Goal: Check status: Check status

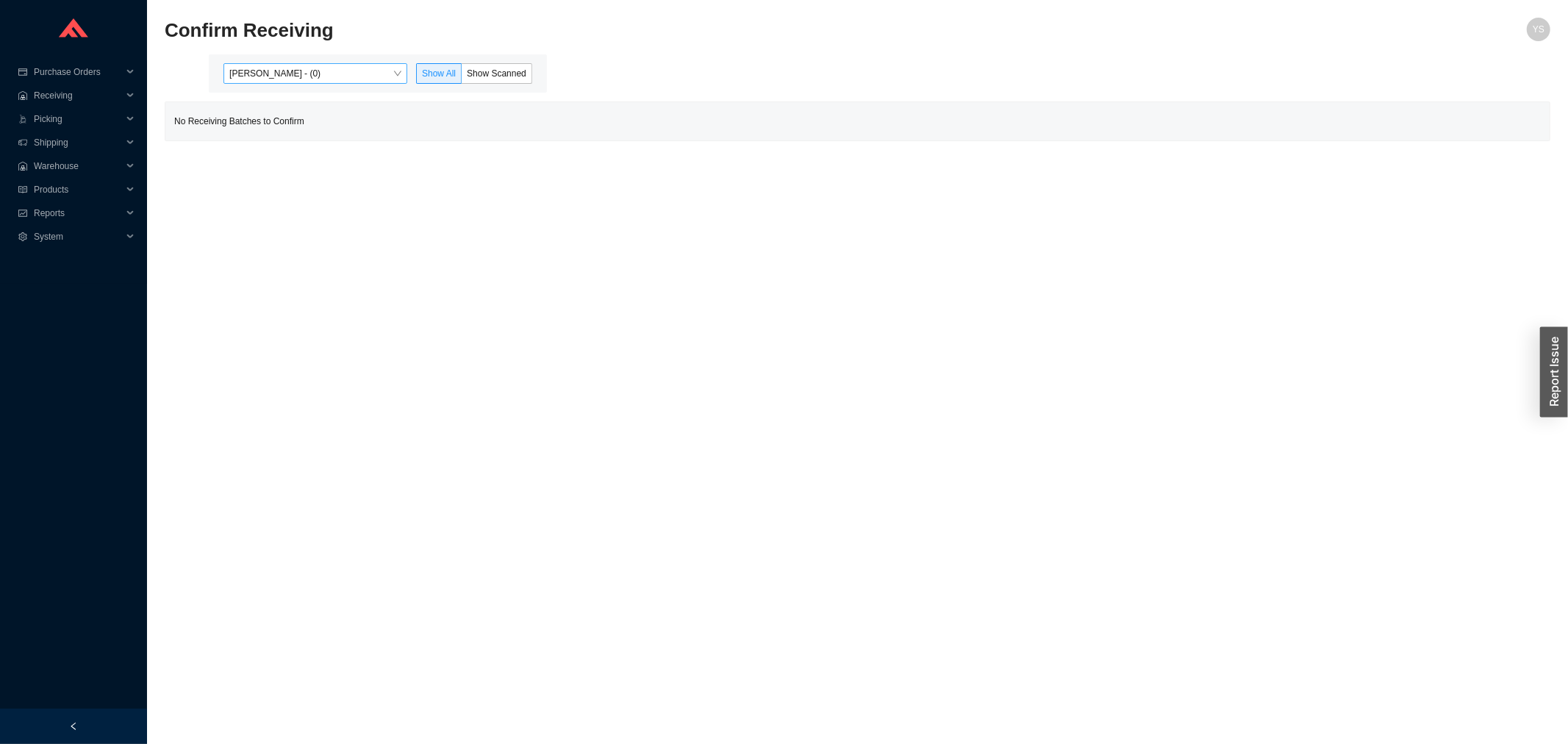
click at [316, 67] on span "[PERSON_NAME] - (0)" at bounding box center [316, 74] width 172 height 19
click at [311, 118] on div "Angel Negron - (122)" at bounding box center [317, 120] width 172 height 13
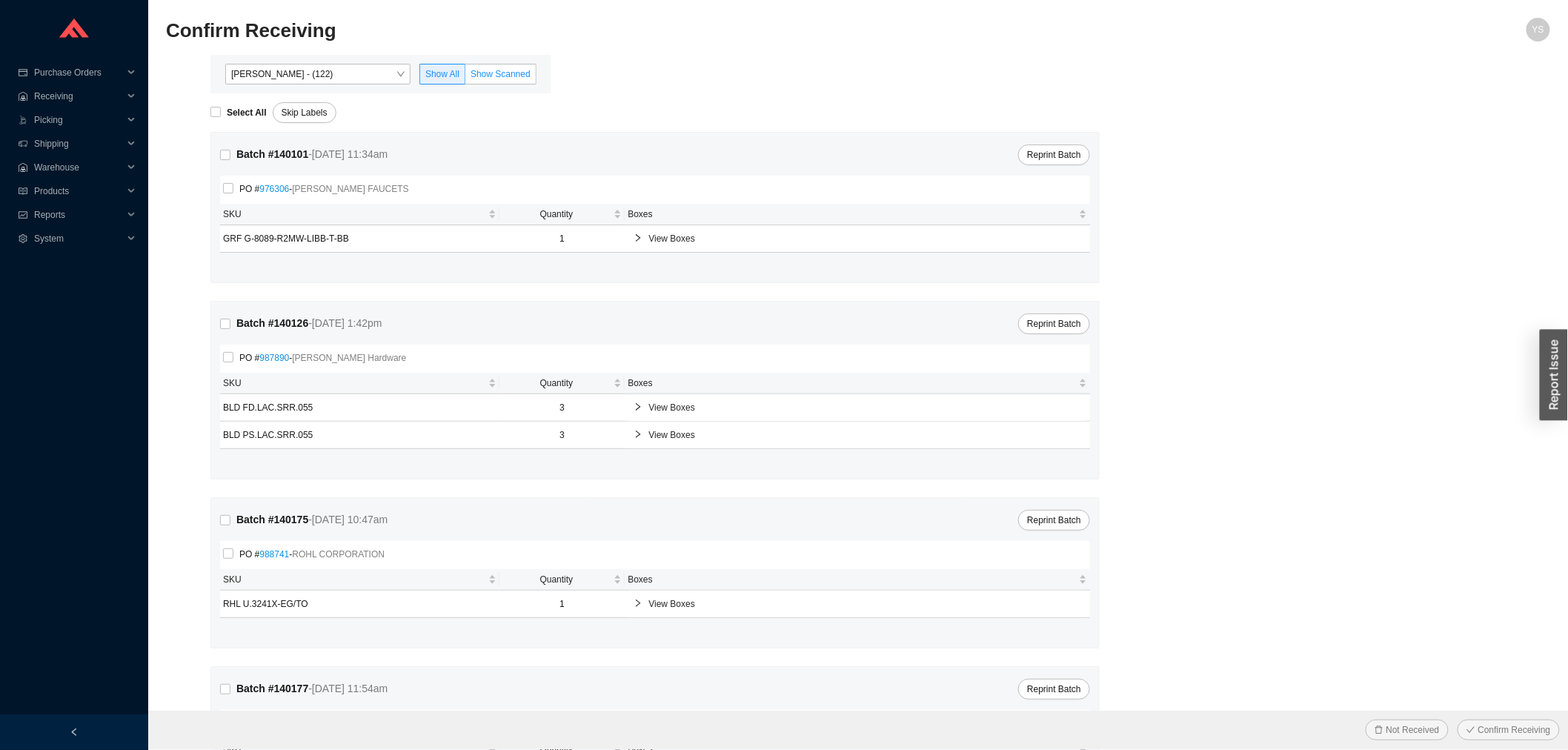
click at [482, 76] on span "Show Scanned" at bounding box center [500, 74] width 60 height 11
click at [465, 77] on input "Show Scanned" at bounding box center [465, 77] width 0 height 0
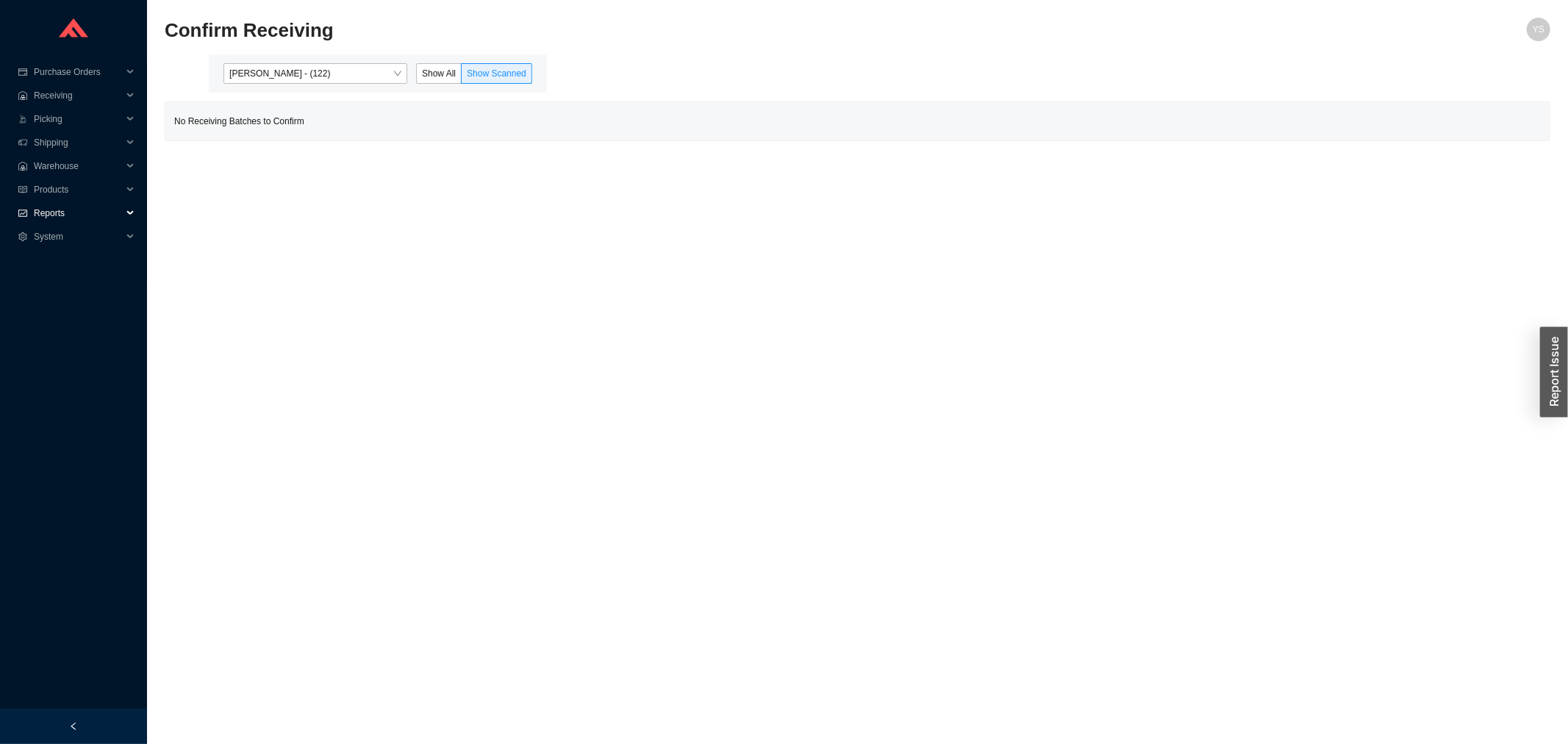
click at [58, 218] on span "Reports" at bounding box center [78, 213] width 88 height 24
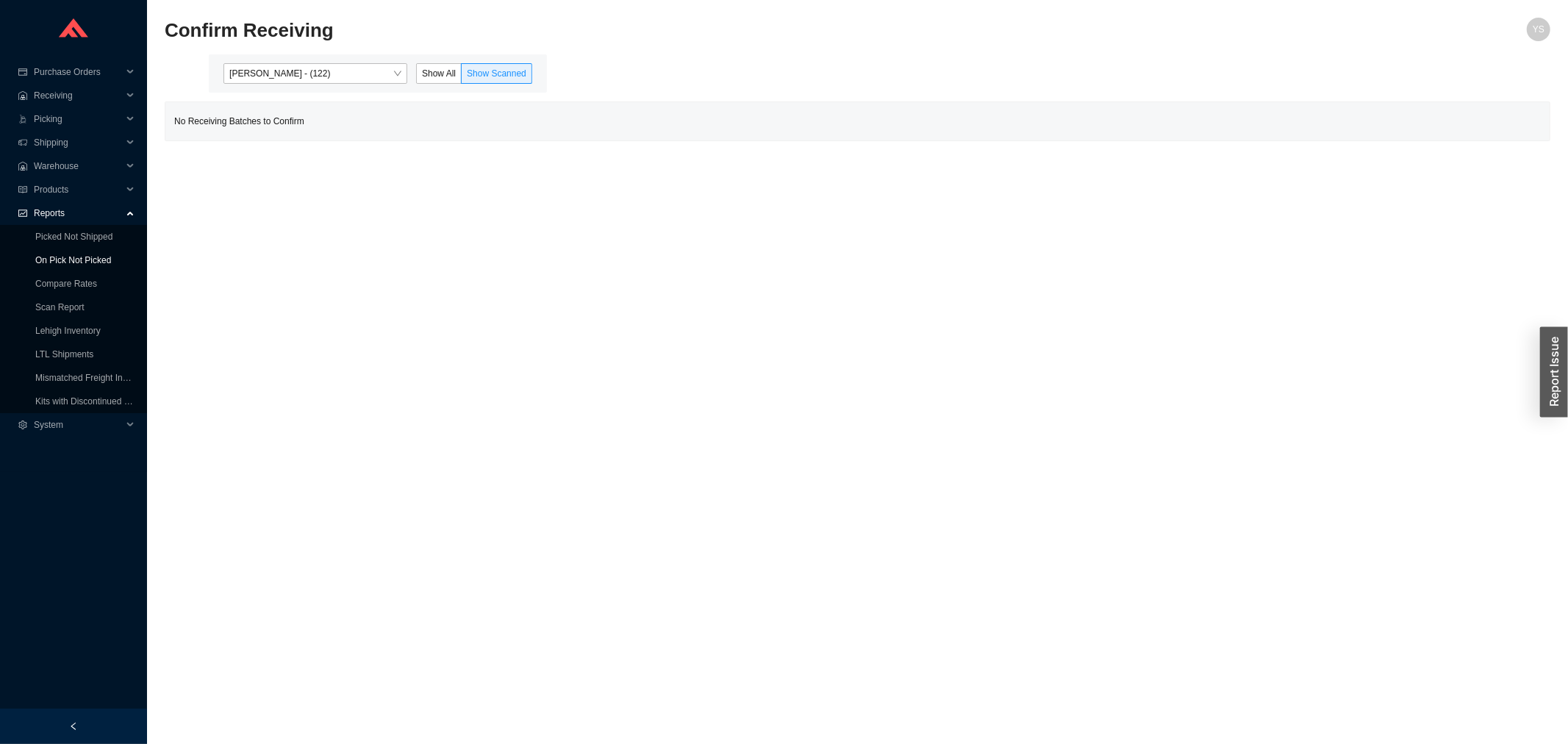
click at [60, 257] on link "On Pick Not Picked" at bounding box center [72, 260] width 75 height 11
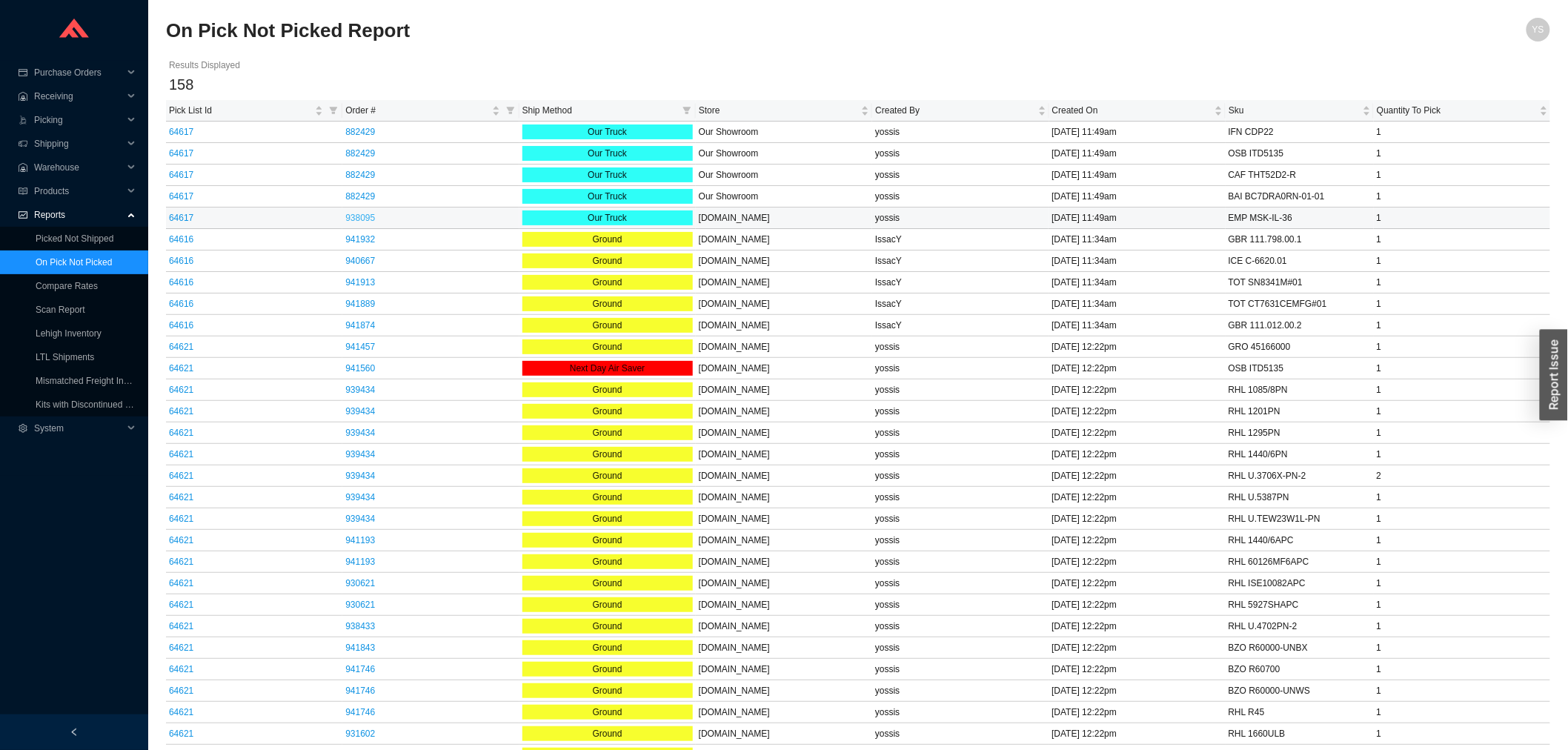
scroll to position [83, 0]
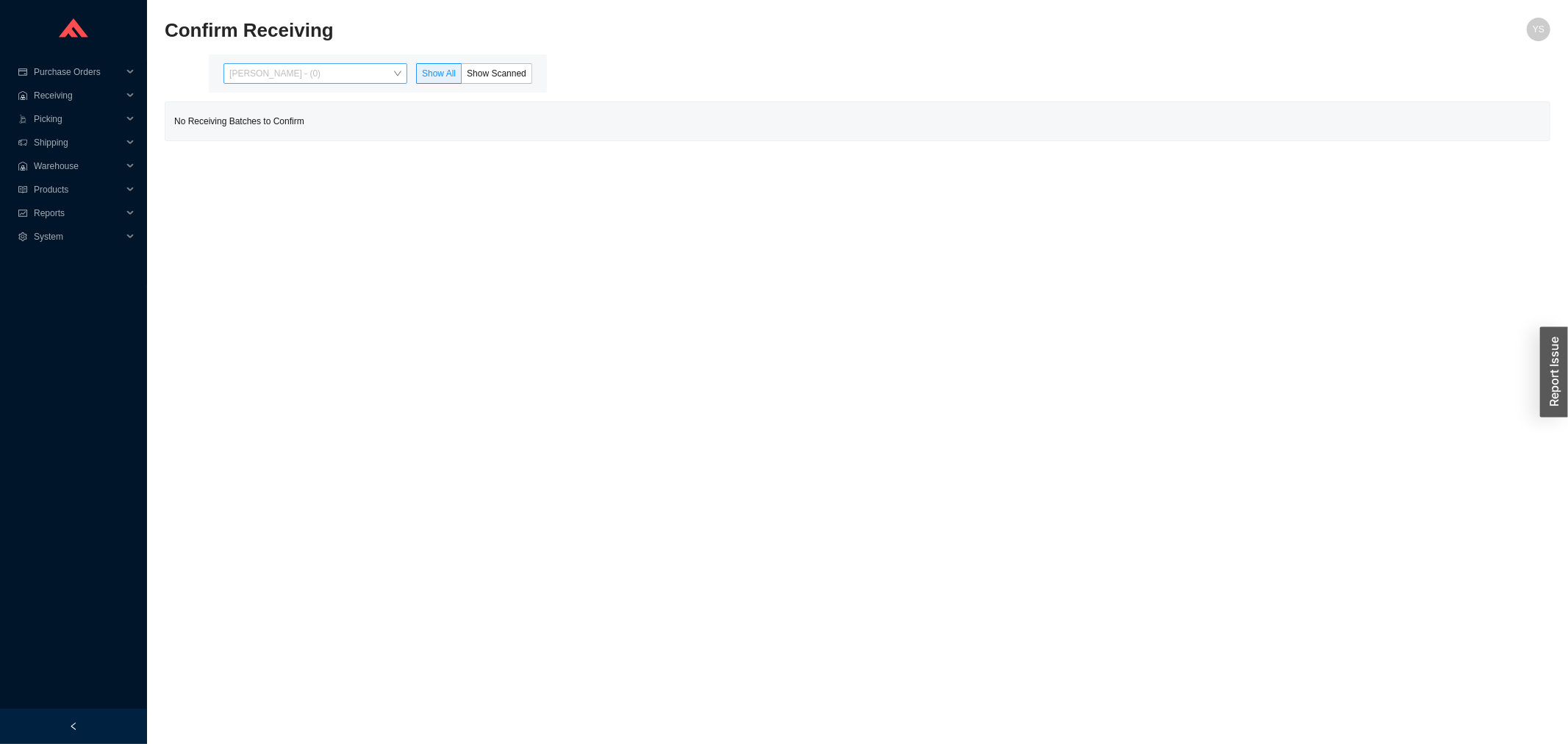
click at [296, 75] on span "[PERSON_NAME] - (0)" at bounding box center [316, 74] width 172 height 19
click at [300, 113] on div "Angel Negron - (125)" at bounding box center [316, 120] width 184 height 20
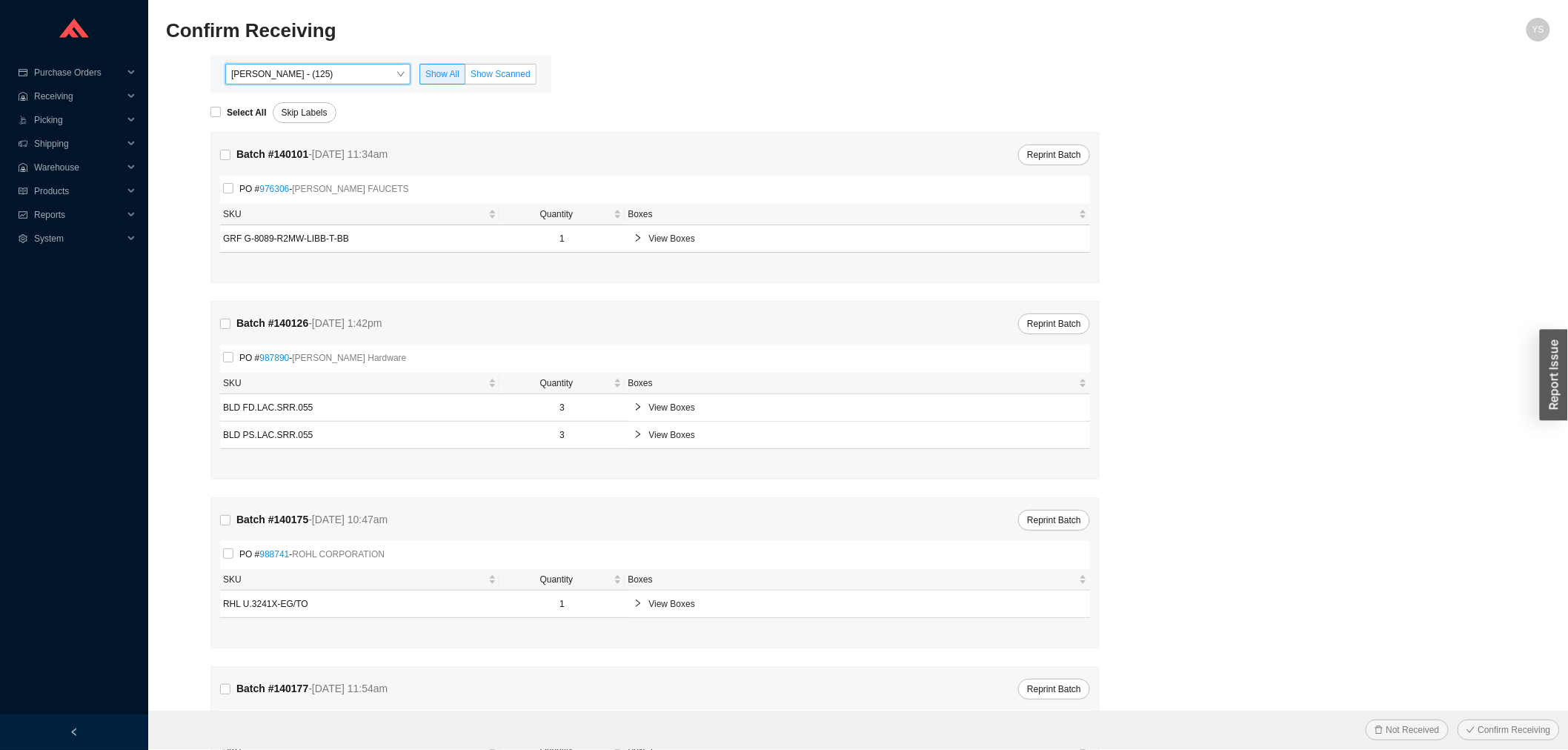
click at [496, 79] on label "Show Scanned" at bounding box center [501, 74] width 71 height 20
click at [465, 77] on input "Show Scanned" at bounding box center [465, 77] width 0 height 0
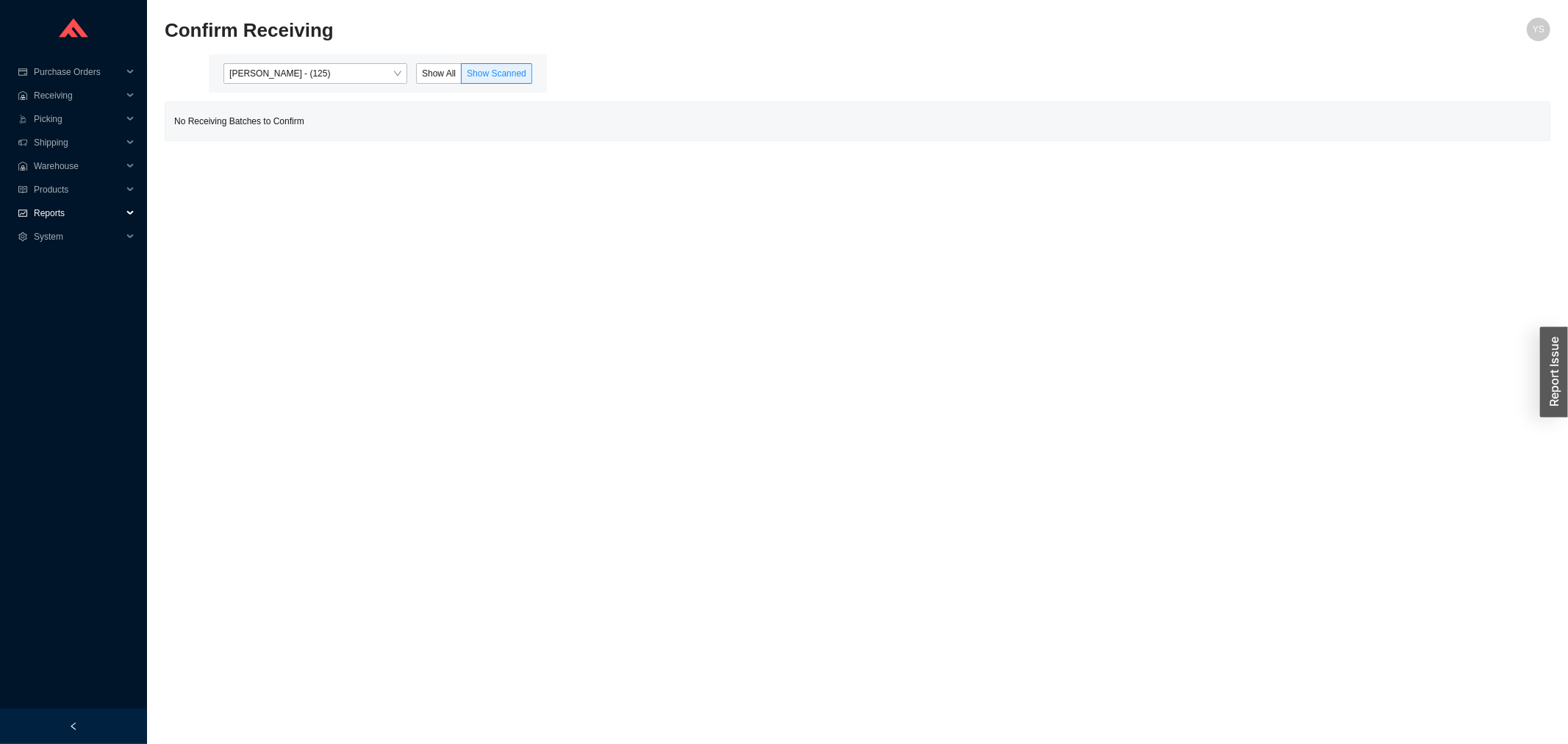
click at [47, 210] on span "Reports" at bounding box center [78, 213] width 88 height 24
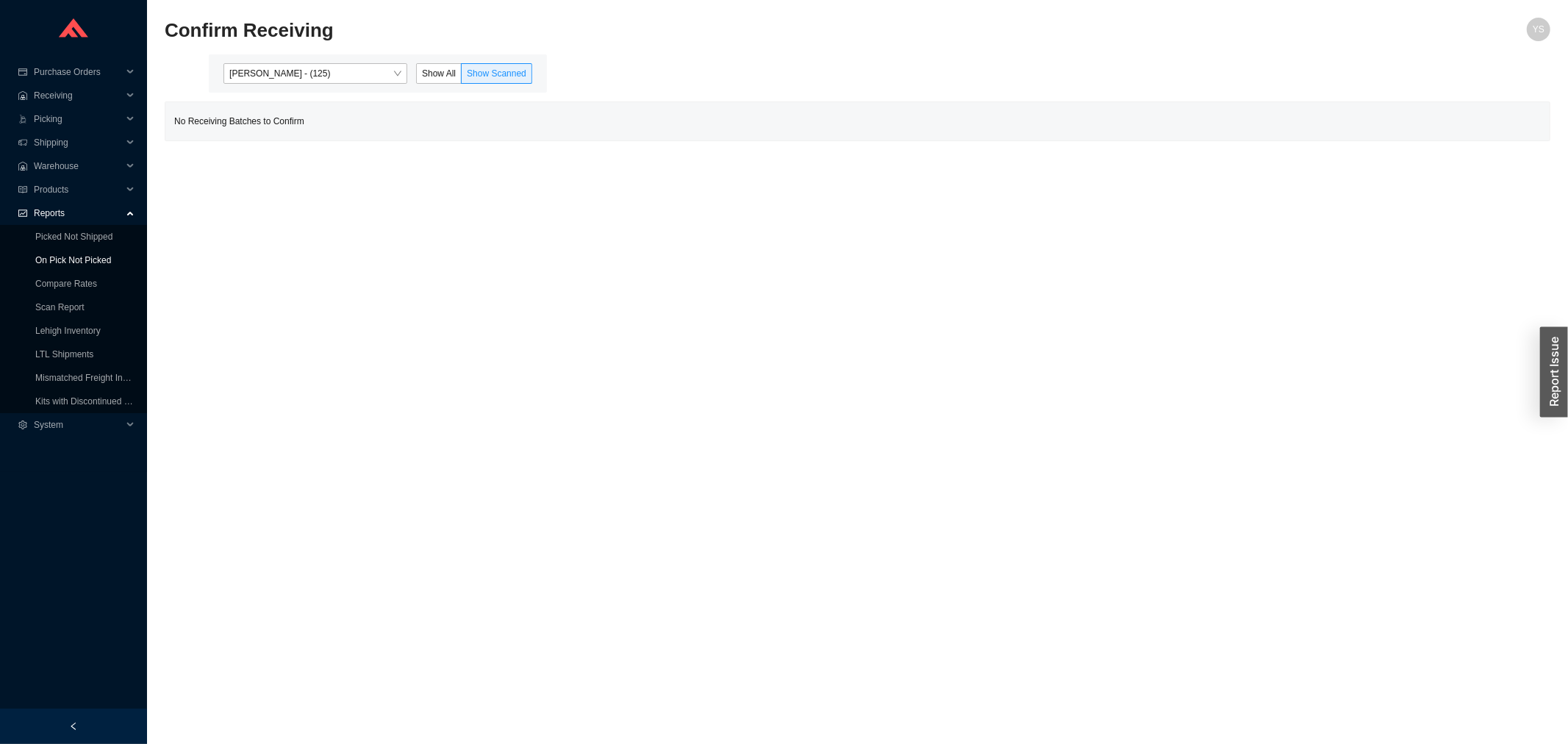
click at [69, 259] on link "On Pick Not Picked" at bounding box center [72, 260] width 75 height 11
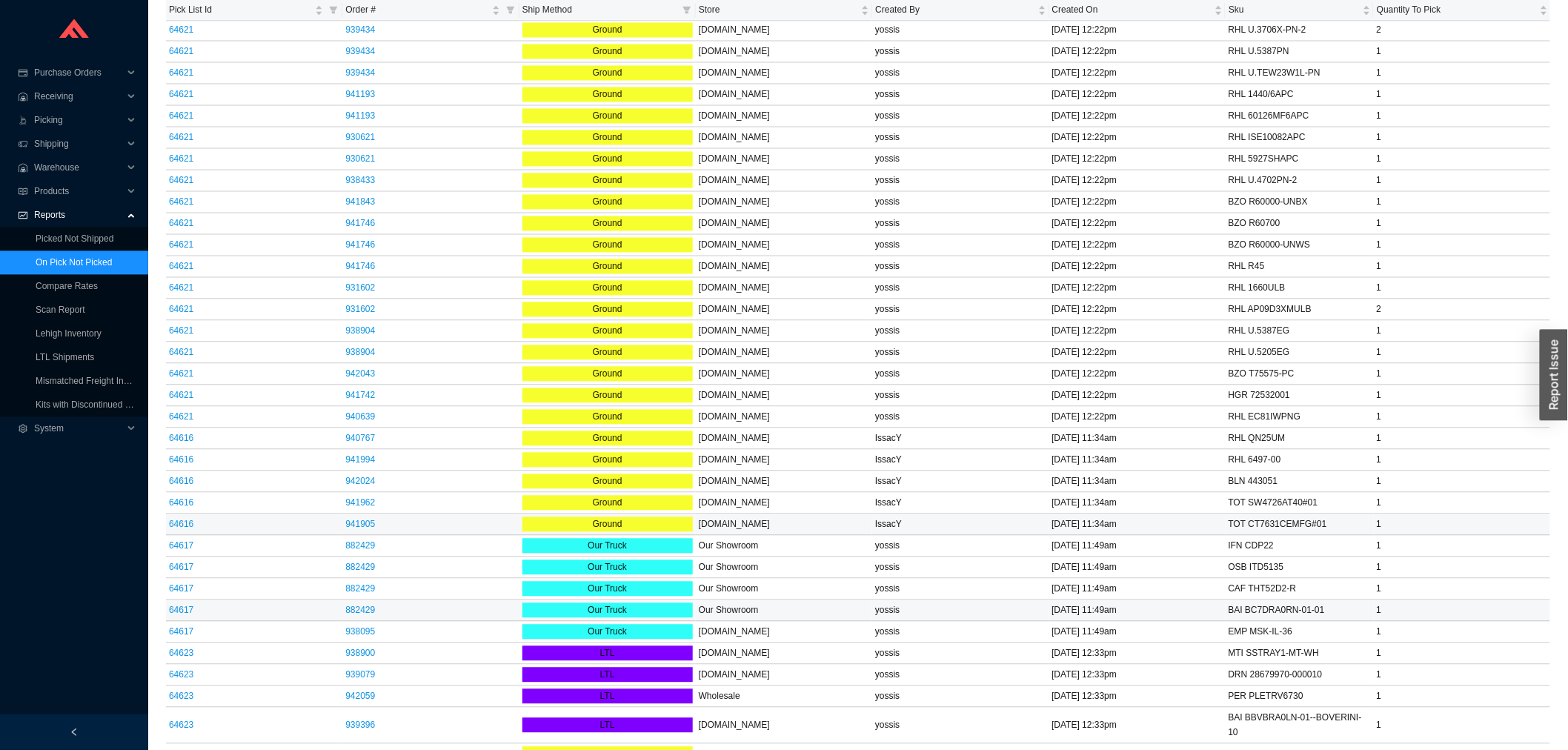
scroll to position [1565, 0]
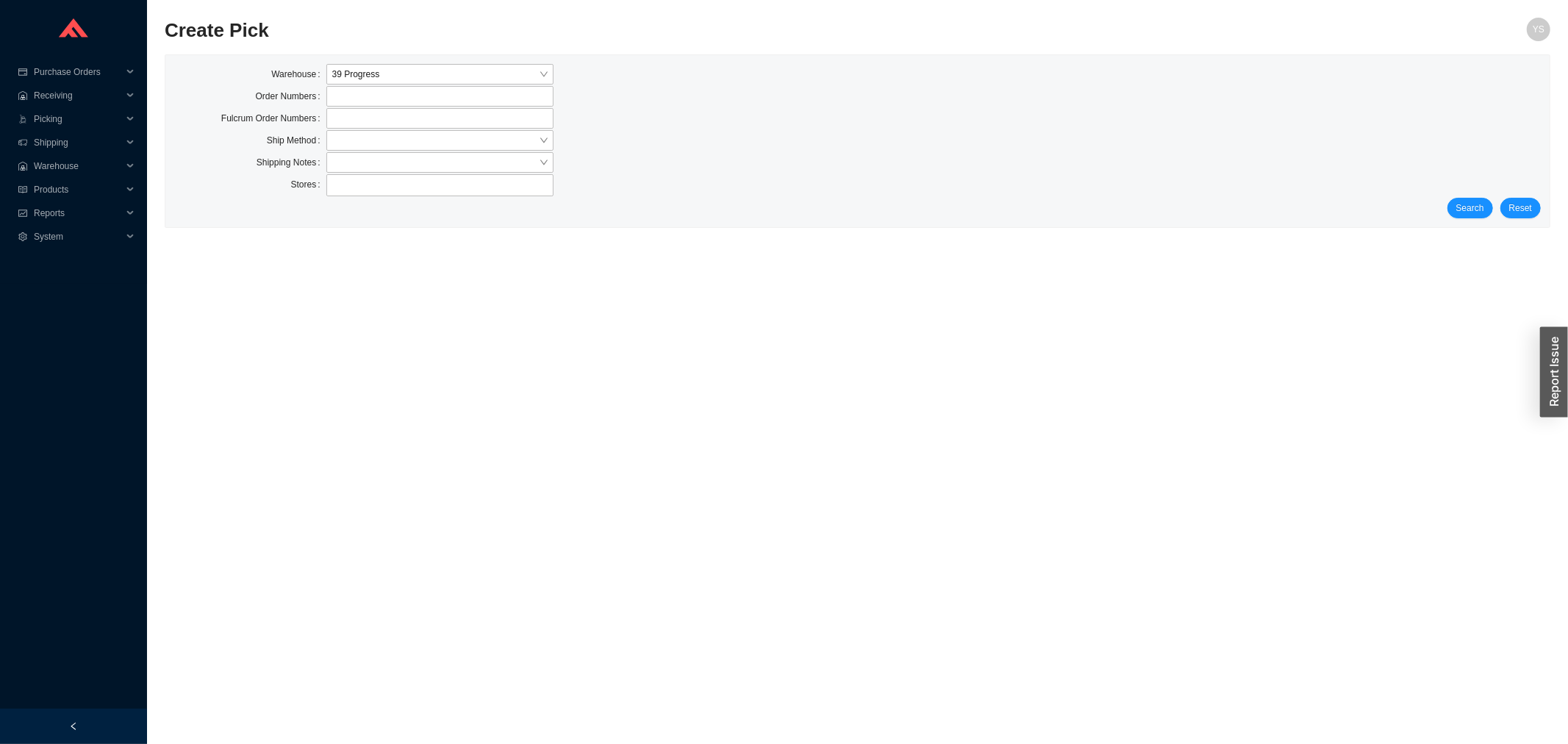
click at [1482, 194] on div "Stores" at bounding box center [857, 186] width 1367 height 24
click at [1474, 196] on div "Stores" at bounding box center [857, 186] width 1367 height 24
click at [1483, 213] on span "Search" at bounding box center [1470, 208] width 28 height 15
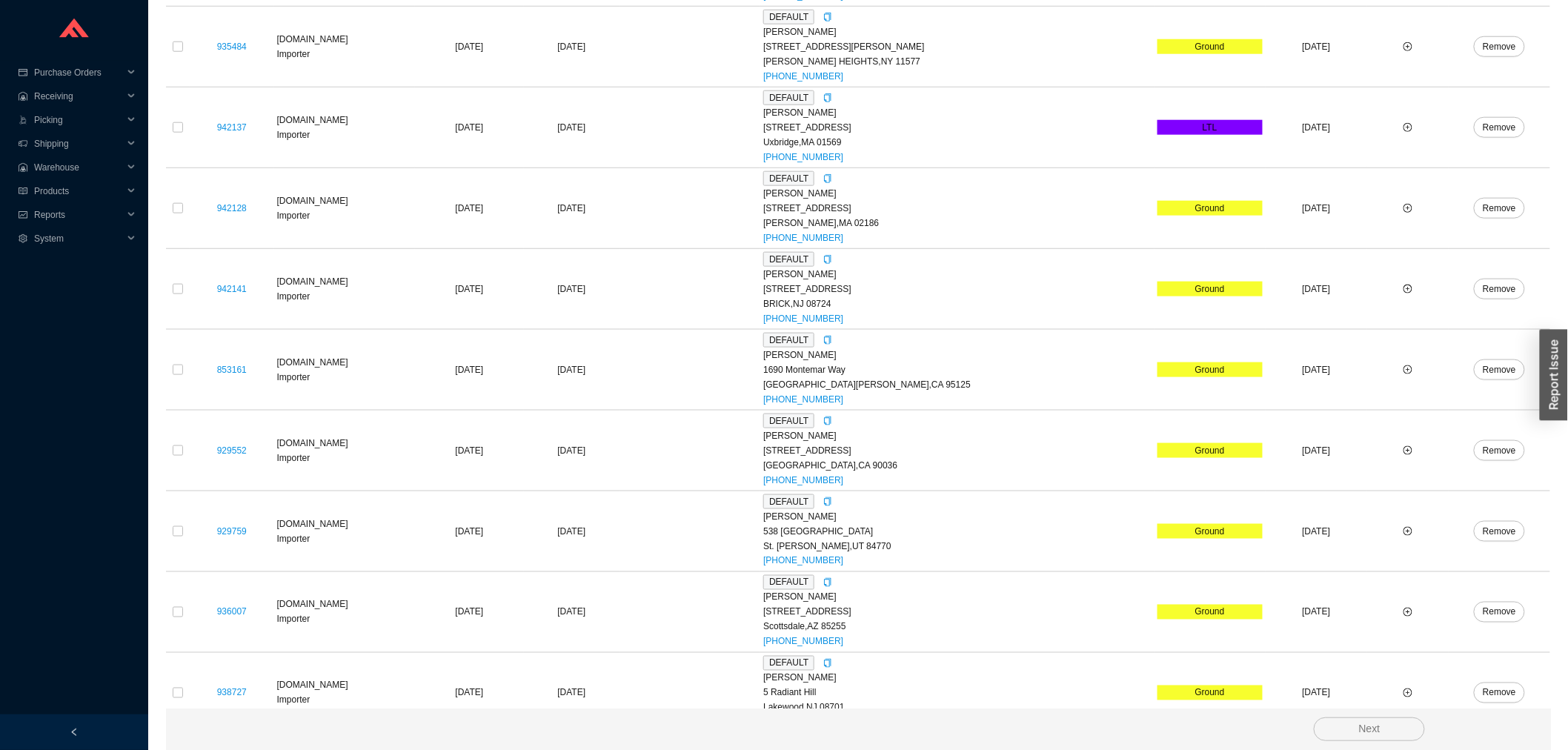
scroll to position [119, 0]
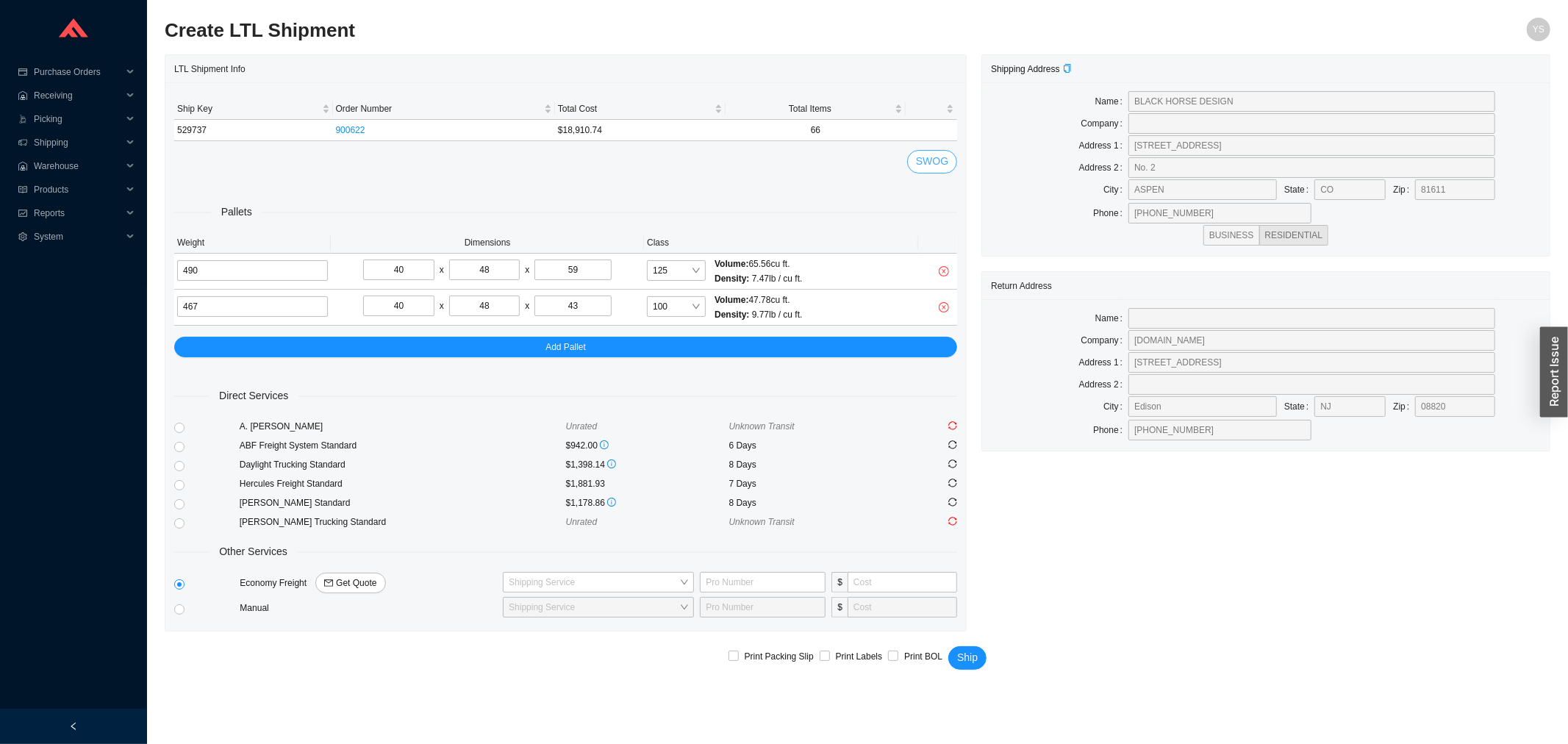
click at [937, 164] on span "SWOG" at bounding box center [932, 161] width 32 height 17
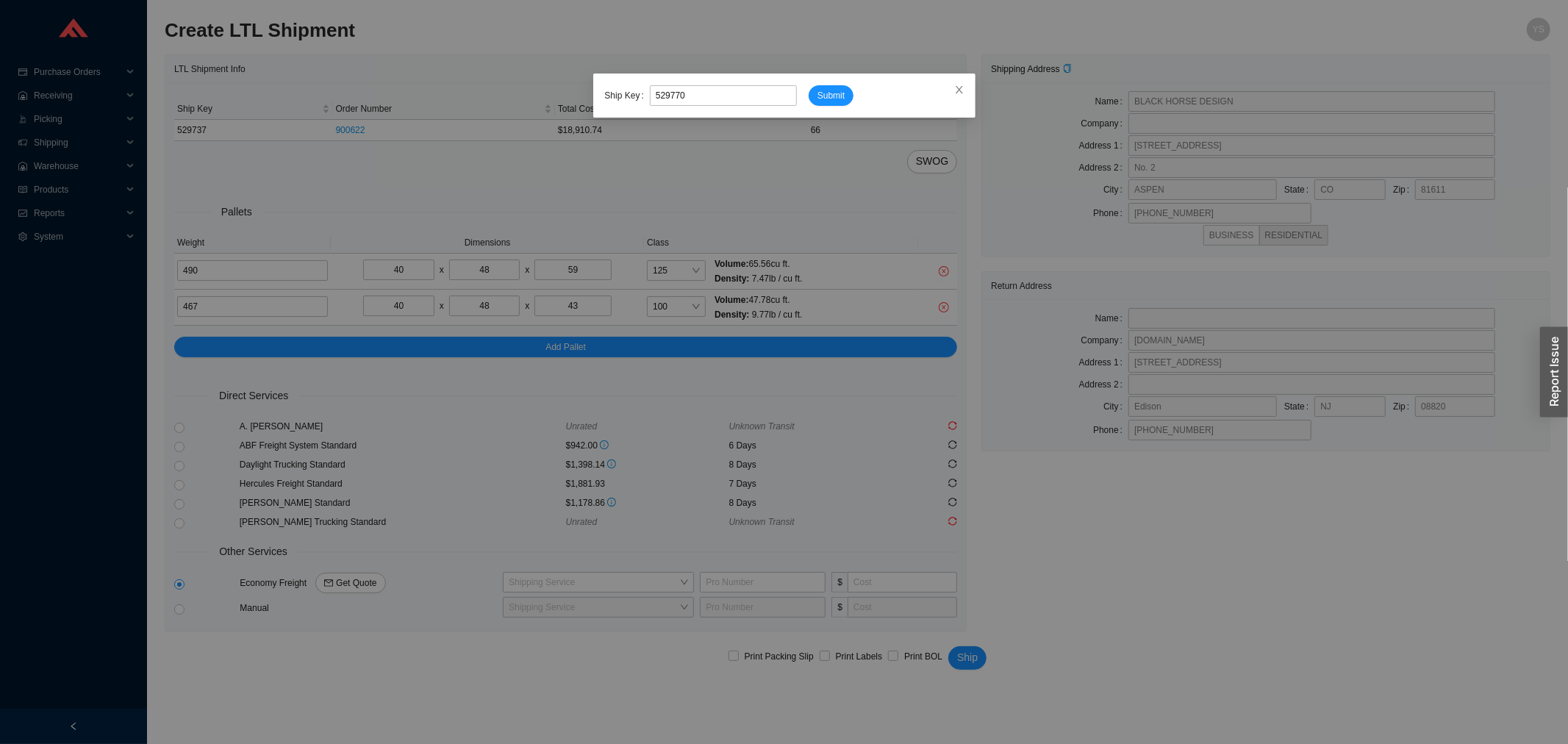
type input "529770"
click at [809, 85] on button "Submit" at bounding box center [831, 95] width 45 height 20
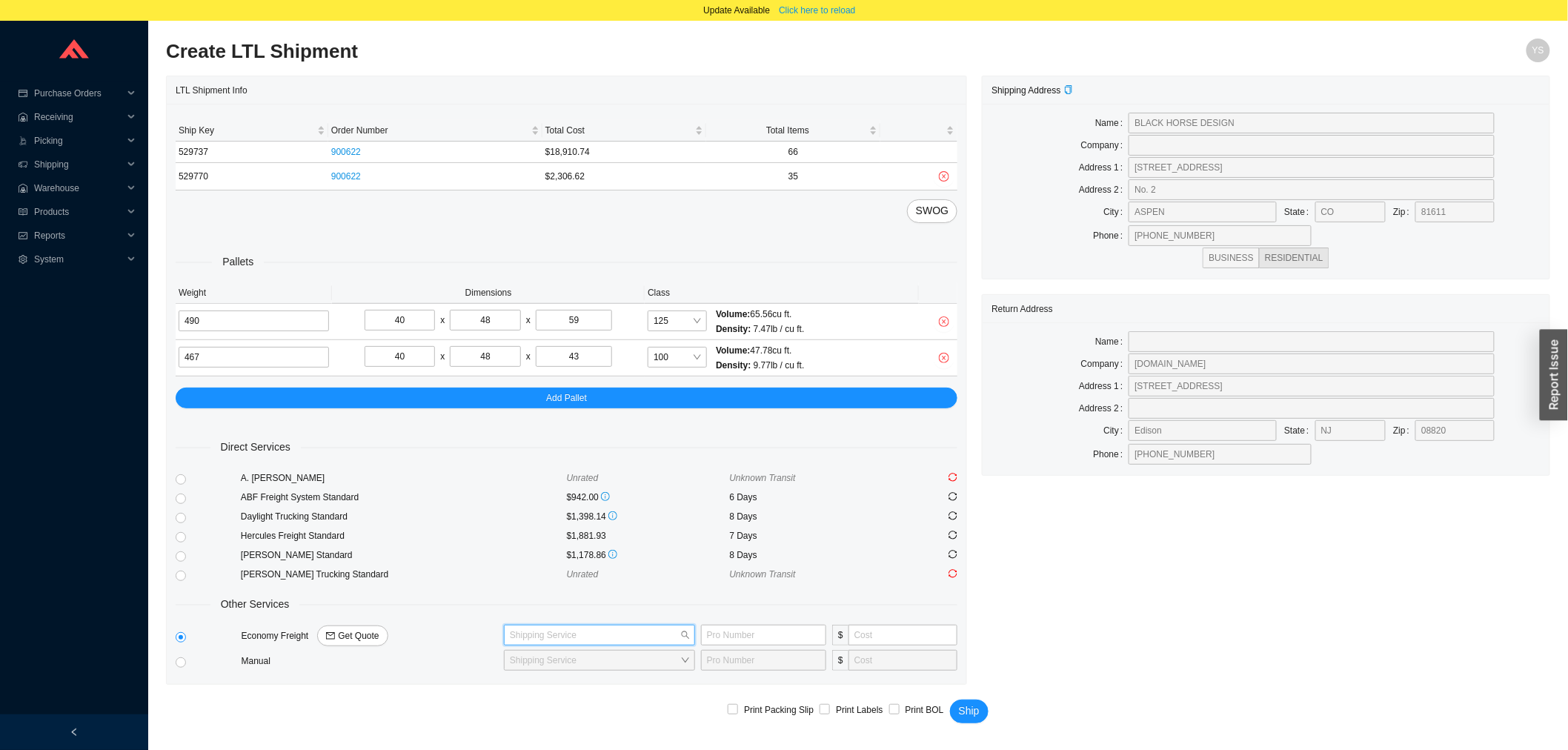
click at [586, 635] on input "search" at bounding box center [595, 635] width 170 height 20
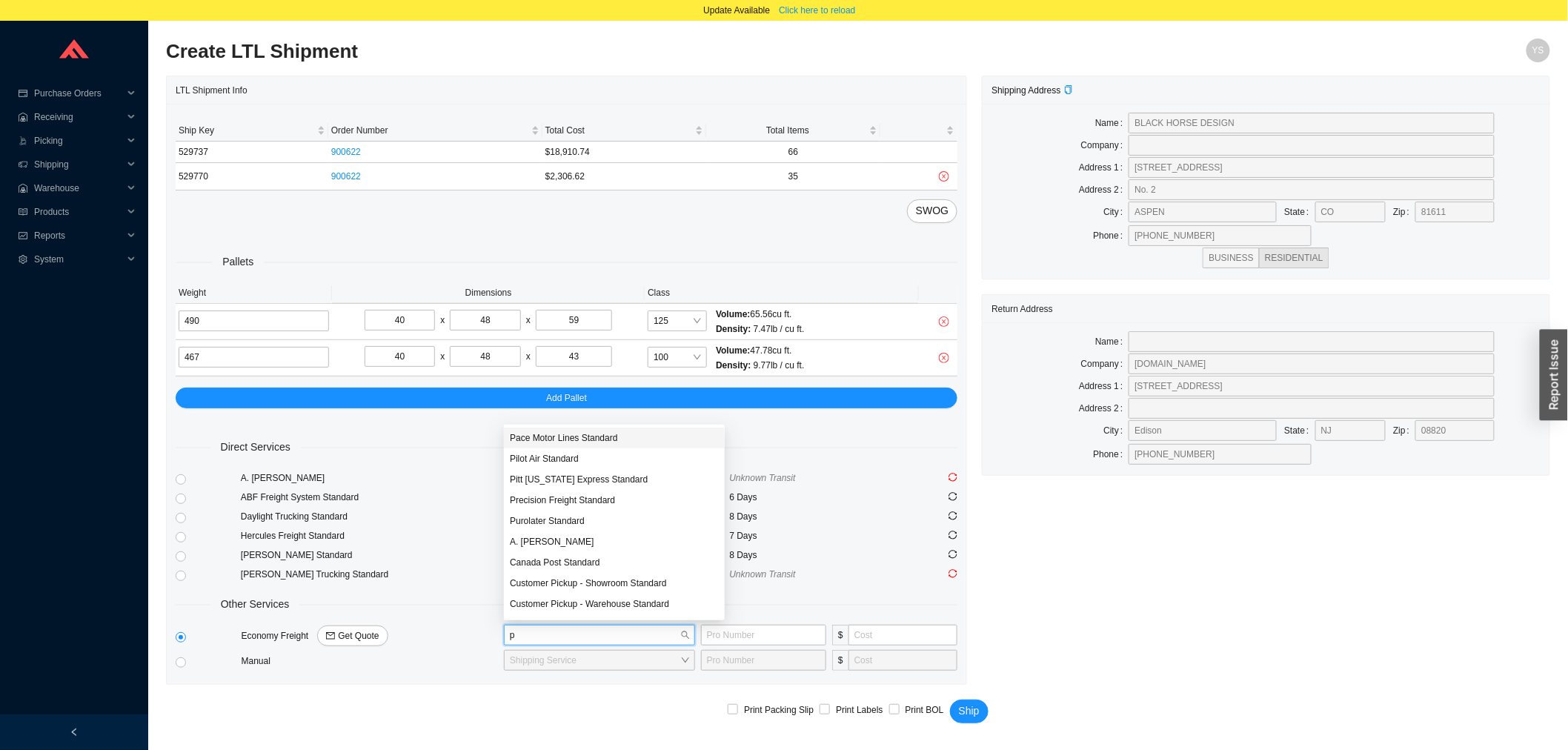
type input "pi"
click at [559, 457] on div "Pitt Ohio Express Standard" at bounding box center [599, 459] width 179 height 13
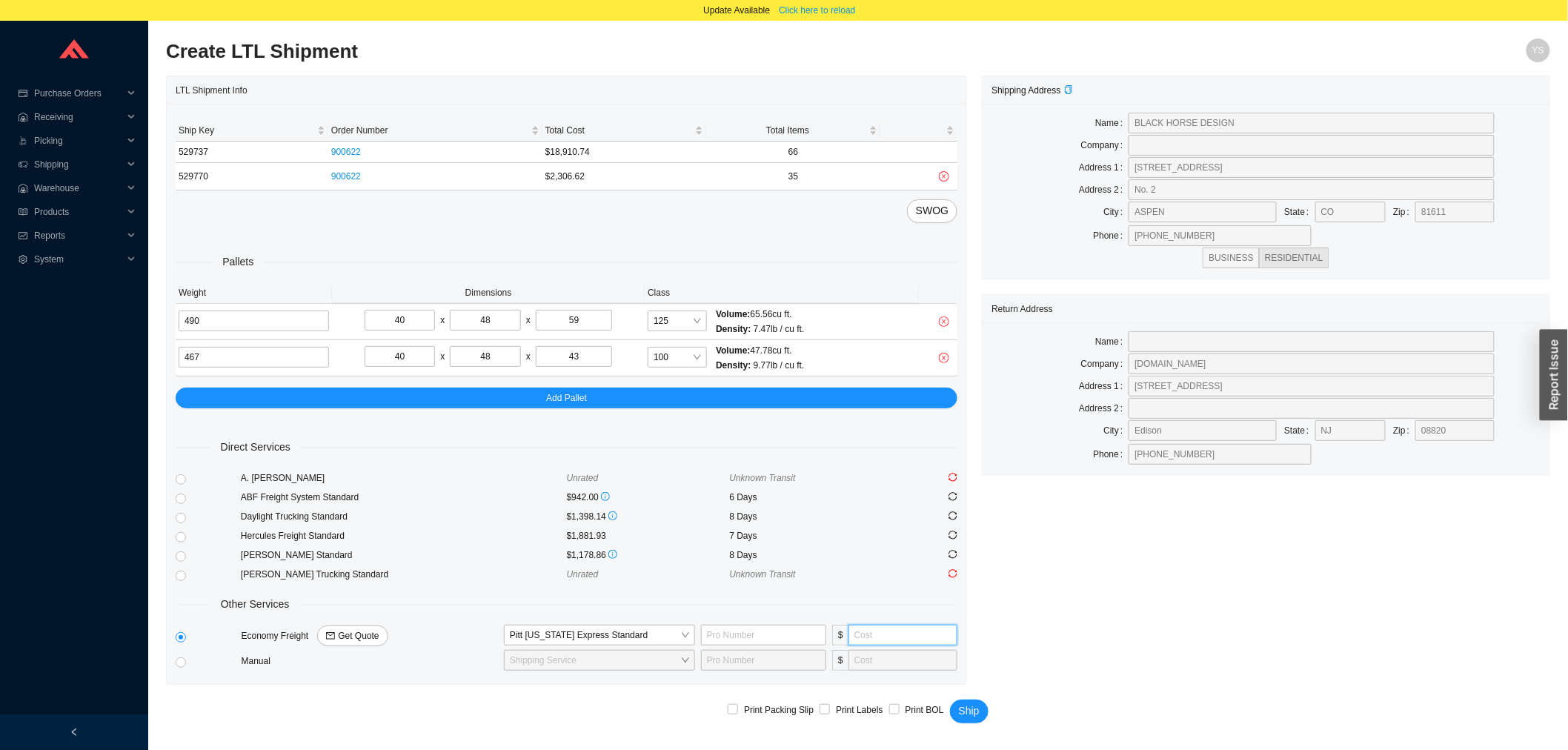
click at [888, 641] on input "tel" at bounding box center [904, 635] width 110 height 20
type input "5"
type input "6"
type input "735"
click at [803, 632] on input "text" at bounding box center [763, 635] width 125 height 20
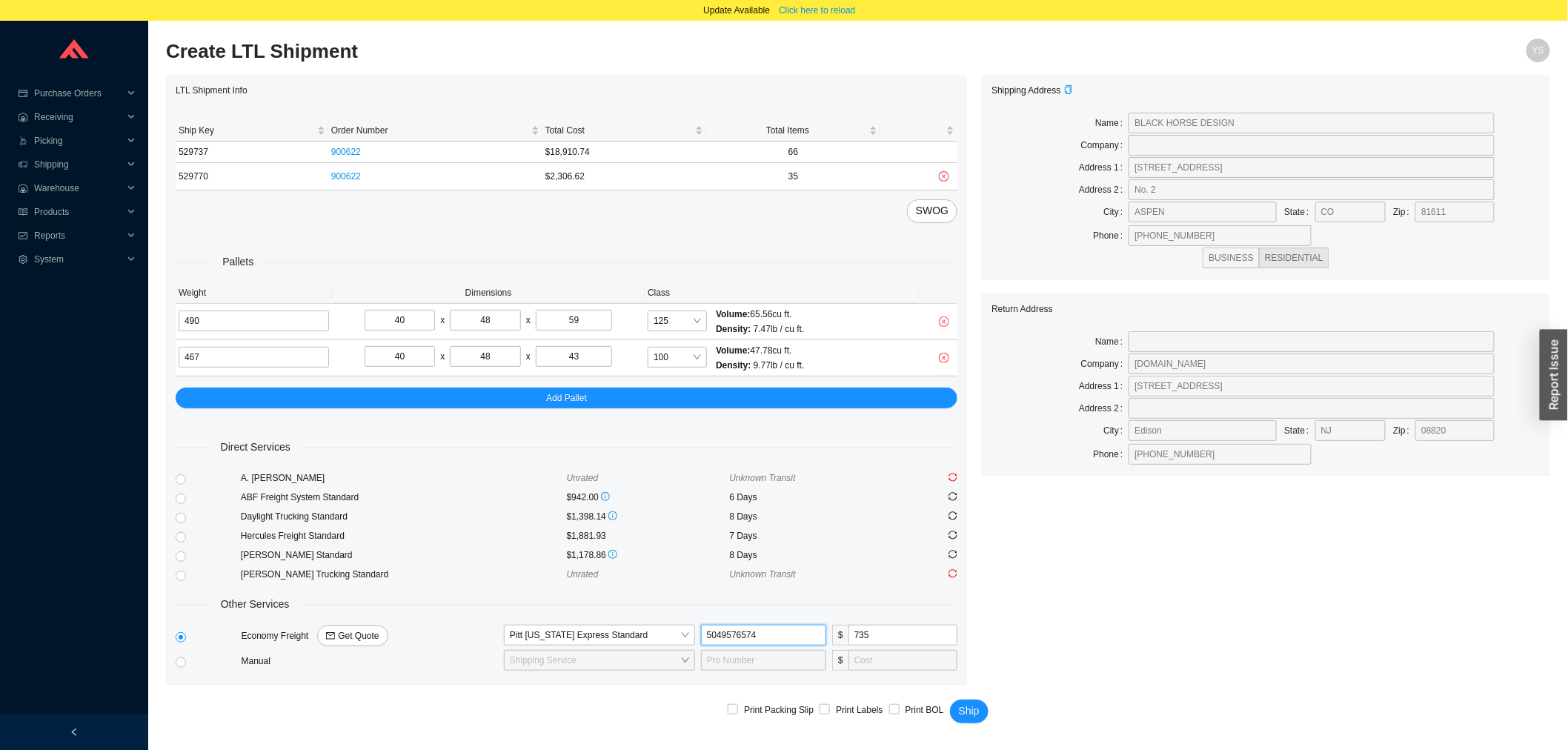
type input "5049576574"
click at [950, 699] on button "Ship" at bounding box center [969, 711] width 38 height 24
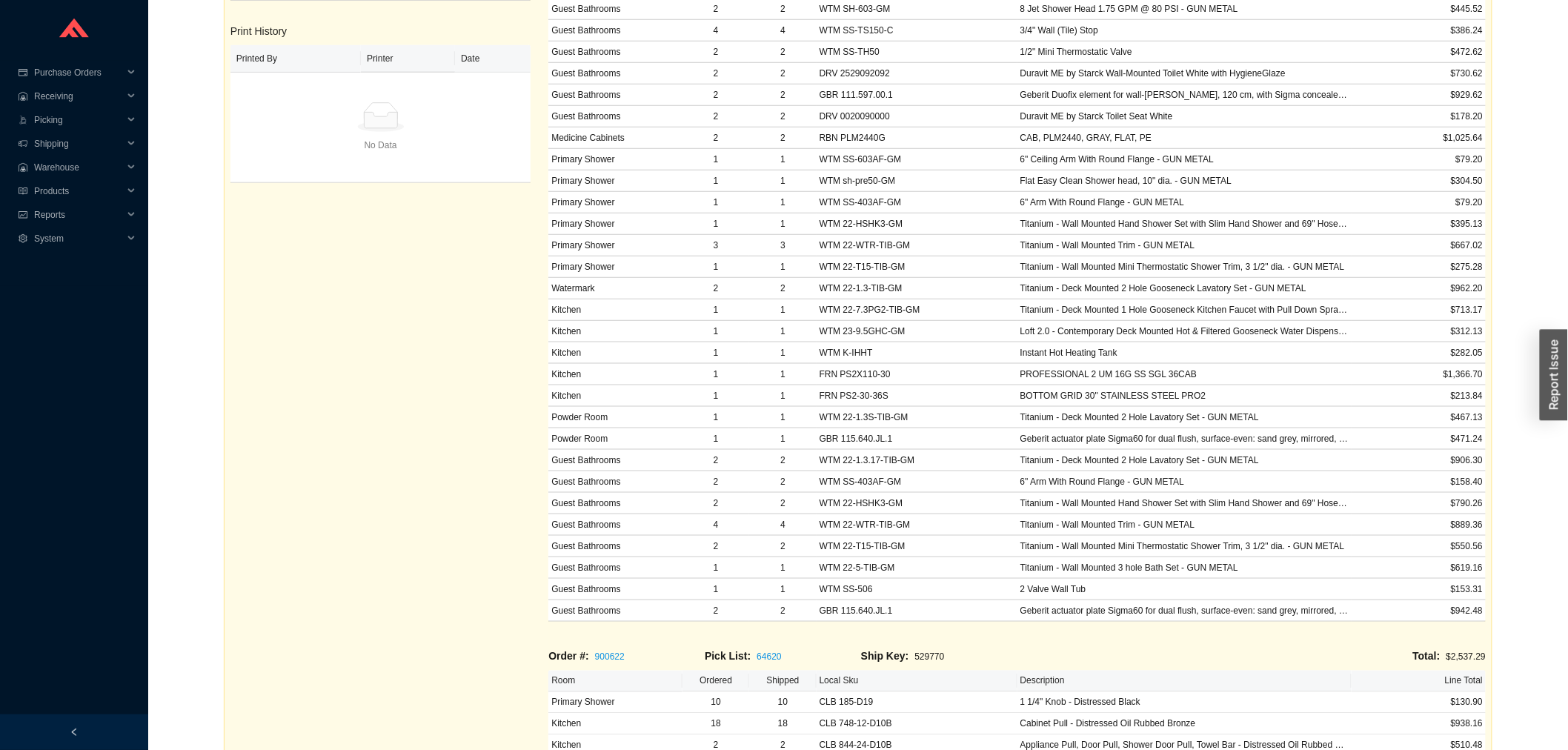
scroll to position [625, 0]
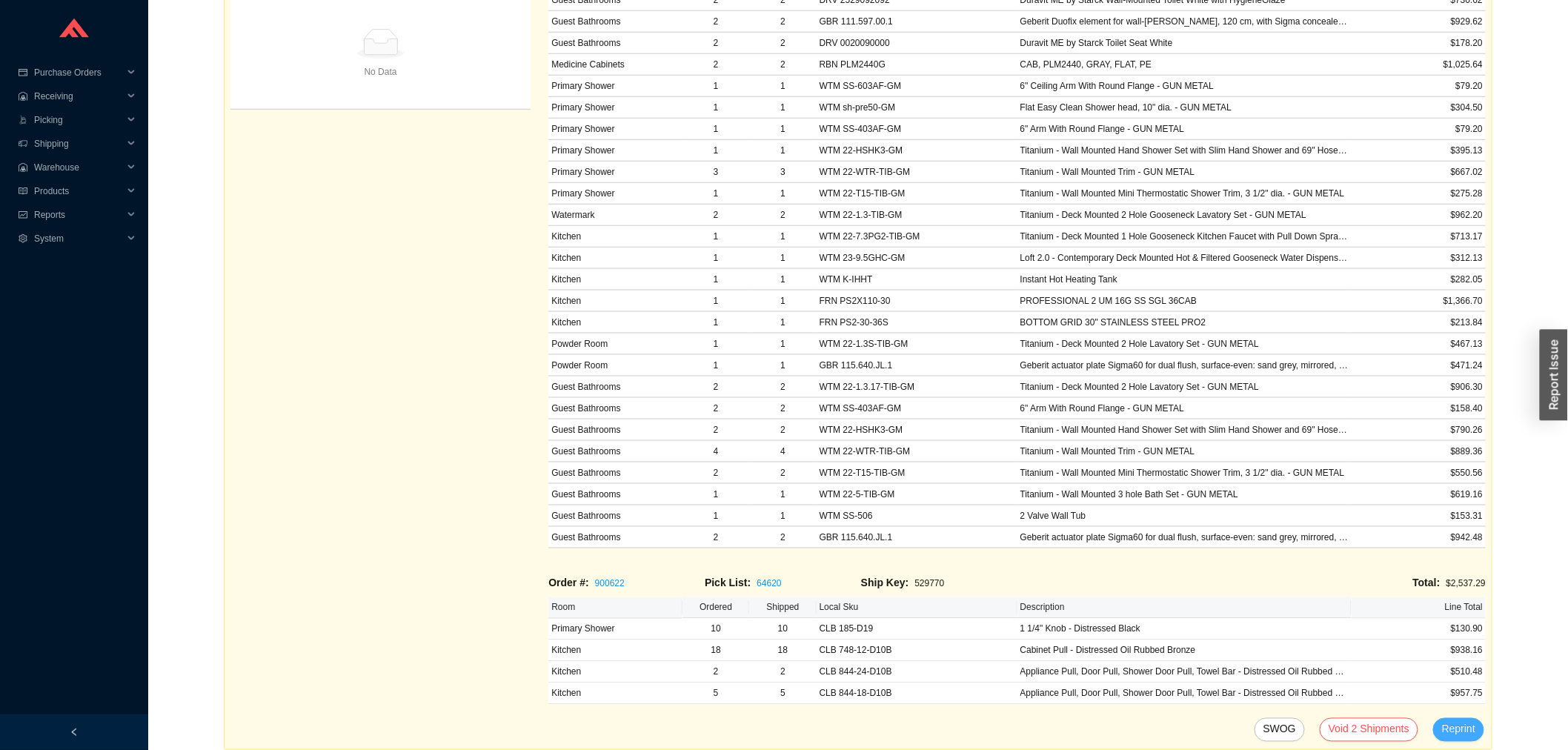
click at [1458, 729] on span "Reprint" at bounding box center [1458, 730] width 34 height 17
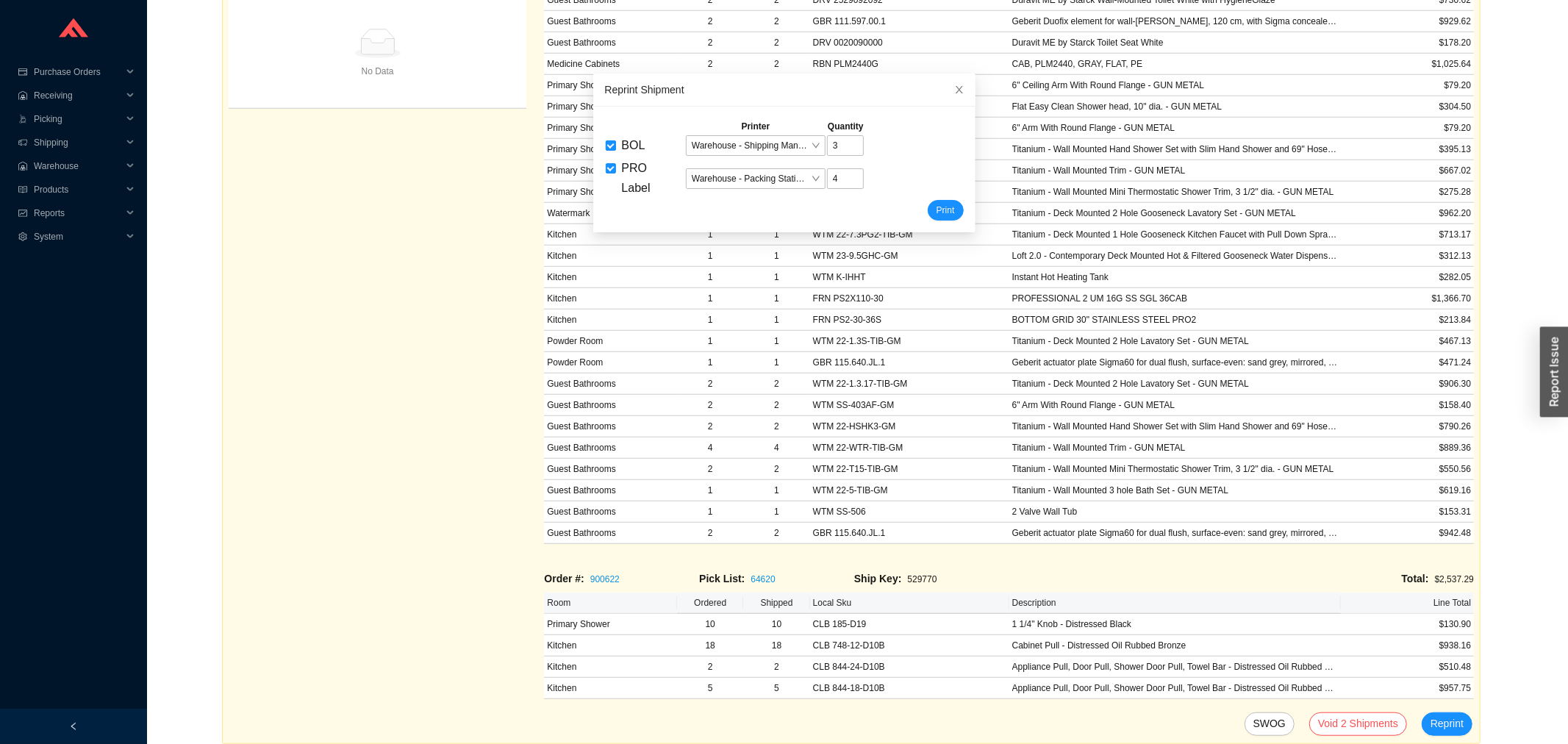
click at [606, 155] on label "BOL" at bounding box center [629, 146] width 45 height 19
click at [606, 151] on input "BOL" at bounding box center [611, 145] width 11 height 11
checkbox input "false"
click at [936, 213] on span "Print" at bounding box center [945, 210] width 19 height 15
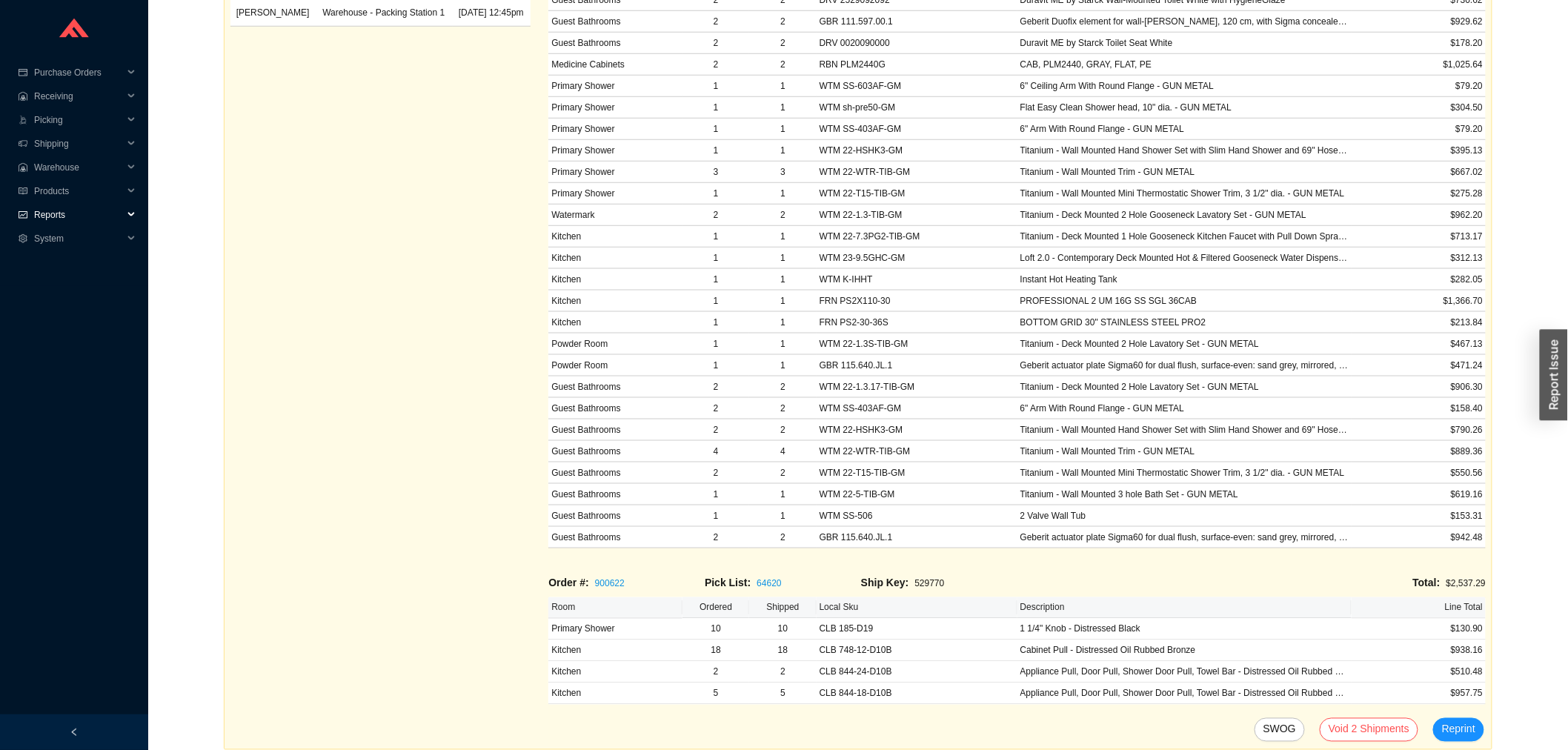
click at [75, 209] on span "Reports" at bounding box center [79, 213] width 89 height 24
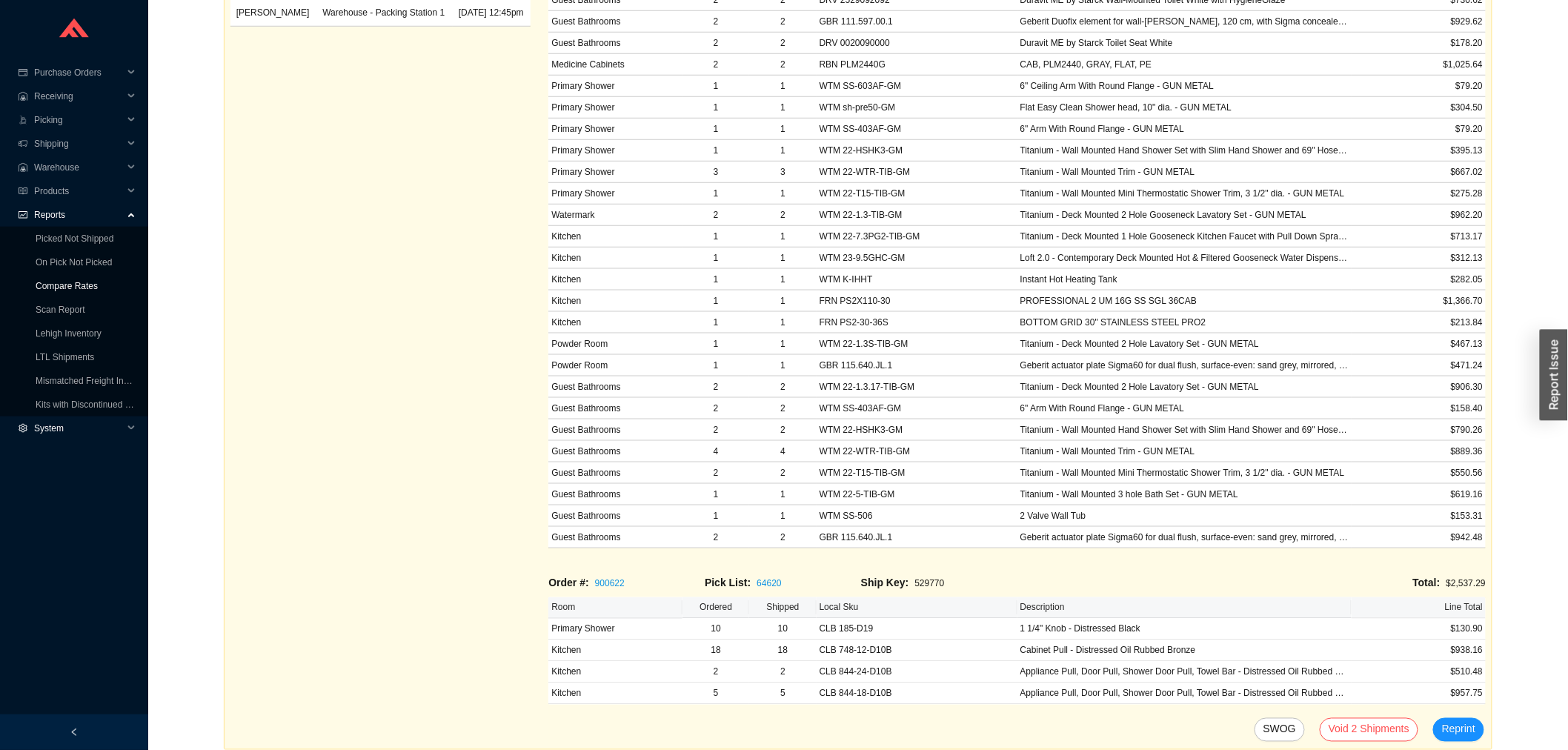
click at [98, 281] on link "Compare Rates" at bounding box center [66, 285] width 62 height 11
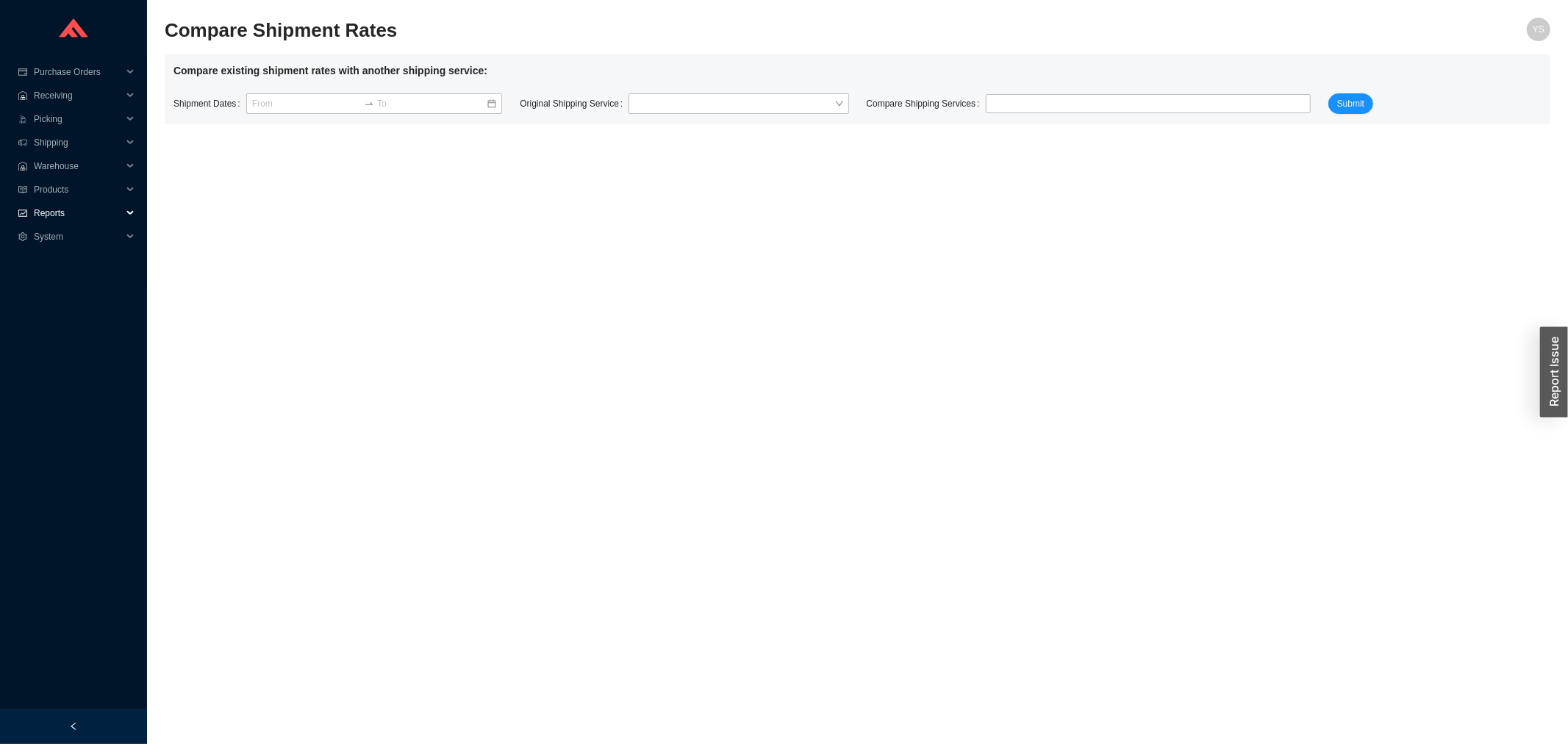
click at [71, 217] on span "Reports" at bounding box center [78, 213] width 88 height 24
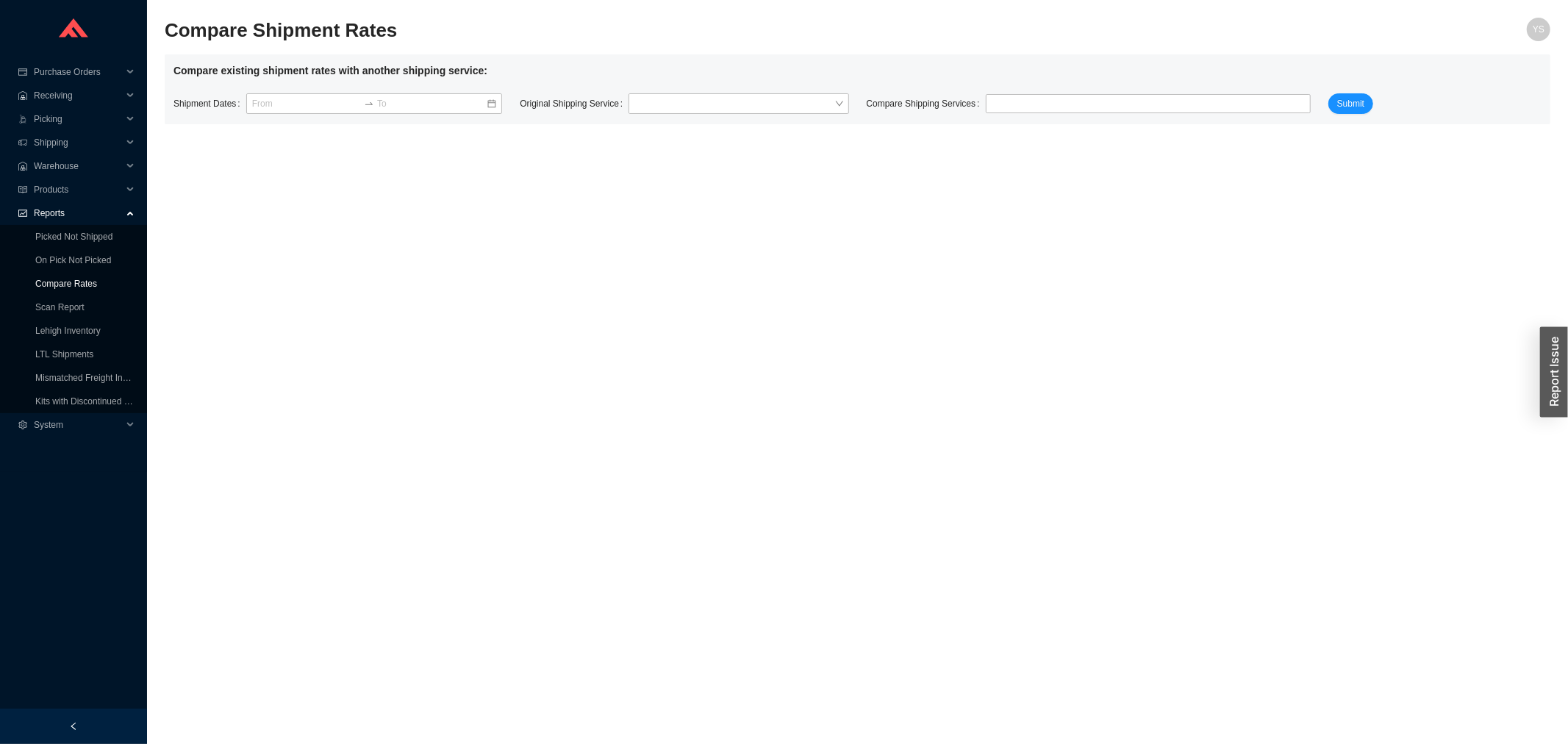
click at [77, 278] on link "Compare Rates" at bounding box center [66, 283] width 62 height 11
click at [79, 261] on link "On Pick Not Picked" at bounding box center [72, 260] width 75 height 11
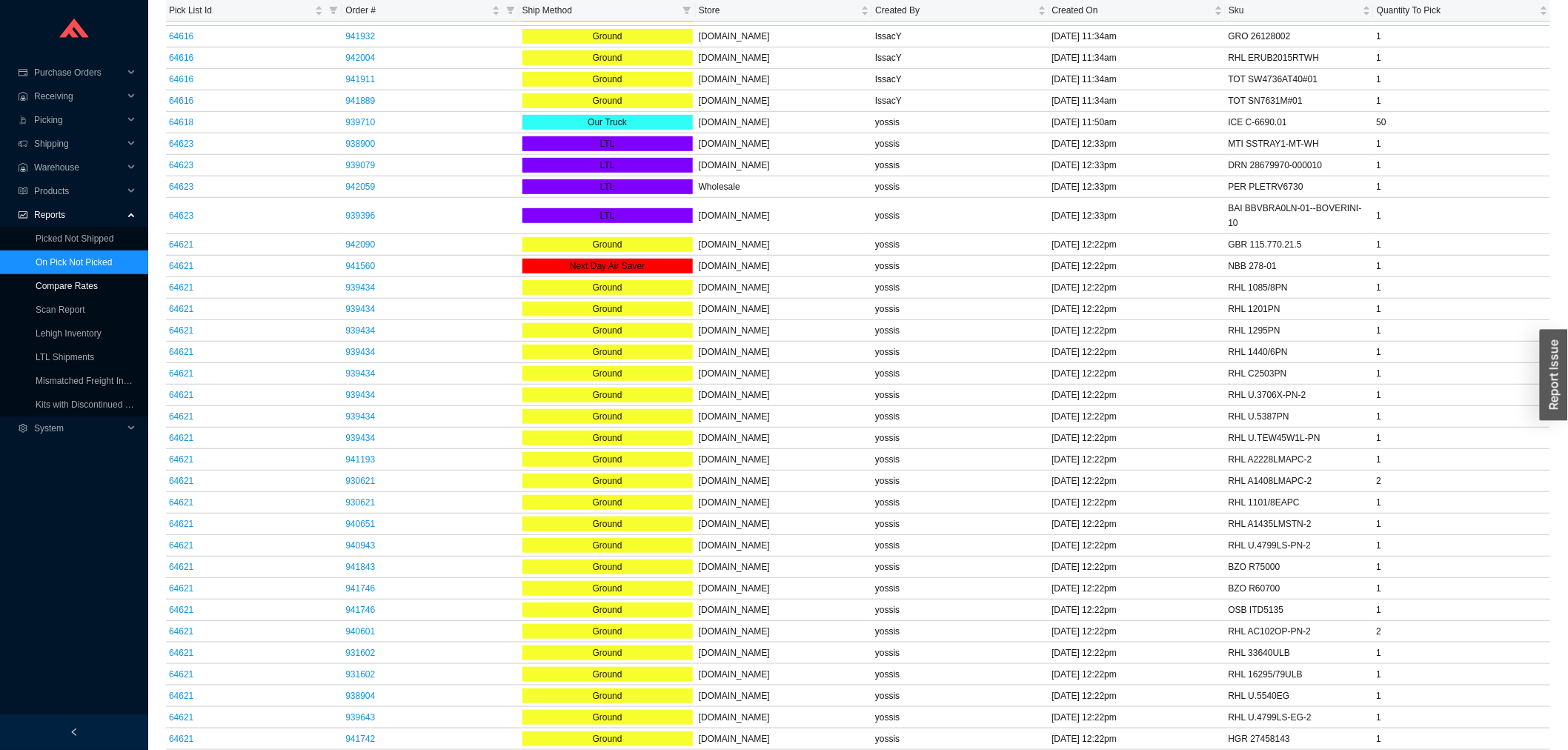
scroll to position [247, 0]
click at [85, 237] on link "Picked Not Shipped" at bounding box center [74, 238] width 78 height 11
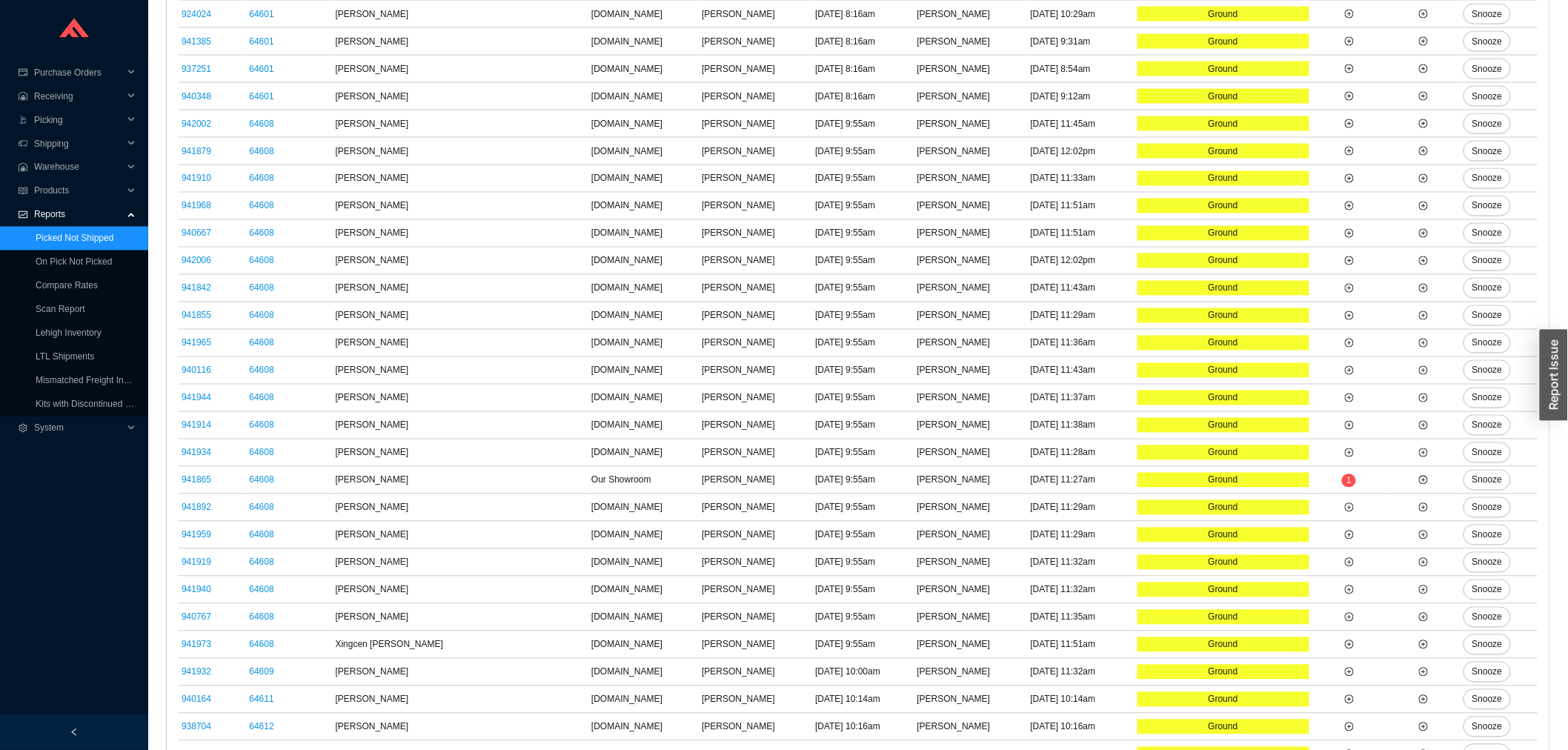
scroll to position [1183, 0]
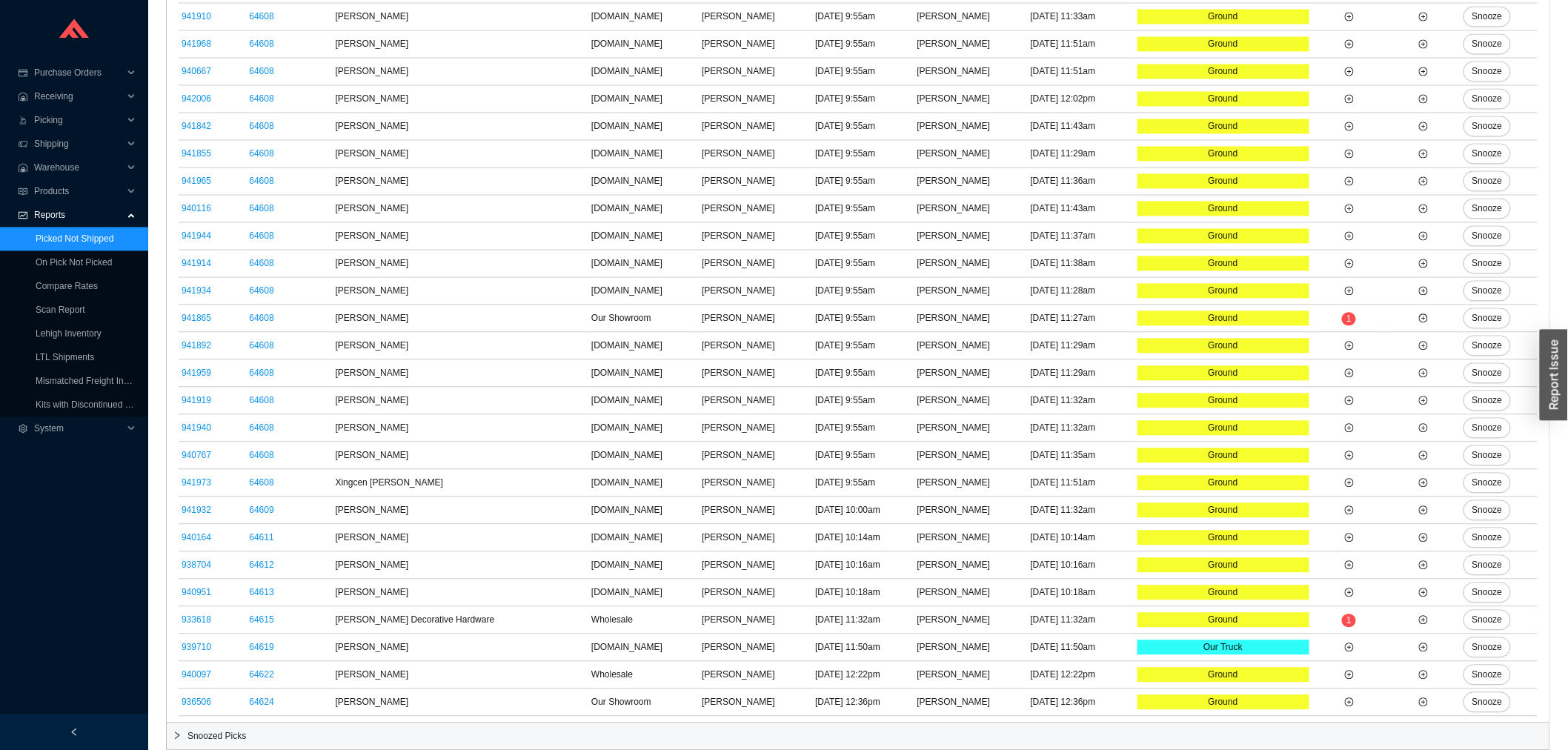
click at [267, 734] on span "Snoozed Picks" at bounding box center [865, 736] width 1356 height 15
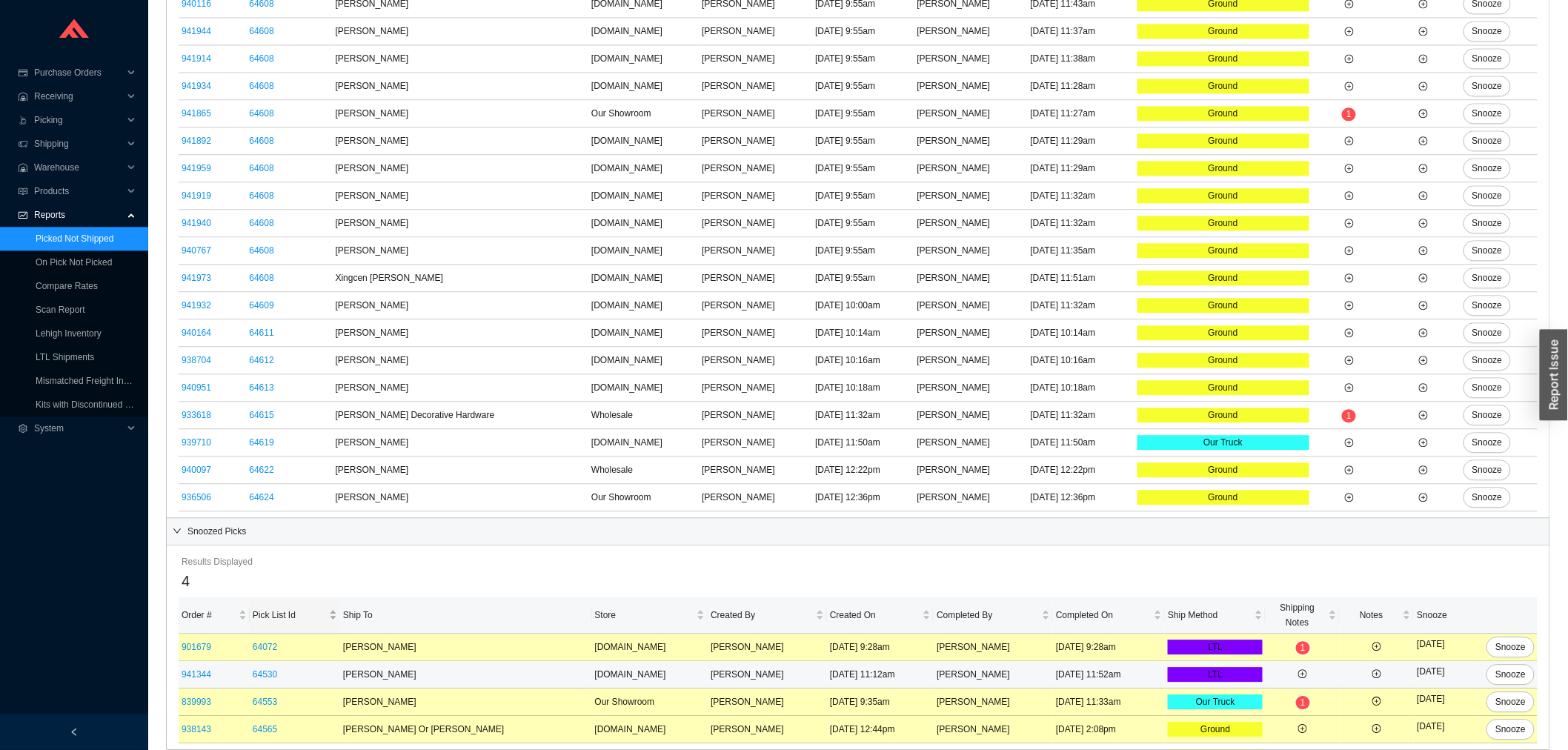
scroll to position [1388, 0]
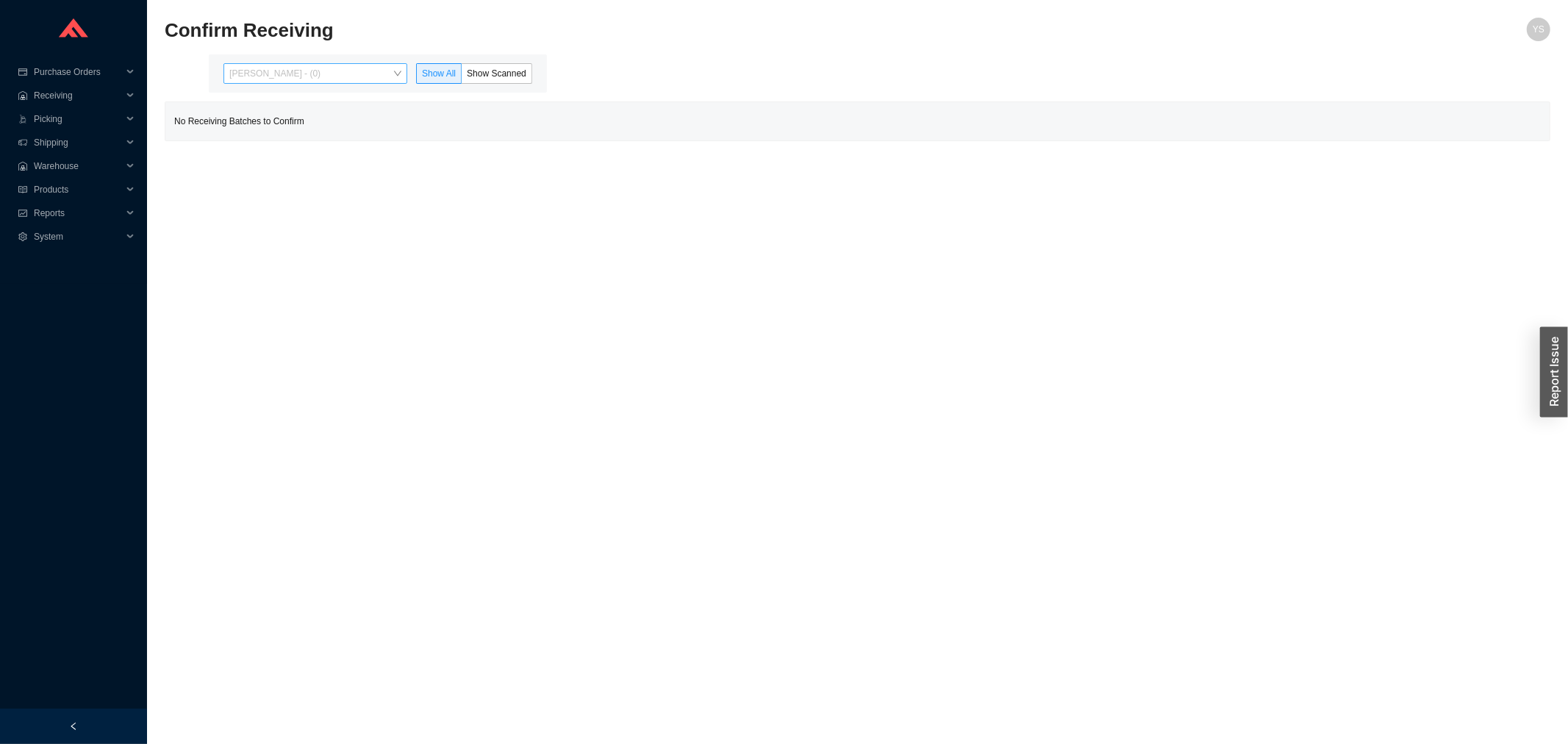
click at [311, 71] on span "[PERSON_NAME] - (0)" at bounding box center [316, 74] width 172 height 19
click at [311, 129] on div "Angel Negron - (128)" at bounding box center [316, 120] width 184 height 20
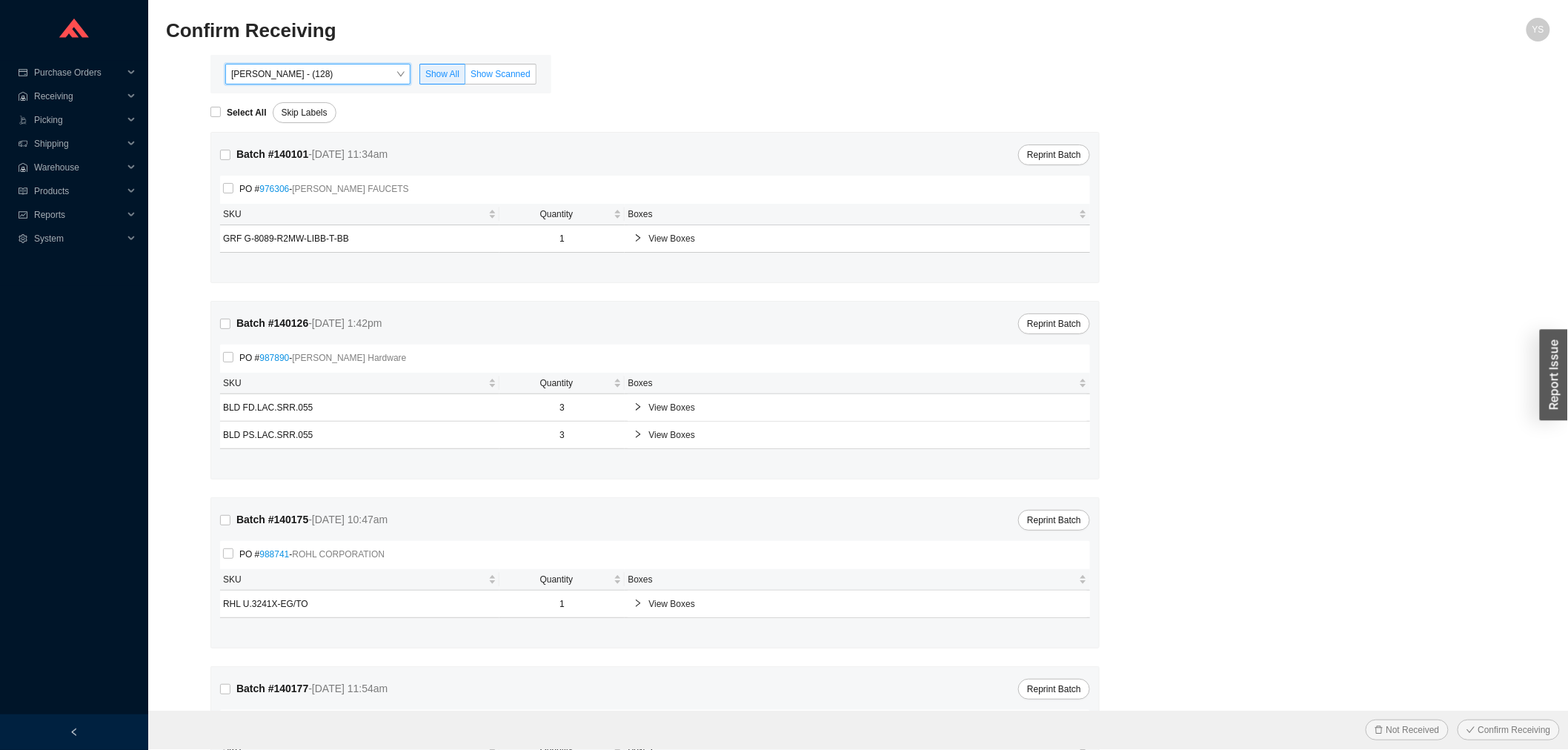
click at [516, 79] on label "Show Scanned" at bounding box center [501, 74] width 71 height 20
click at [465, 77] on input "Show Scanned" at bounding box center [465, 77] width 0 height 0
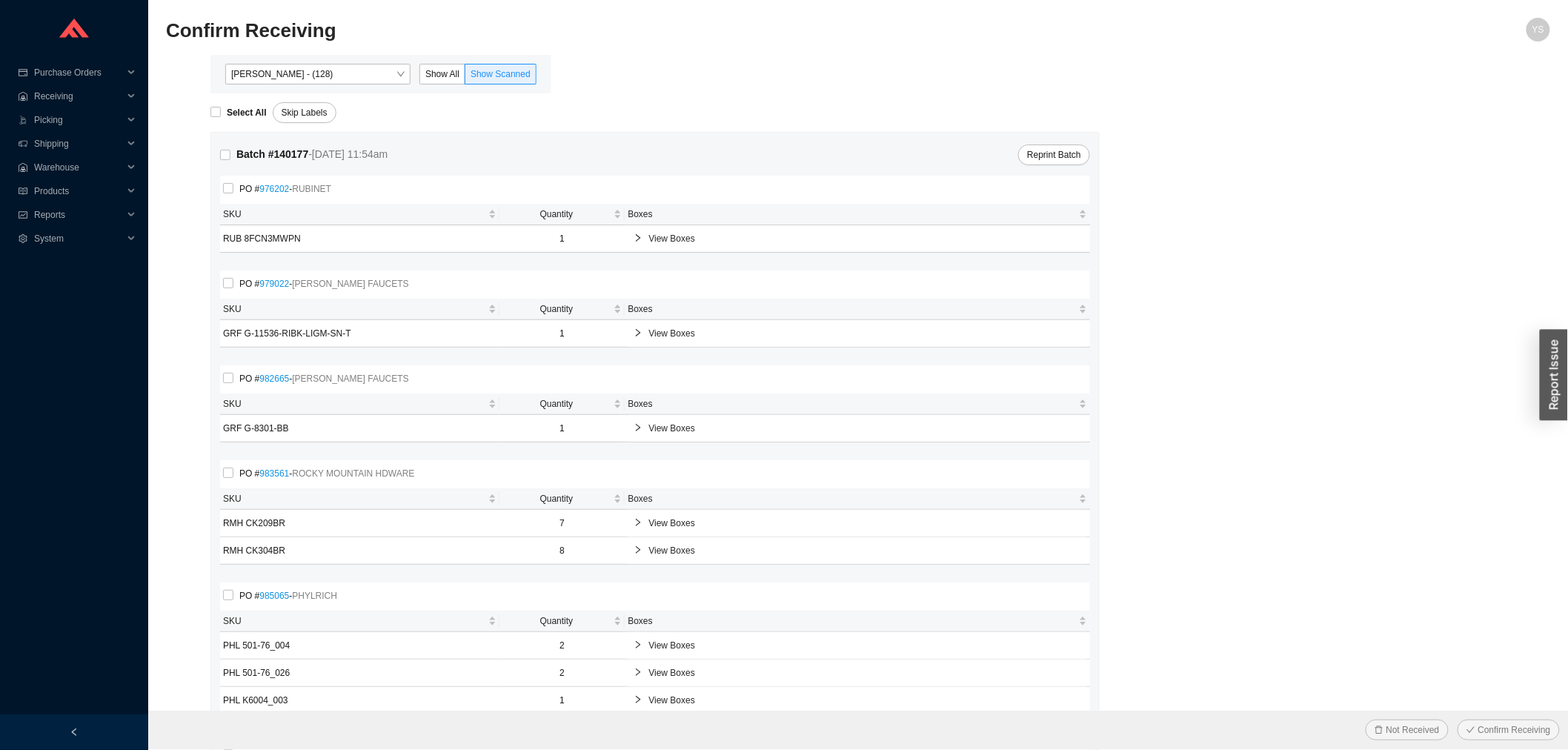
click at [227, 121] on div "Select All" at bounding box center [241, 112] width 62 height 20
click at [227, 115] on strong "Select All" at bounding box center [246, 112] width 40 height 11
click at [221, 115] on input "Select All" at bounding box center [215, 111] width 11 height 11
checkbox input "true"
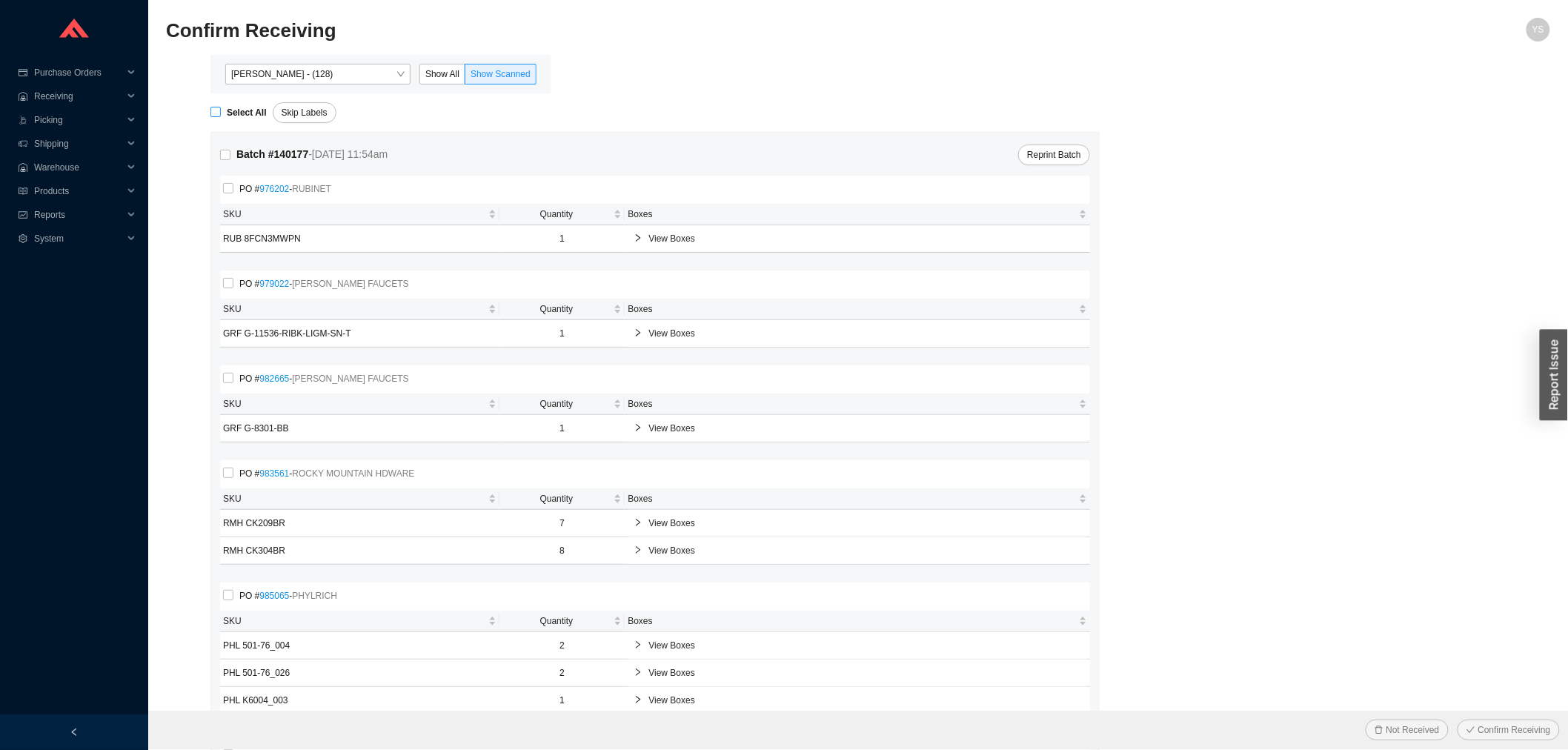
checkbox input "true"
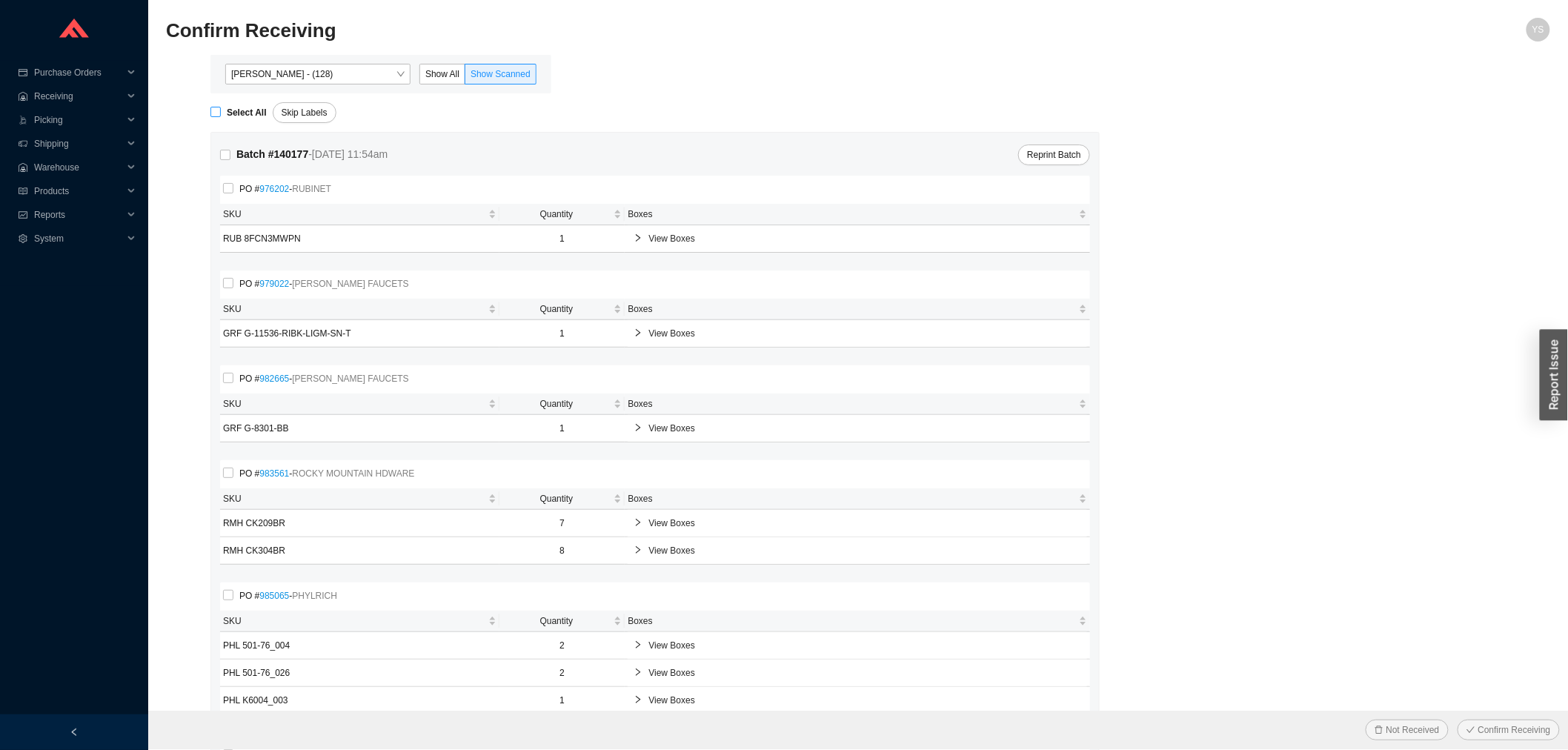
checkbox input "true"
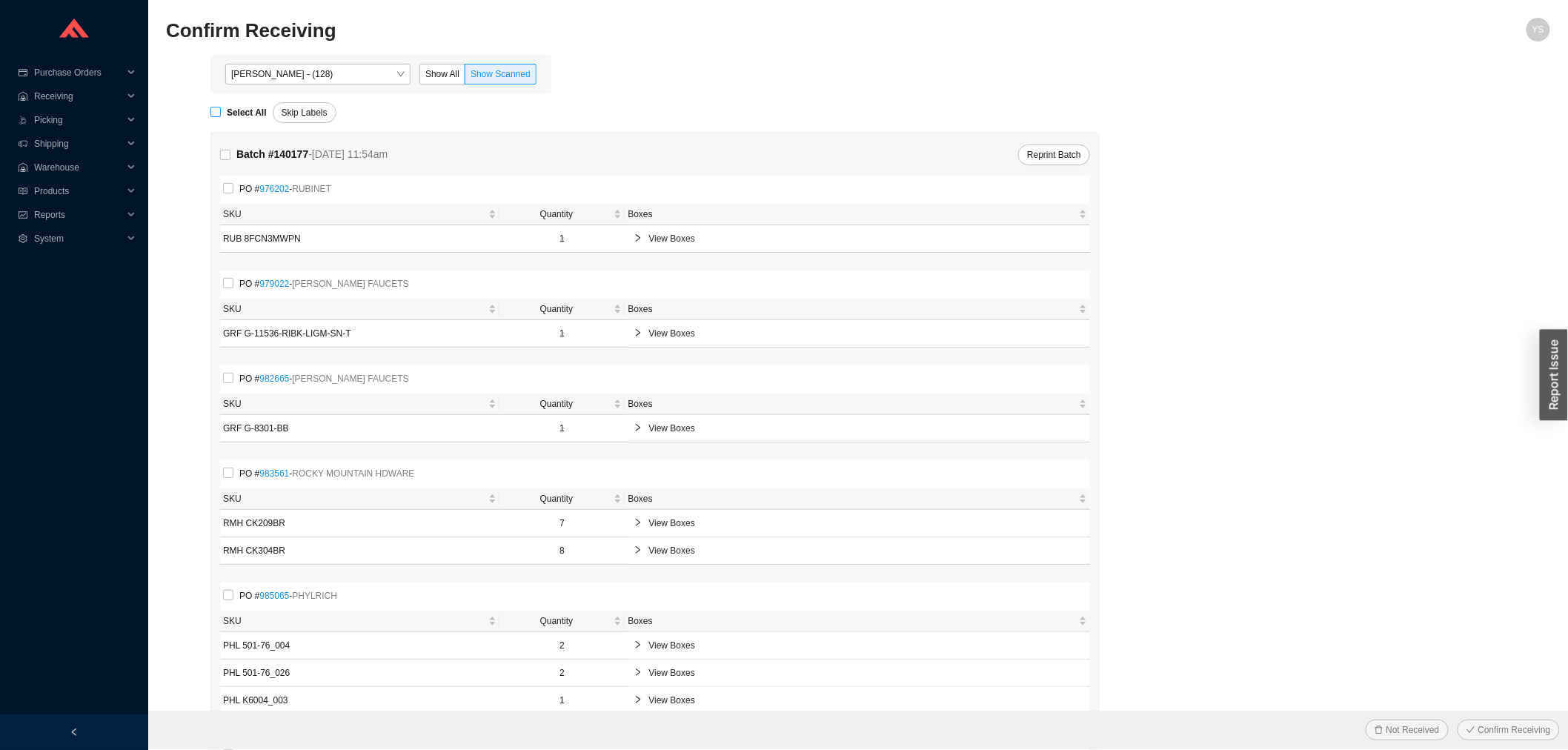
checkbox input "true"
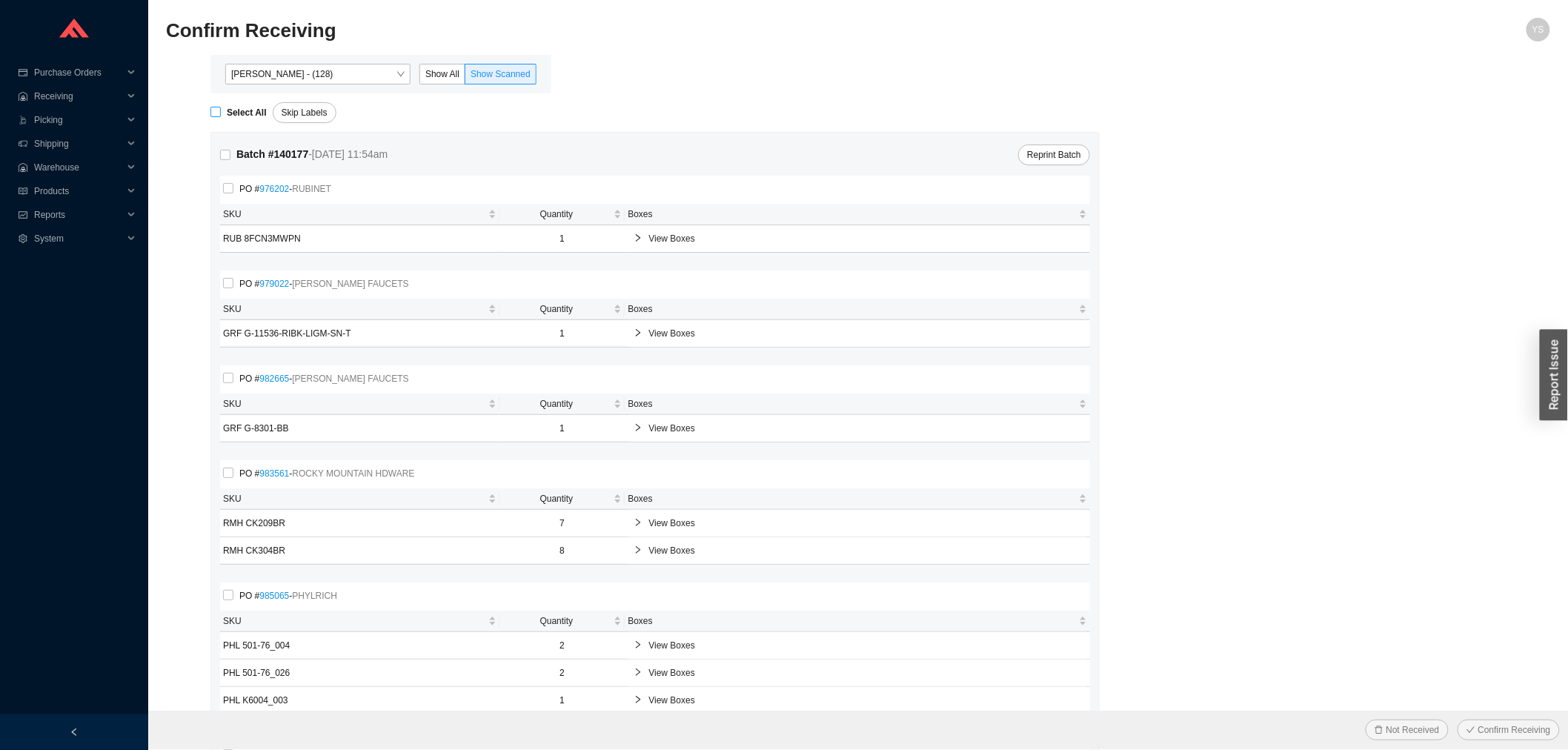
checkbox input "true"
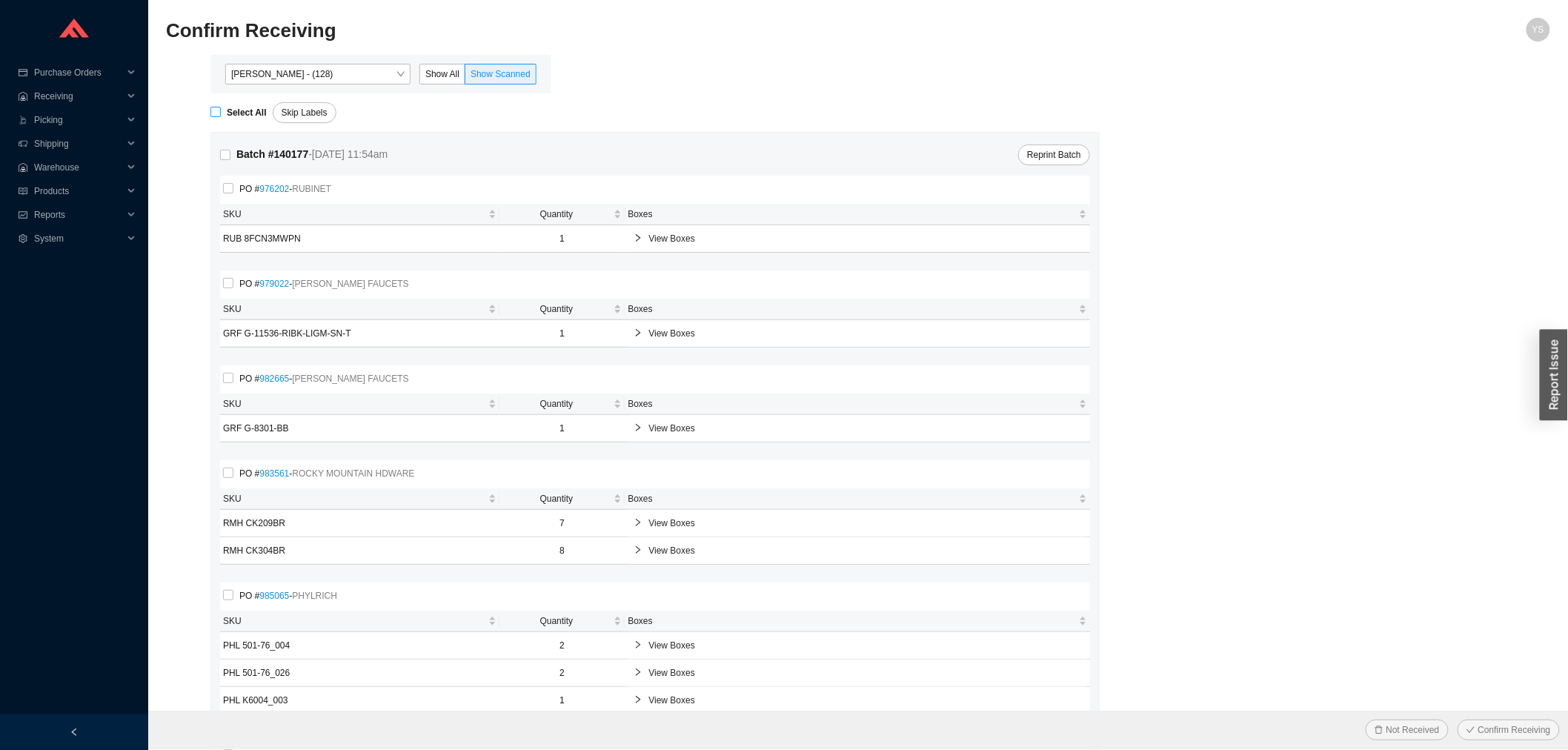
checkbox input "true"
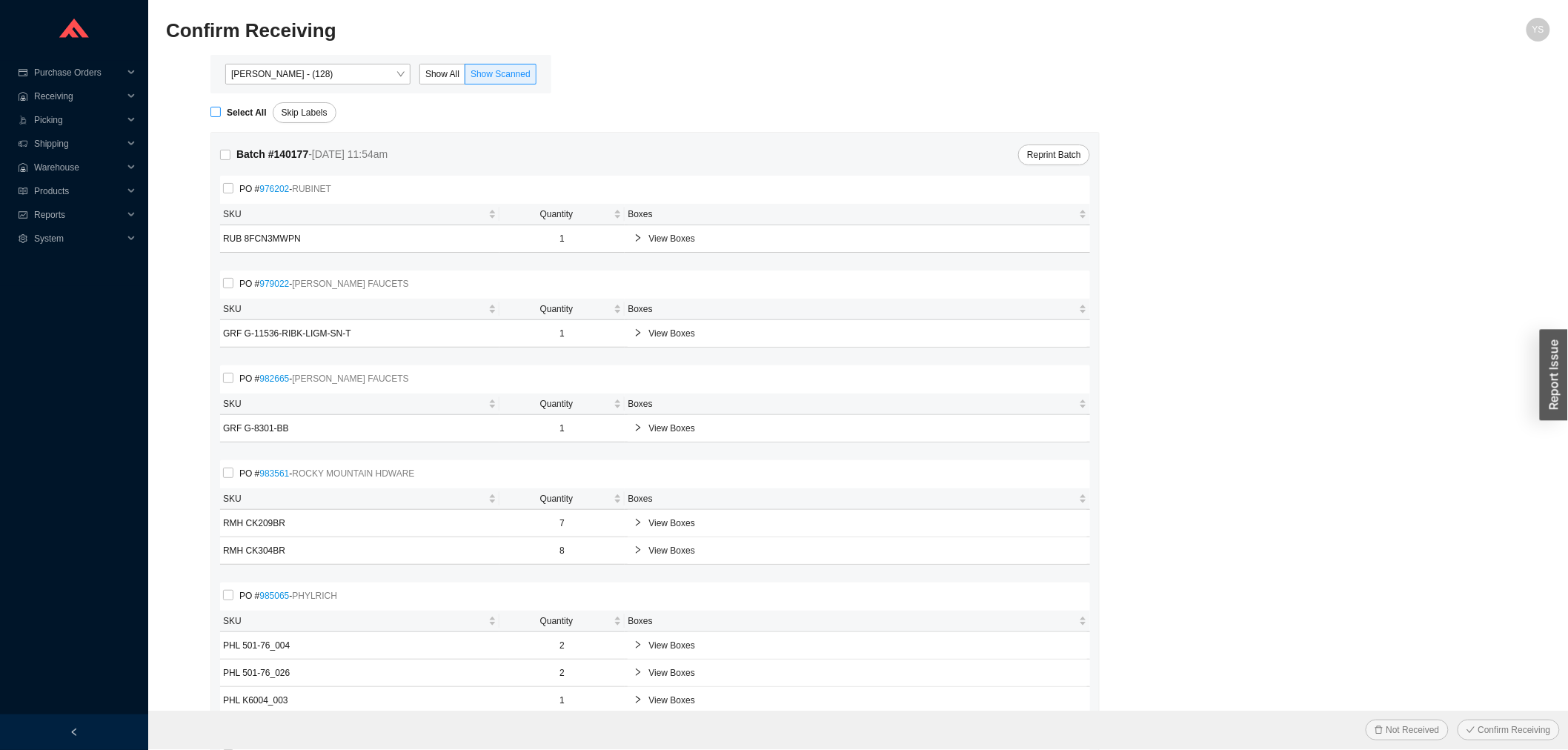
checkbox input "true"
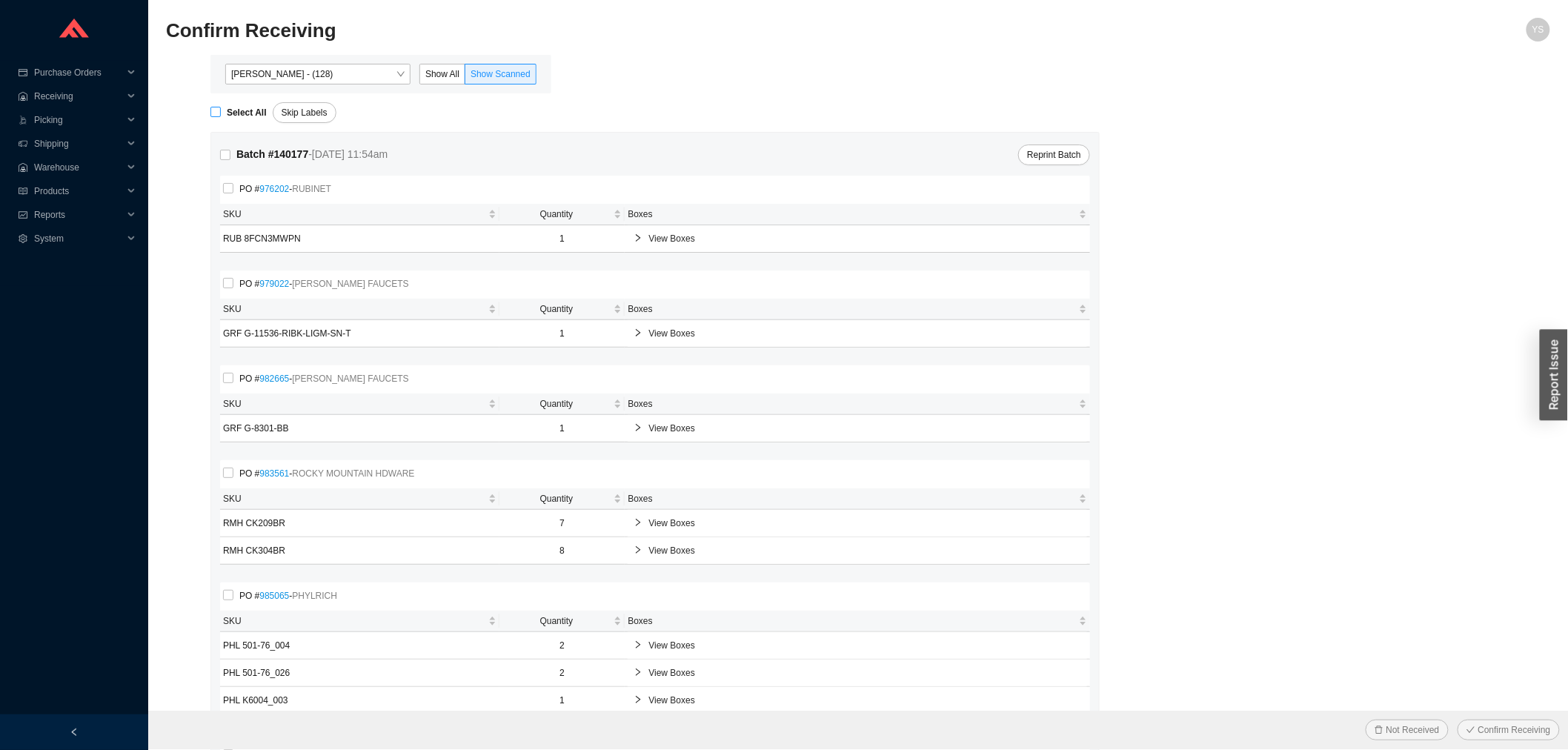
checkbox input "true"
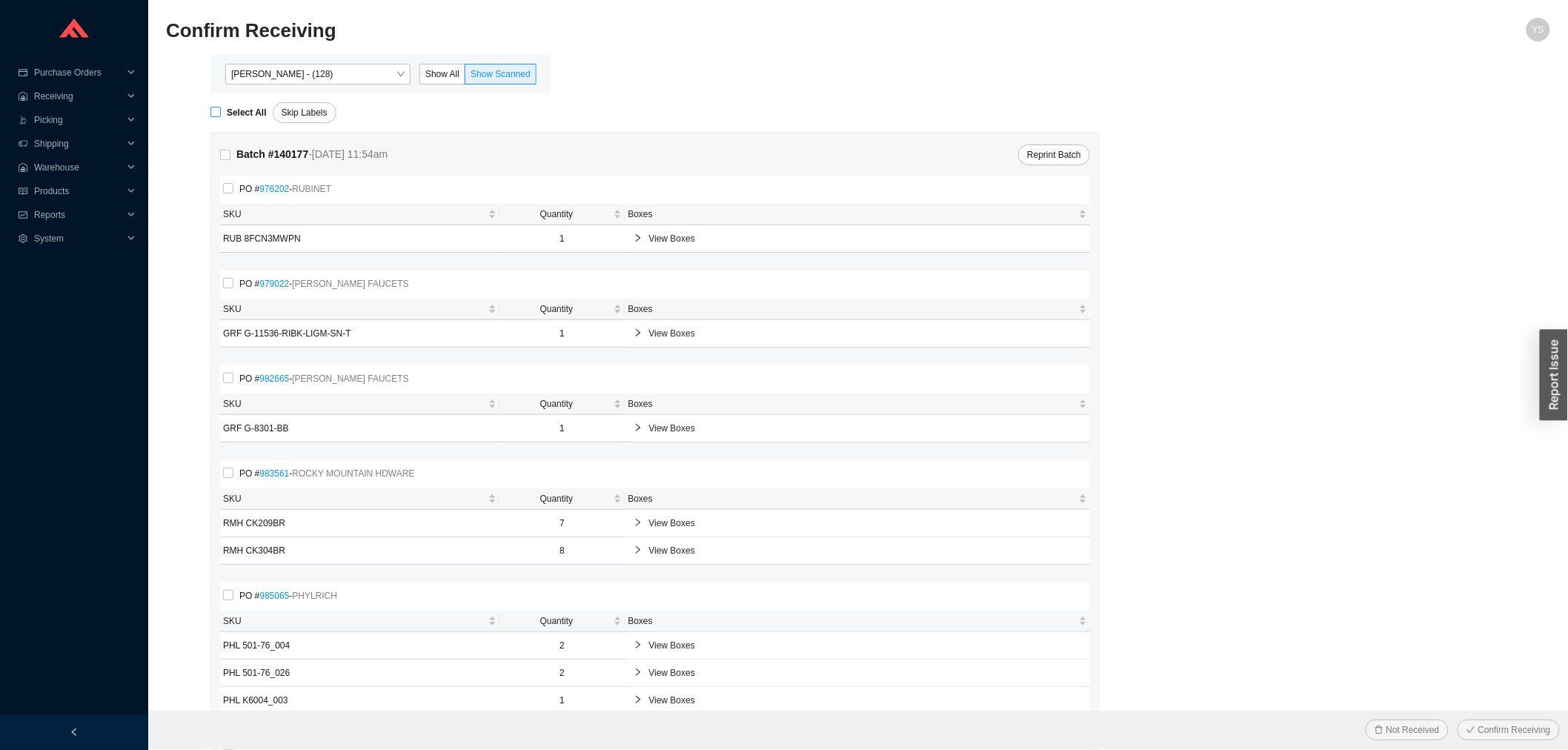
checkbox input "true"
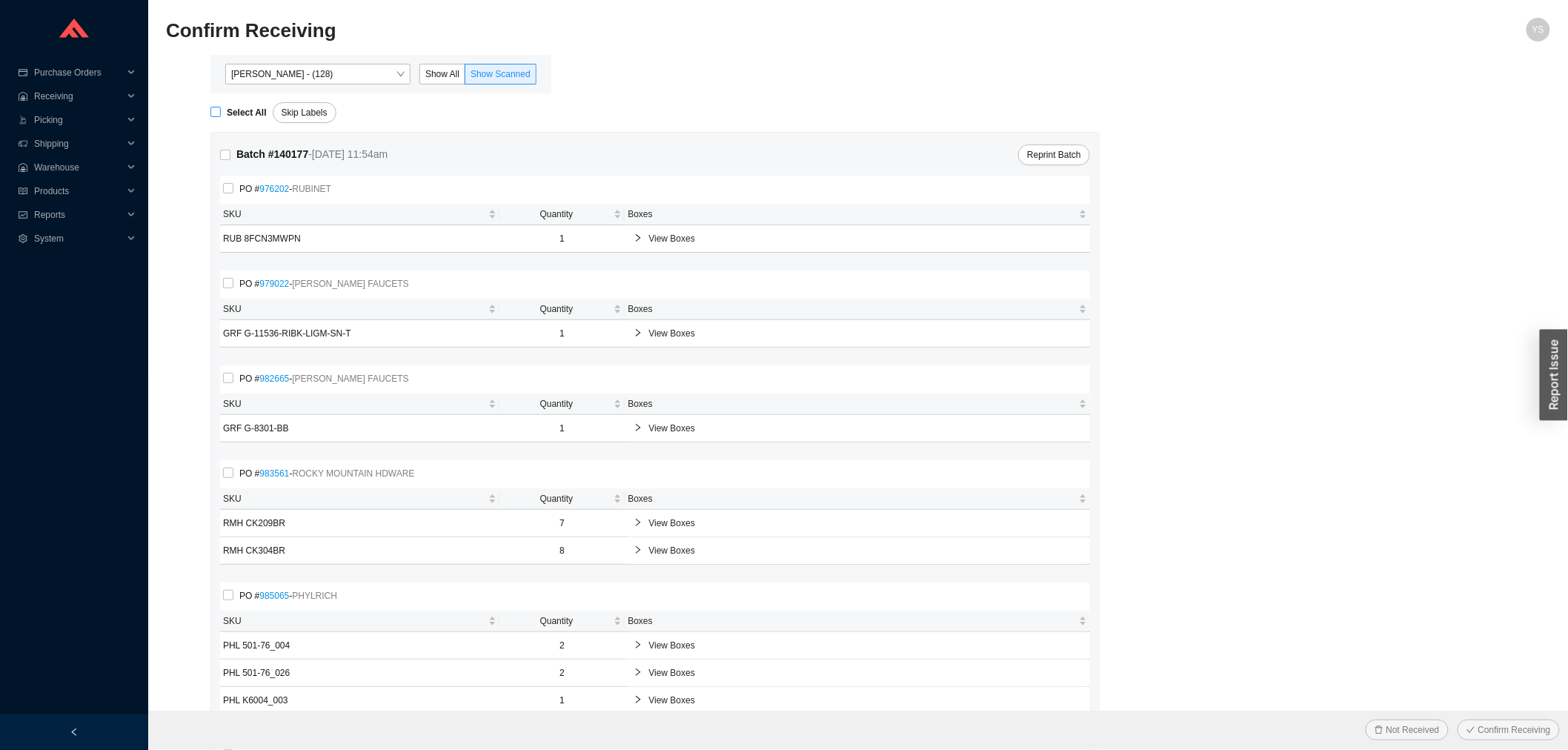
checkbox input "true"
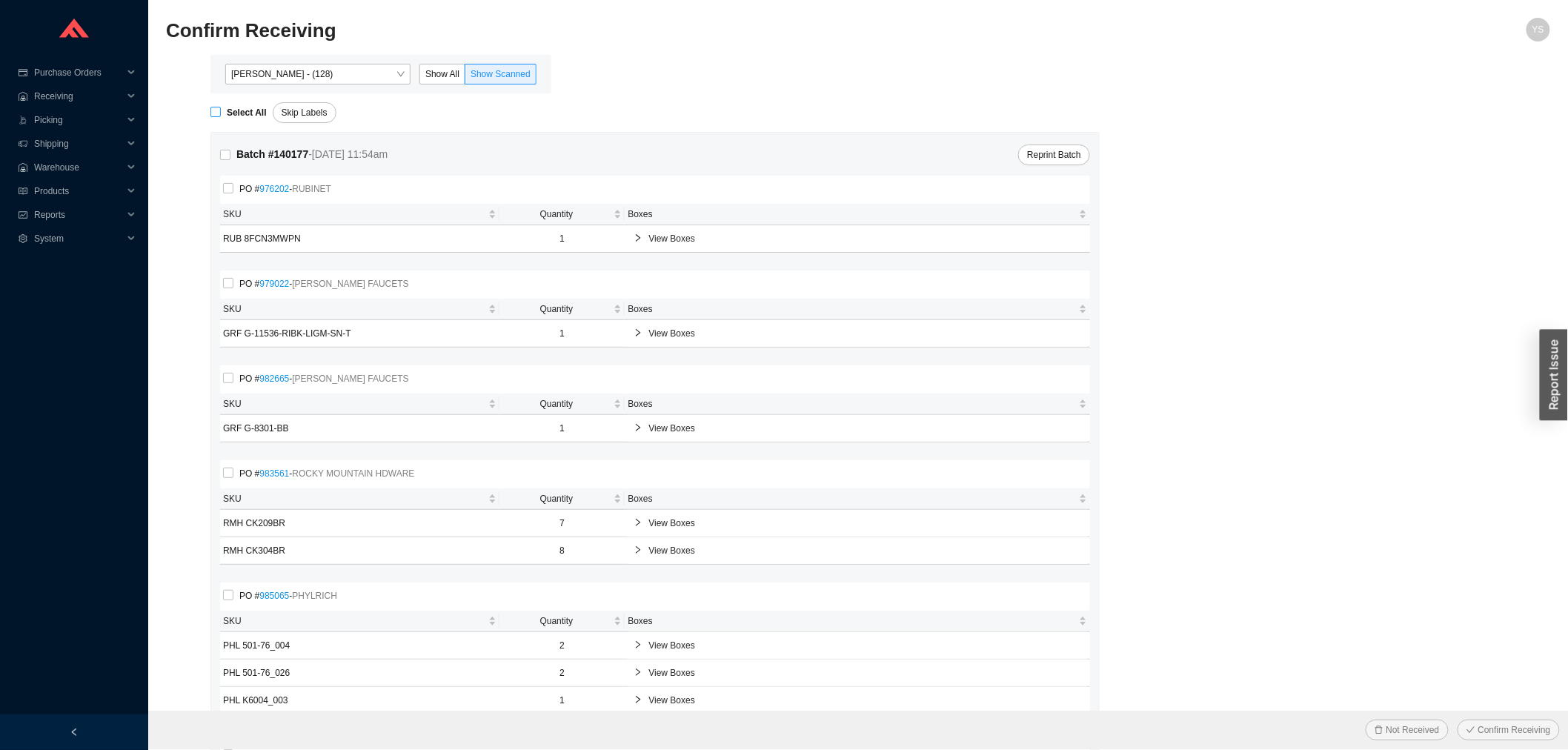
checkbox input "true"
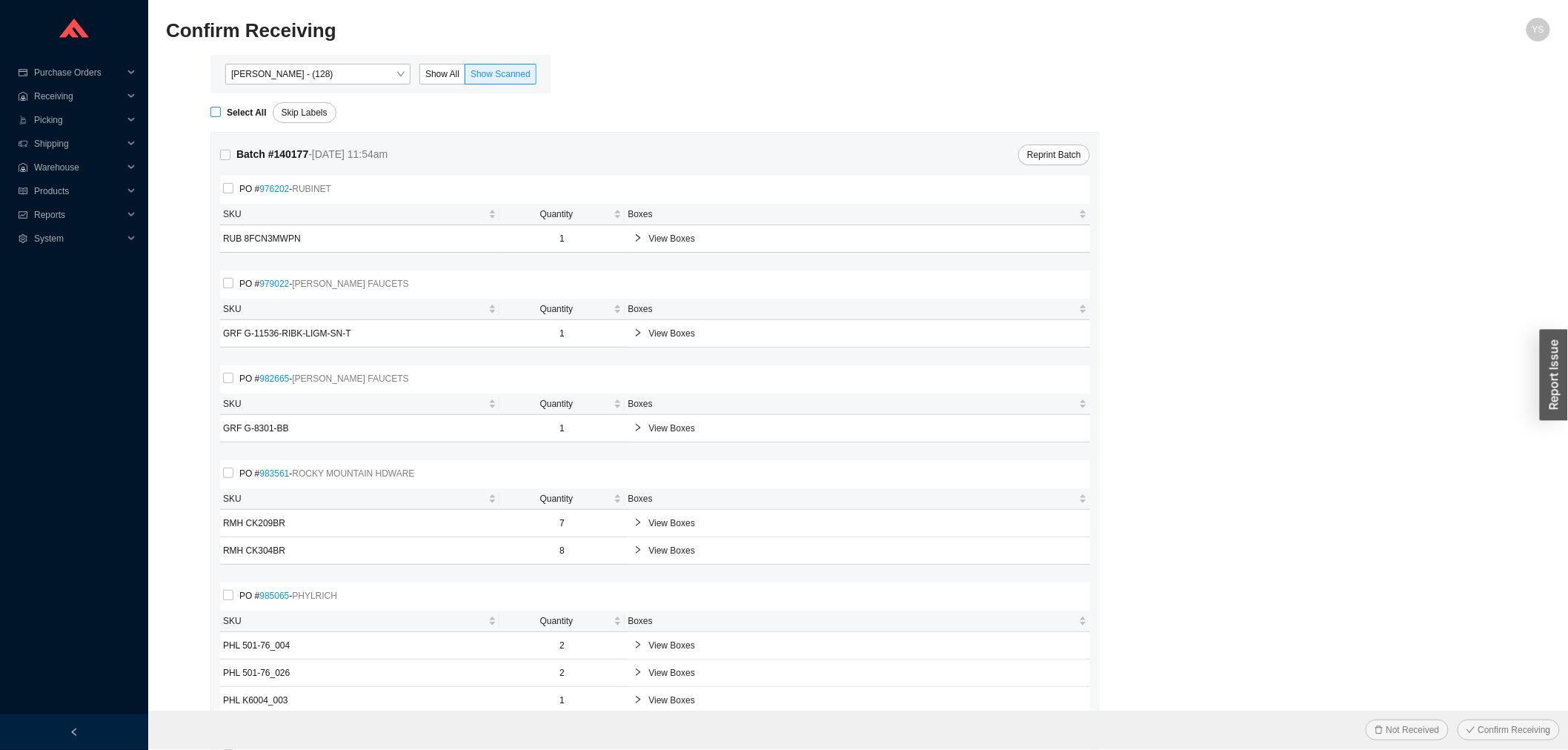
checkbox input "true"
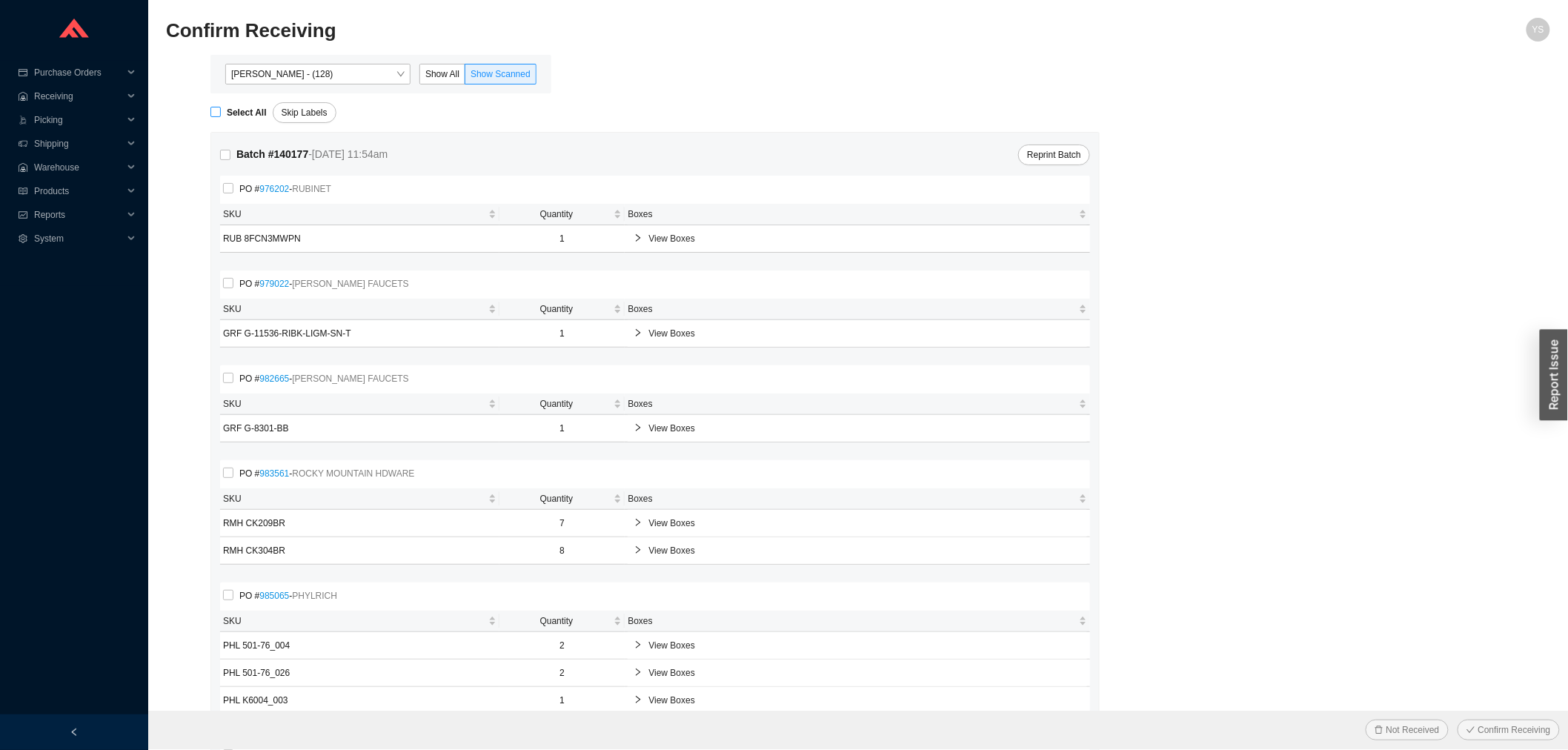
checkbox input "true"
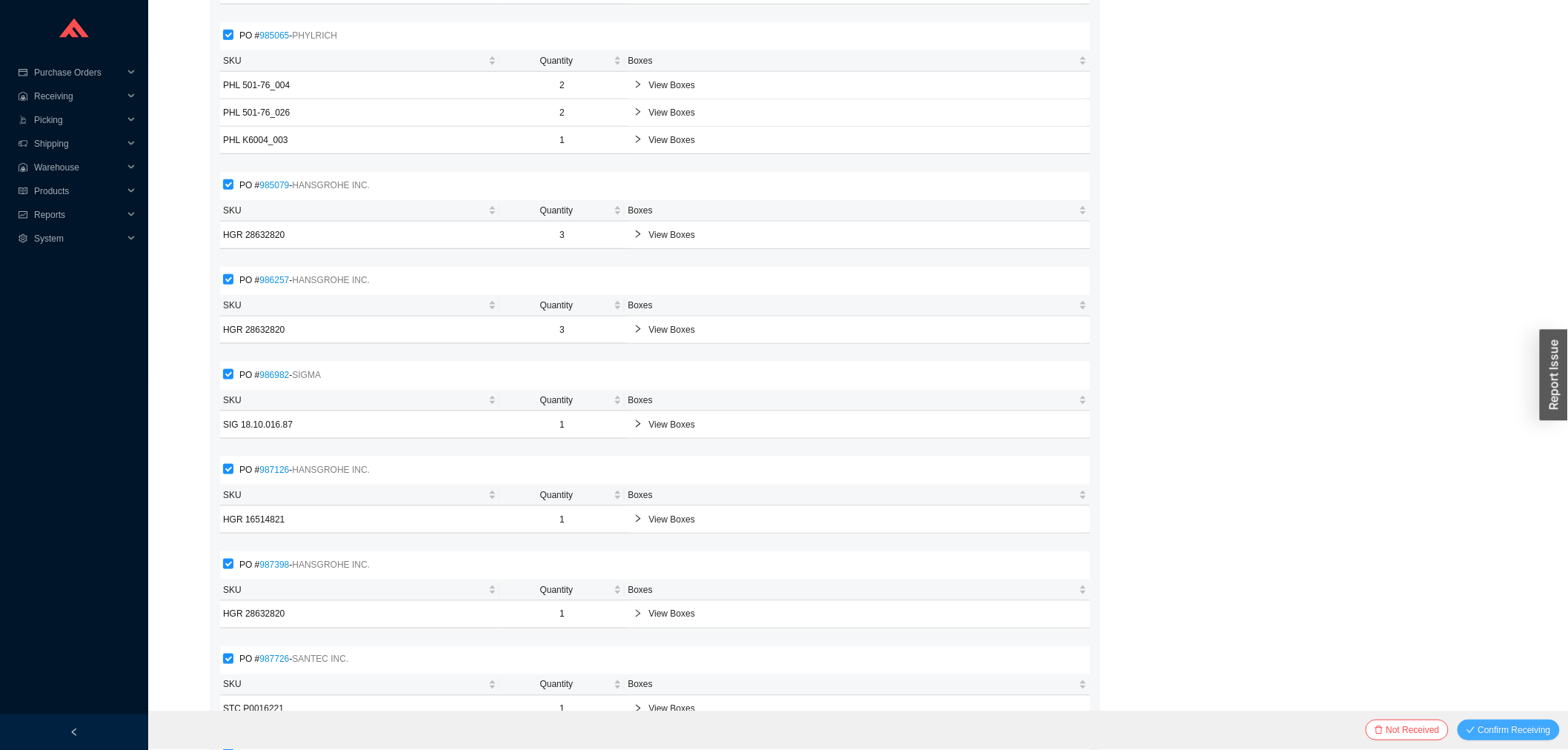
click at [1514, 731] on span "Confirm Receiving" at bounding box center [1515, 730] width 73 height 15
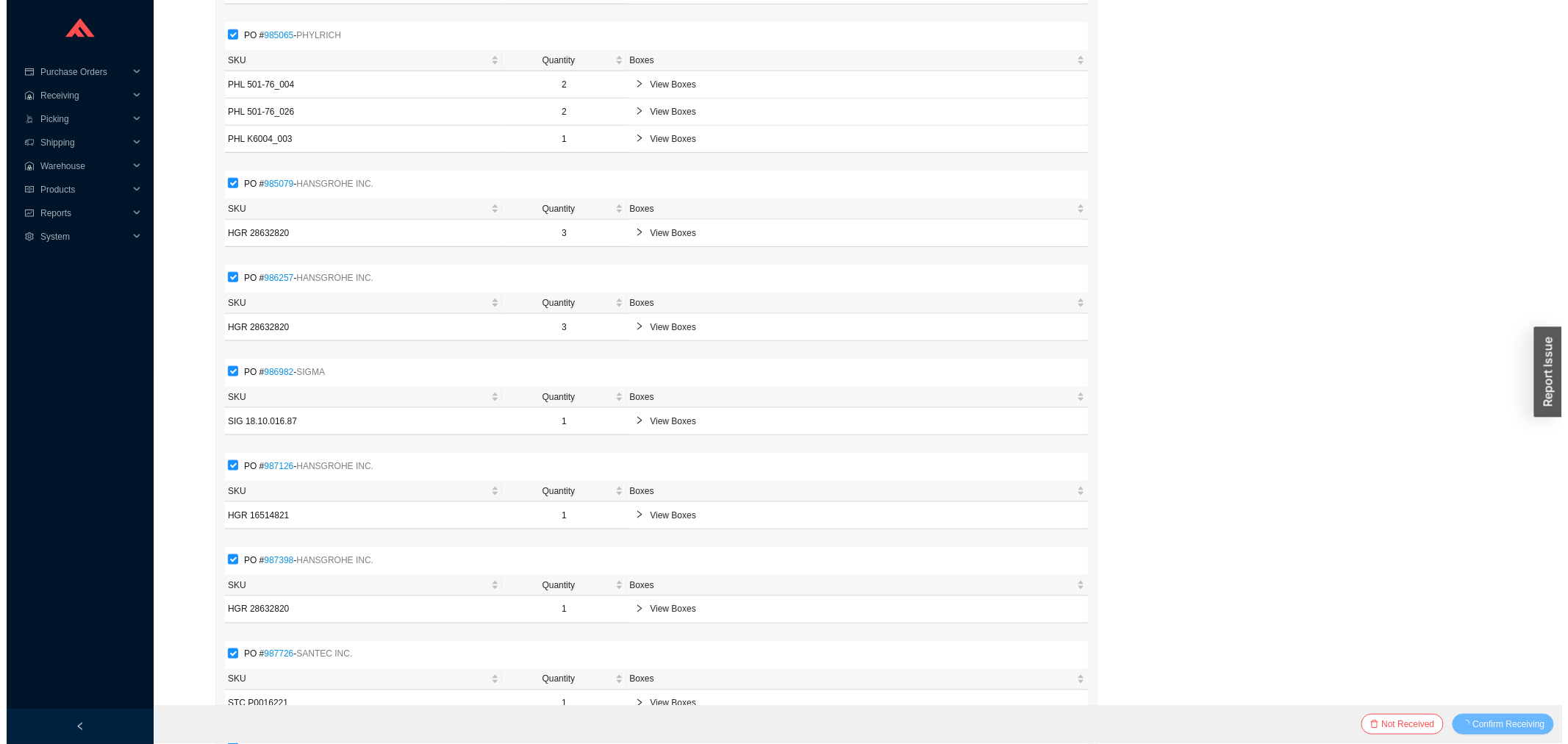
scroll to position [0, 0]
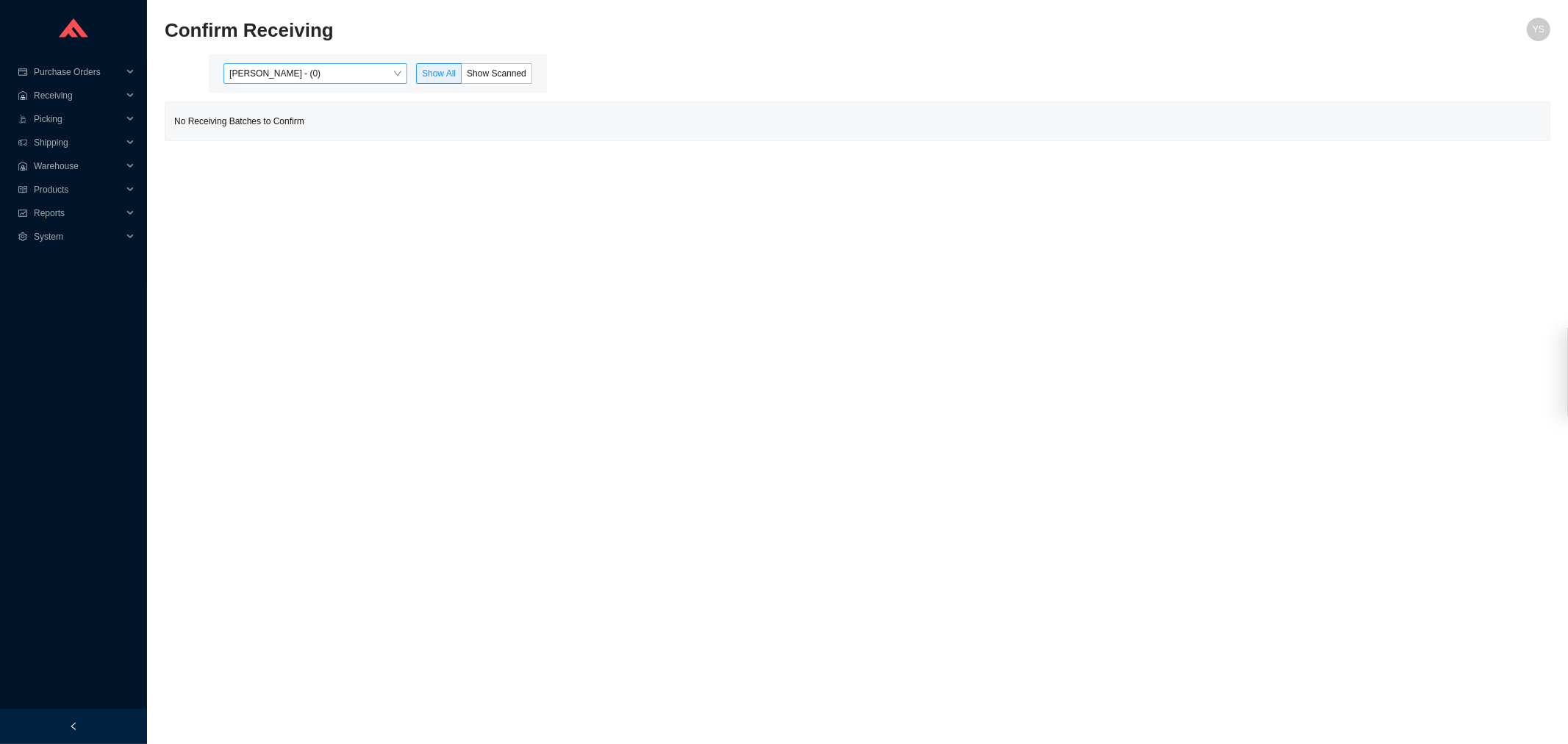
click at [316, 83] on div "[PERSON_NAME] - (0) Show All Show Scanned" at bounding box center [377, 73] width 338 height 38
click at [310, 71] on span "[PERSON_NAME] - (0)" at bounding box center [316, 74] width 172 height 19
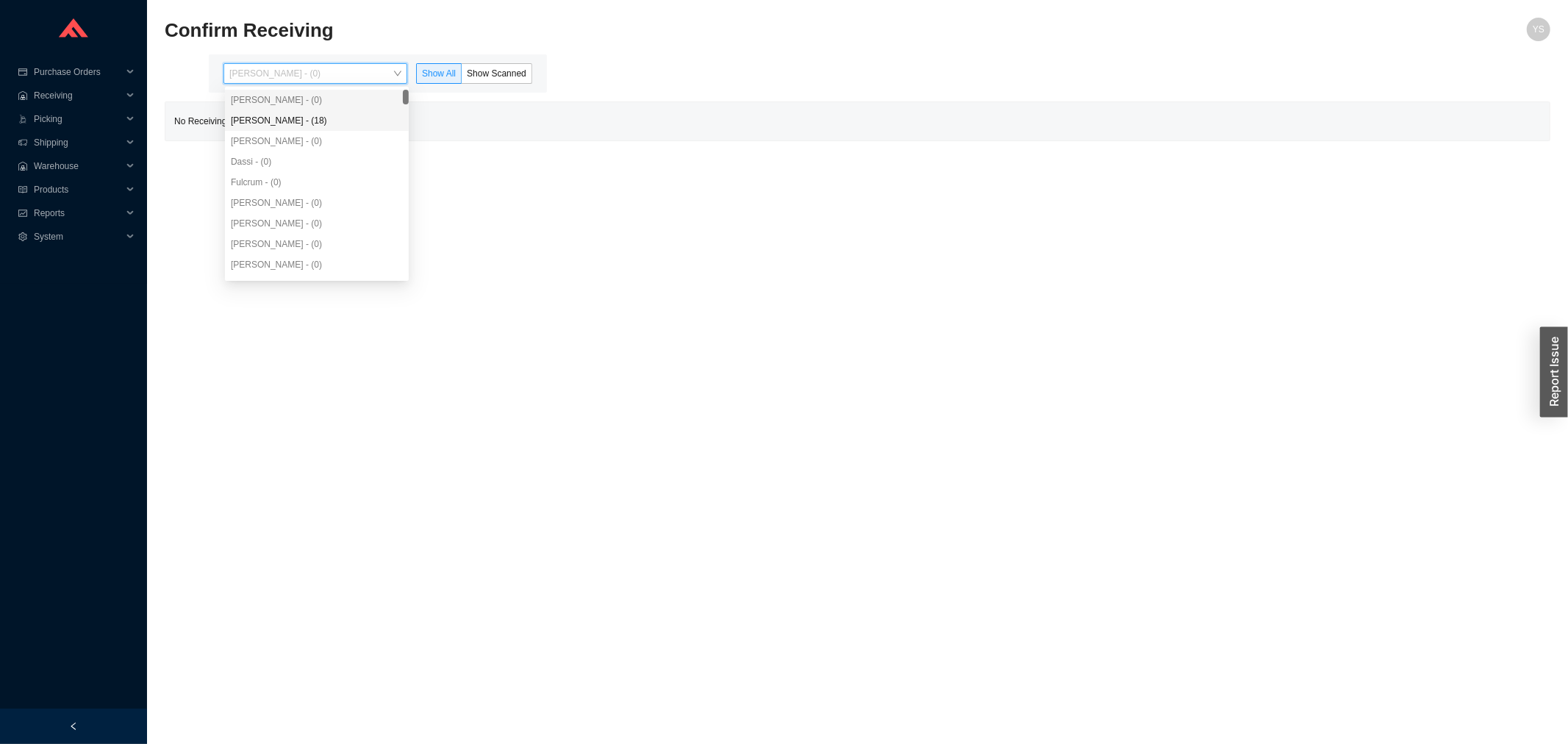
drag, startPoint x: 317, startPoint y: 118, endPoint x: 325, endPoint y: 118, distance: 8.0
click at [318, 118] on div "[PERSON_NAME] - (18)" at bounding box center [317, 120] width 172 height 13
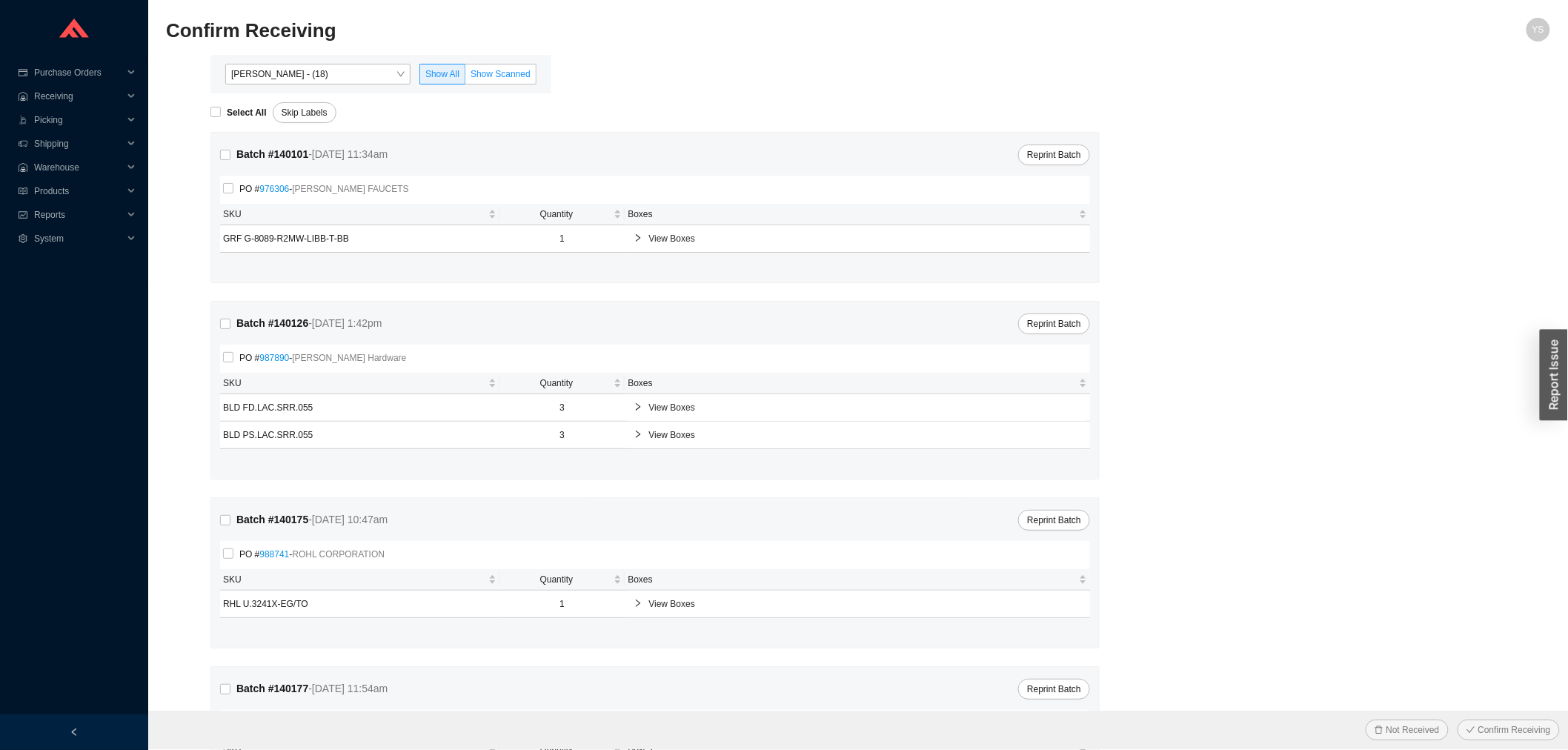
click at [510, 82] on label "Show Scanned" at bounding box center [501, 74] width 71 height 20
click at [465, 77] on input "Show Scanned" at bounding box center [465, 77] width 0 height 0
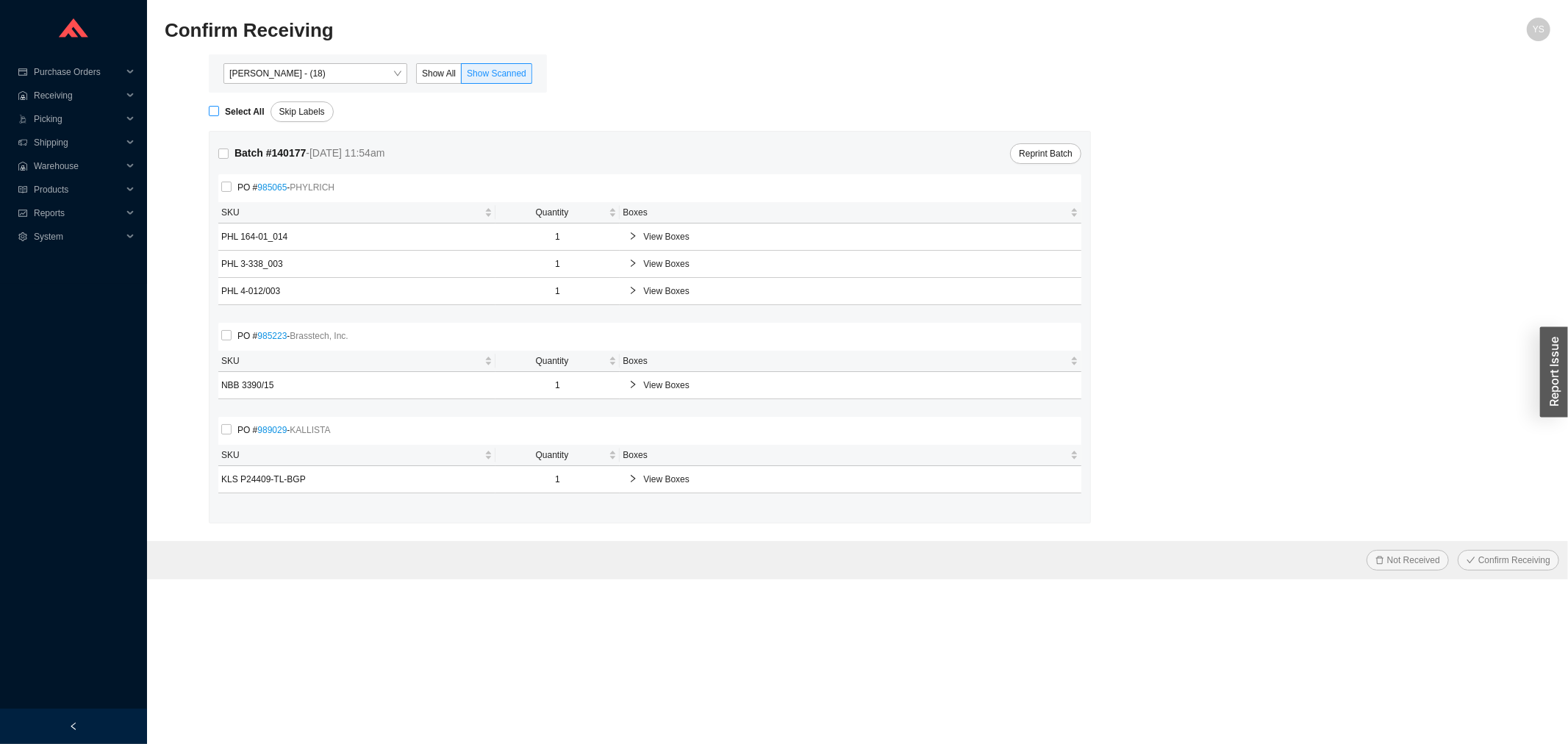
click at [231, 106] on strong "Select All" at bounding box center [244, 111] width 40 height 11
click at [219, 105] on input "Select All" at bounding box center [213, 110] width 11 height 11
checkbox input "true"
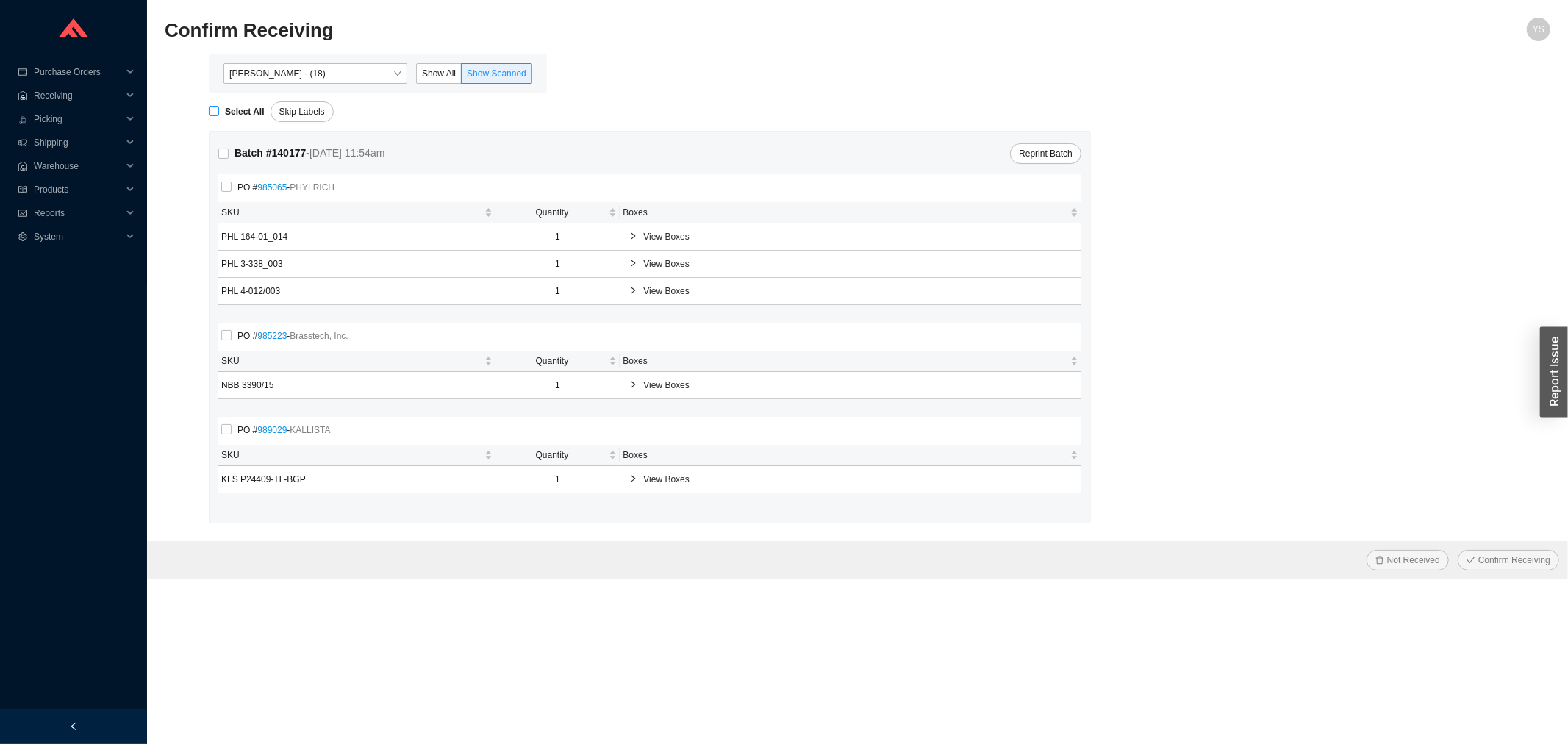
checkbox input "true"
click at [1507, 557] on span "Confirm Receiving" at bounding box center [1514, 560] width 72 height 15
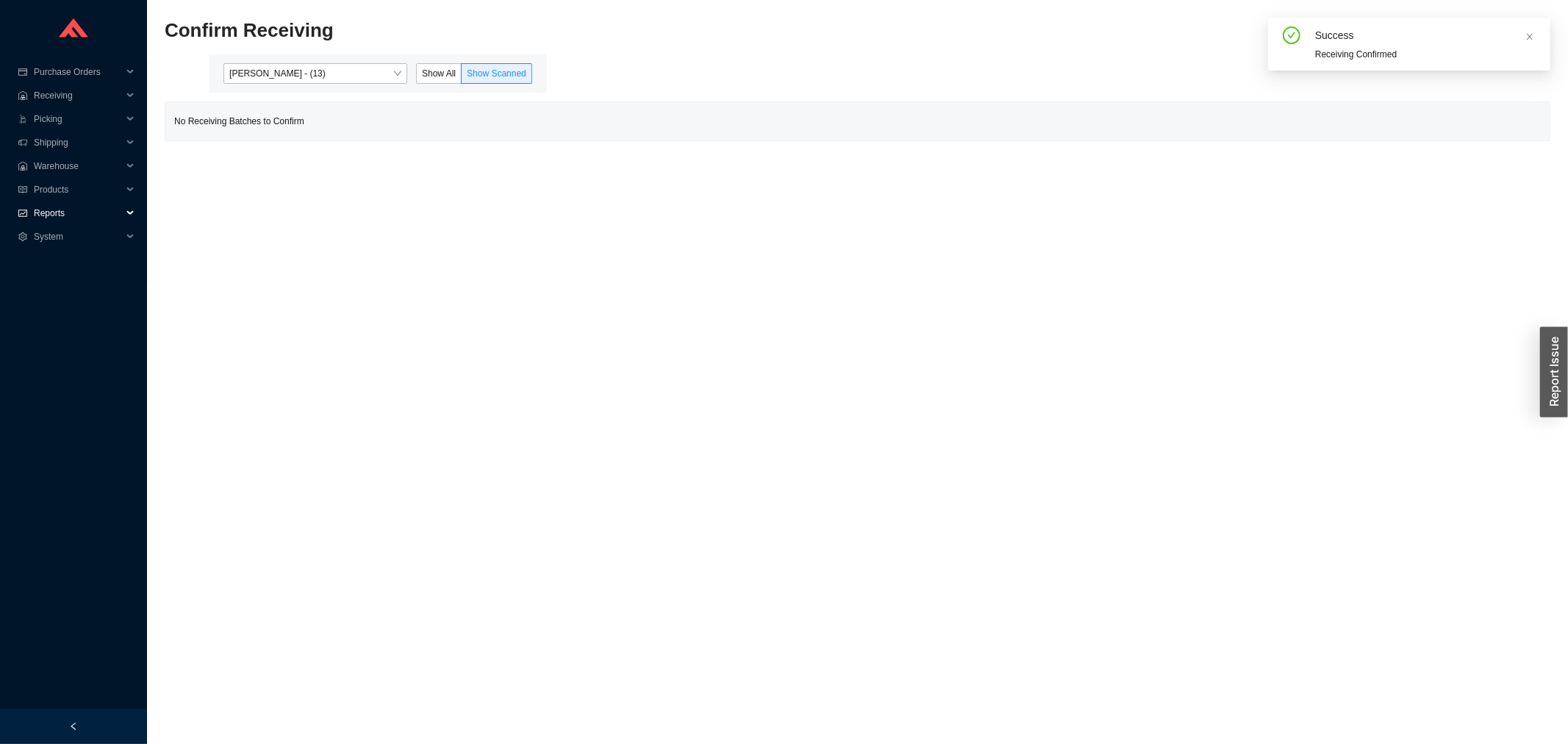
click at [46, 221] on span "Reports" at bounding box center [78, 213] width 88 height 24
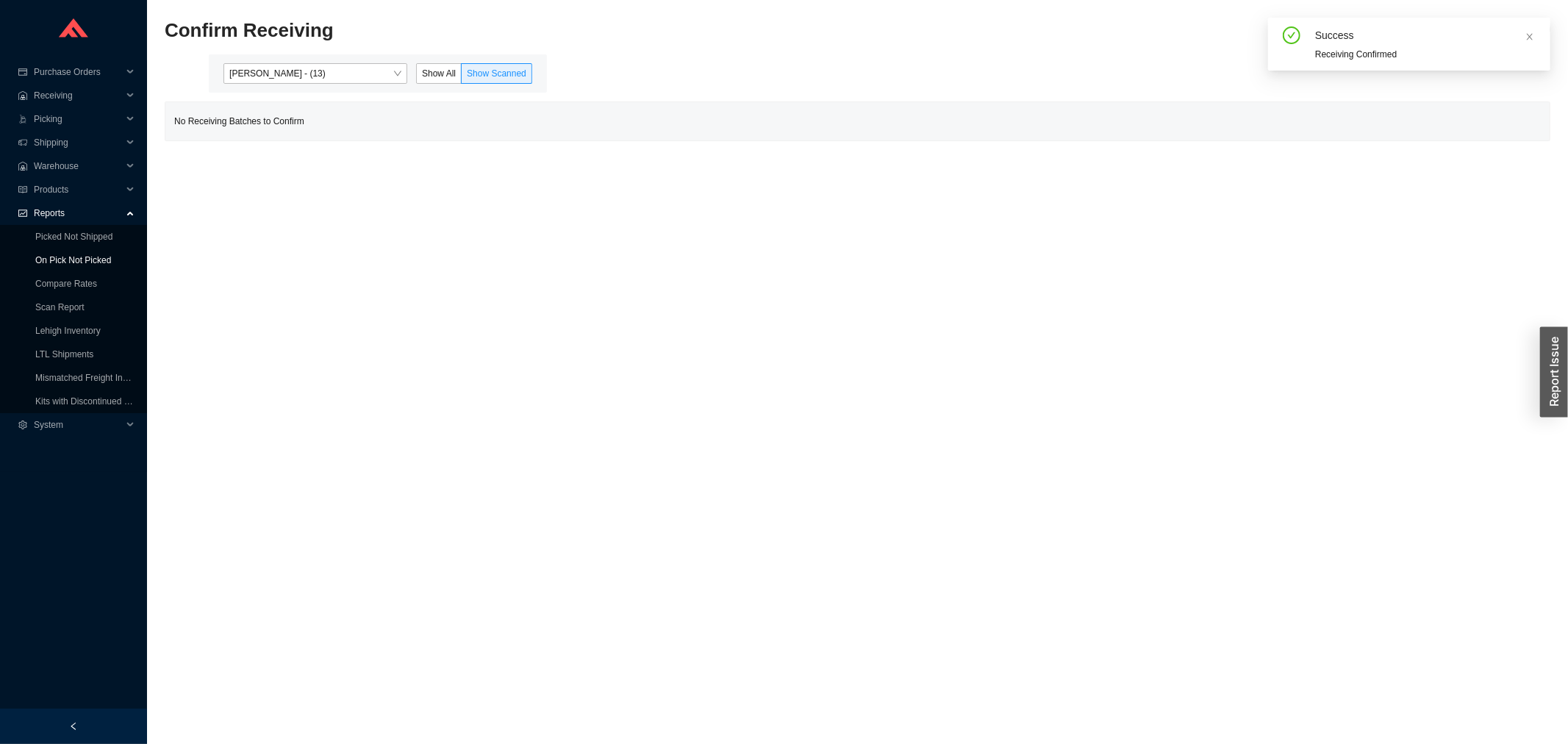
click at [65, 255] on link "On Pick Not Picked" at bounding box center [72, 260] width 75 height 11
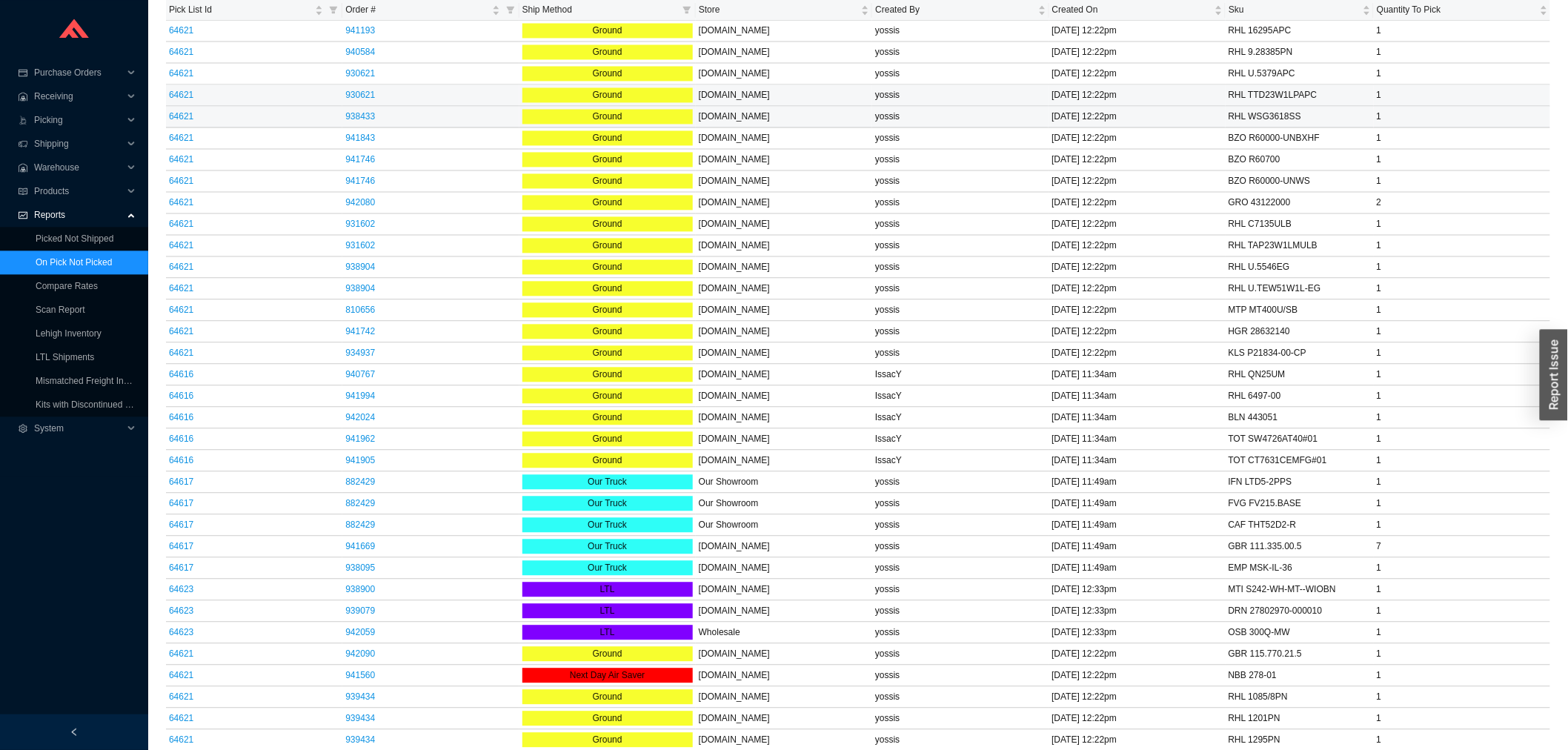
scroll to position [965, 0]
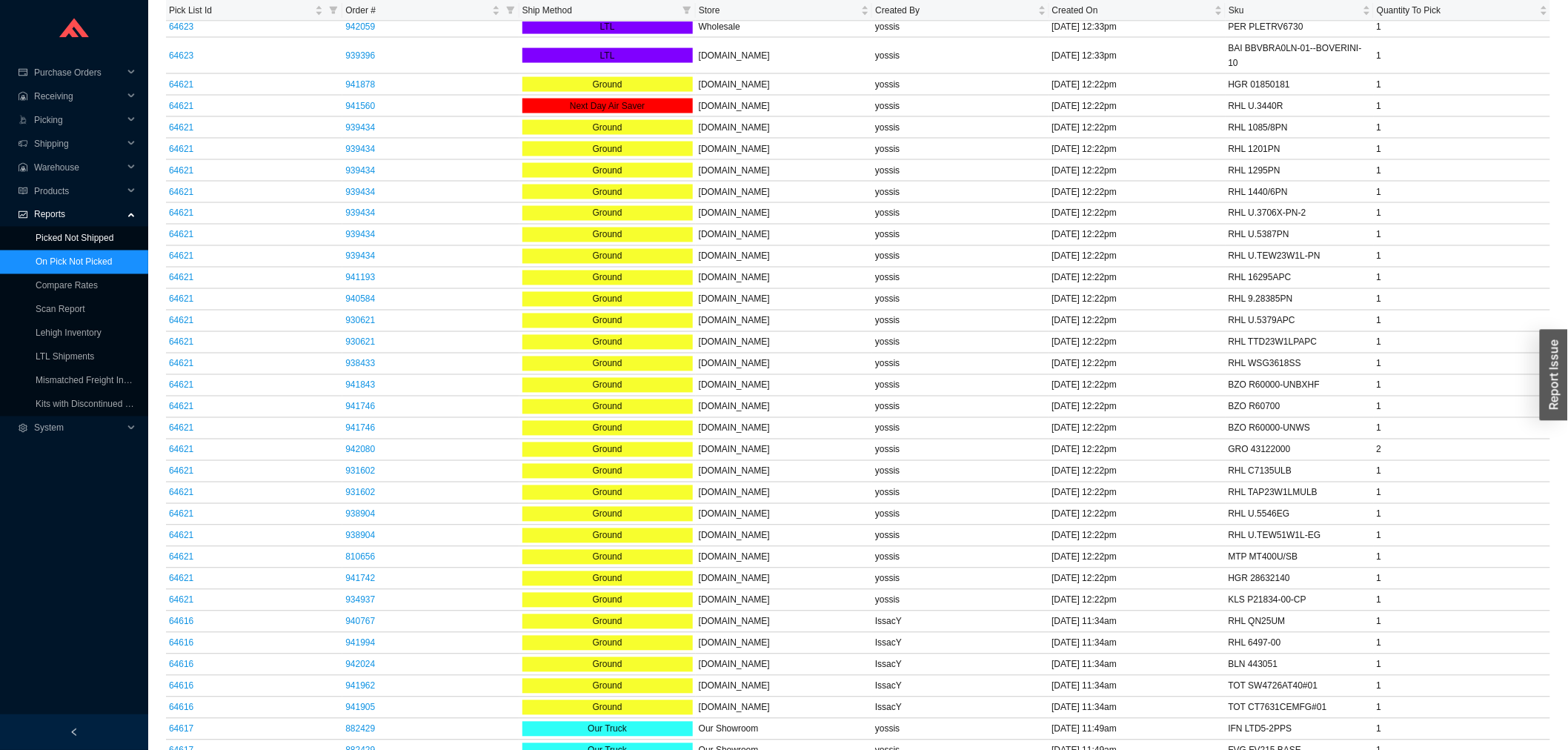
click at [71, 233] on link "Picked Not Shipped" at bounding box center [74, 238] width 78 height 11
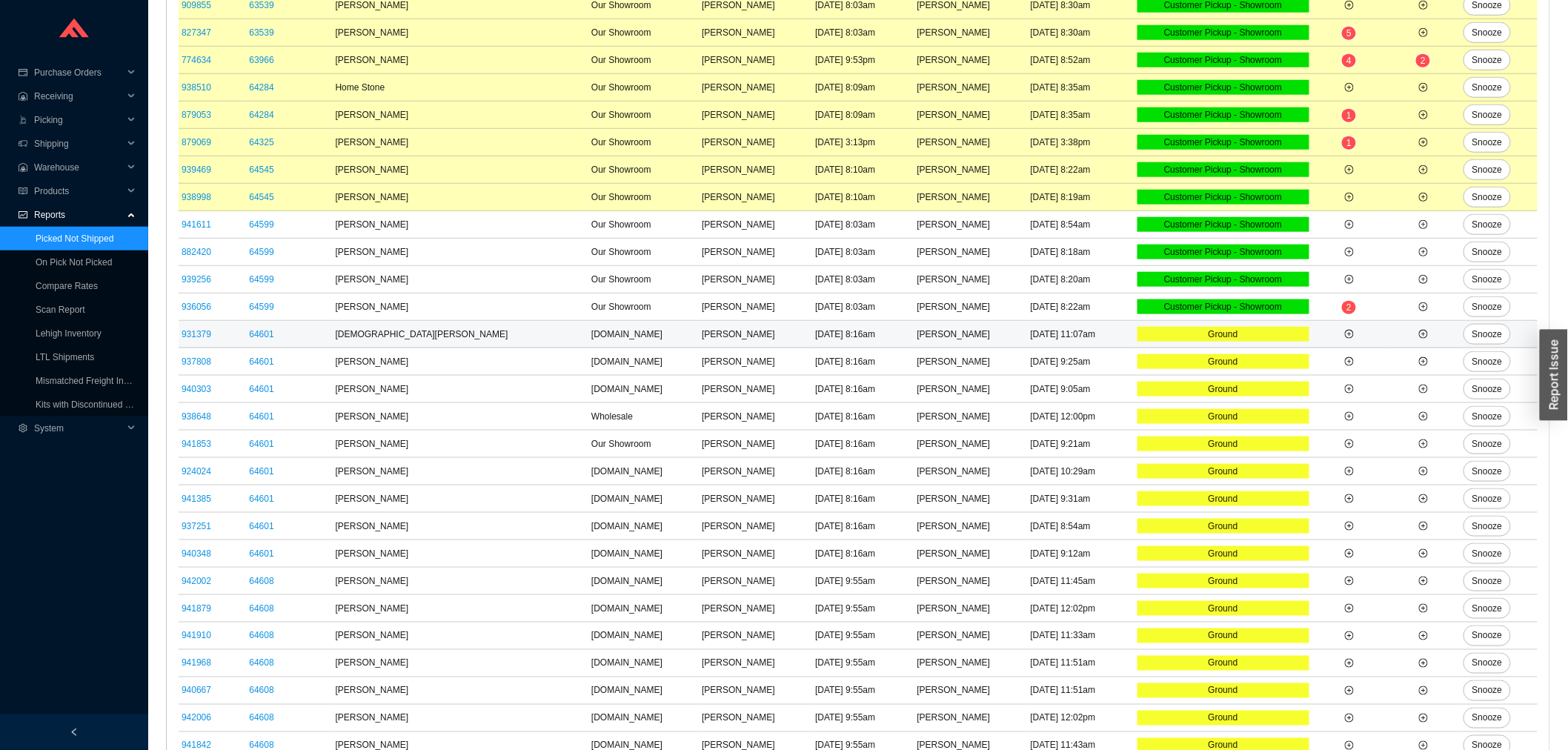
scroll to position [277, 0]
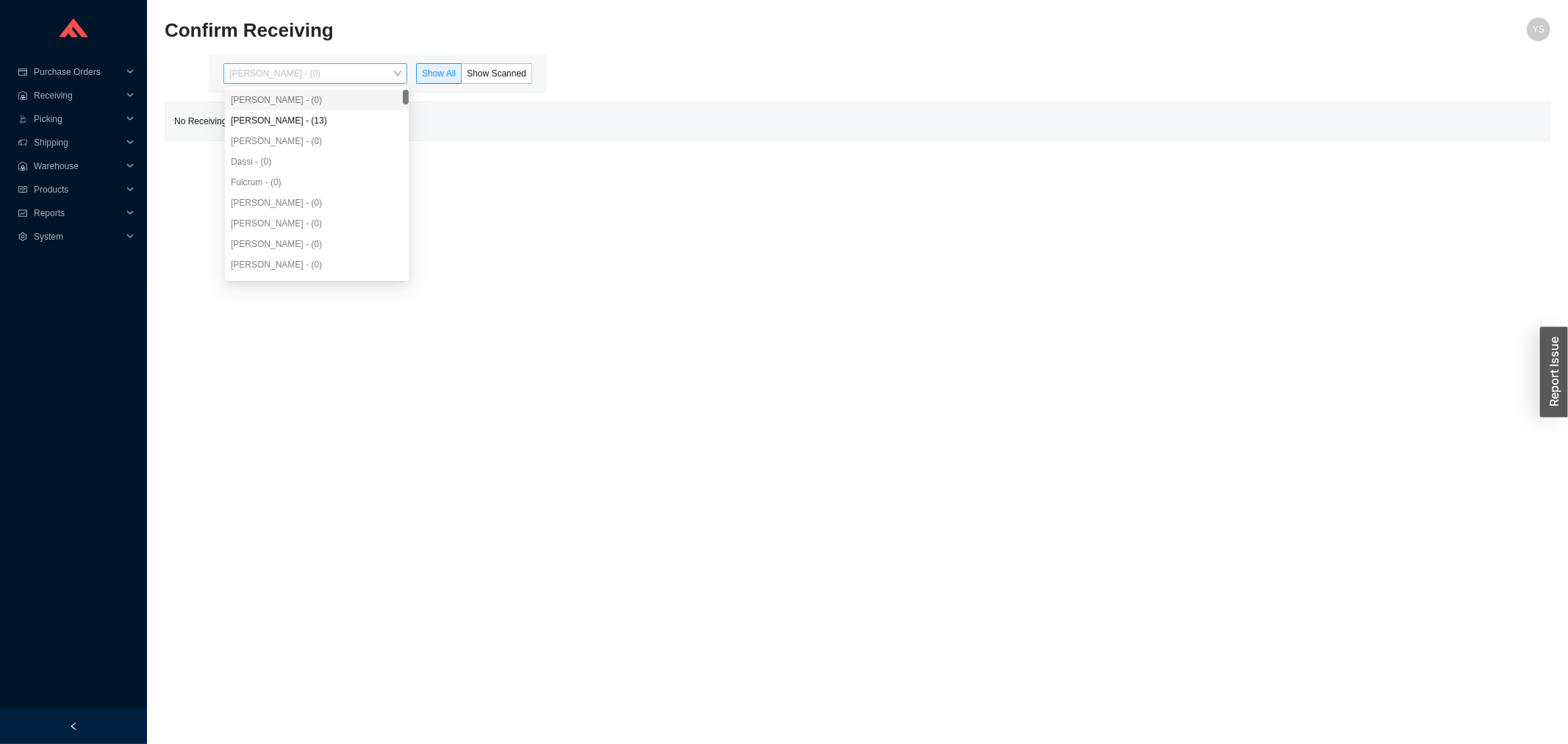
click at [297, 68] on span "[PERSON_NAME] - (0)" at bounding box center [316, 74] width 172 height 19
click at [296, 115] on div "[PERSON_NAME] - (13)" at bounding box center [317, 120] width 172 height 13
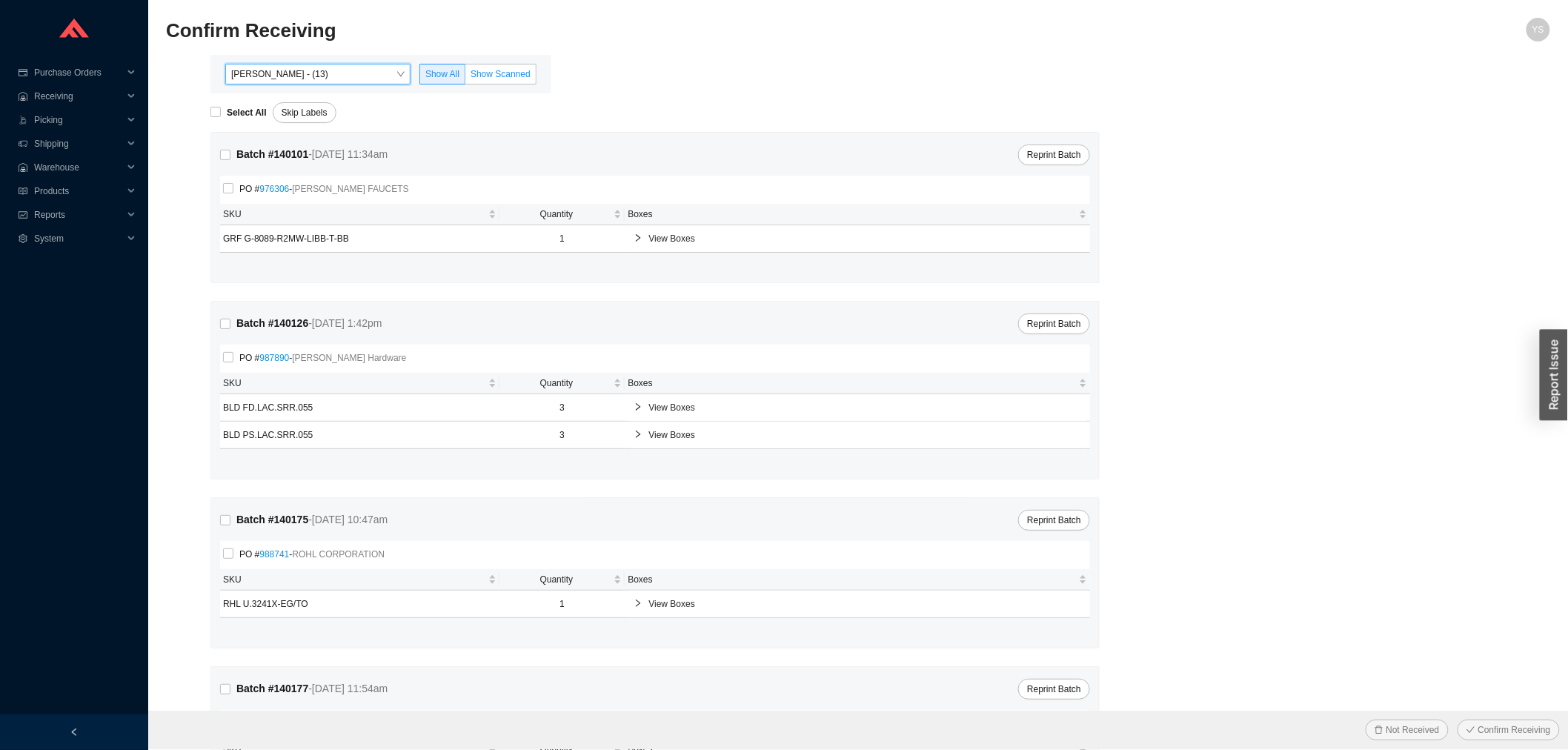
click at [483, 78] on span "Show Scanned" at bounding box center [500, 74] width 60 height 11
click at [465, 77] on input "Show Scanned" at bounding box center [465, 77] width 0 height 0
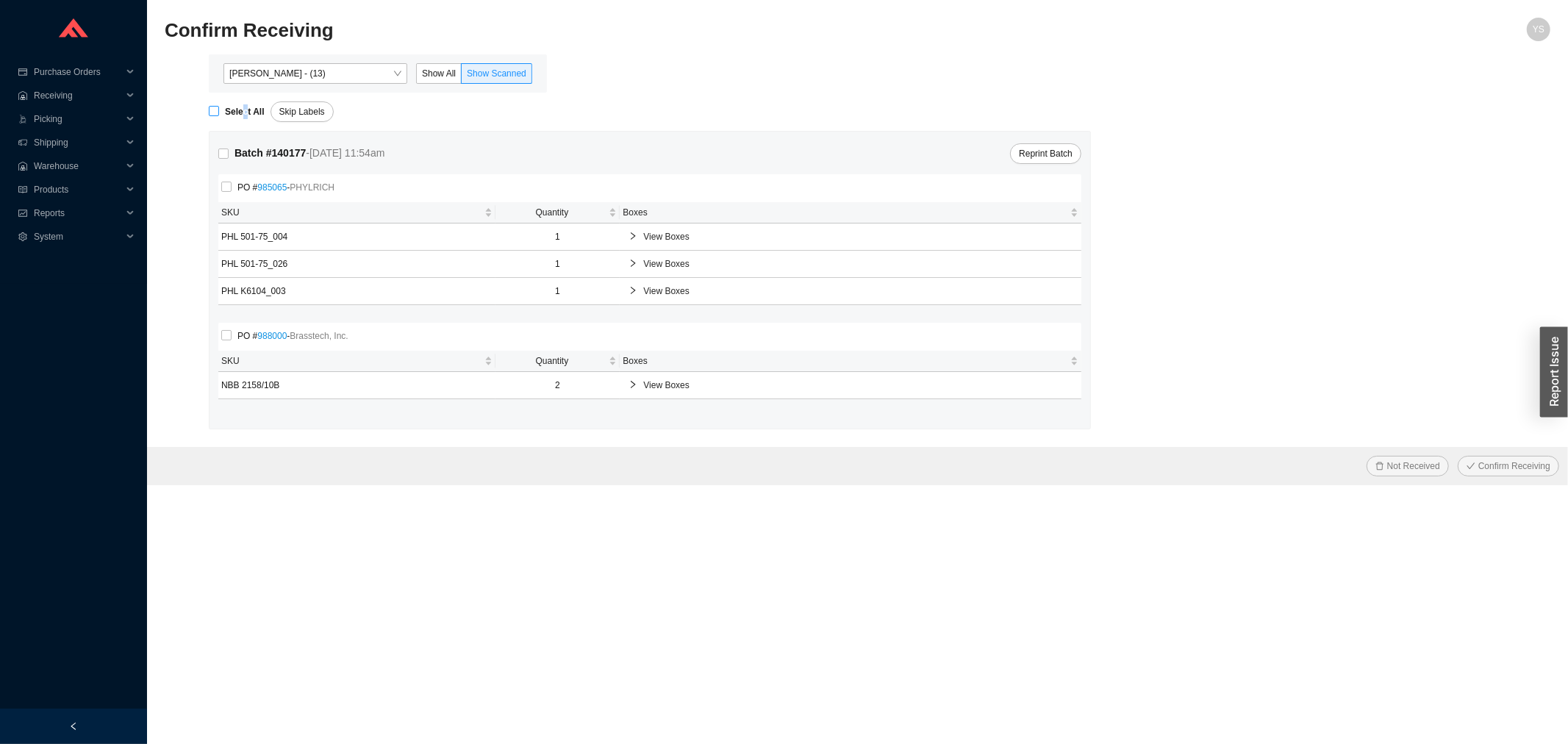
click at [243, 106] on strong "Select All" at bounding box center [244, 111] width 40 height 11
click at [247, 106] on strong "Select All" at bounding box center [244, 111] width 40 height 11
click at [219, 105] on input "Select All" at bounding box center [213, 110] width 11 height 11
checkbox input "true"
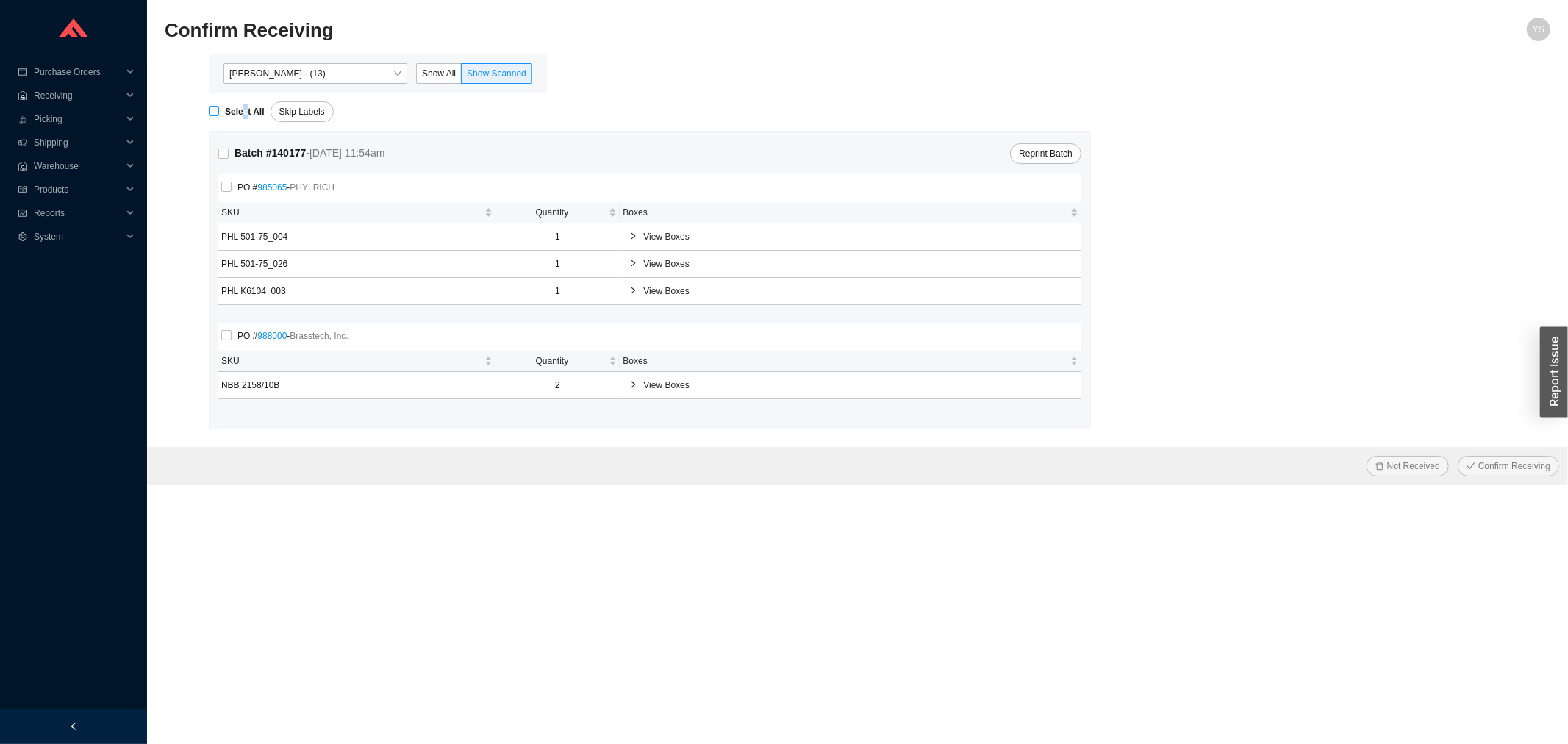
checkbox input "true"
click at [1484, 463] on span "Confirm Receiving" at bounding box center [1514, 466] width 72 height 15
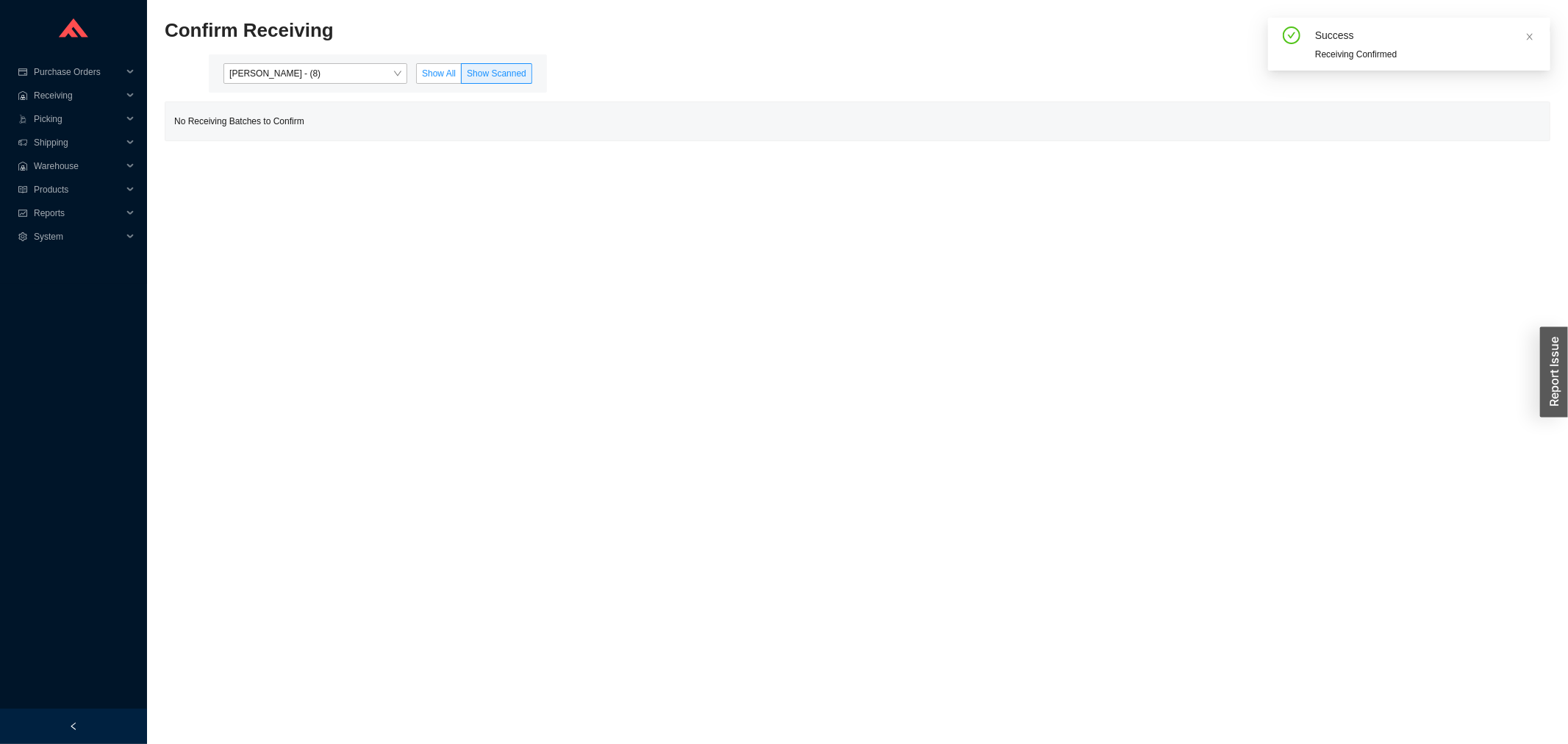
click at [438, 75] on span "Show All" at bounding box center [439, 73] width 34 height 11
click at [417, 76] on input "Show All" at bounding box center [417, 76] width 0 height 0
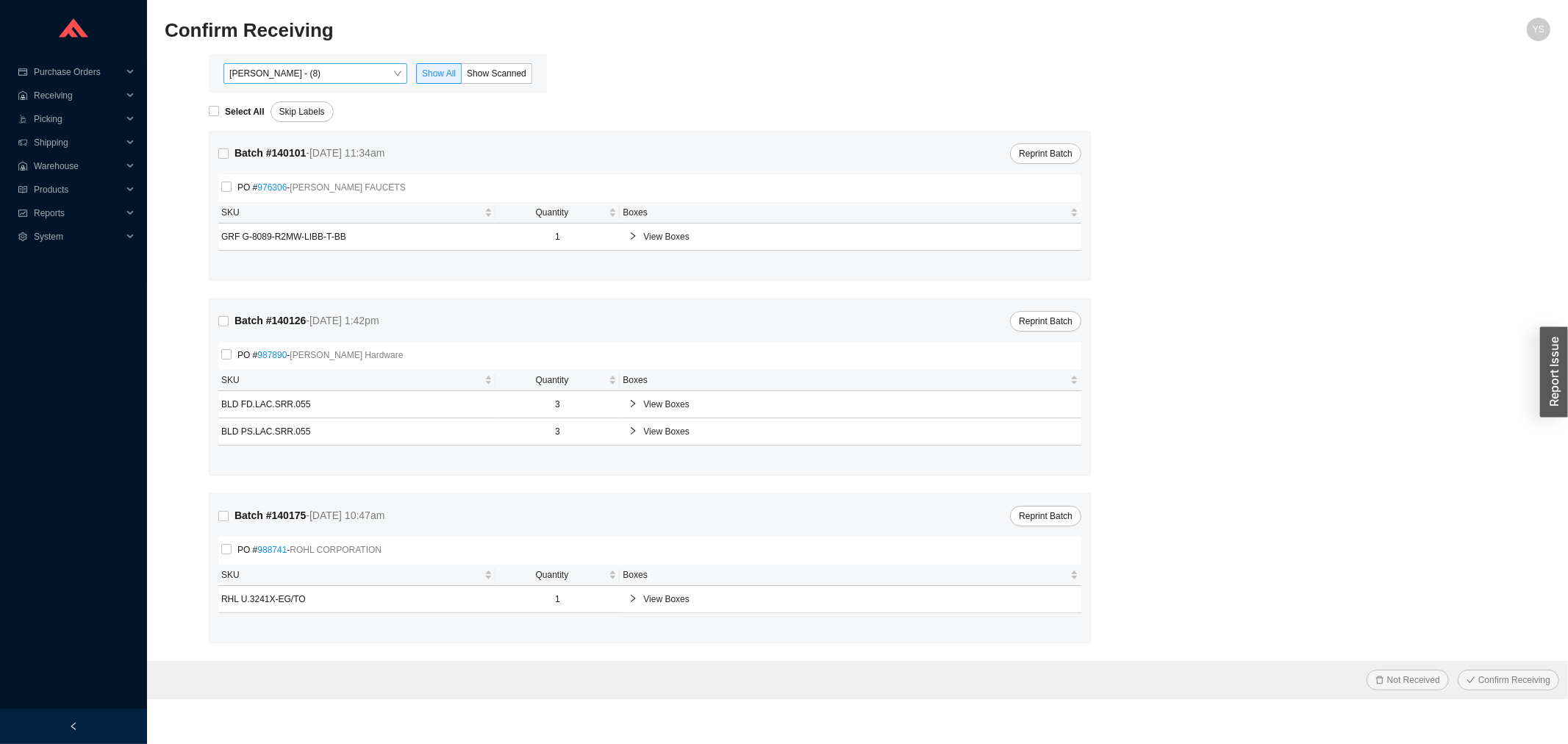
click at [303, 72] on span "Angel Negron - (8)" at bounding box center [316, 74] width 172 height 19
click at [43, 208] on span "Reports" at bounding box center [78, 213] width 88 height 24
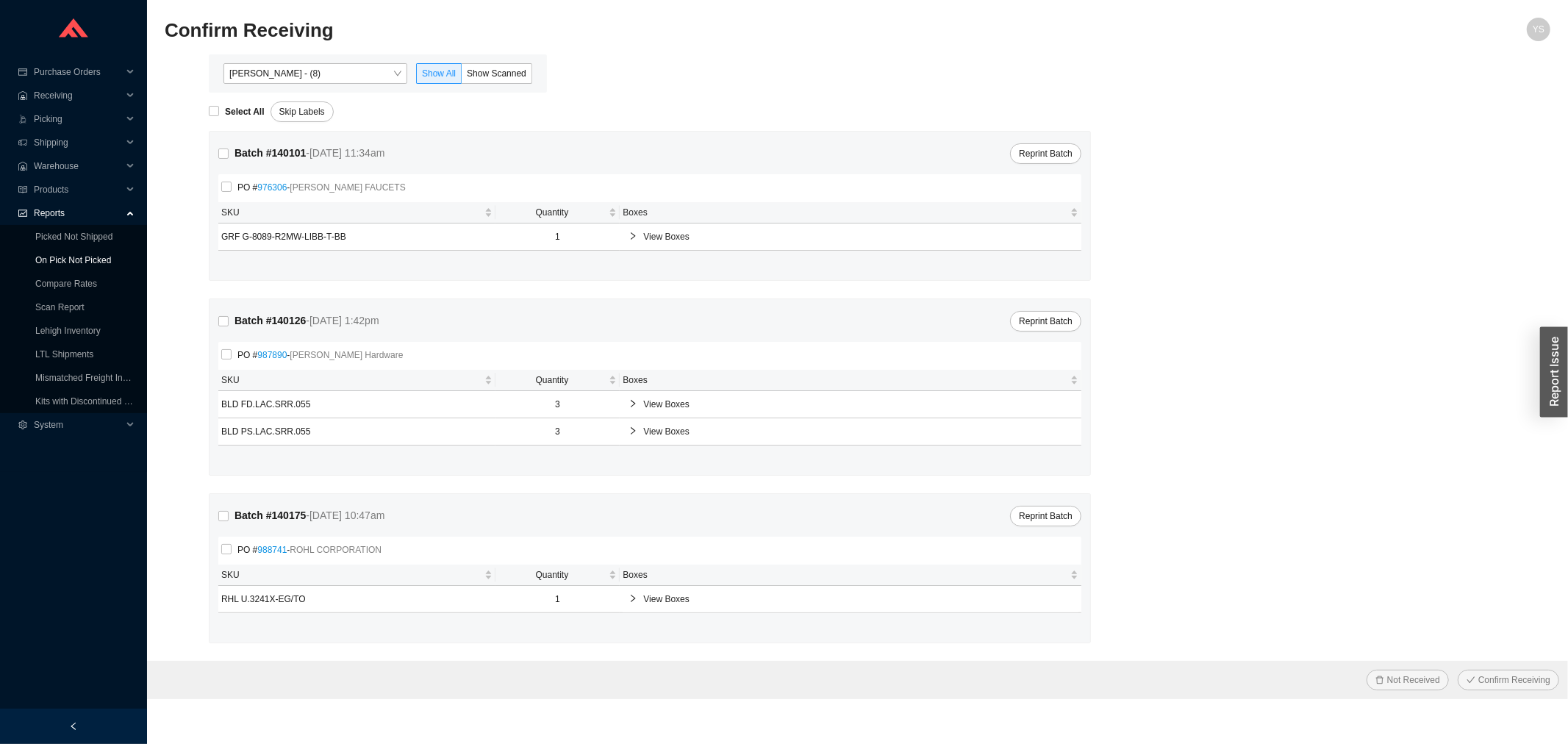
click at [58, 260] on link "On Pick Not Picked" at bounding box center [72, 260] width 75 height 11
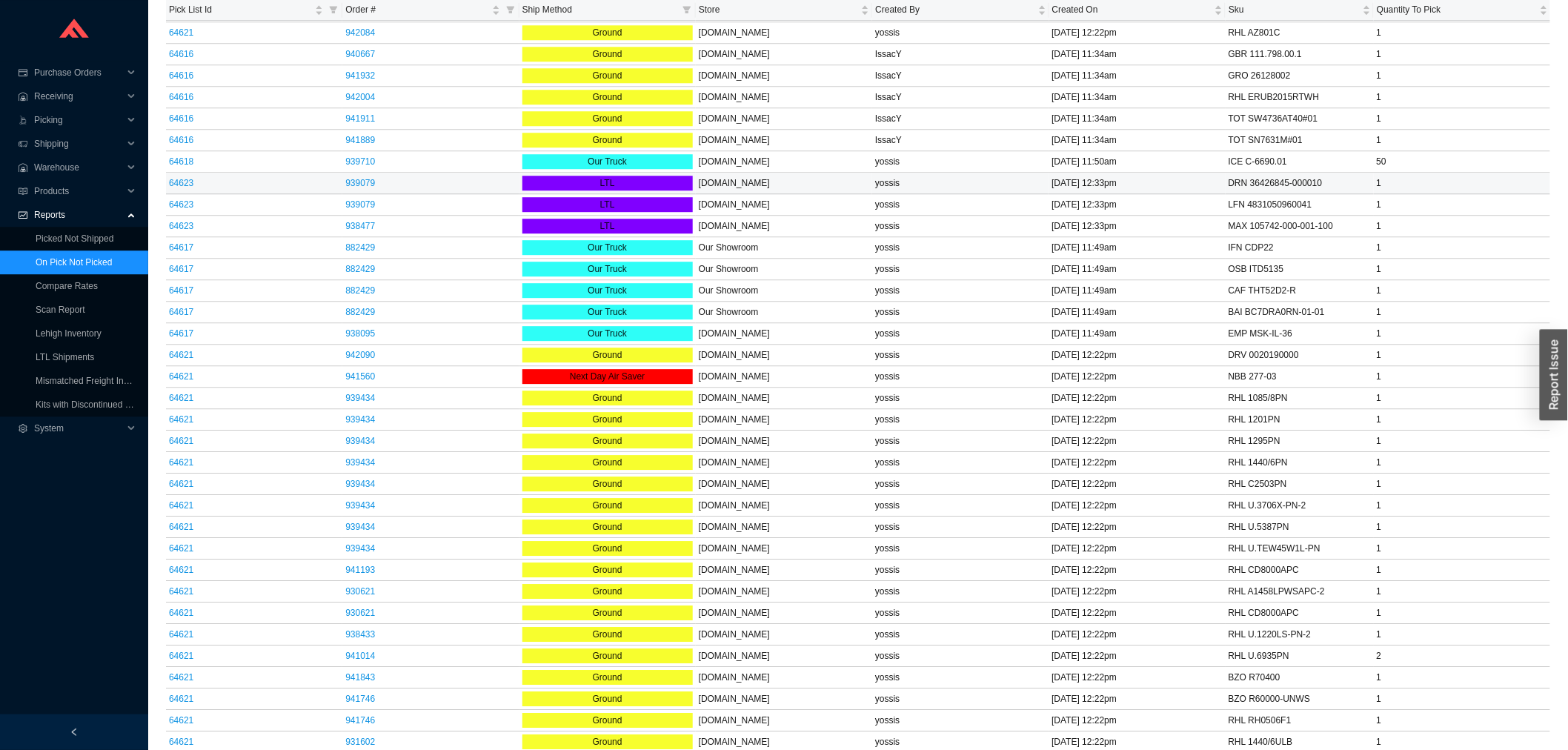
scroll to position [1565, 0]
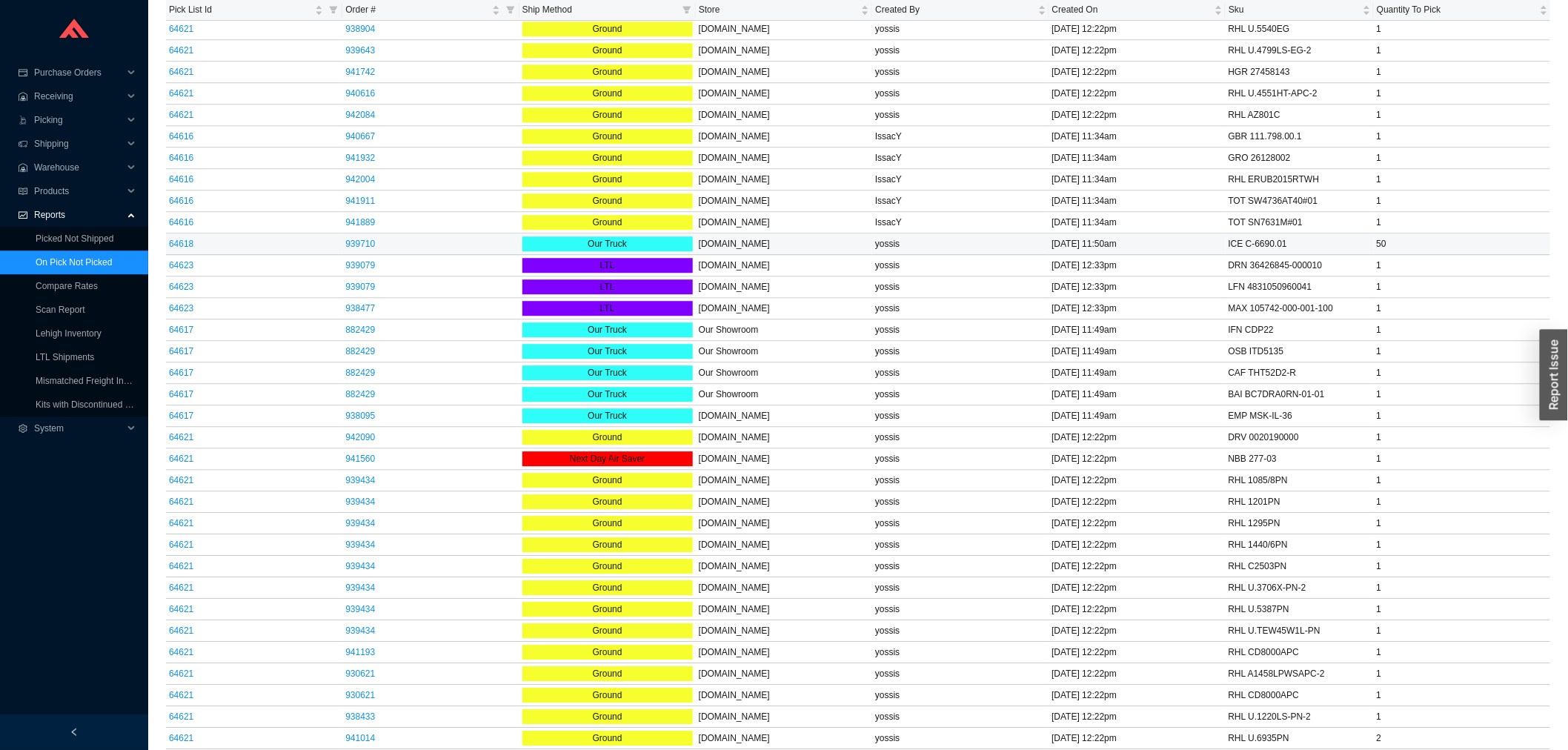
click at [1251, 245] on td "ICE C-6690.01" at bounding box center [1300, 244] width 148 height 21
copy td "ICE C-6690.01"
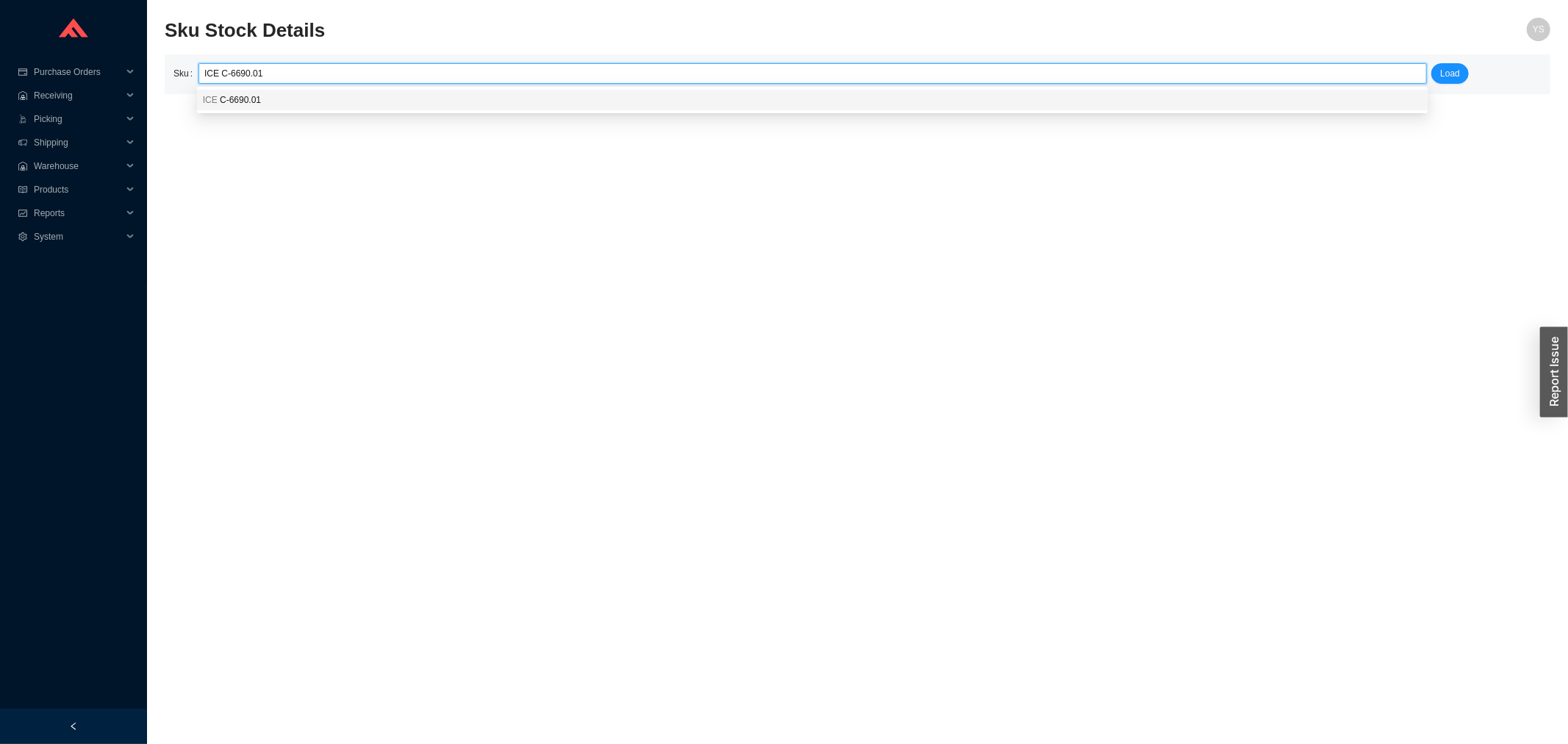
click at [679, 112] on body "Purchase Orders .warehouse_svg__a{fill:none;stroke:currentColor;stroke-linecap:…" at bounding box center [784, 372] width 1568 height 744
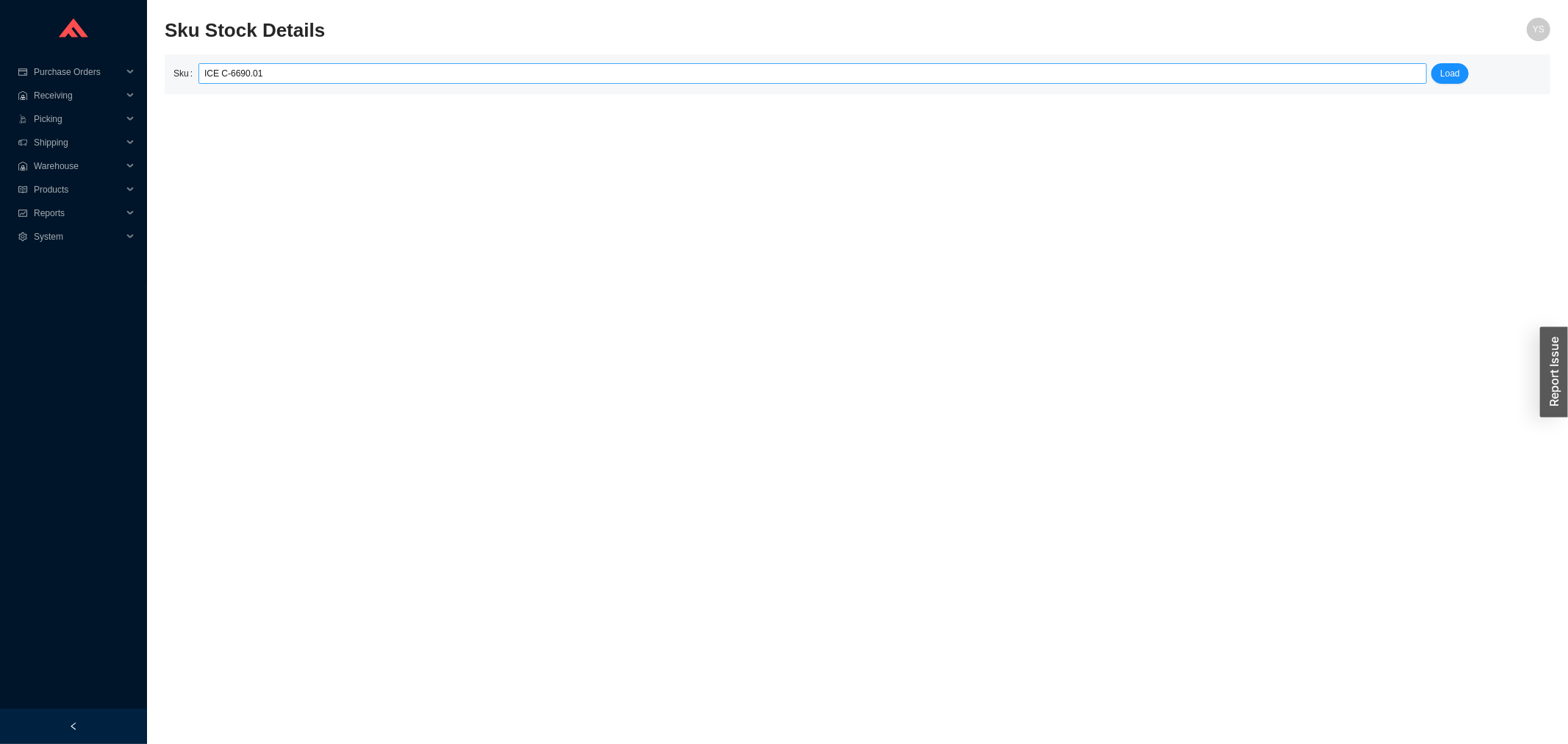
click at [659, 75] on input "ICE C-6690.01" at bounding box center [813, 74] width 1217 height 19
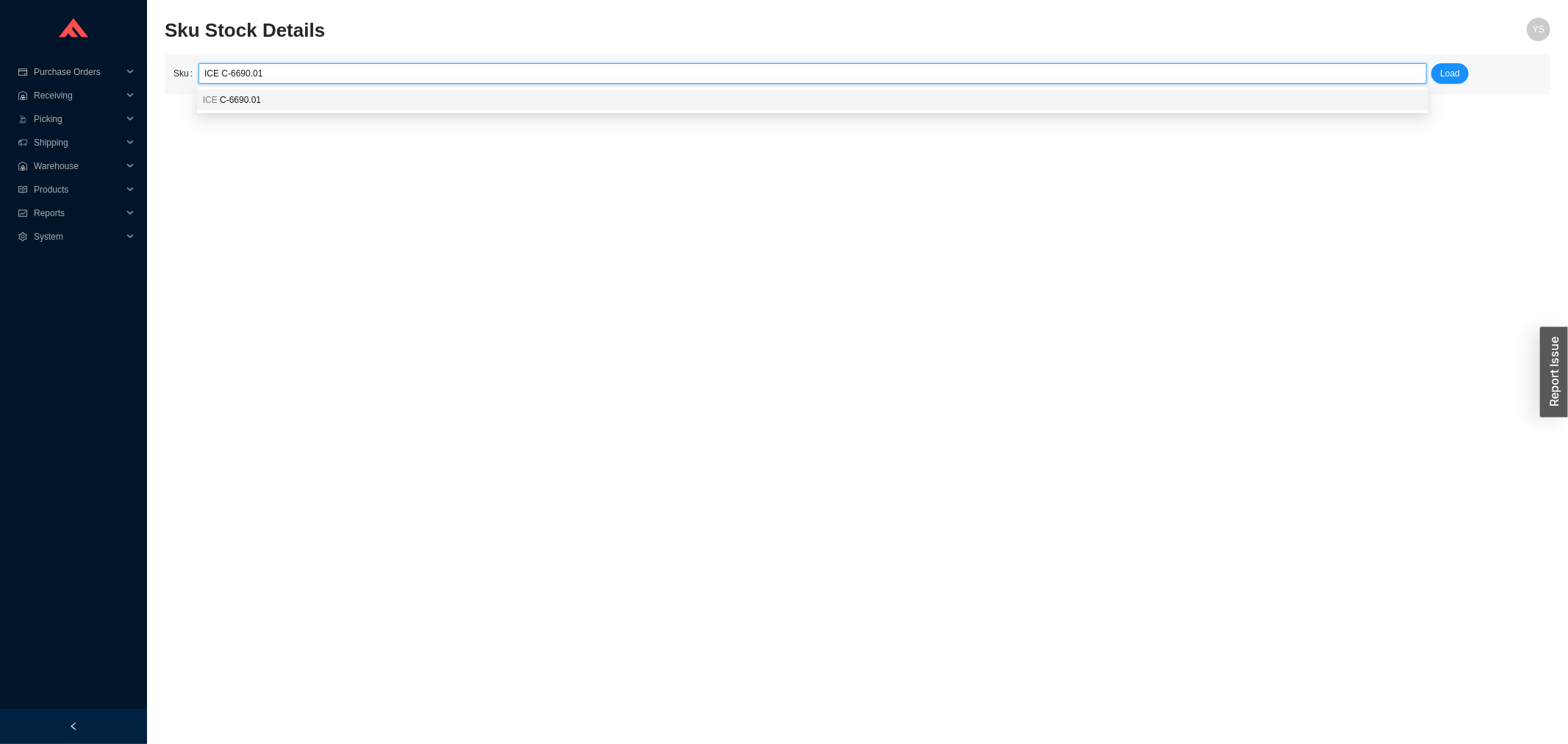
click at [658, 100] on div "ICE C-6690.01" at bounding box center [812, 100] width 1218 height 13
type input "ICE C-6690.01"
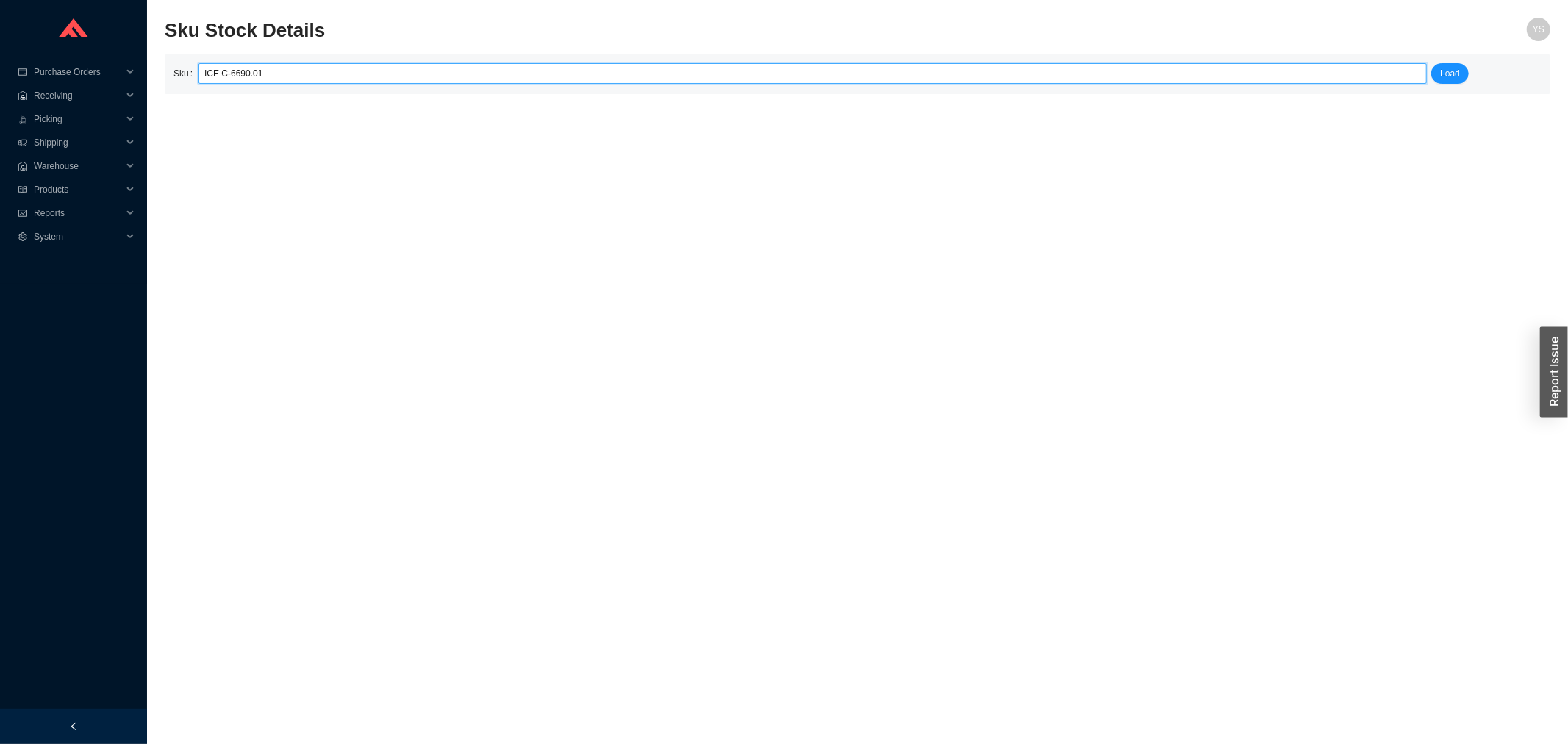
click button "Load" at bounding box center [1450, 73] width 37 height 20
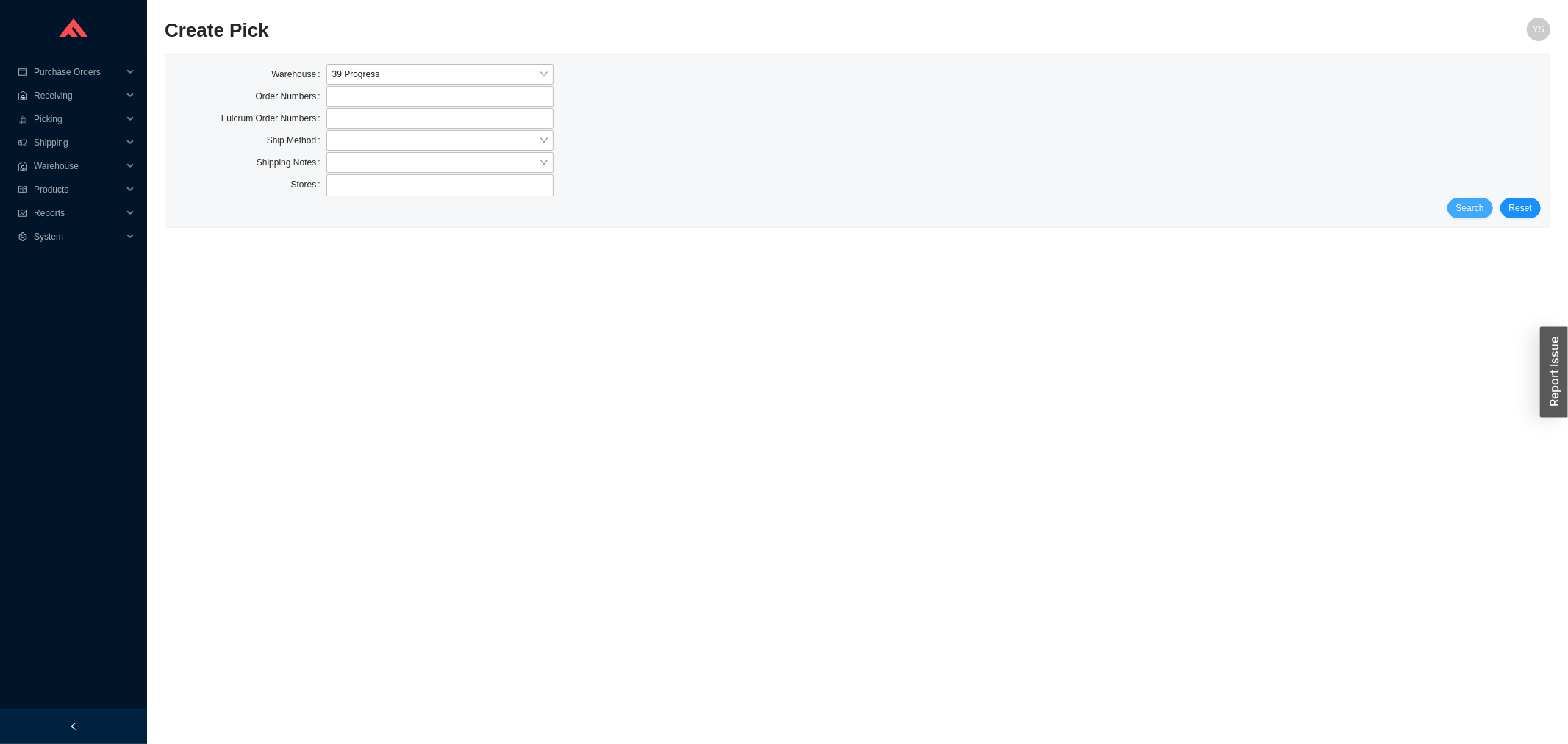
click at [1461, 209] on span "Search" at bounding box center [1470, 208] width 28 height 15
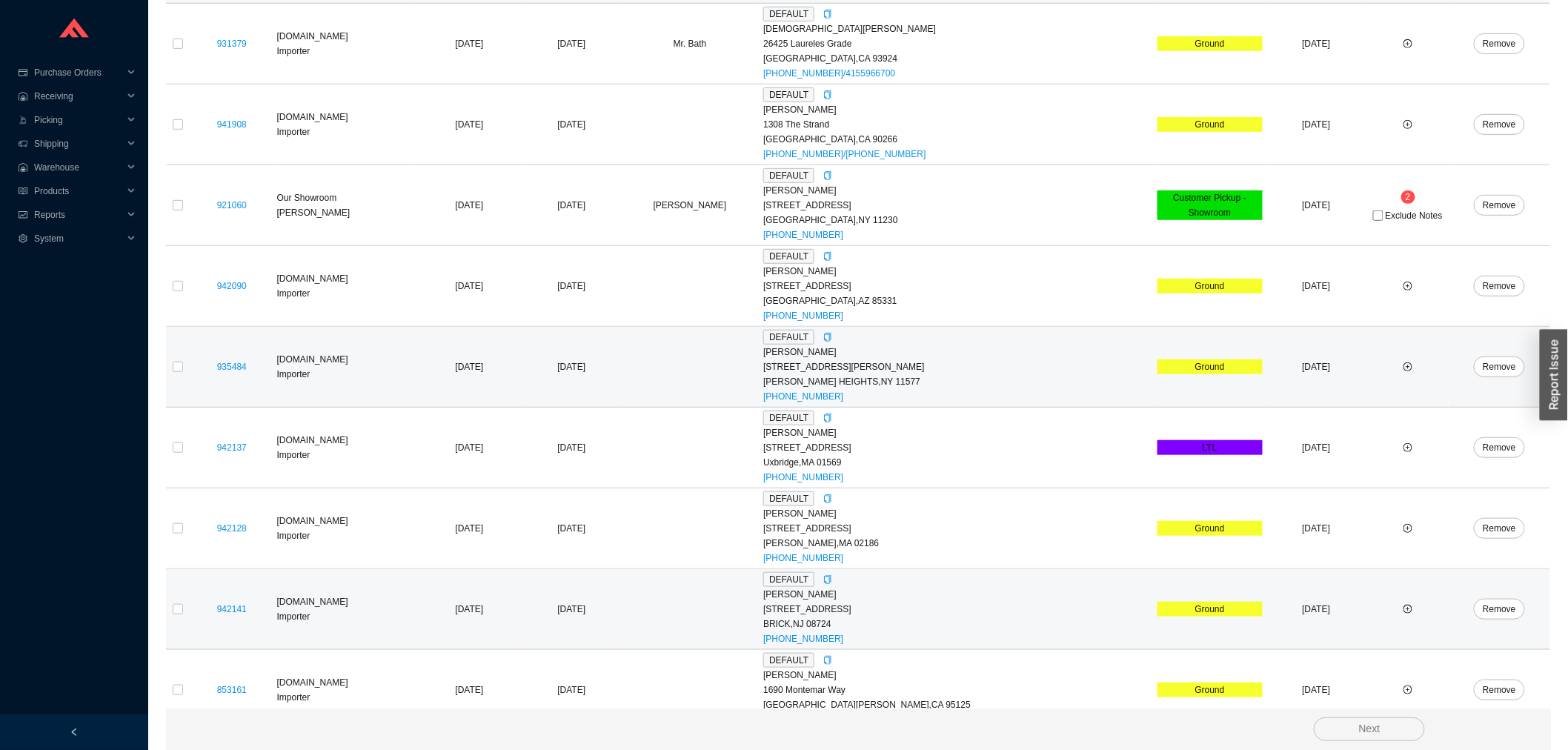
scroll to position [329, 0]
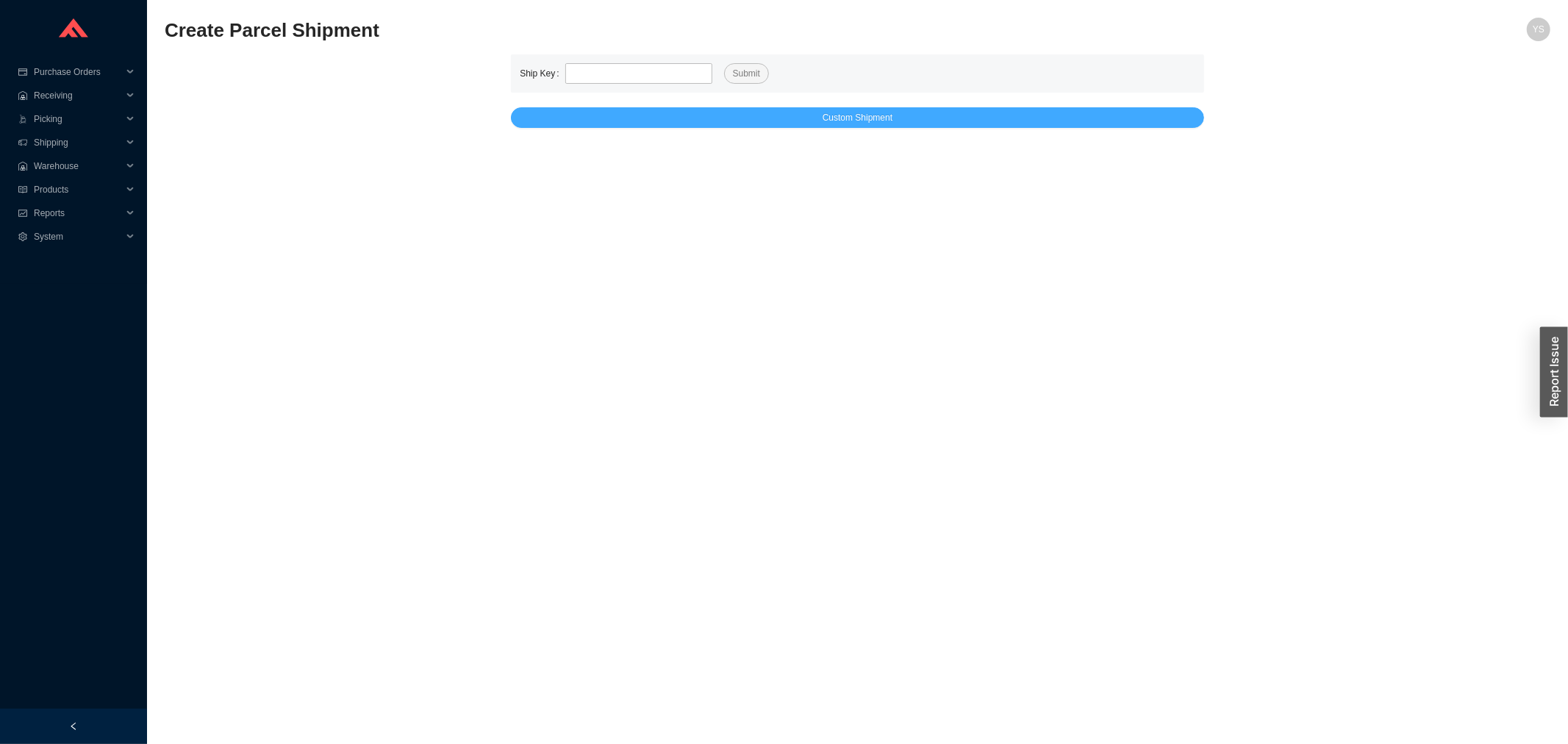
click at [659, 113] on button "Custom Shipment" at bounding box center [857, 117] width 693 height 20
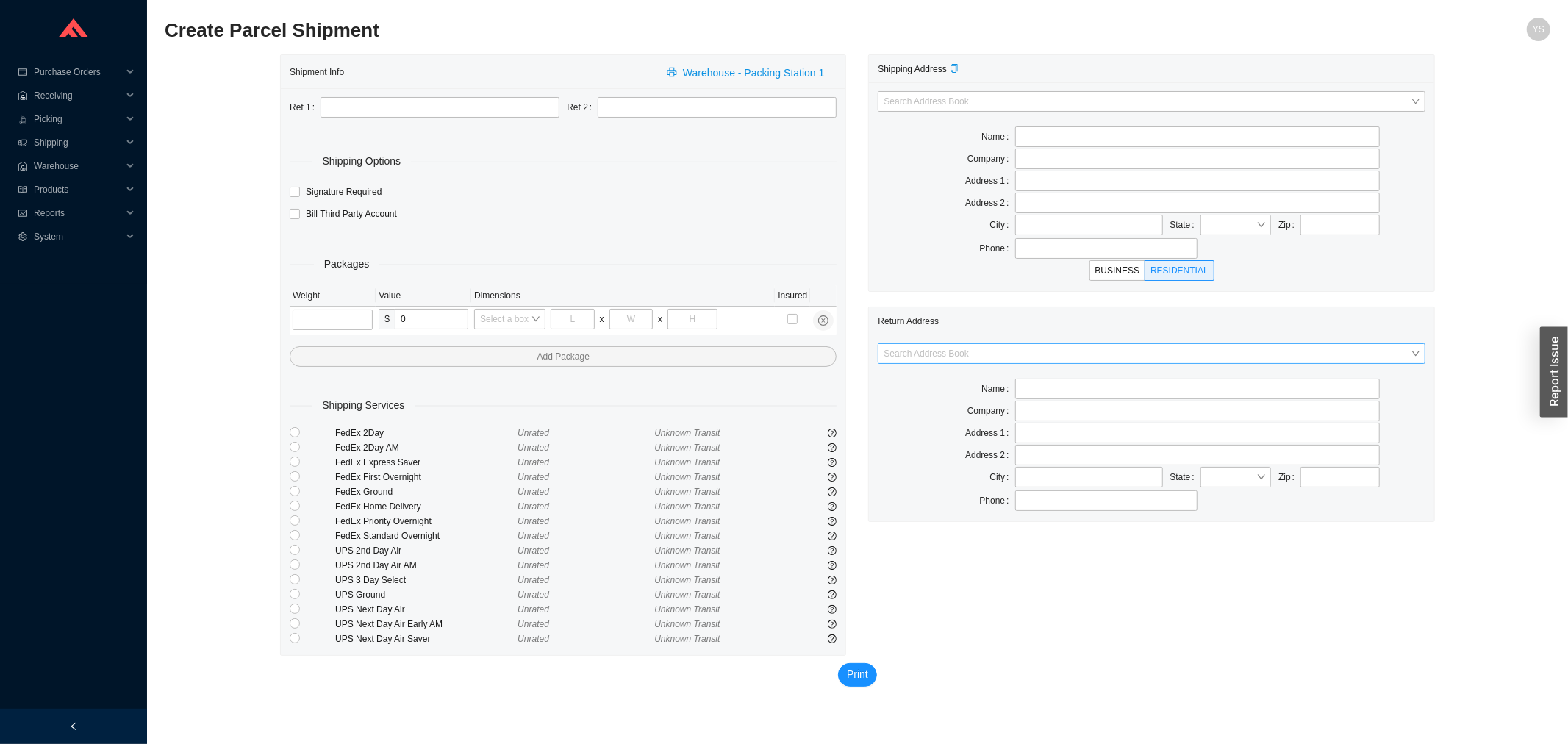
click at [936, 356] on input "search" at bounding box center [1146, 354] width 526 height 19
click at [929, 382] on div "AS Bath" at bounding box center [1152, 381] width 535 height 13
type input "AS Bath"
type input "[STREET_ADDRESS]"
type input "Edison"
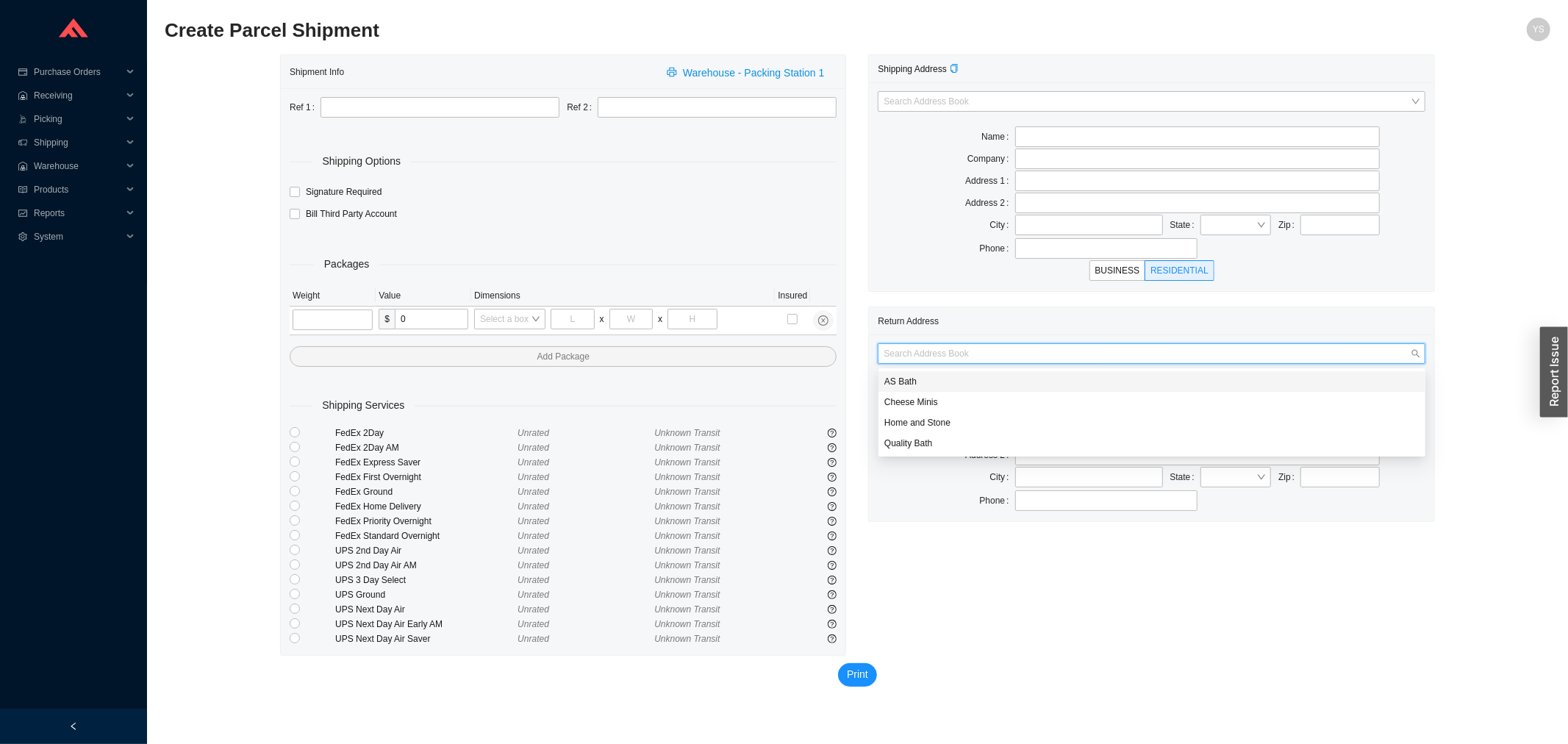
type input "08820"
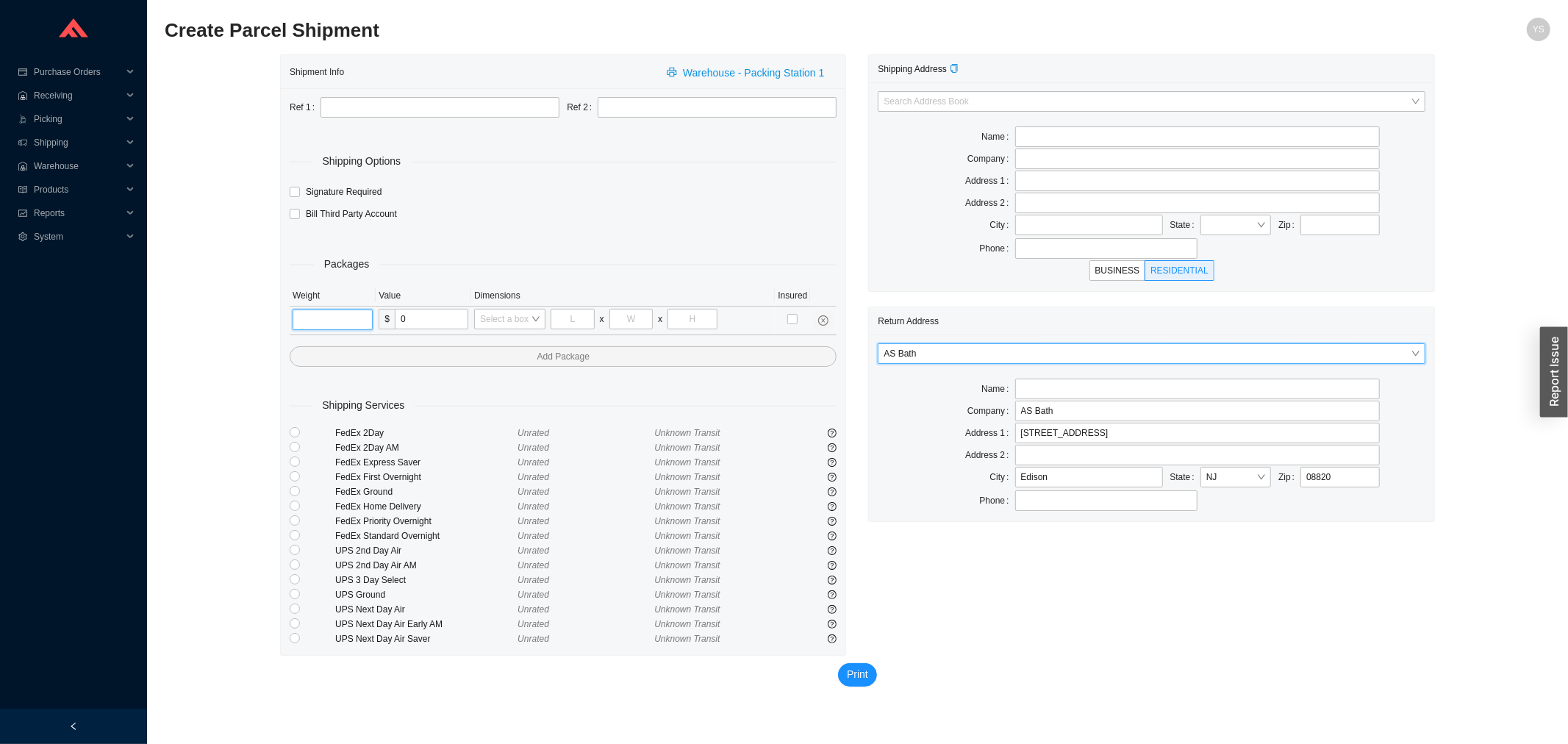
click at [328, 319] on input "tel" at bounding box center [333, 319] width 80 height 20
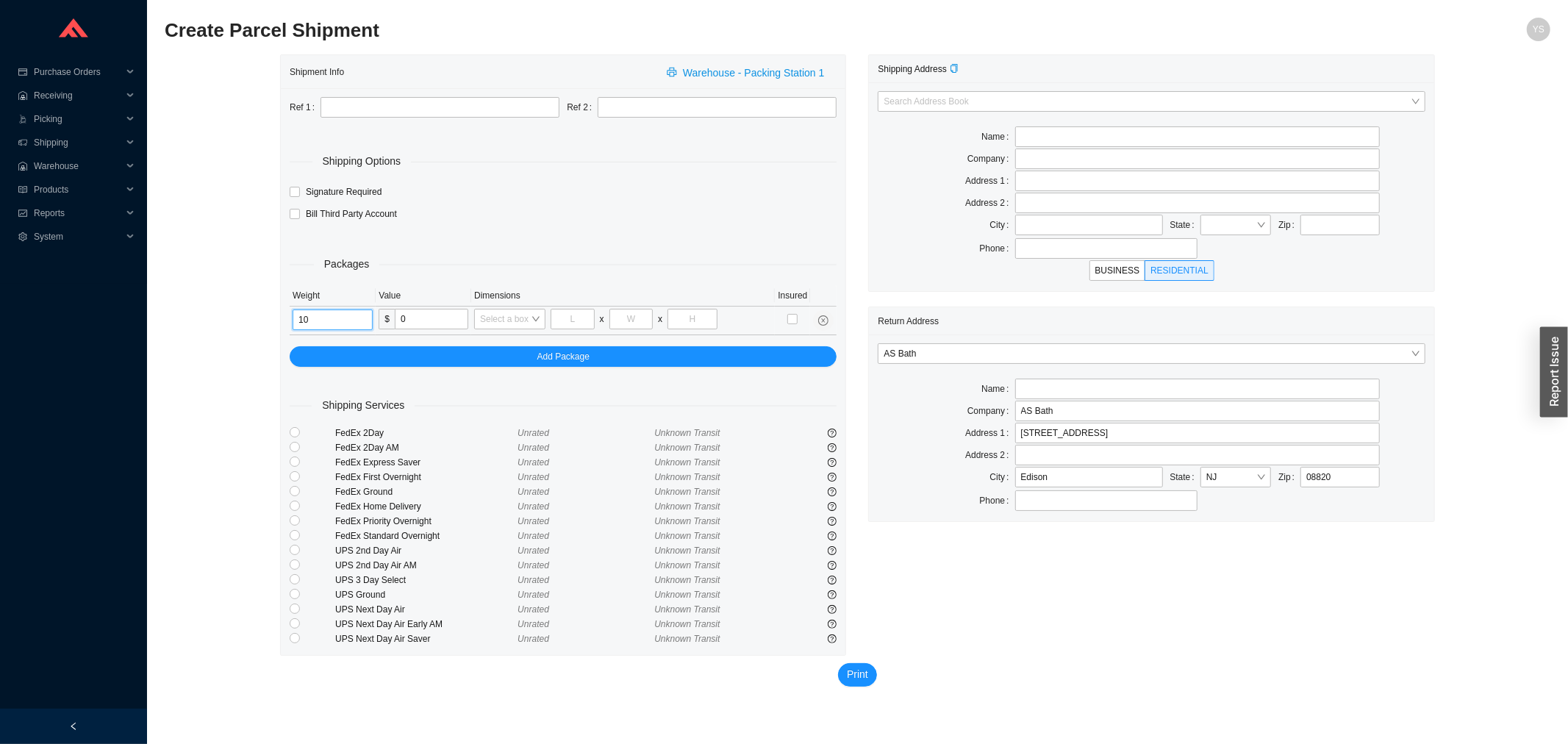
type input "10"
type input "14"
type input "7"
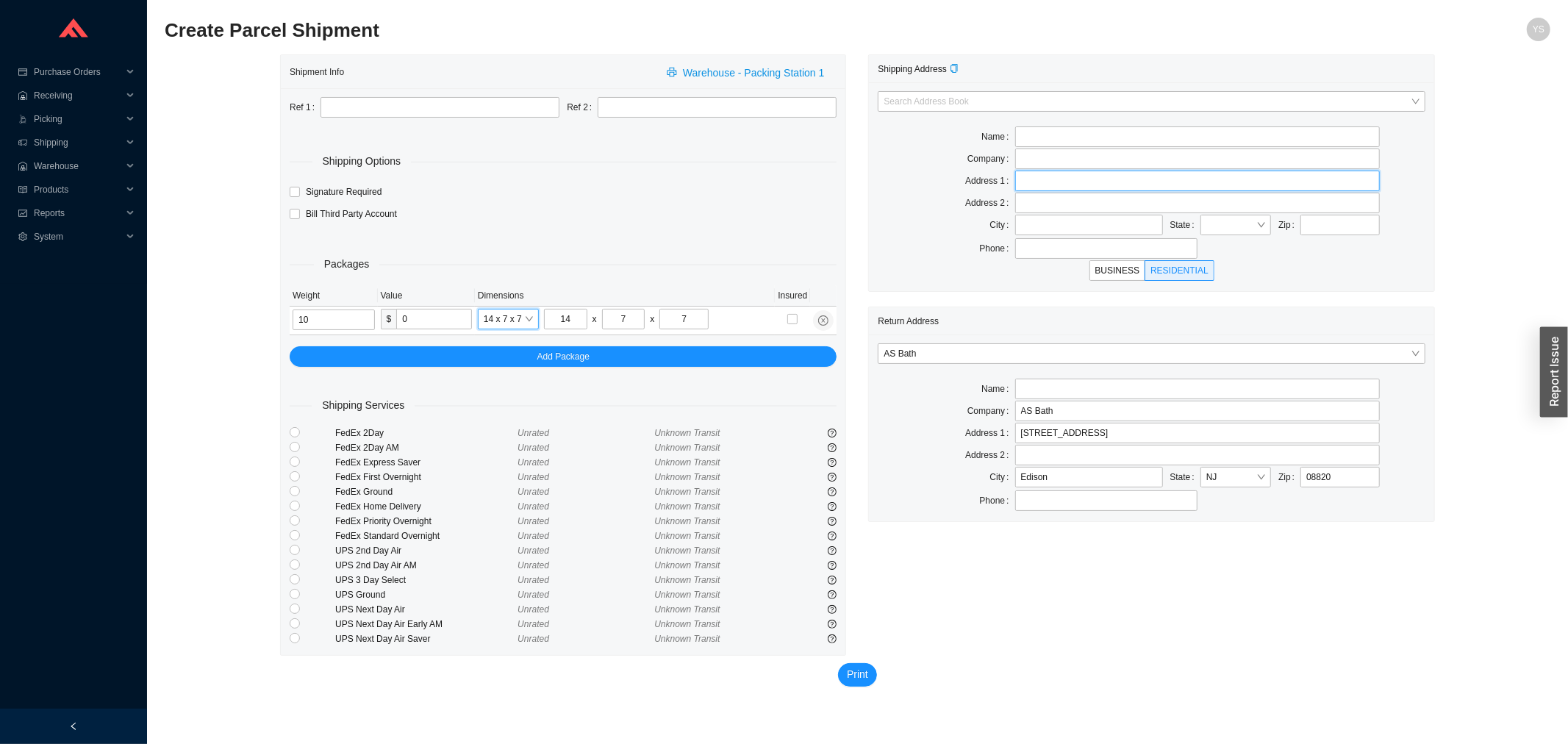
click at [1030, 174] on input "text" at bounding box center [1196, 180] width 364 height 20
type input "1492 BLUEGRASS LAKES PKWY"
type input "HANSGROHE"
type input "ALPHARETTA"
type input "GA"
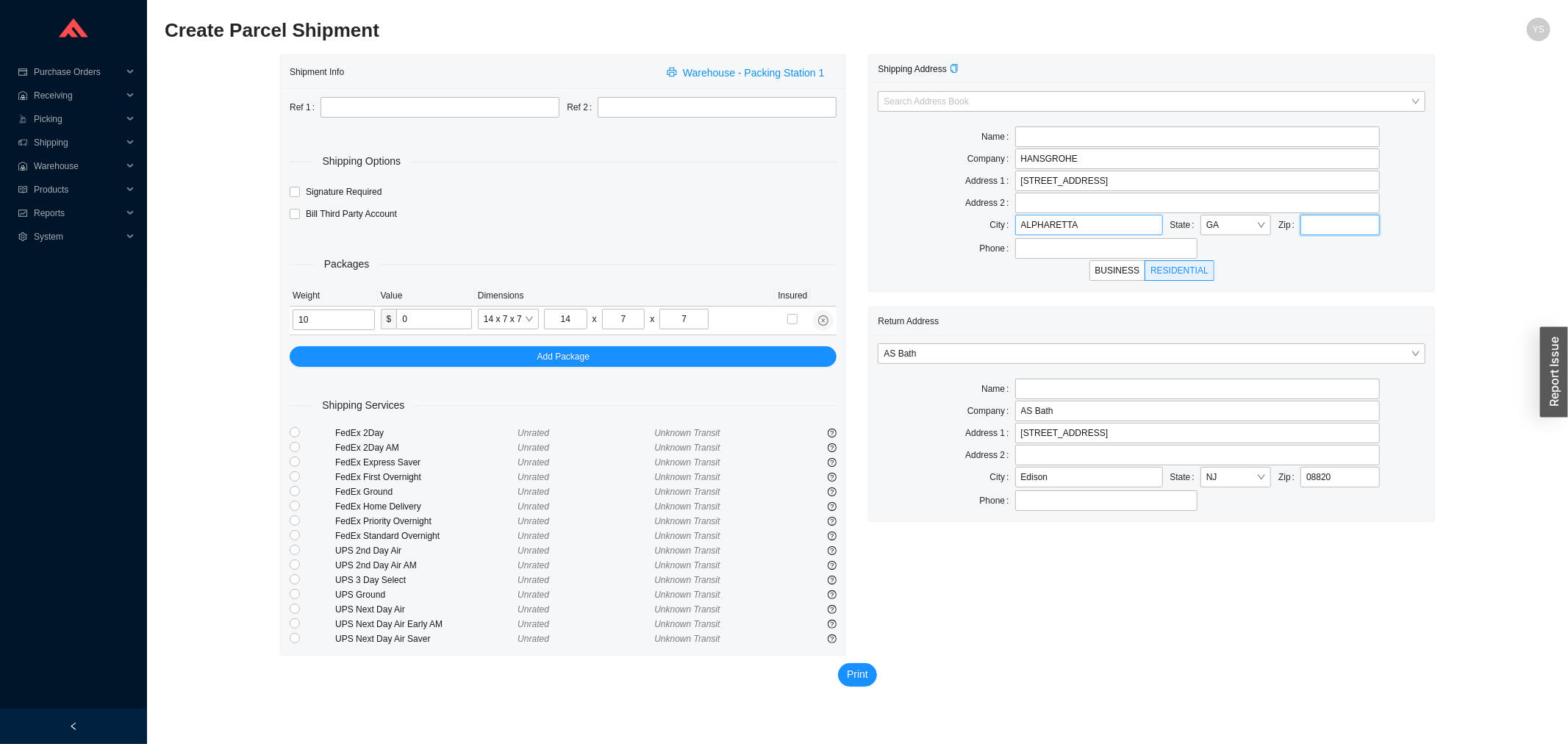
type input "30004-7710"
type input "7703609880"
click at [1130, 270] on span "BUSINESS" at bounding box center [1117, 270] width 45 height 11
click at [1117, 273] on input "BUSINESS" at bounding box center [1117, 273] width 0 height 0
click at [364, 114] on input "text" at bounding box center [440, 107] width 238 height 20
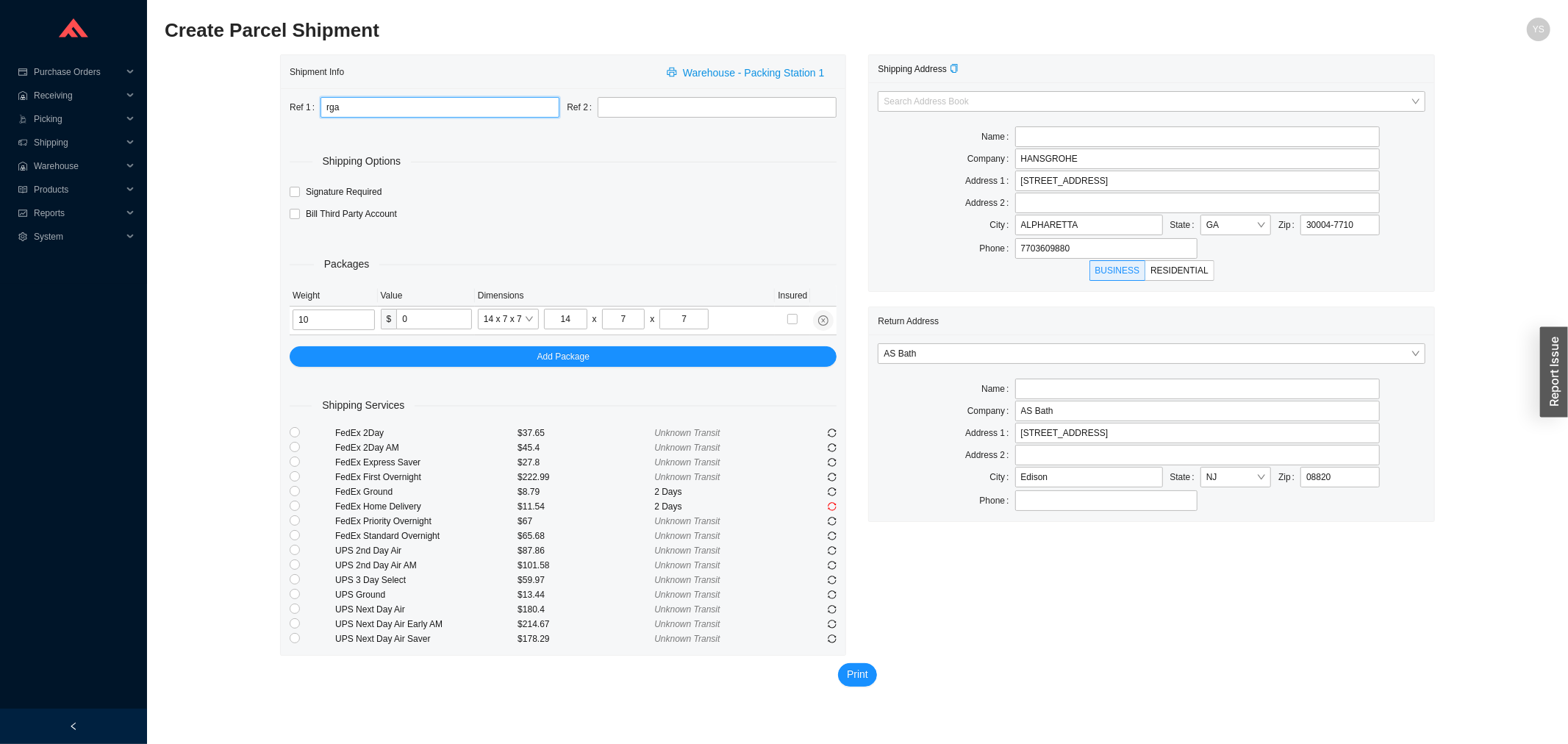
paste input "4911365588"
type input "rga 4911365588"
click at [290, 488] on input "radio" at bounding box center [294, 491] width 11 height 11
radio input "true"
click at [861, 664] on button "Print" at bounding box center [857, 674] width 39 height 24
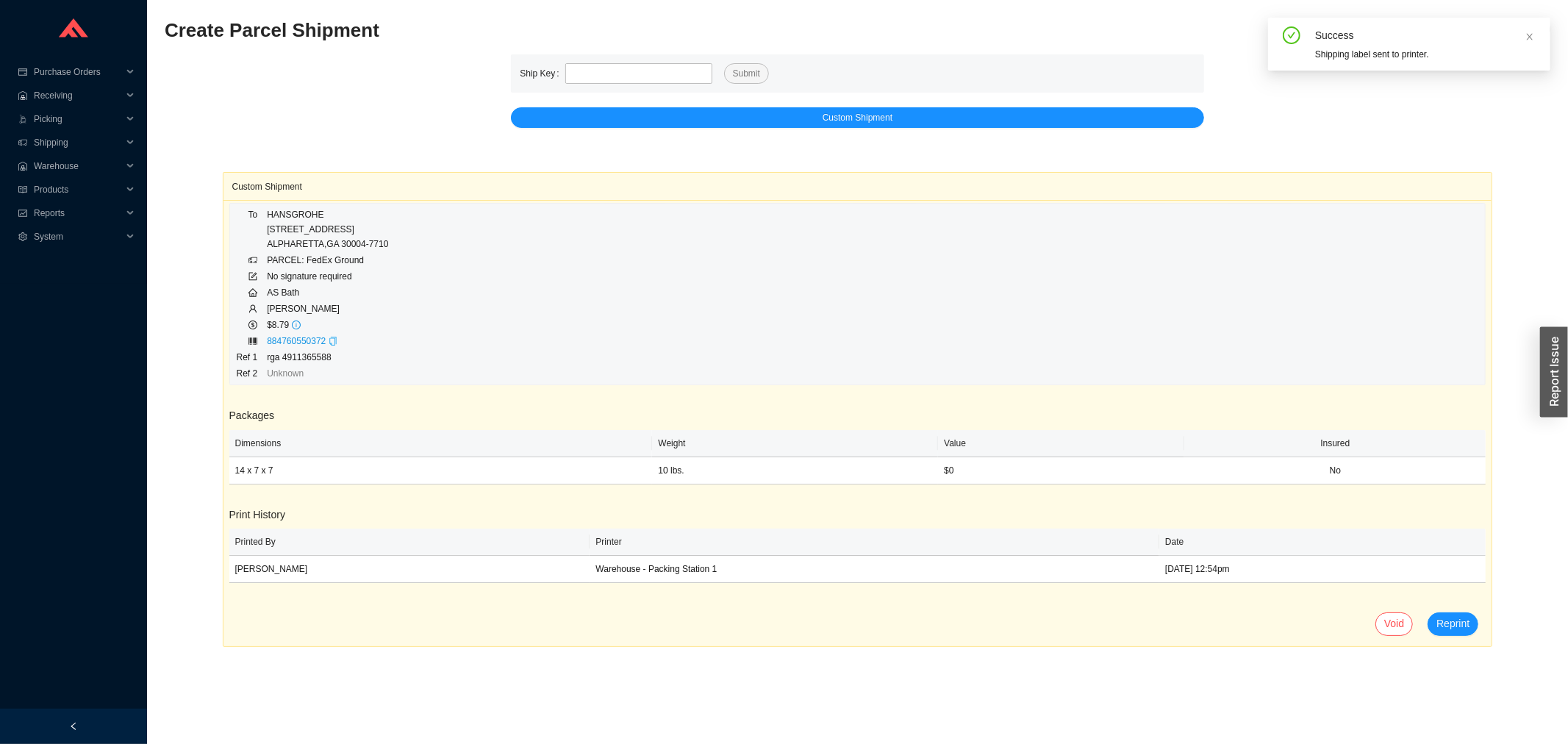
click at [329, 339] on icon "copy" at bounding box center [333, 341] width 9 height 9
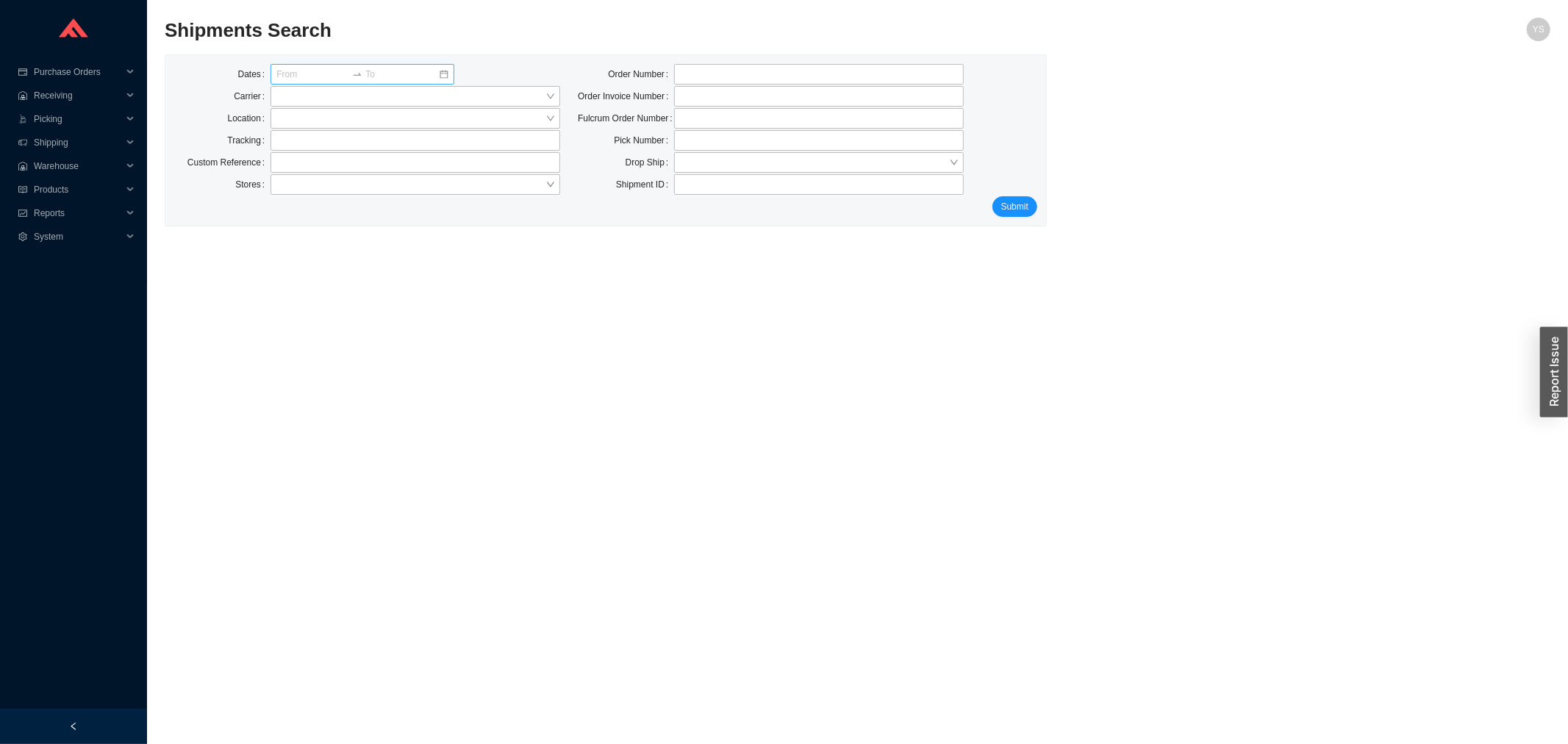
click at [268, 138] on label "Tracking" at bounding box center [248, 140] width 43 height 20
click at [273, 138] on input "text" at bounding box center [415, 140] width 290 height 20
paste input "77115111410"
type input "77115111410"
click button "Submit" at bounding box center [1014, 206] width 45 height 20
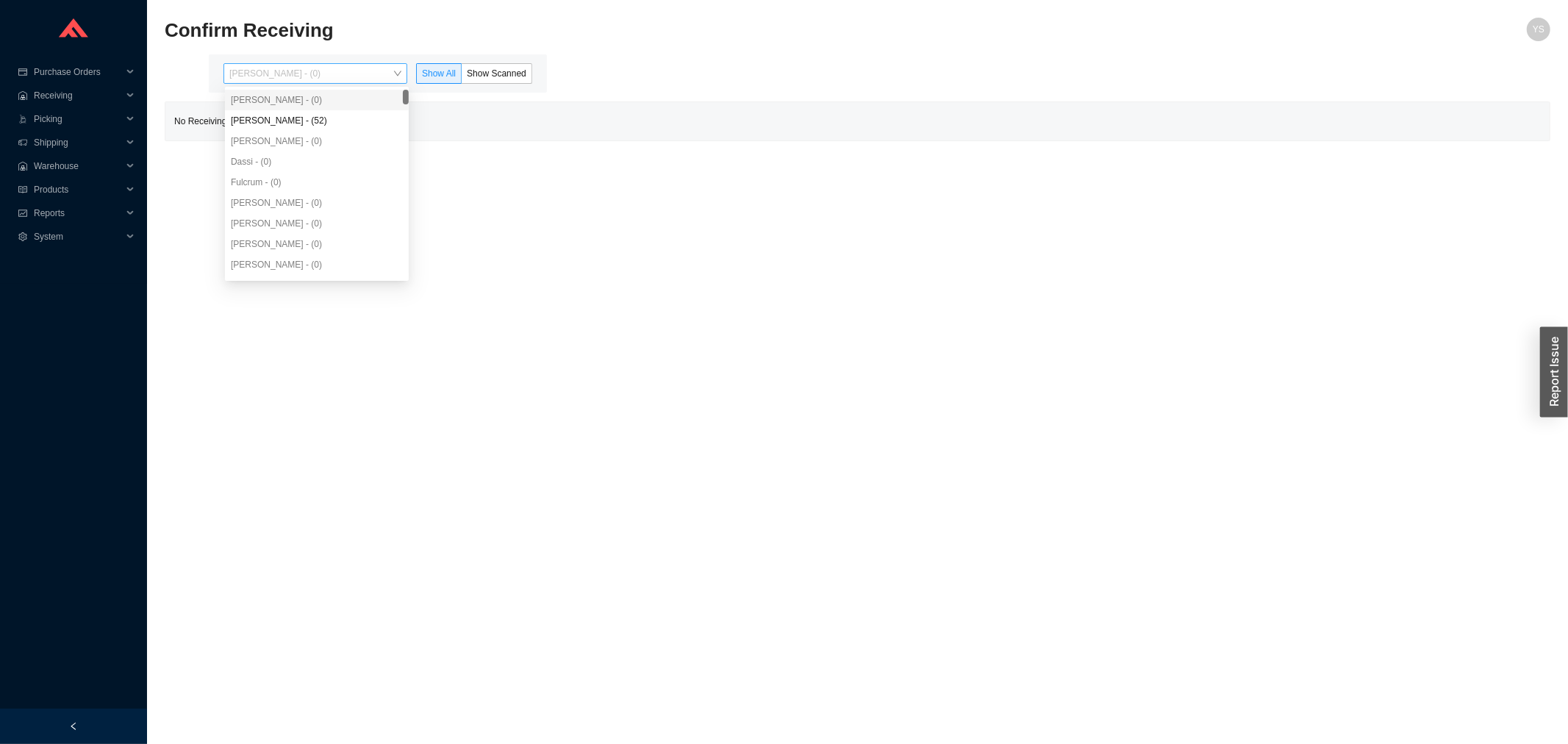
click at [290, 81] on span "[PERSON_NAME] - (0)" at bounding box center [316, 74] width 172 height 19
click at [286, 123] on div "[PERSON_NAME] - (52)" at bounding box center [317, 120] width 172 height 13
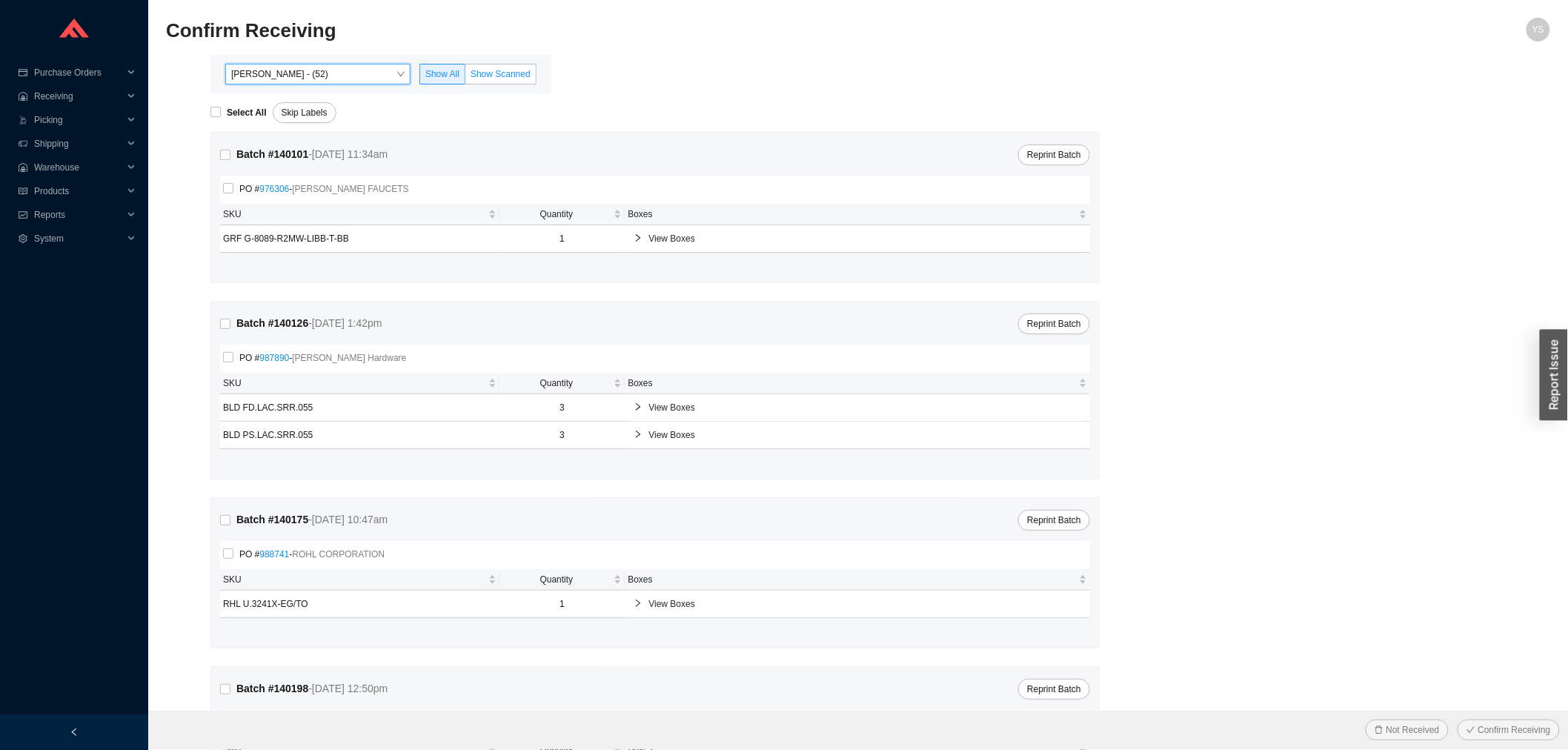
click at [508, 75] on span "Show Scanned" at bounding box center [500, 74] width 60 height 11
click at [465, 77] on input "Show Scanned" at bounding box center [465, 77] width 0 height 0
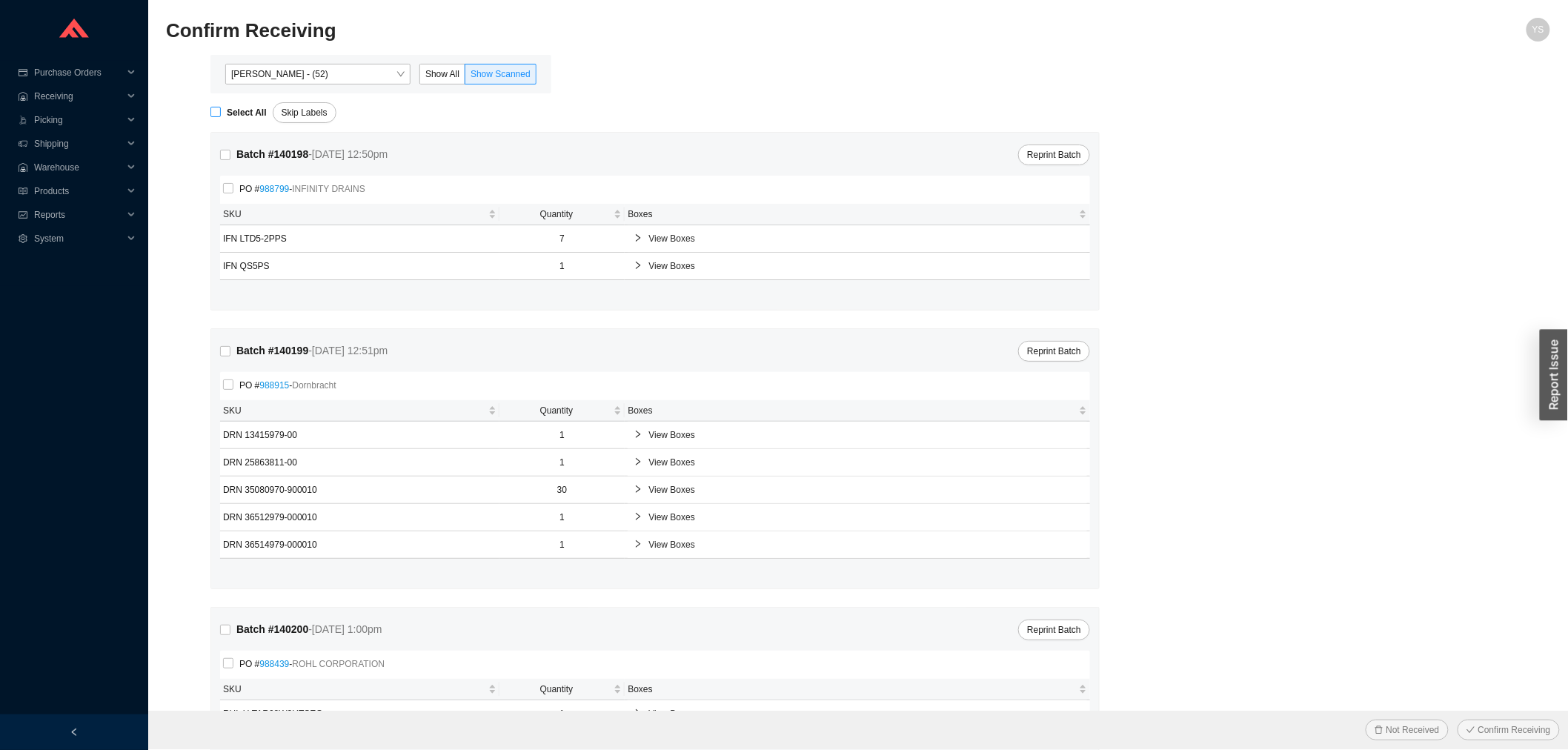
click at [221, 109] on span "Select All" at bounding box center [246, 113] width 52 height 15
click at [221, 109] on input "Select All" at bounding box center [215, 111] width 11 height 11
checkbox input "true"
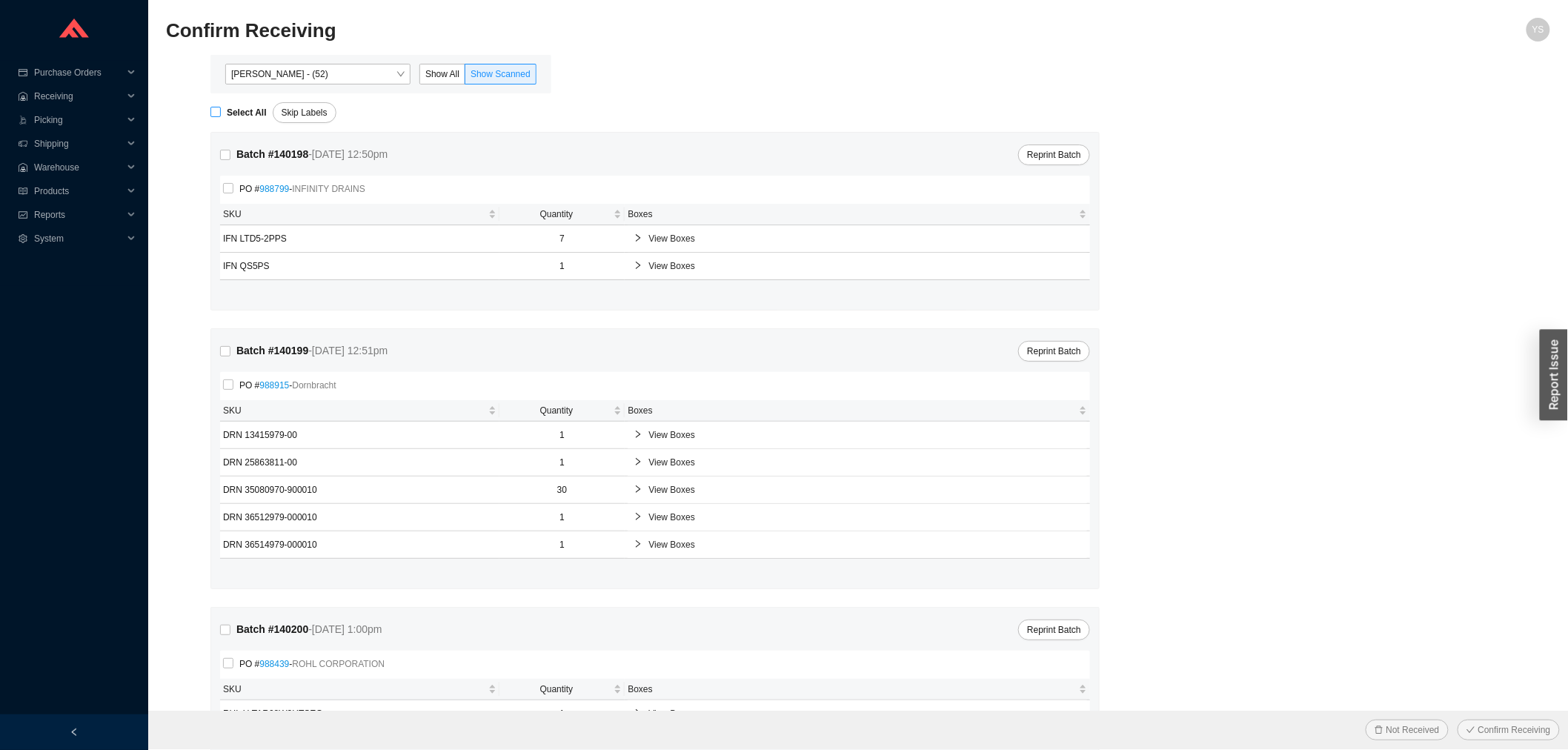
checkbox input "true"
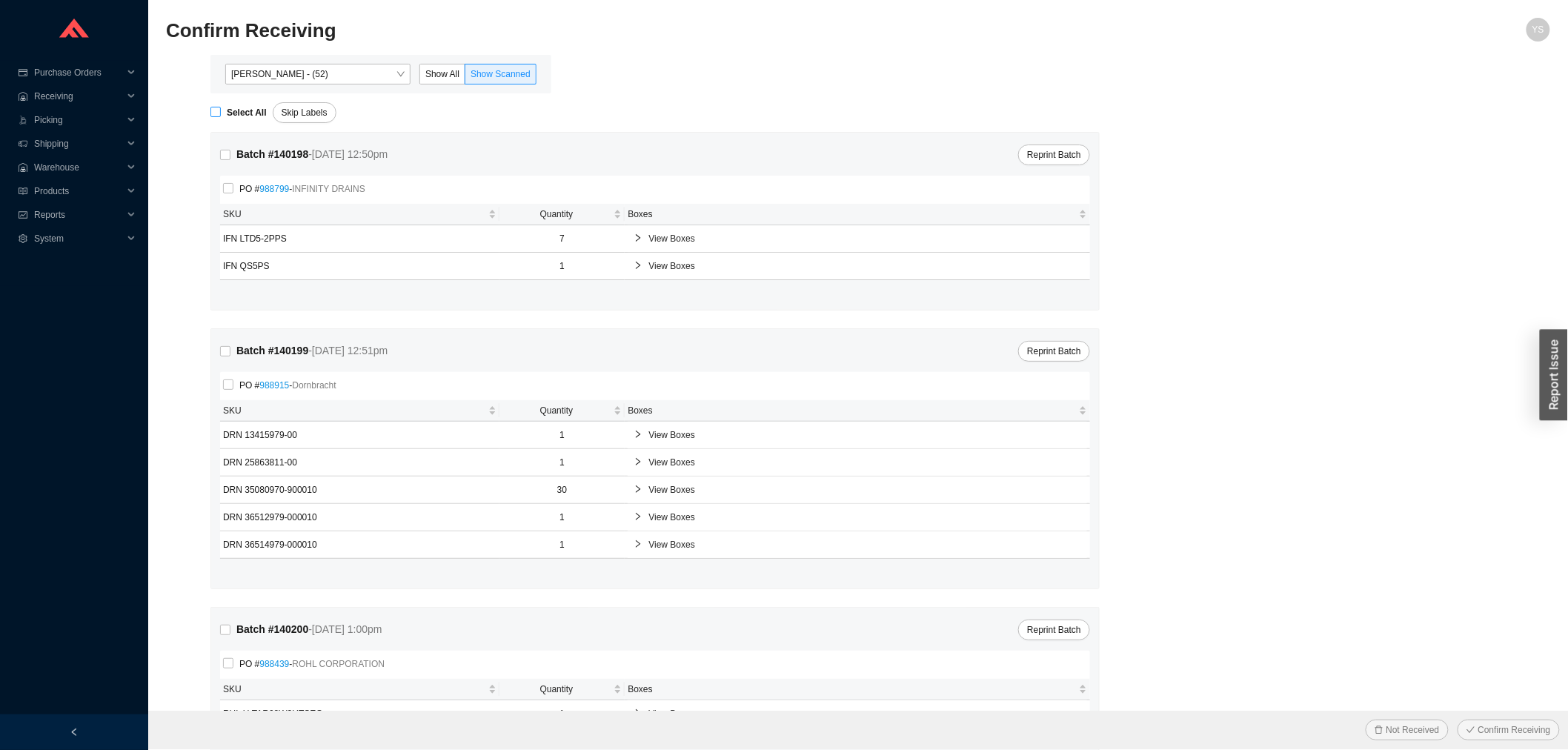
checkbox input "true"
click at [1486, 721] on button "Confirm Receiving" at bounding box center [1508, 730] width 102 height 20
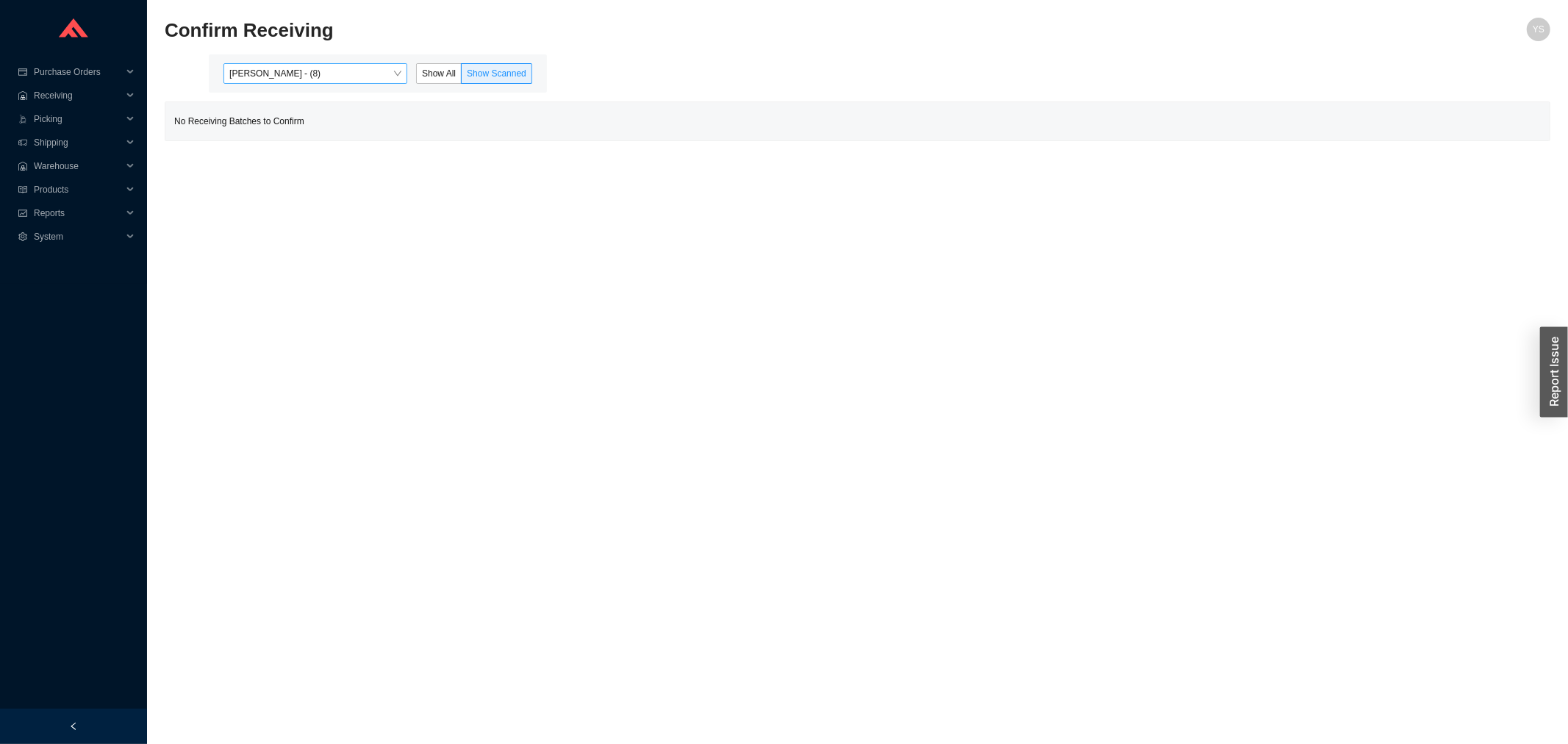
click at [282, 71] on span "Angel Negron - (8)" at bounding box center [316, 74] width 172 height 19
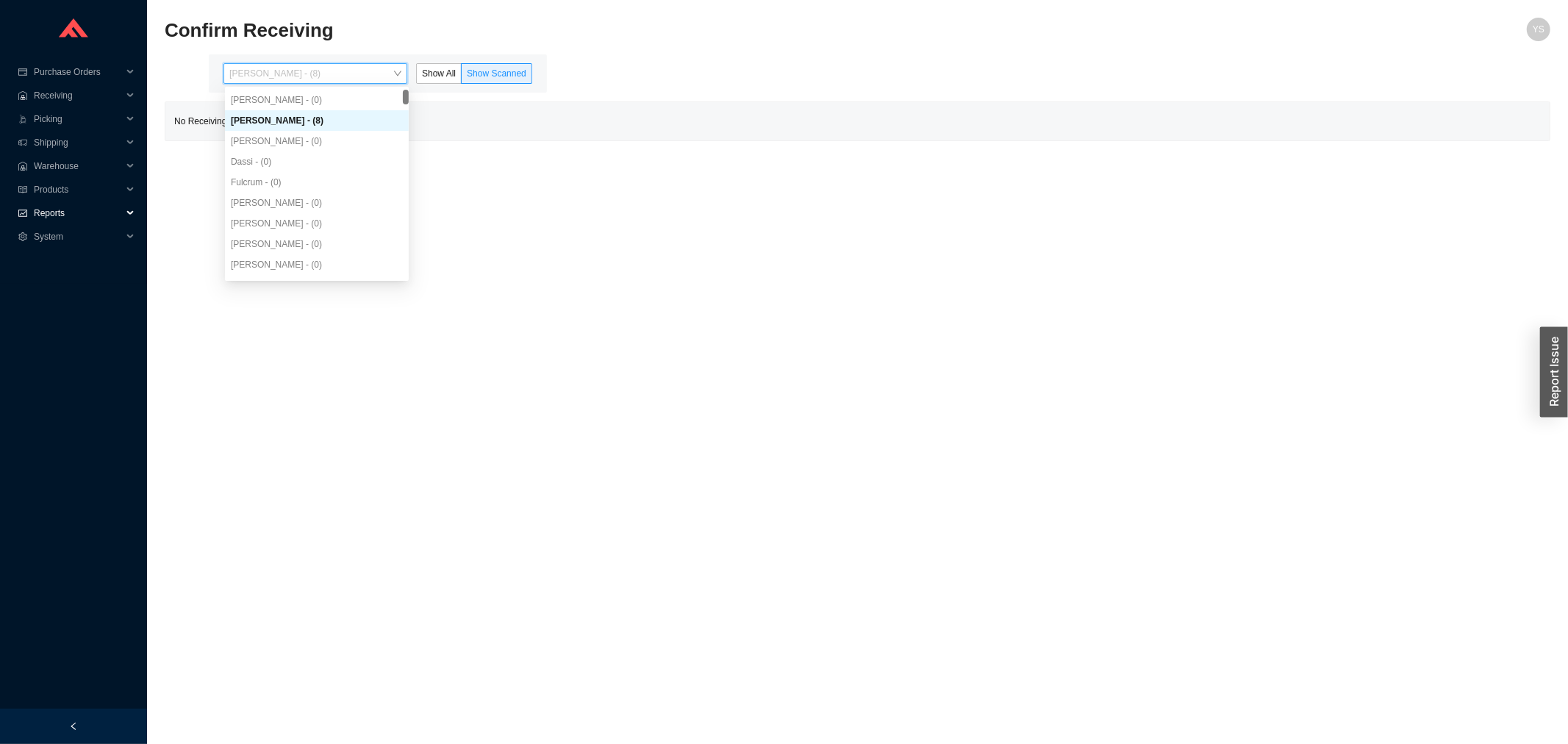
click at [34, 213] on span "Reports" at bounding box center [78, 213] width 88 height 24
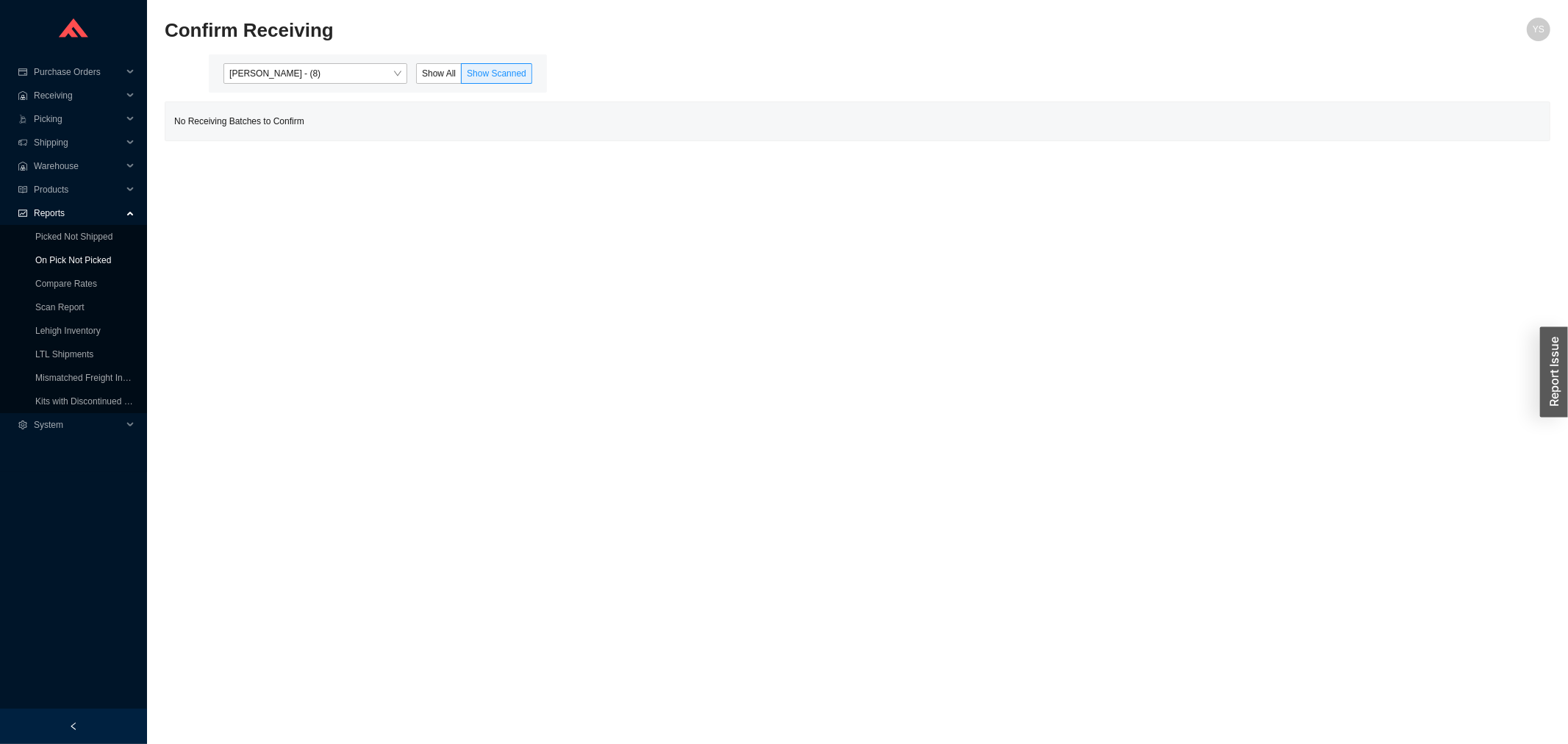
click at [41, 255] on link "On Pick Not Picked" at bounding box center [72, 260] width 75 height 11
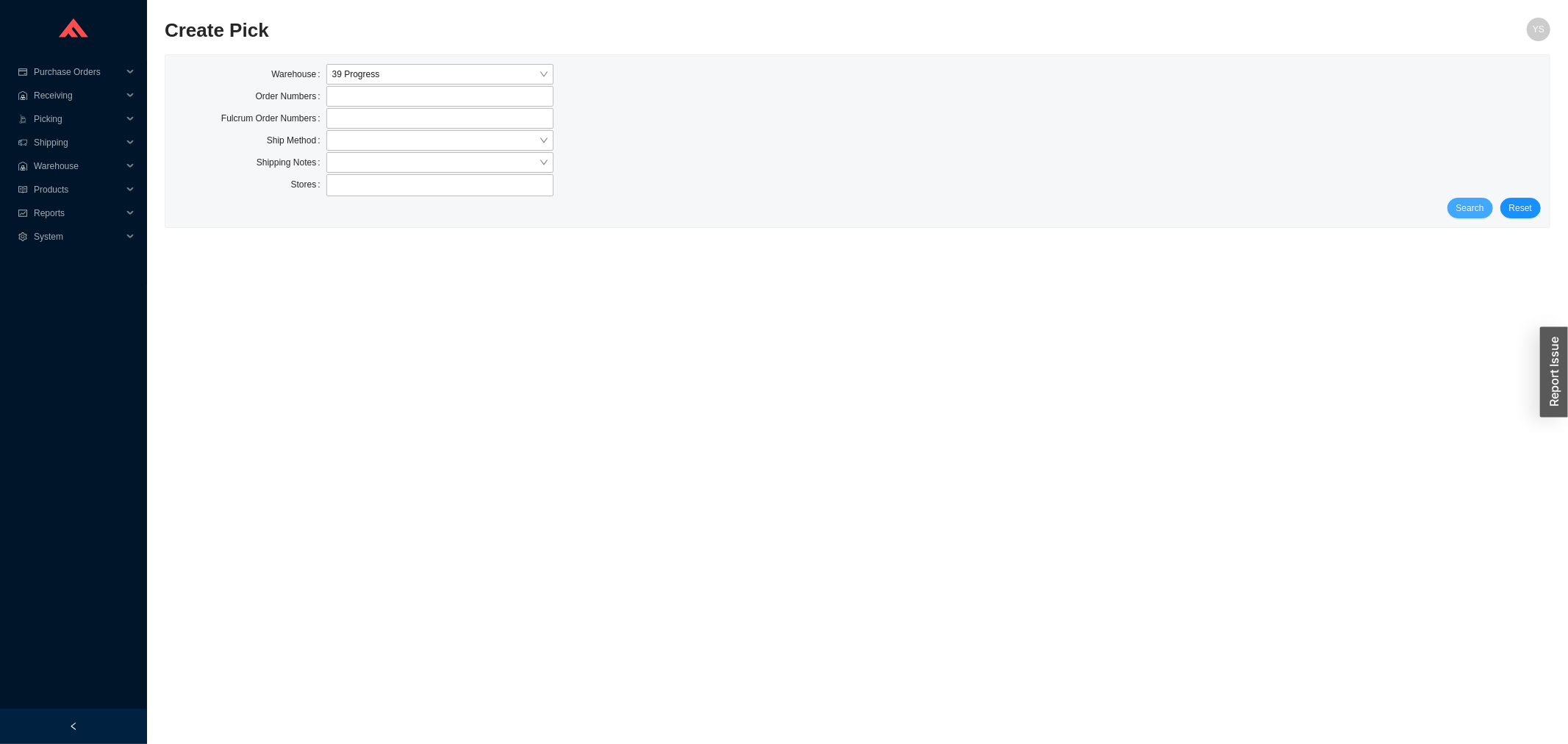
click at [1476, 217] on button "Search" at bounding box center [1470, 208] width 45 height 20
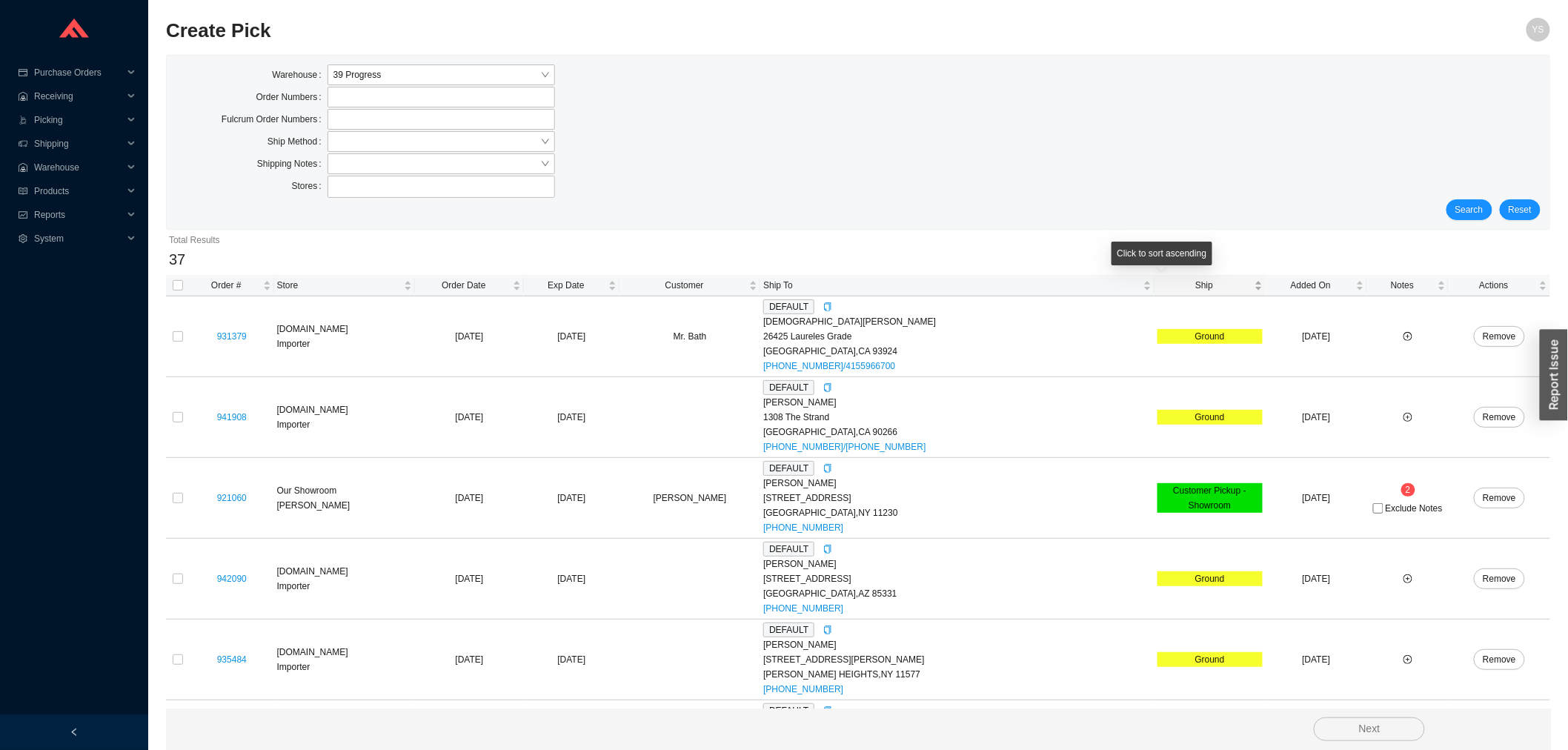
click at [1164, 283] on span "Ship" at bounding box center [1204, 285] width 94 height 15
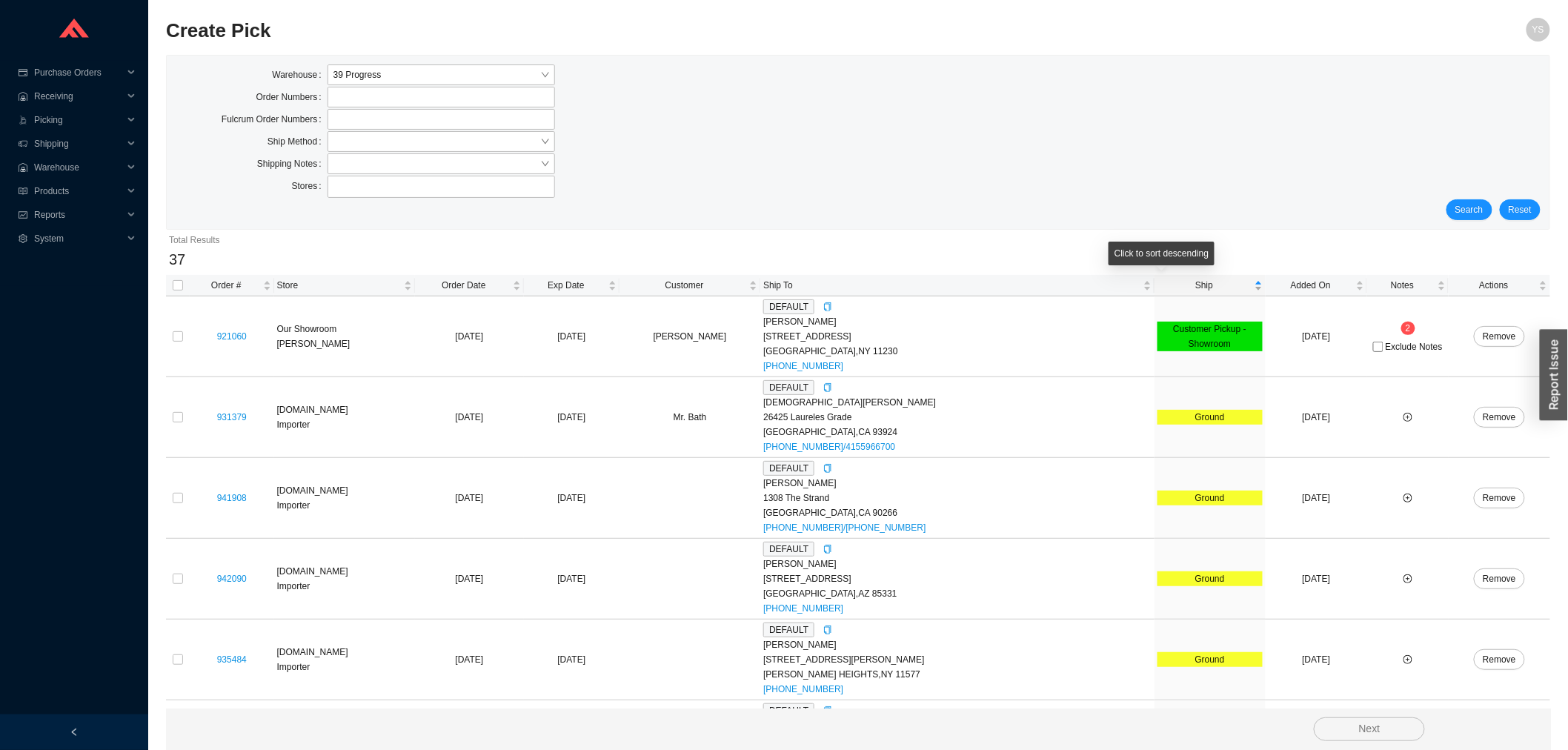
click at [1164, 283] on span "Ship" at bounding box center [1204, 285] width 94 height 15
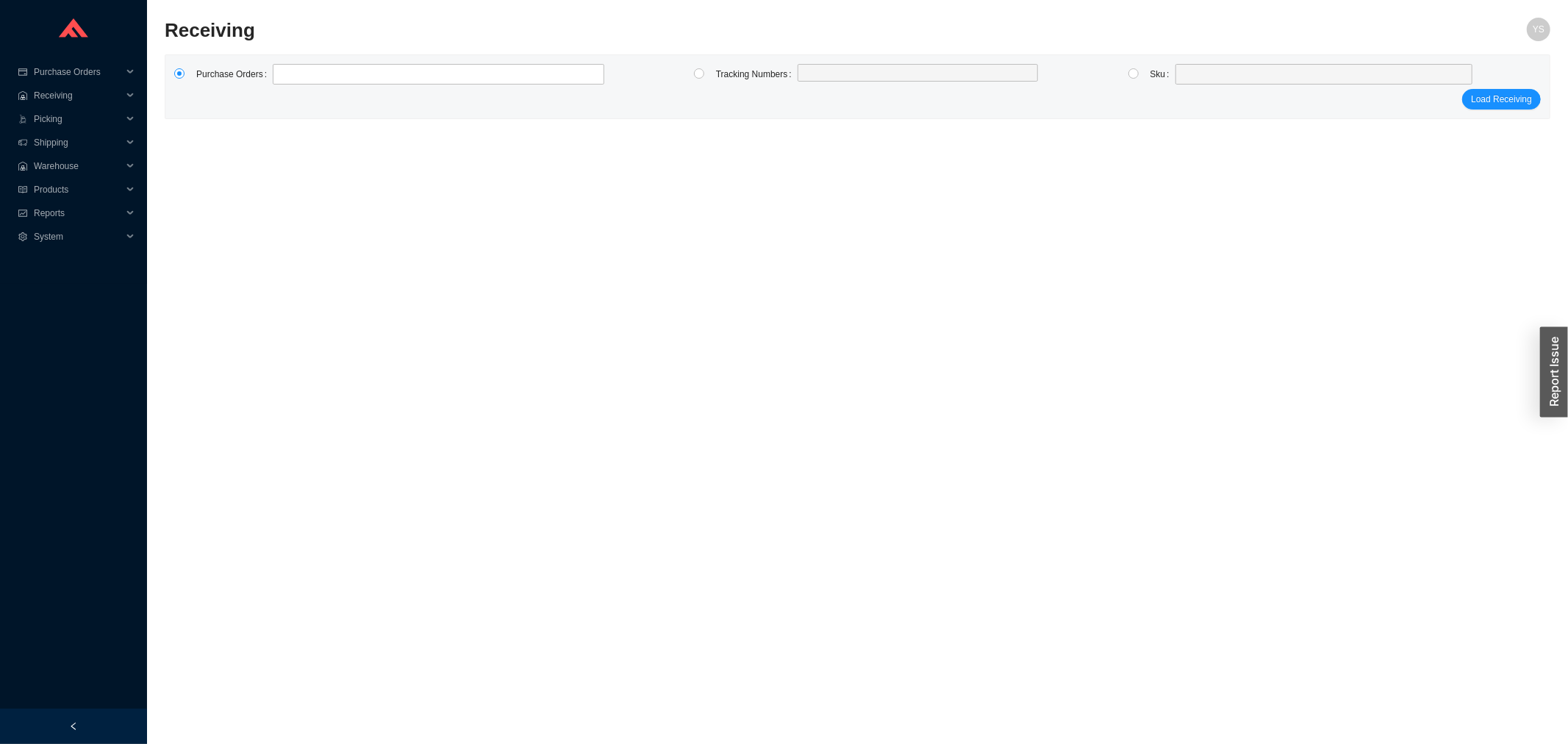
type input "988799"
click at [1462, 89] on button "Load Receiving" at bounding box center [1501, 99] width 79 height 20
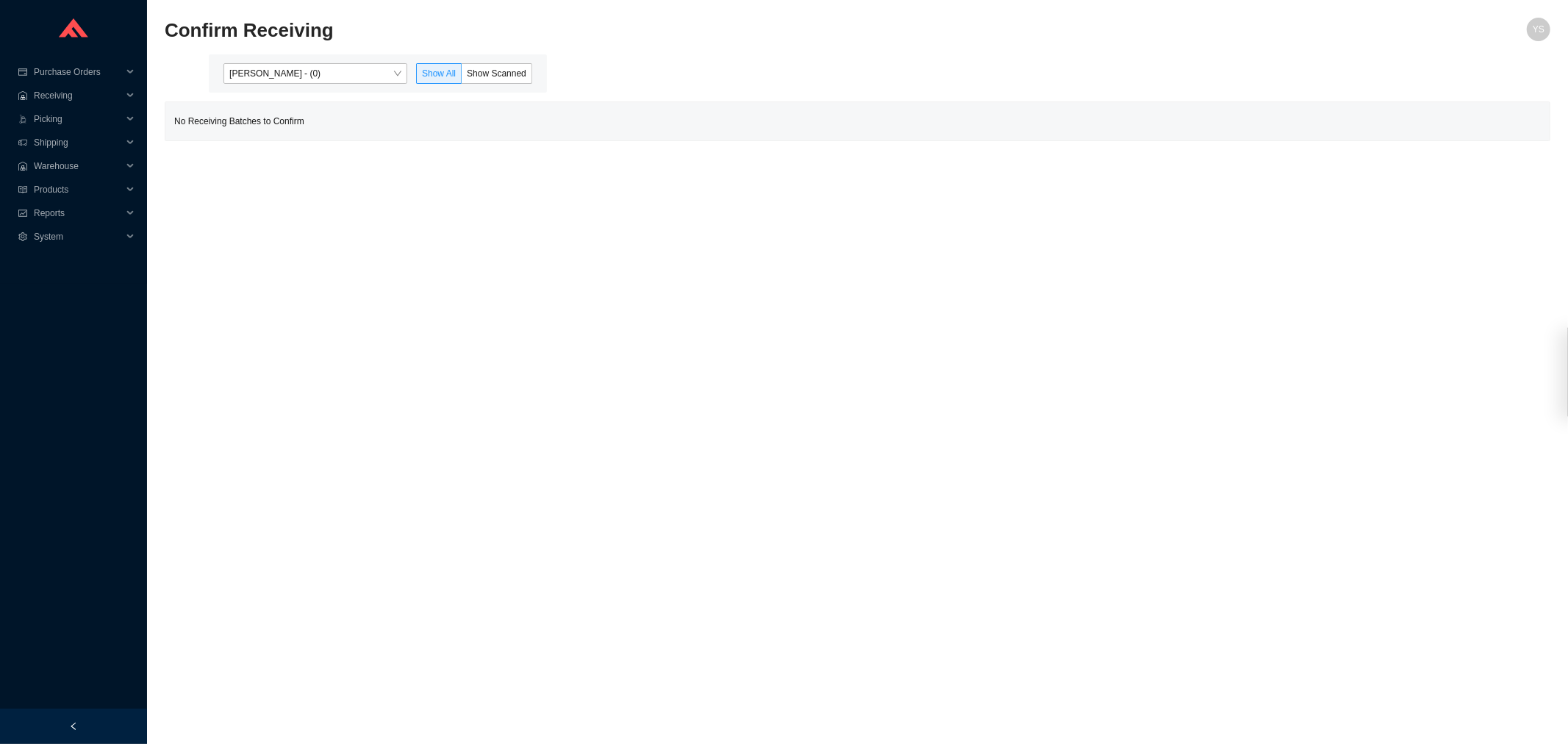
click at [321, 79] on span "[PERSON_NAME] - (0)" at bounding box center [316, 74] width 172 height 19
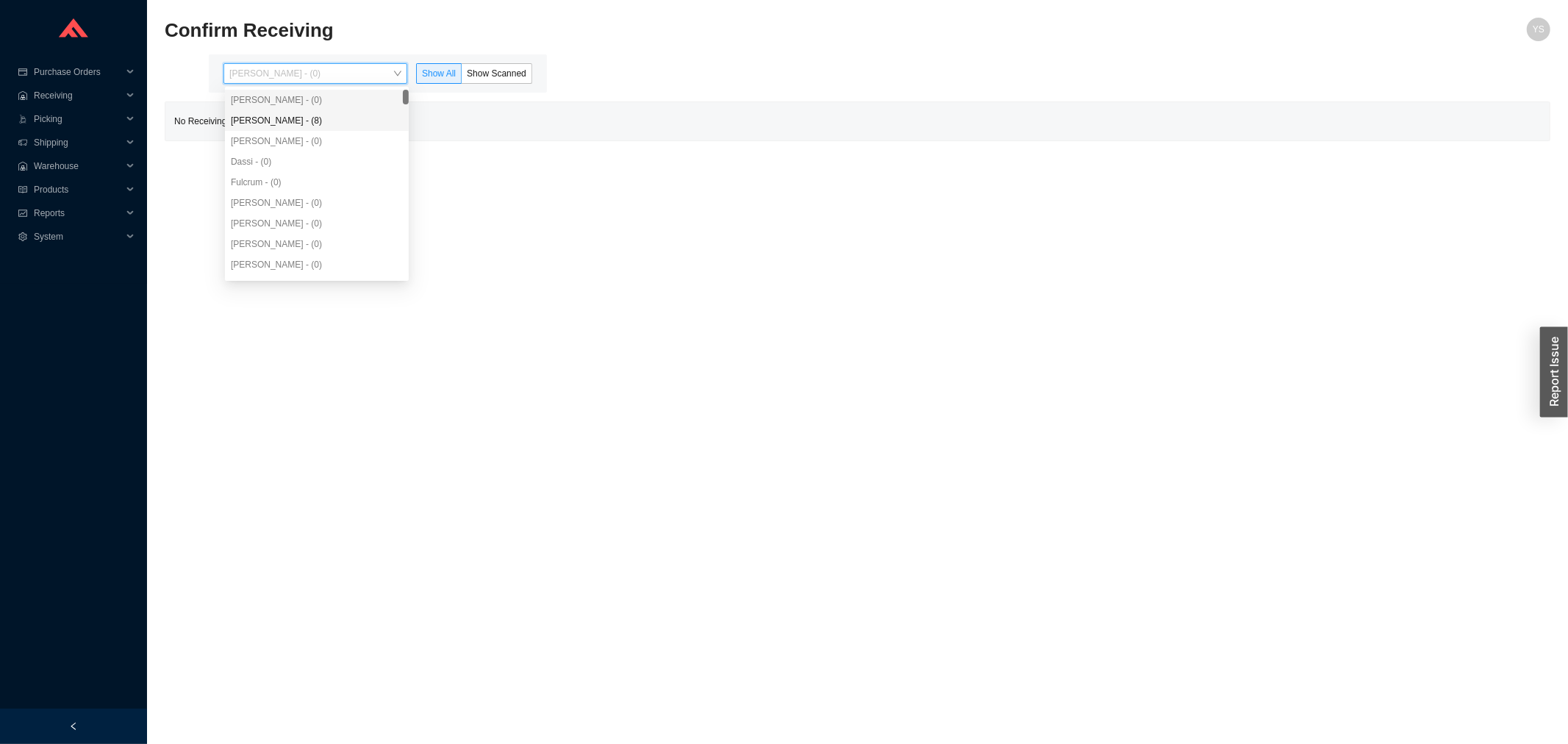
click at [322, 129] on div "[PERSON_NAME] - (8)" at bounding box center [316, 120] width 184 height 20
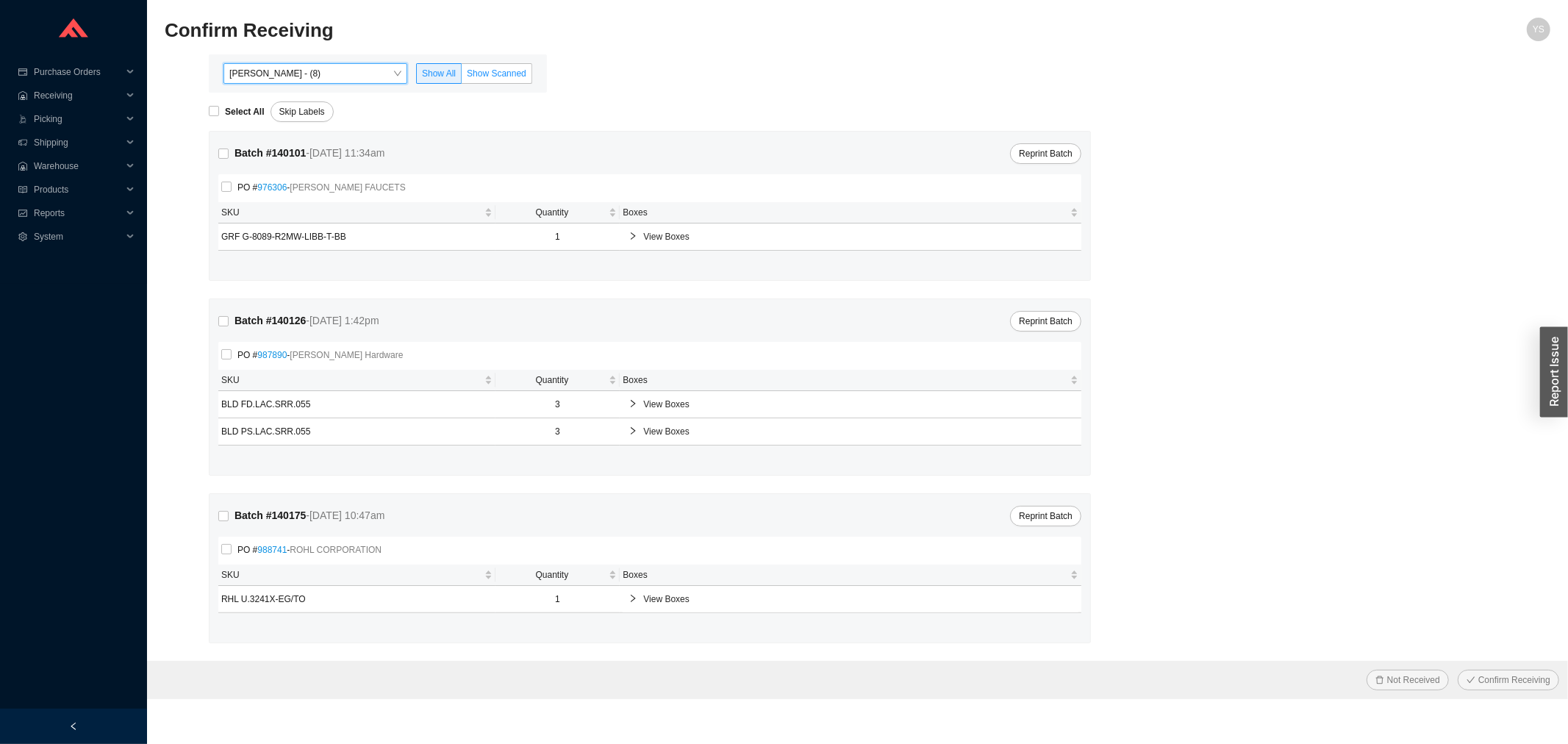
click at [475, 75] on span "Show Scanned" at bounding box center [496, 73] width 59 height 11
click at [462, 76] on input "Show Scanned" at bounding box center [462, 76] width 0 height 0
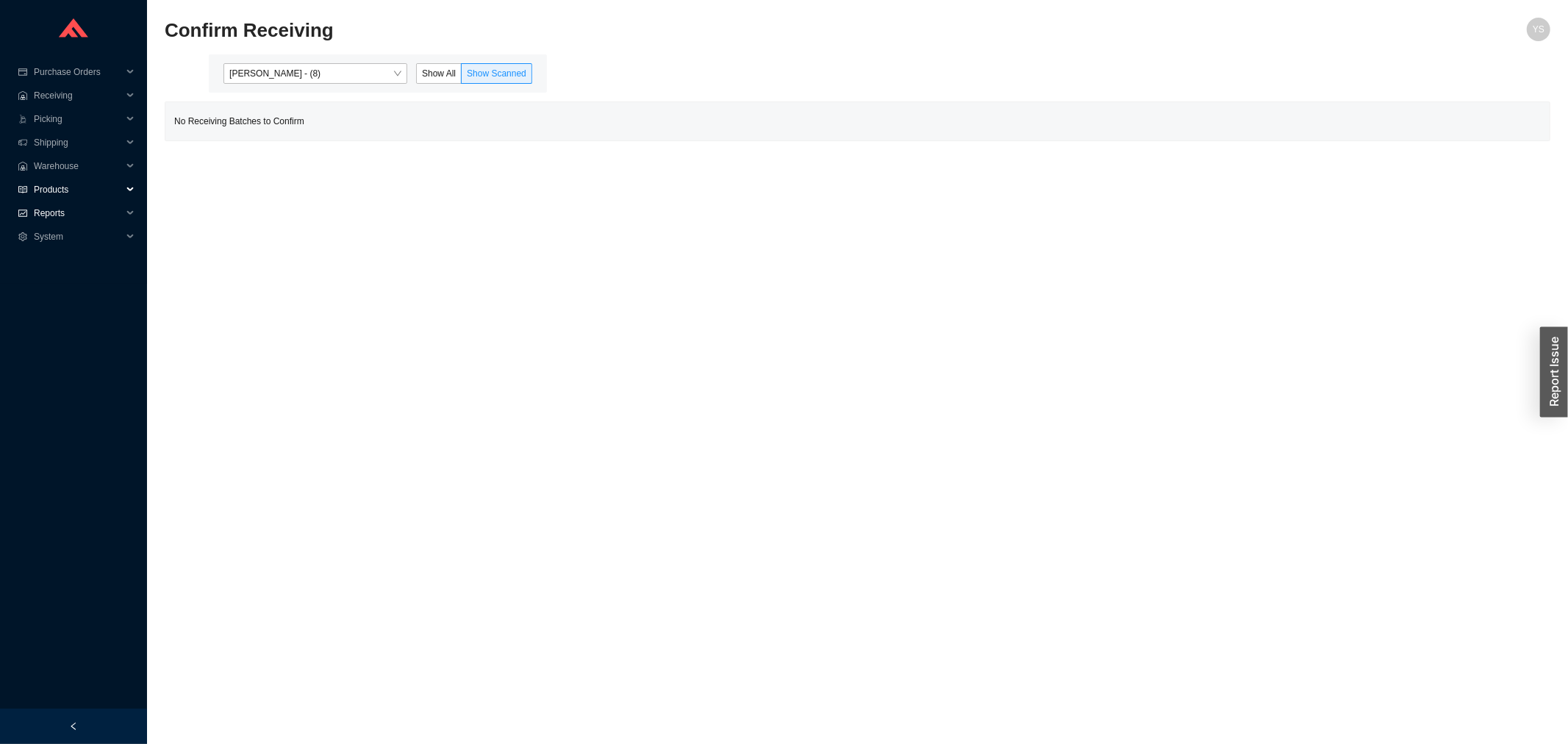
click at [51, 214] on span "Reports" at bounding box center [78, 213] width 88 height 24
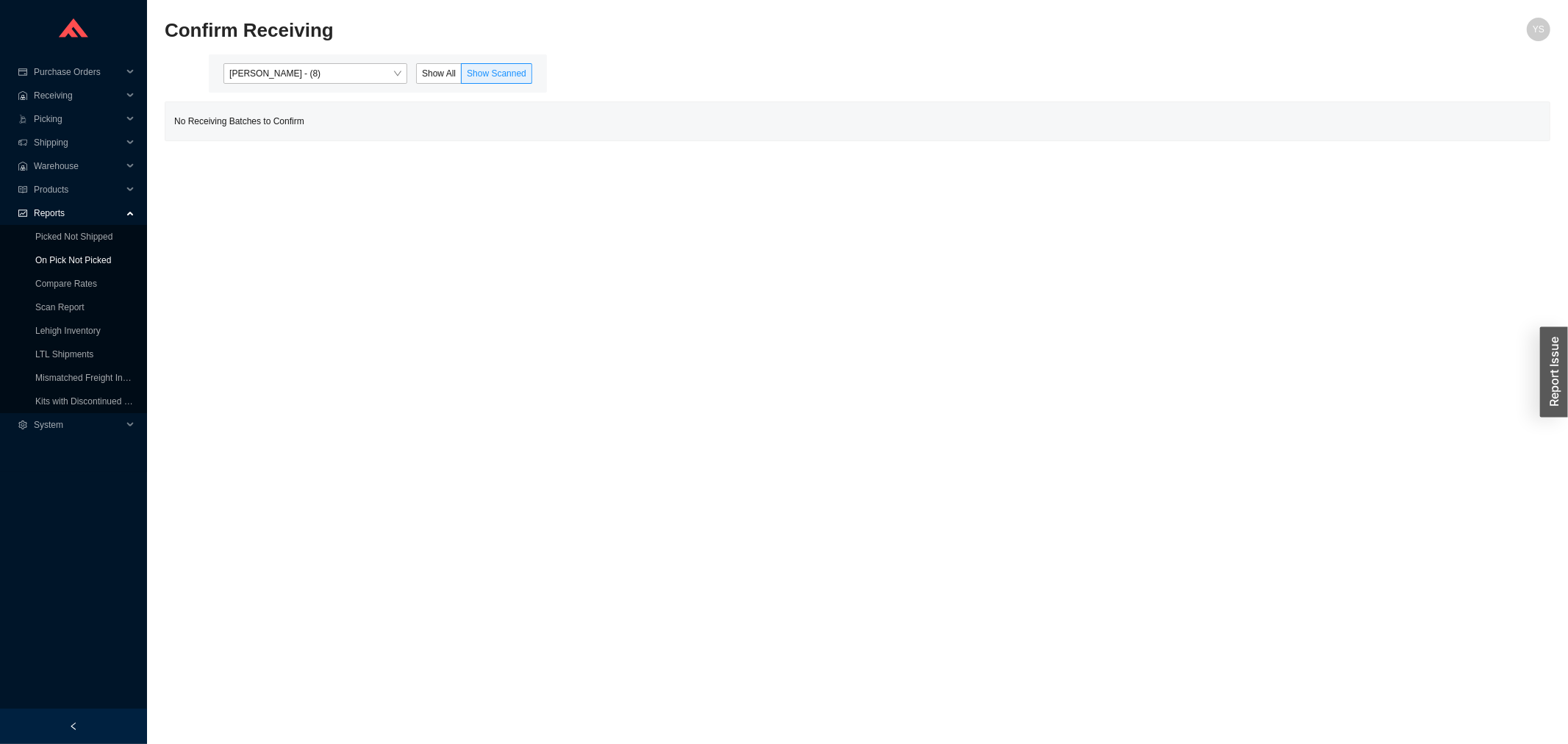
click at [60, 255] on link "On Pick Not Picked" at bounding box center [72, 260] width 75 height 11
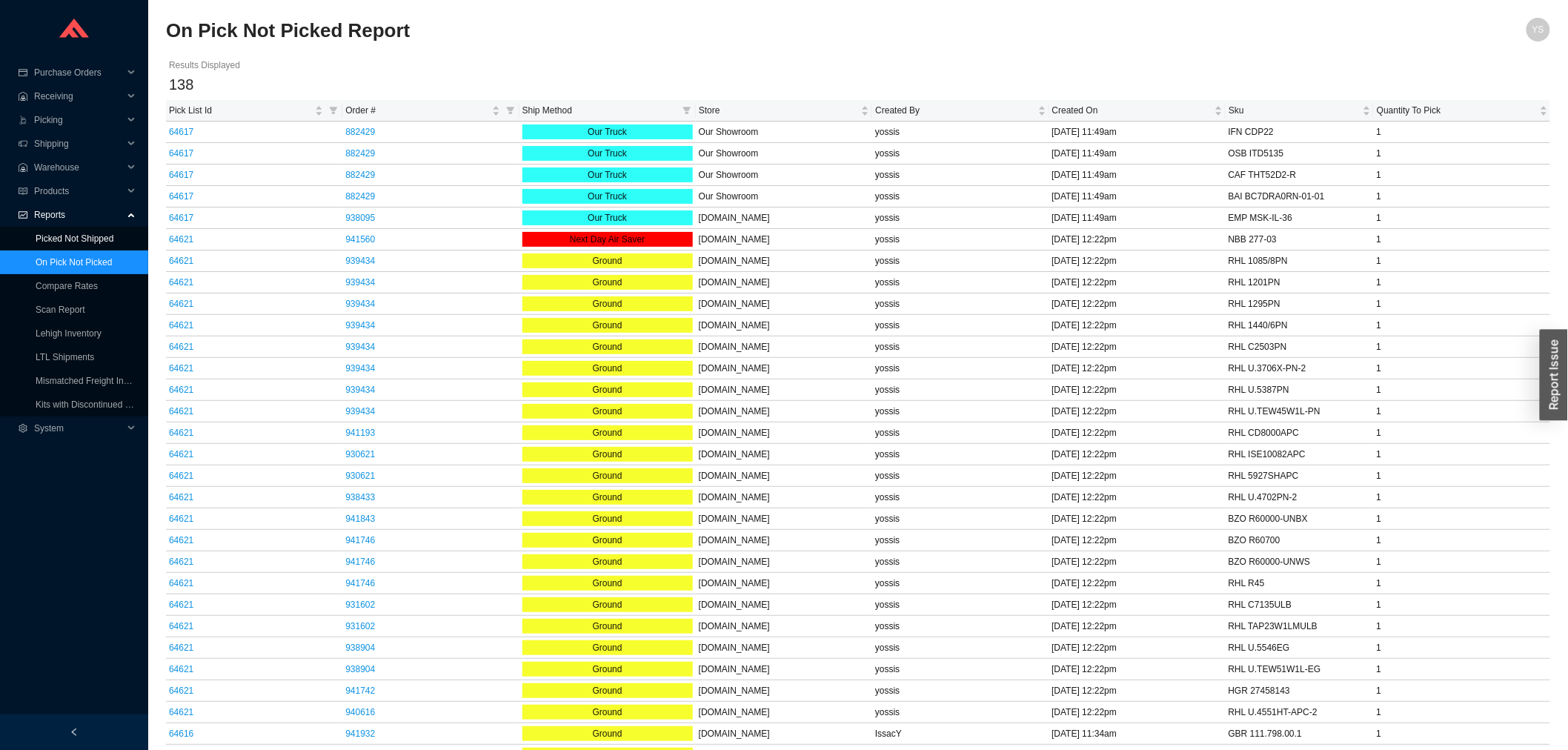
click at [61, 233] on link "Picked Not Shipped" at bounding box center [74, 238] width 78 height 11
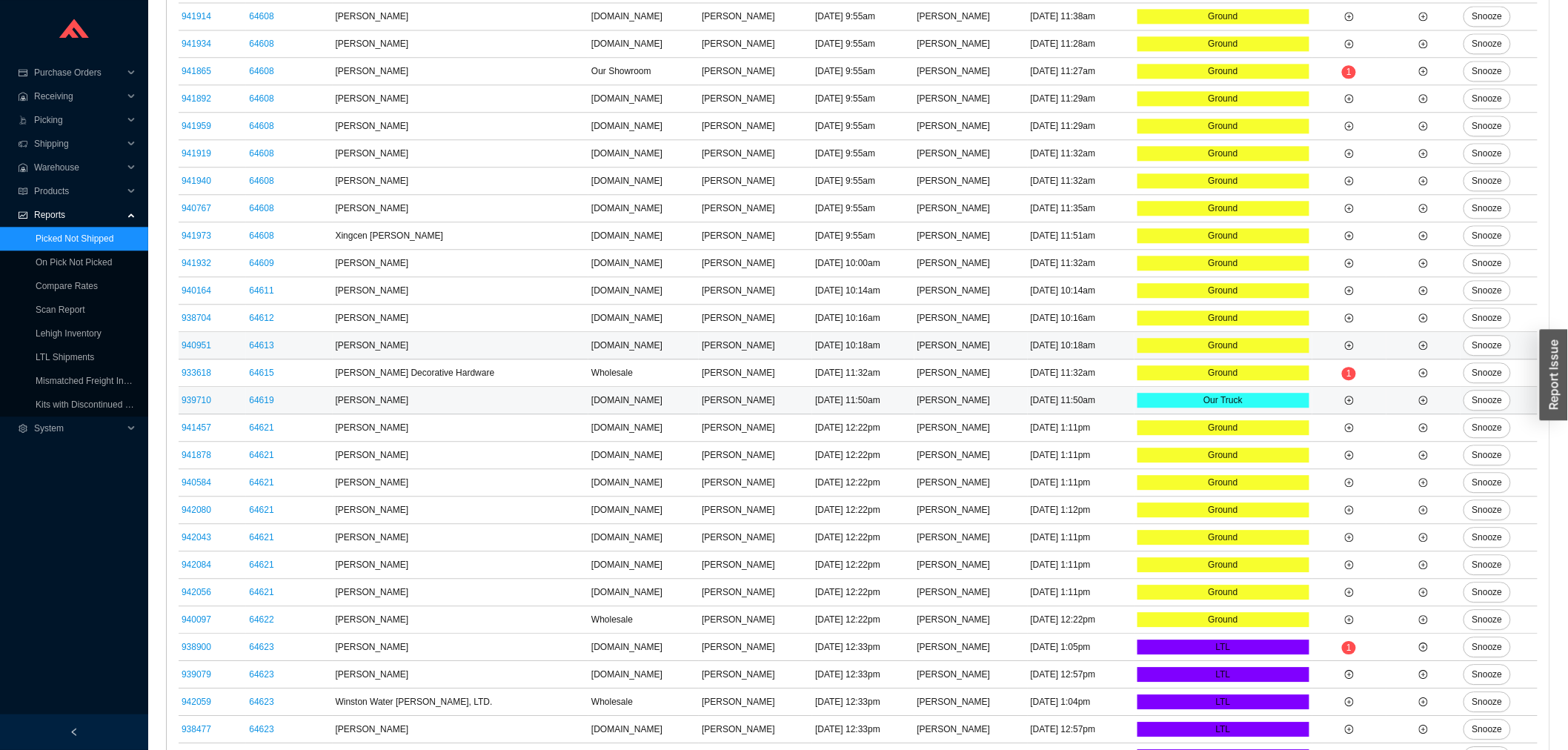
scroll to position [1513, 0]
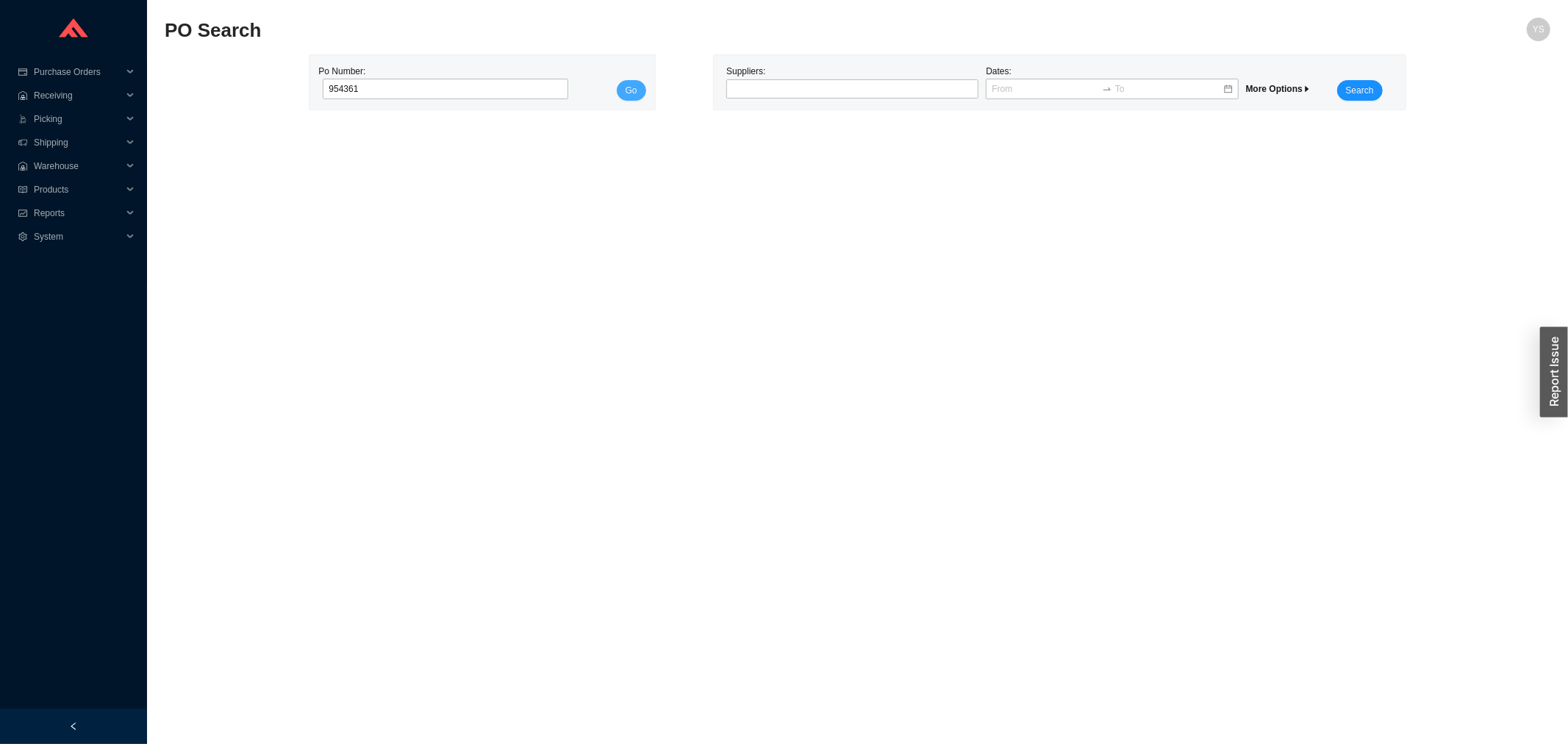
type input "954361"
click at [617, 88] on button "Go" at bounding box center [631, 90] width 29 height 20
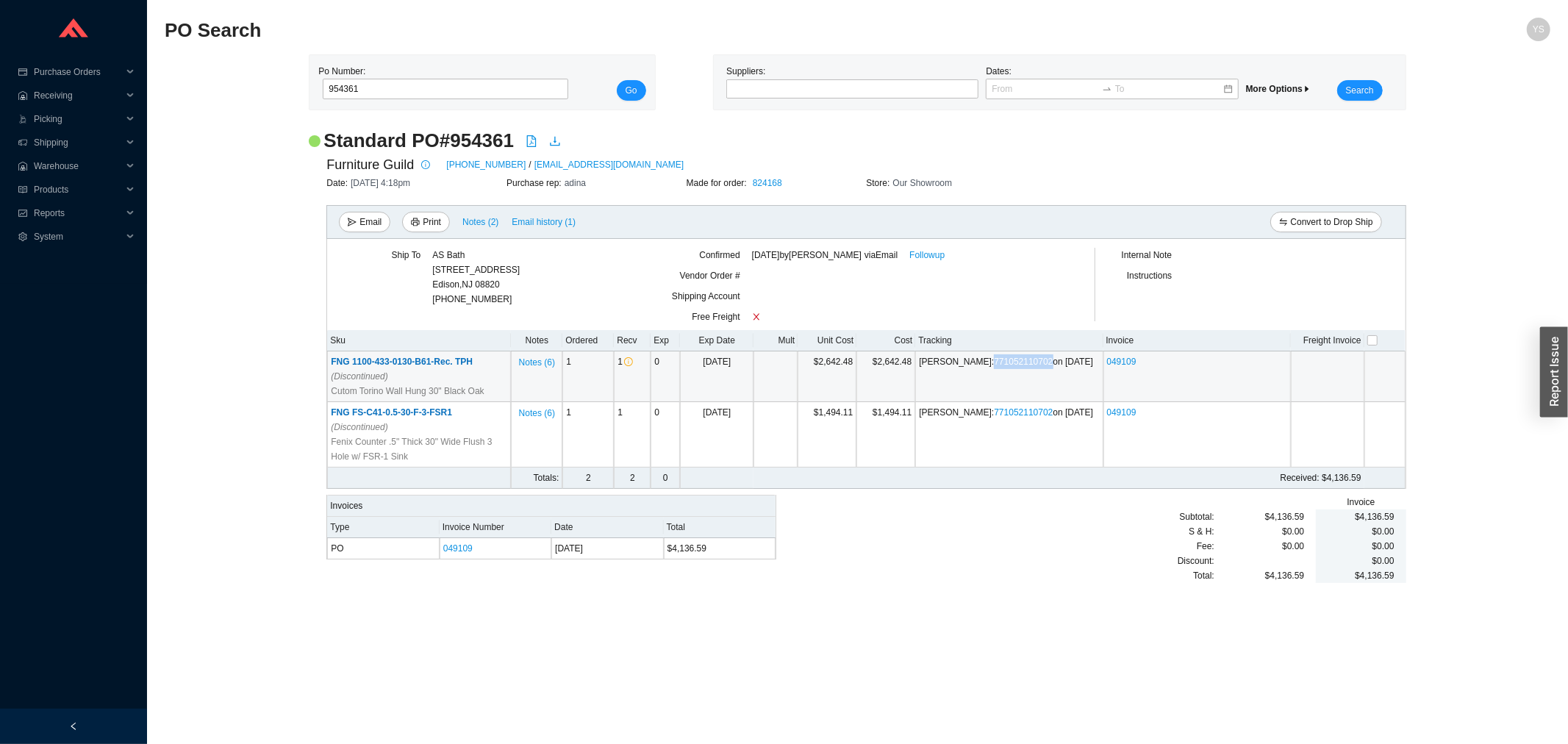
drag, startPoint x: 996, startPoint y: 363, endPoint x: 942, endPoint y: 363, distance: 54.0
click at [942, 363] on span "SAIA : 771052110702 on 3/07/2025" at bounding box center [1006, 361] width 174 height 11
copy link "771052110702"
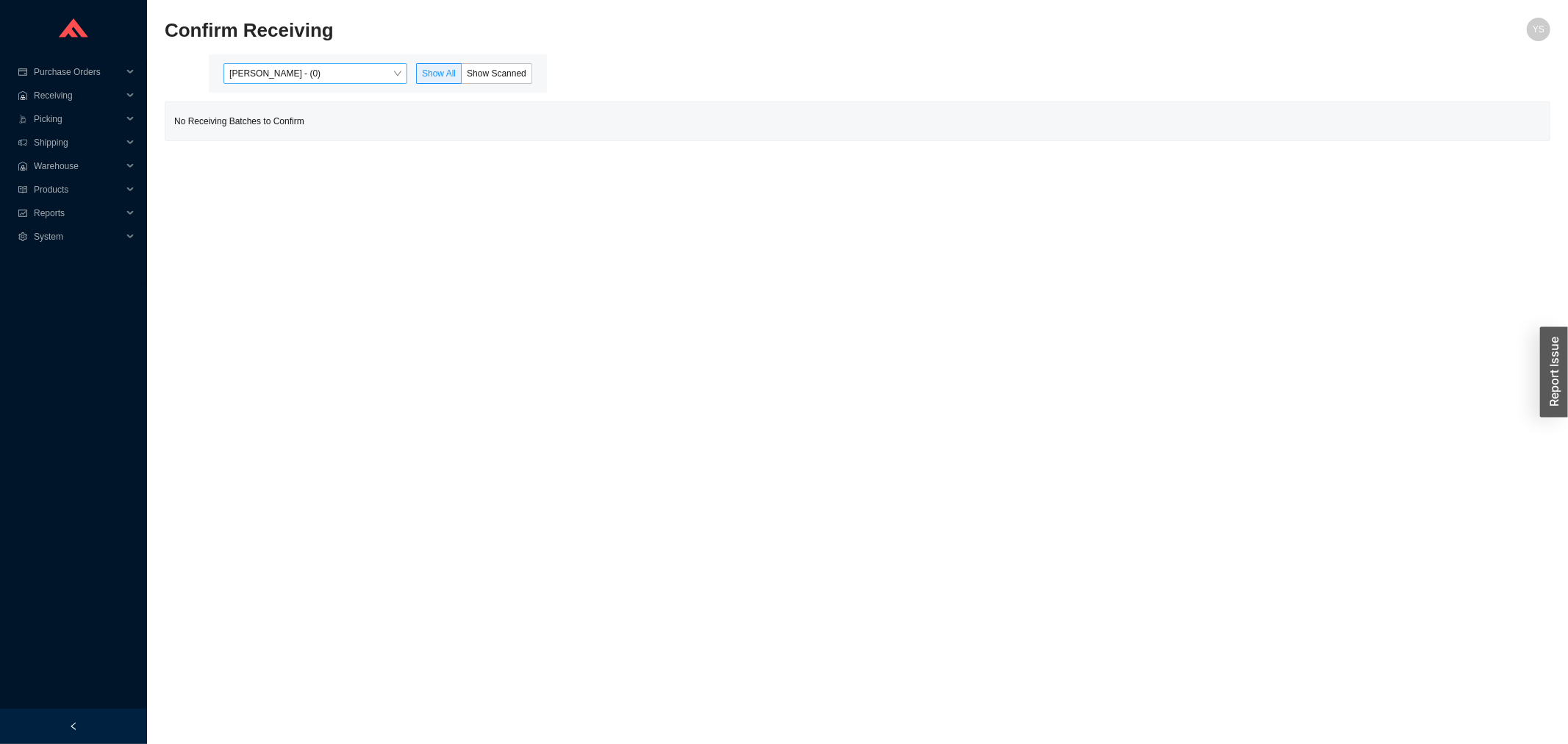
drag, startPoint x: 309, startPoint y: 65, endPoint x: 305, endPoint y: 83, distance: 18.4
click at [309, 68] on span "[PERSON_NAME] - (0)" at bounding box center [316, 74] width 172 height 19
click at [294, 111] on div "[PERSON_NAME] - (8)" at bounding box center [316, 120] width 184 height 20
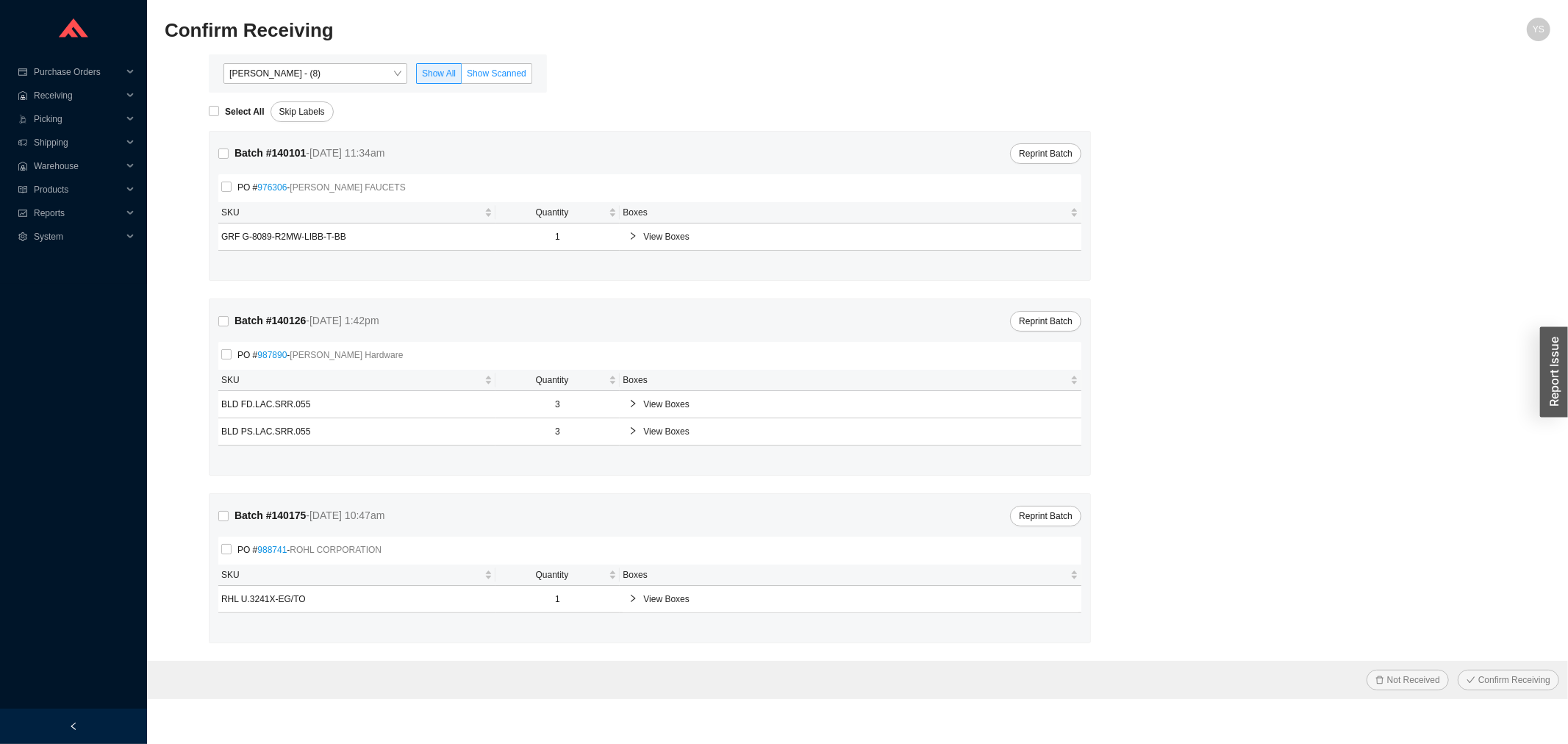
click at [518, 72] on span "Show Scanned" at bounding box center [496, 73] width 59 height 11
click at [462, 76] on input "Show Scanned" at bounding box center [462, 76] width 0 height 0
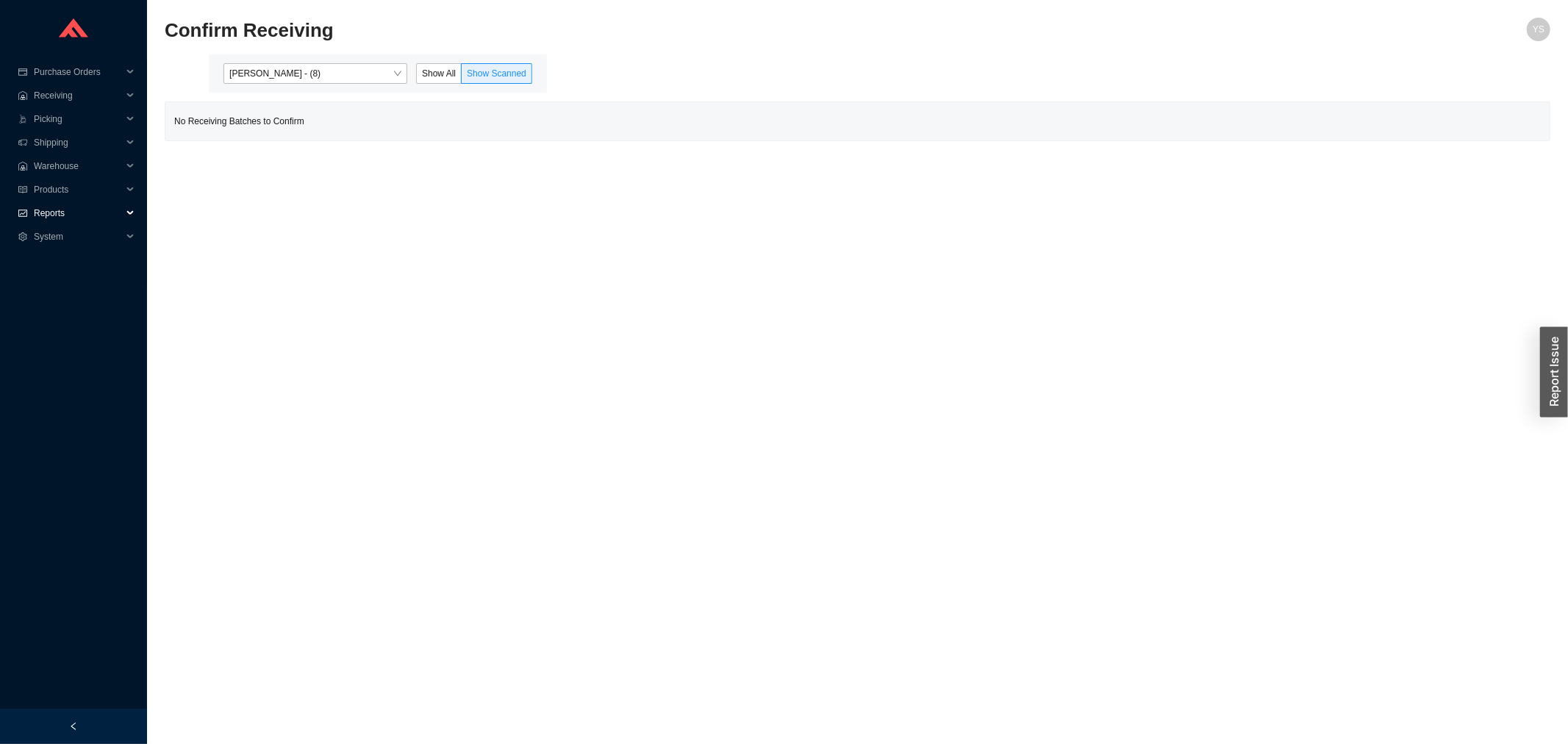
click at [22, 203] on div "Reports" at bounding box center [73, 213] width 147 height 24
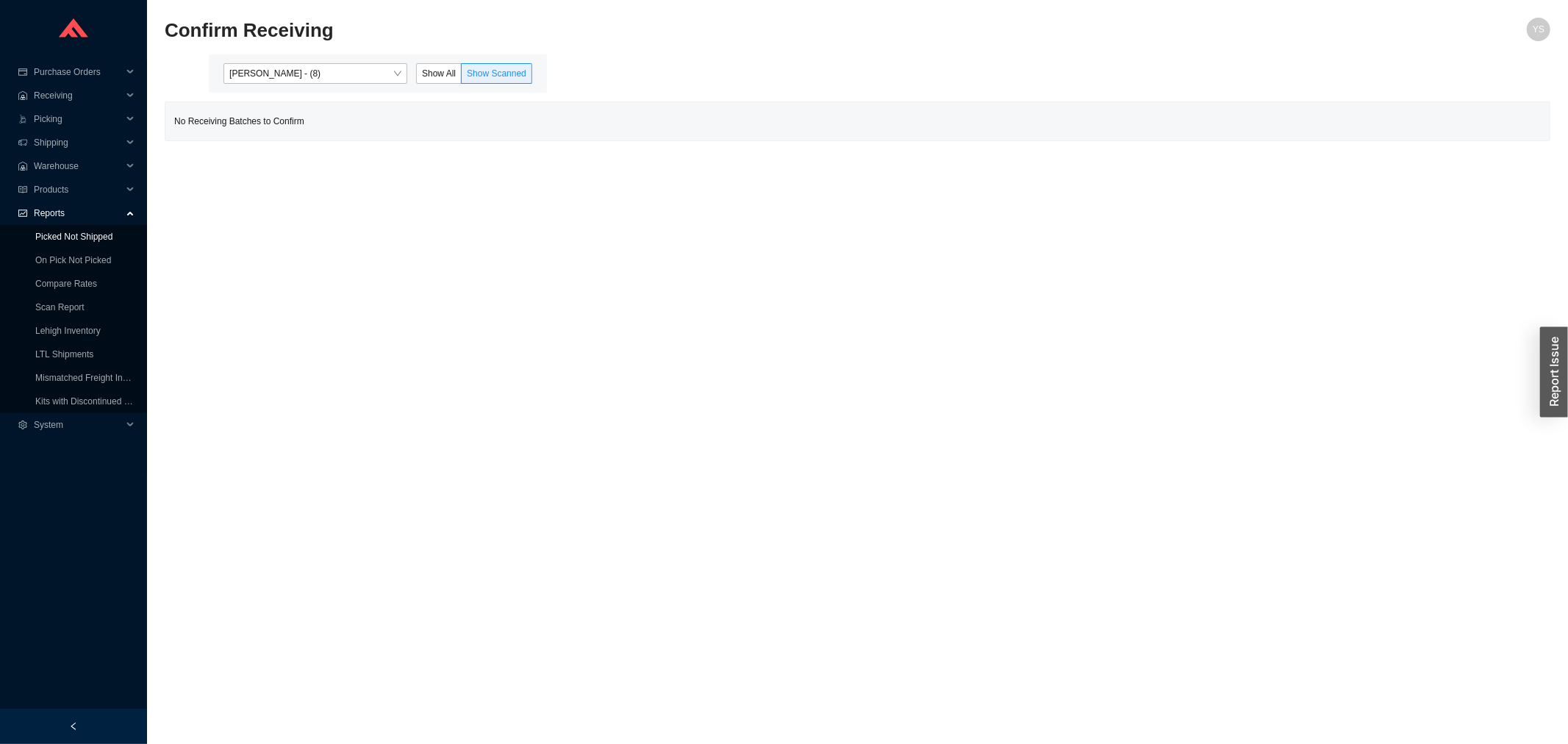
click at [37, 240] on link "Picked Not Shipped" at bounding box center [73, 236] width 77 height 11
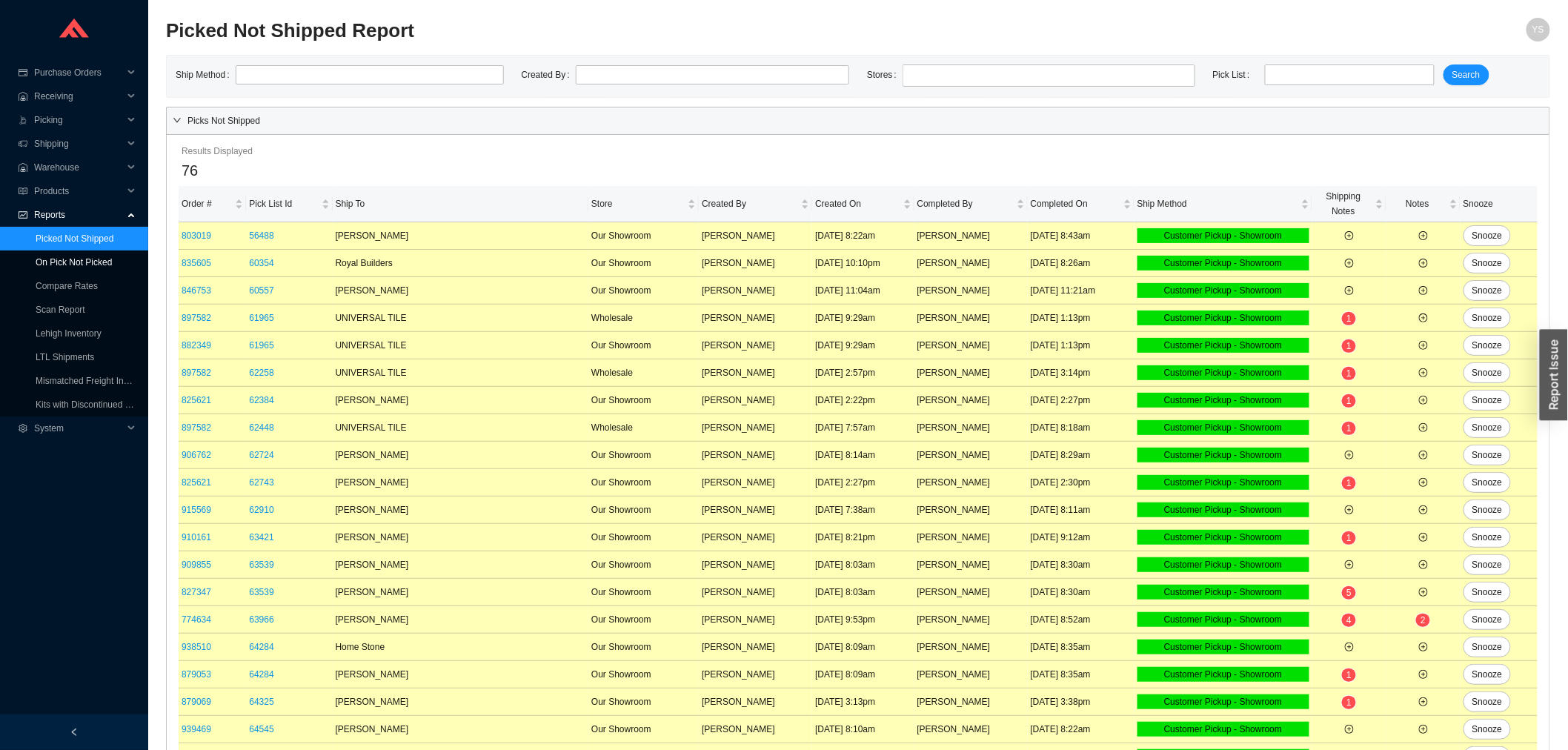
click at [35, 257] on link "On Pick Not Picked" at bounding box center [73, 262] width 76 height 11
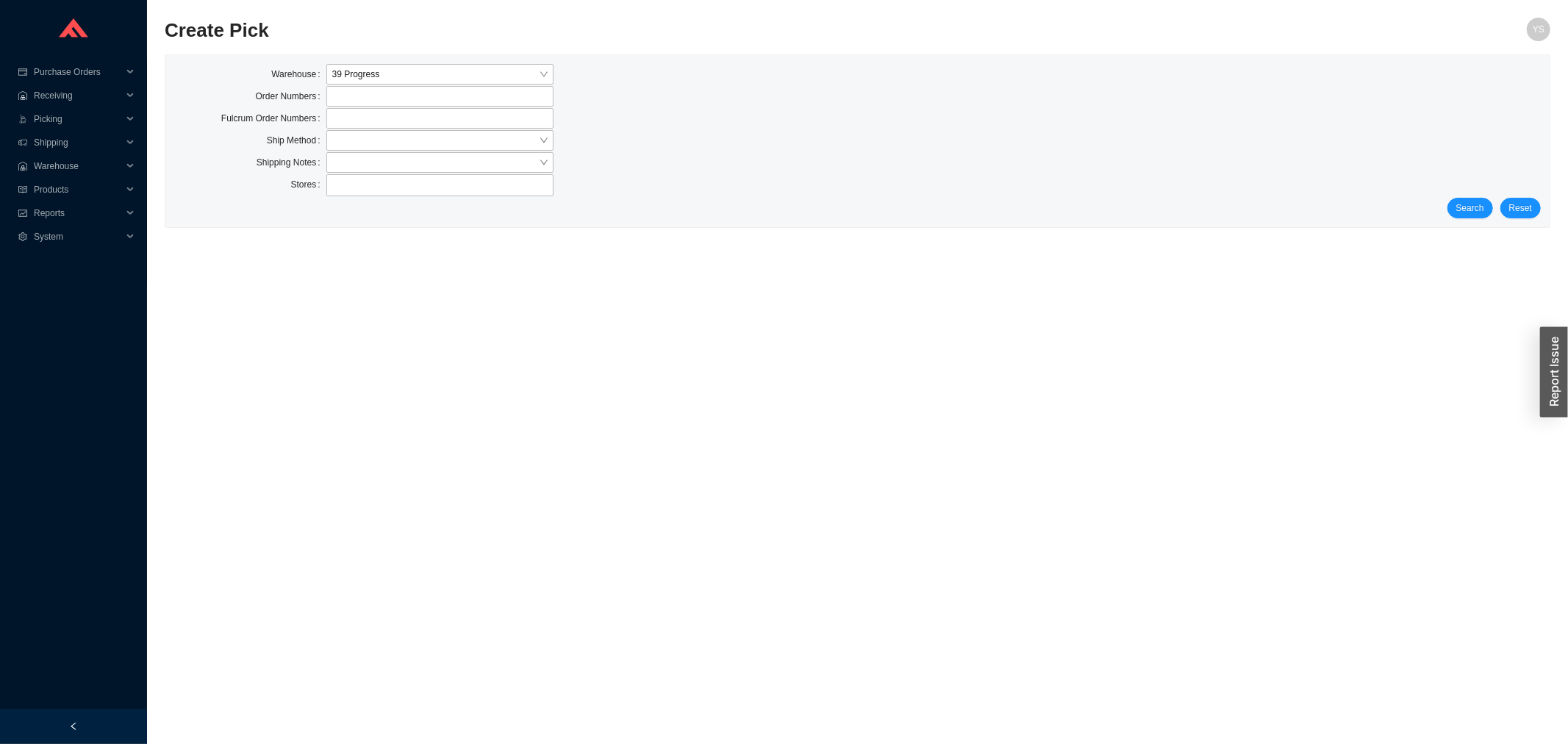
click at [1501, 214] on div "Search Reset" at bounding box center [857, 208] width 1367 height 20
click at [1476, 211] on span "Search" at bounding box center [1470, 208] width 28 height 15
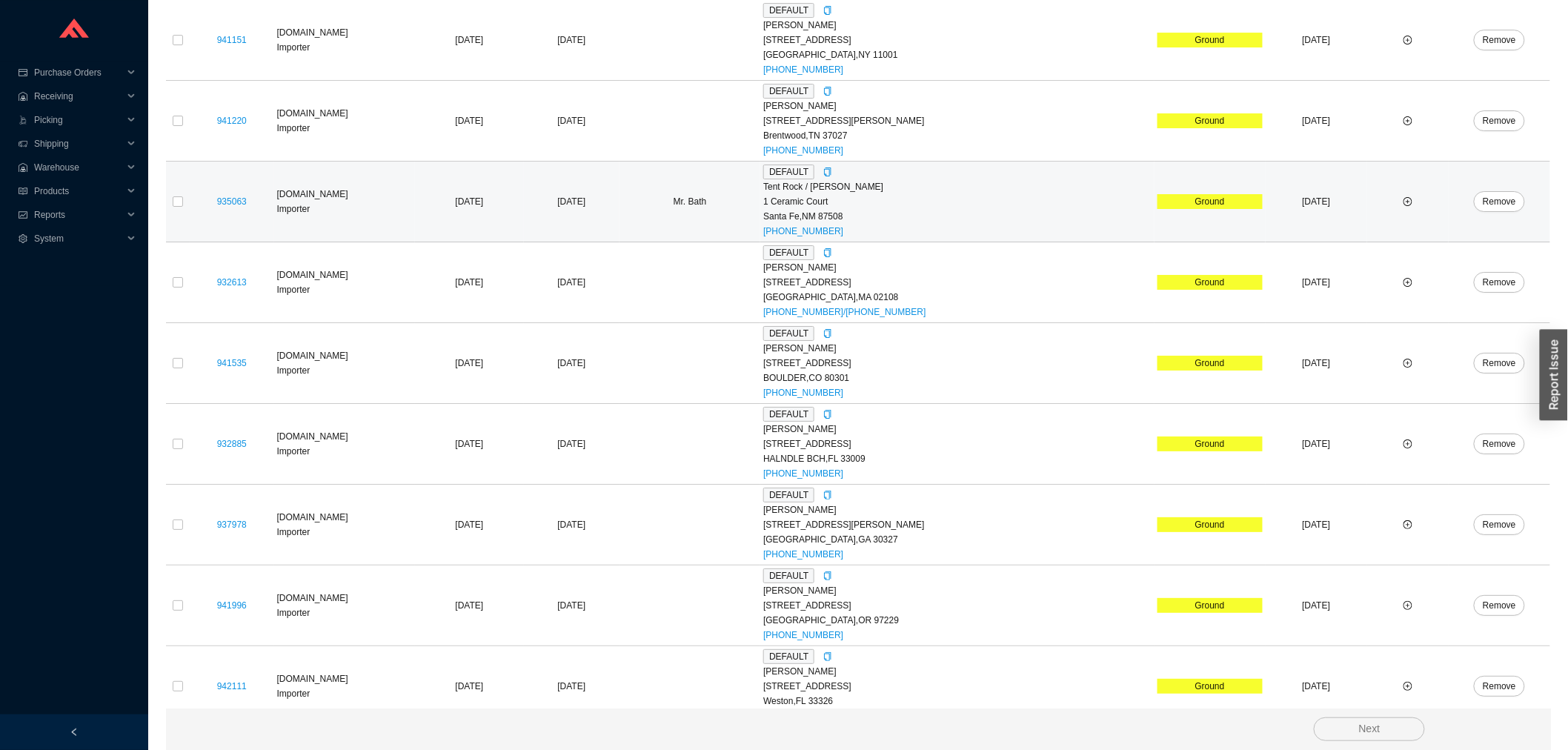
scroll to position [2665, 0]
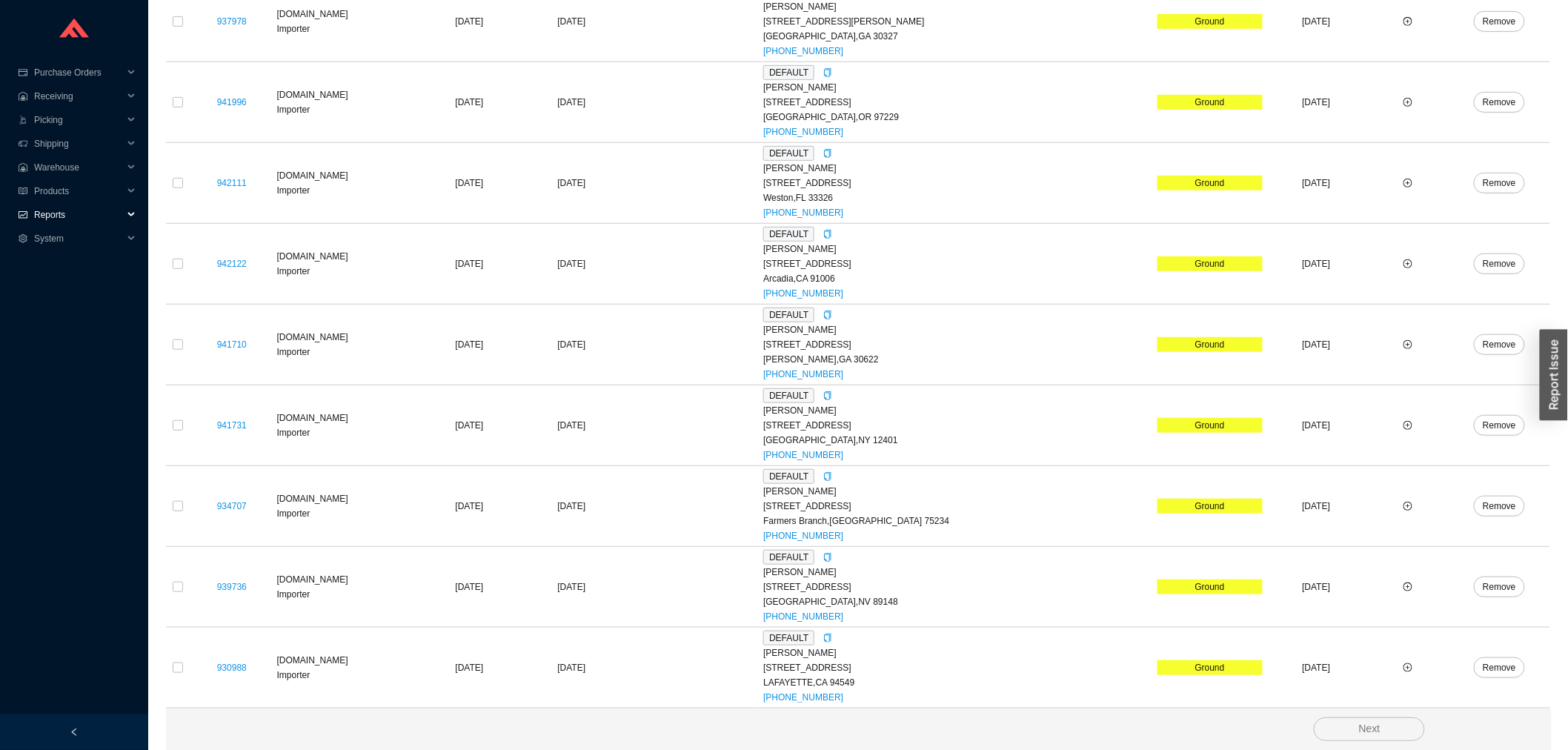
click at [22, 218] on div "Reports" at bounding box center [74, 214] width 148 height 24
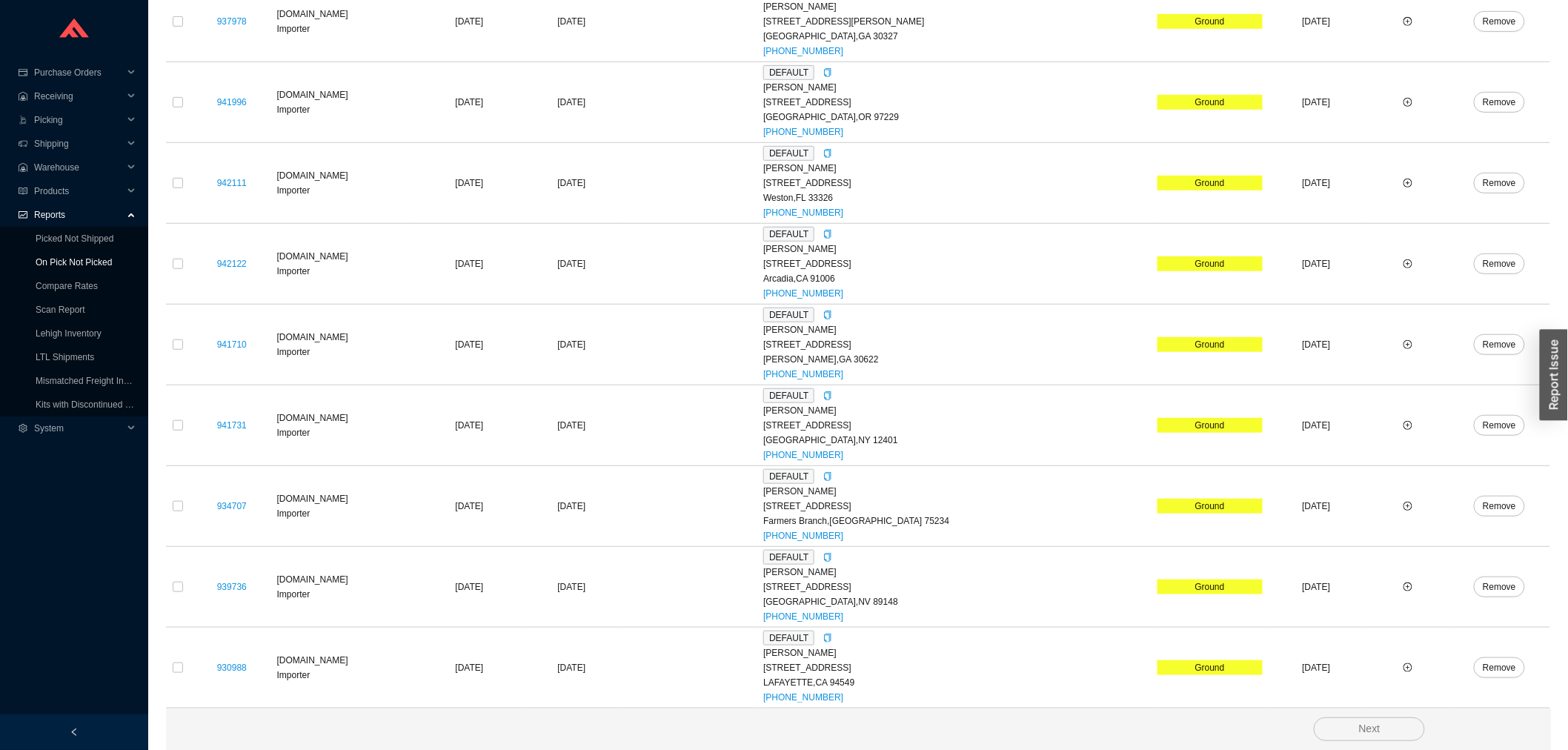
click at [35, 257] on link "On Pick Not Picked" at bounding box center [73, 262] width 76 height 11
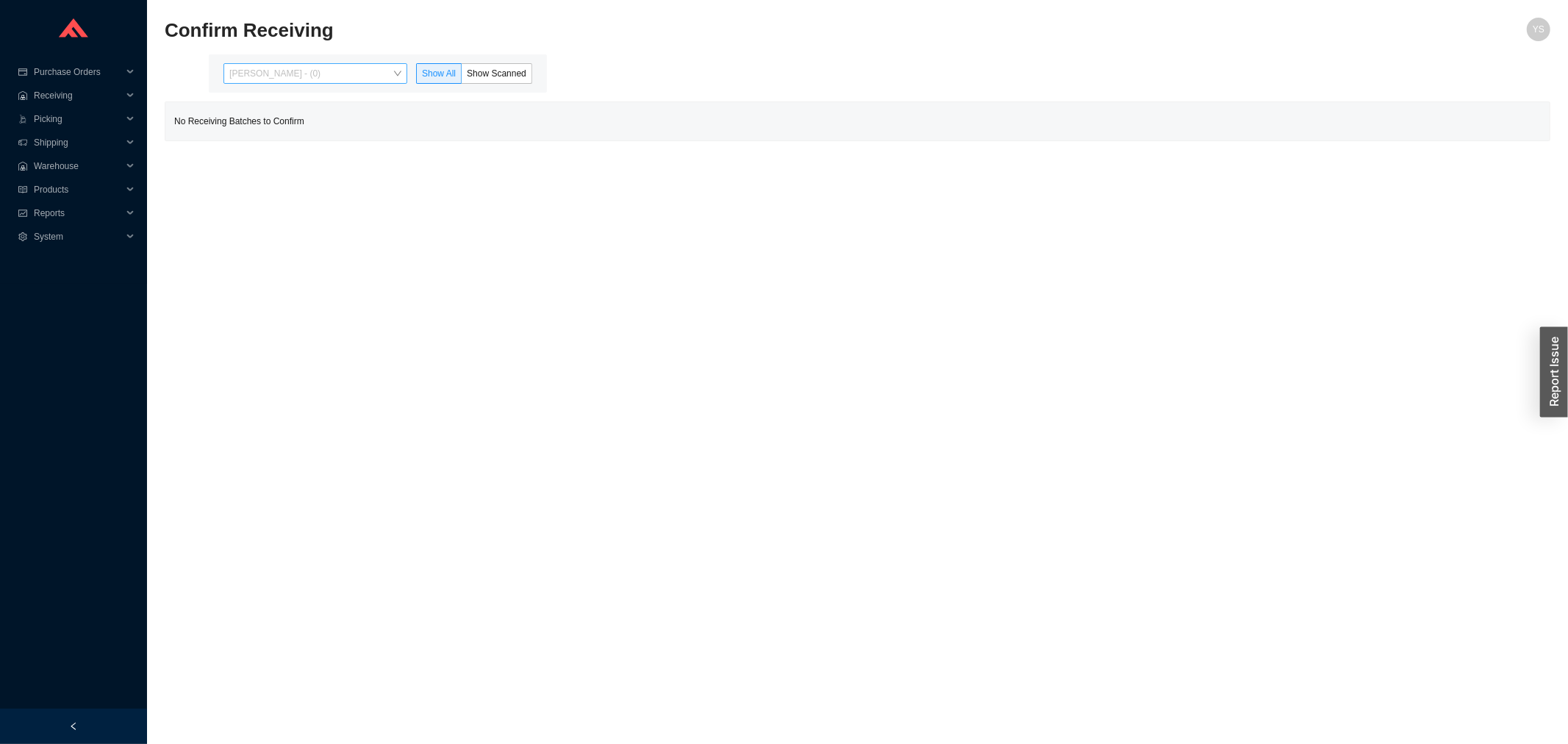
click at [281, 79] on span "[PERSON_NAME] - (0)" at bounding box center [316, 74] width 172 height 19
click at [277, 119] on div "[PERSON_NAME] - (8)" at bounding box center [317, 120] width 172 height 13
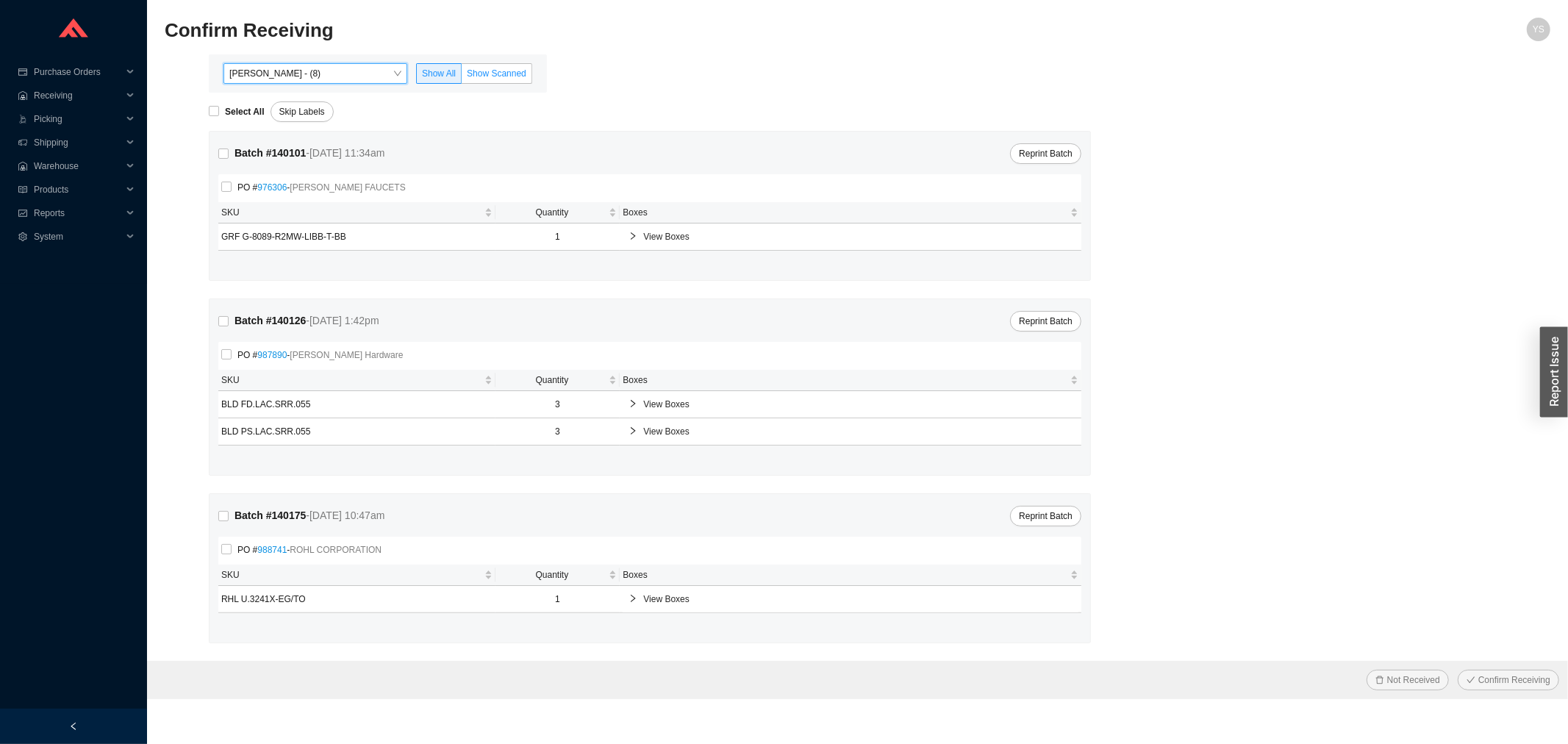
click at [495, 72] on span "Show Scanned" at bounding box center [496, 73] width 59 height 11
click at [462, 76] on input "Show Scanned" at bounding box center [462, 76] width 0 height 0
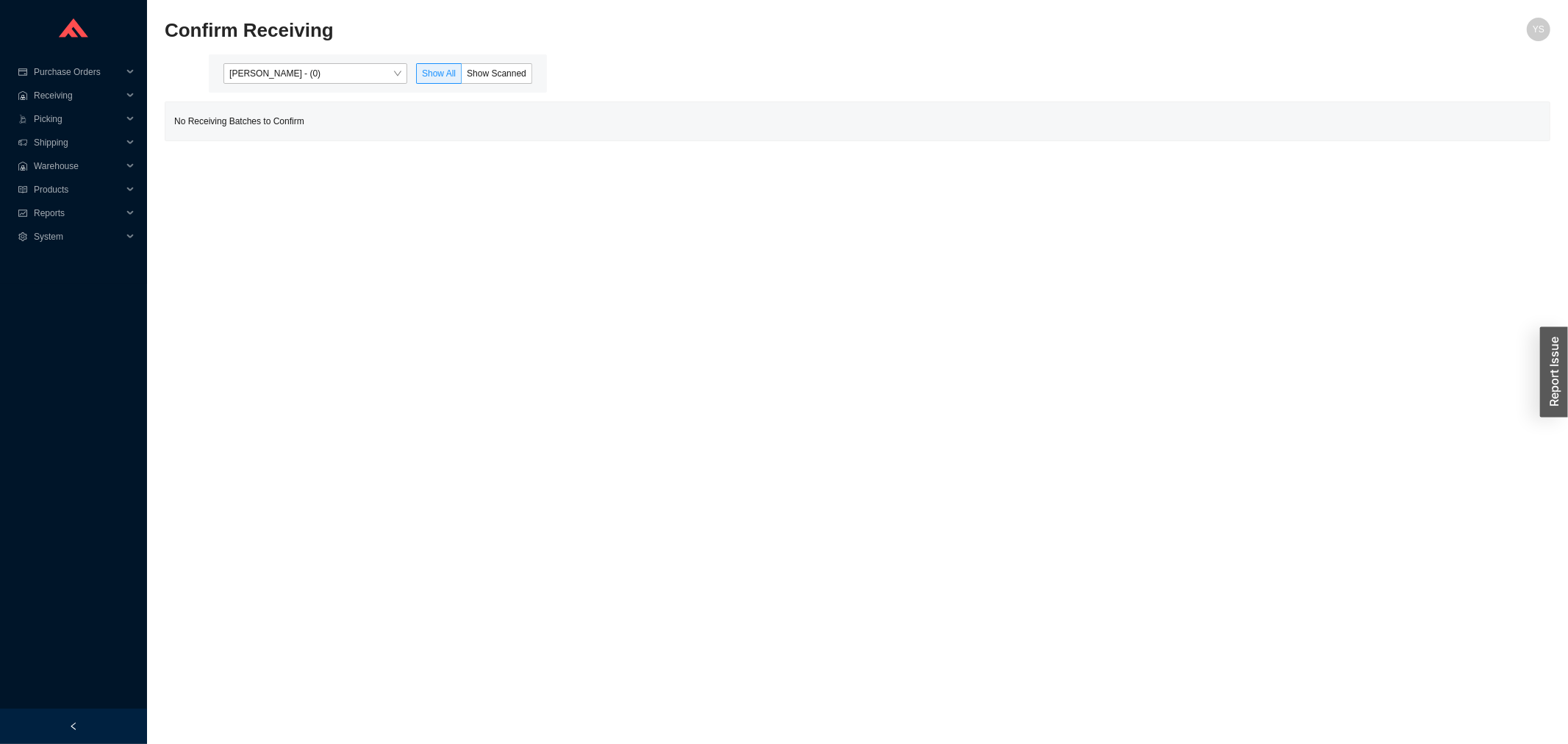
click at [299, 58] on div "[PERSON_NAME] - (0) Show All Show Scanned" at bounding box center [377, 73] width 338 height 38
click at [297, 67] on span "[PERSON_NAME] - (0)" at bounding box center [316, 74] width 172 height 19
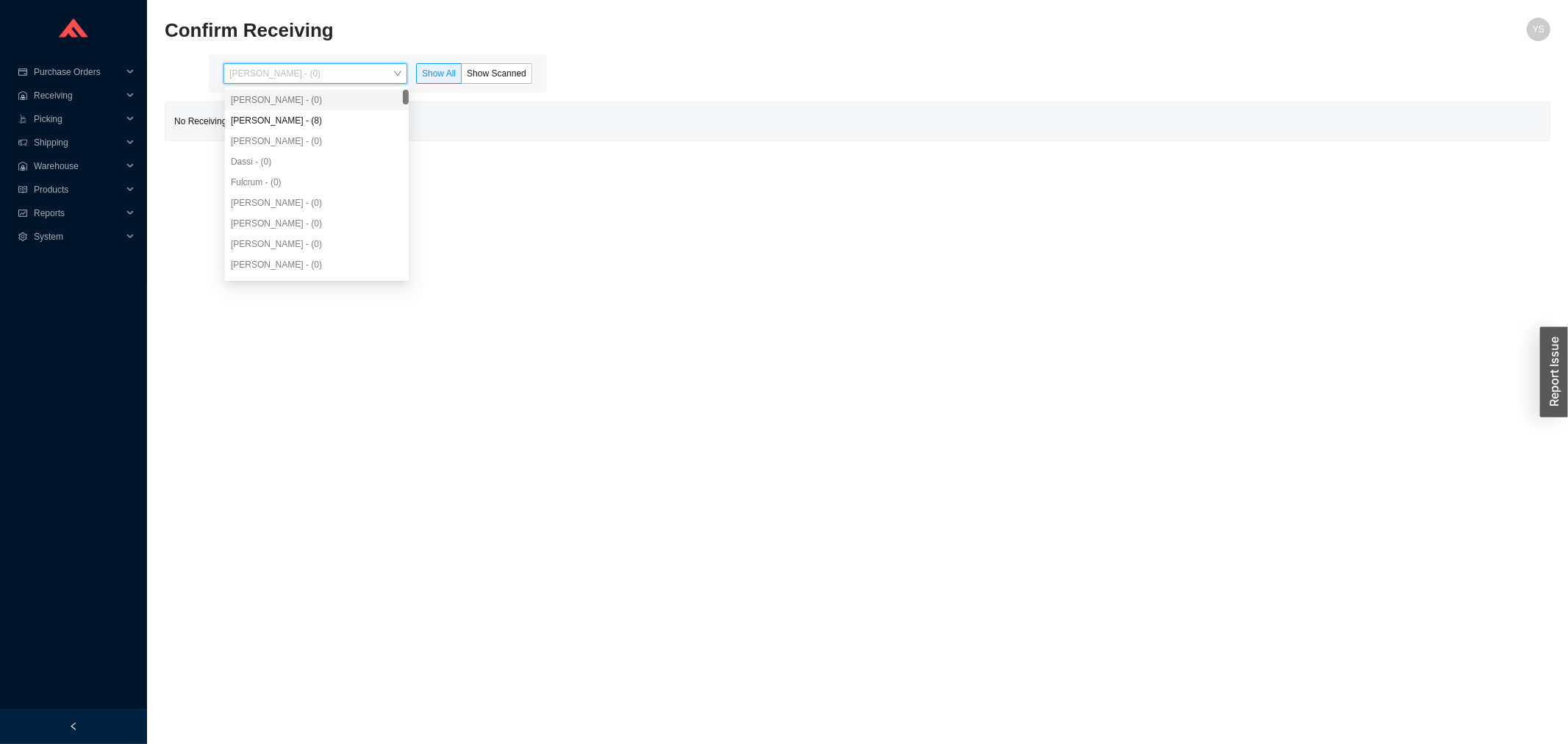
click at [278, 103] on div "[PERSON_NAME] - (0)" at bounding box center [317, 100] width 172 height 13
click at [281, 114] on div "[PERSON_NAME] - (8)" at bounding box center [317, 120] width 172 height 13
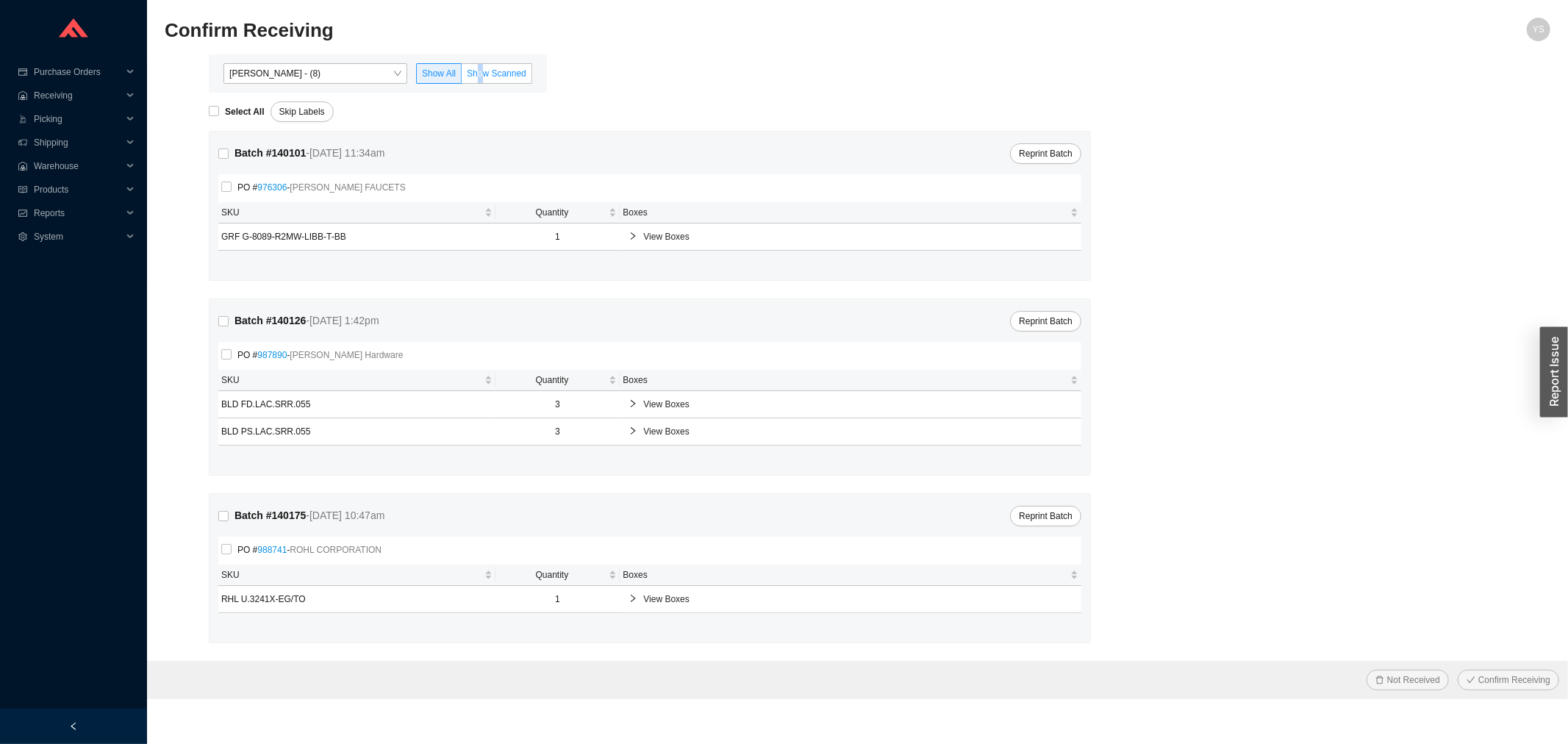
click at [481, 71] on span "Show Scanned" at bounding box center [496, 73] width 59 height 11
click at [45, 216] on span "Reports" at bounding box center [78, 213] width 88 height 24
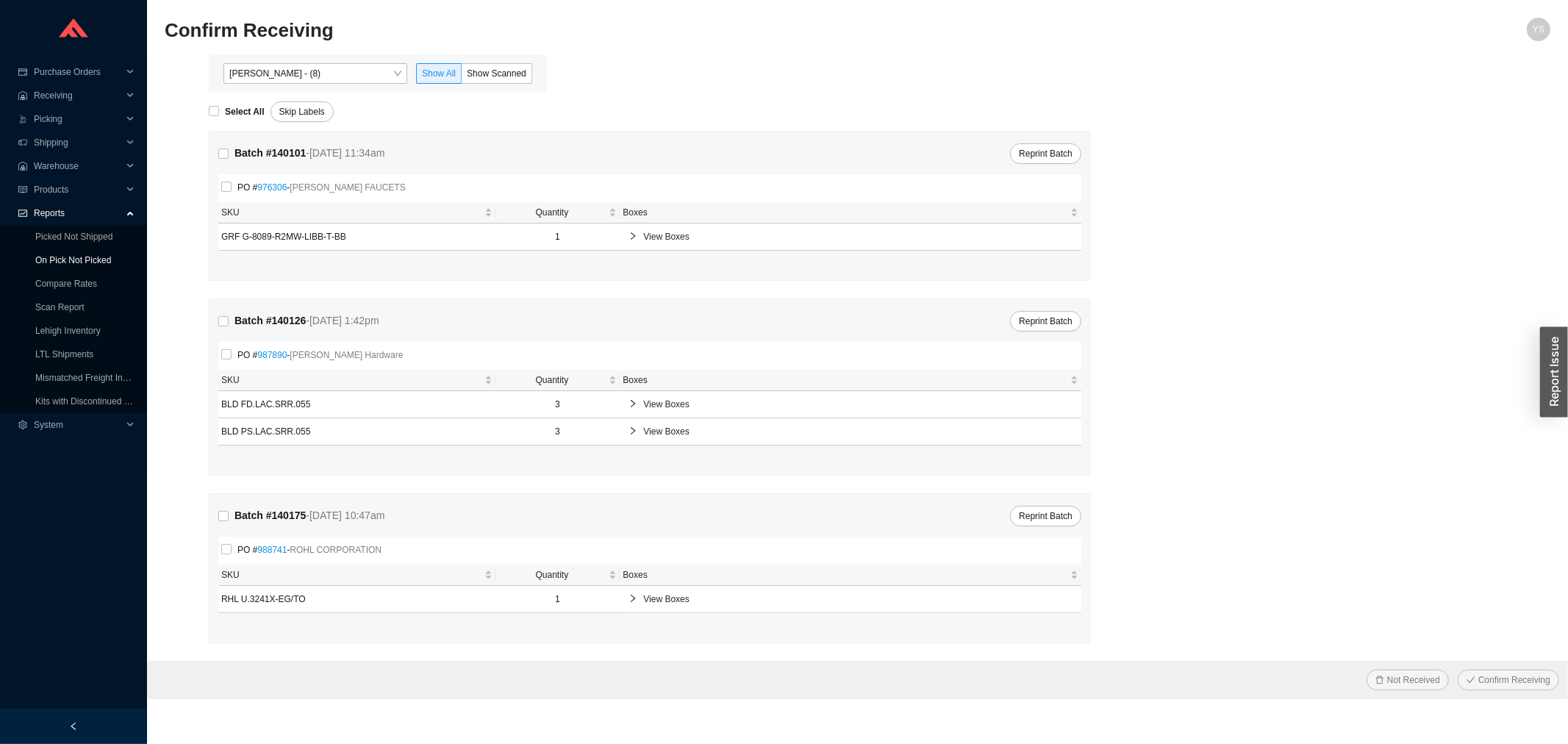
click at [39, 262] on link "On Pick Not Picked" at bounding box center [72, 260] width 75 height 11
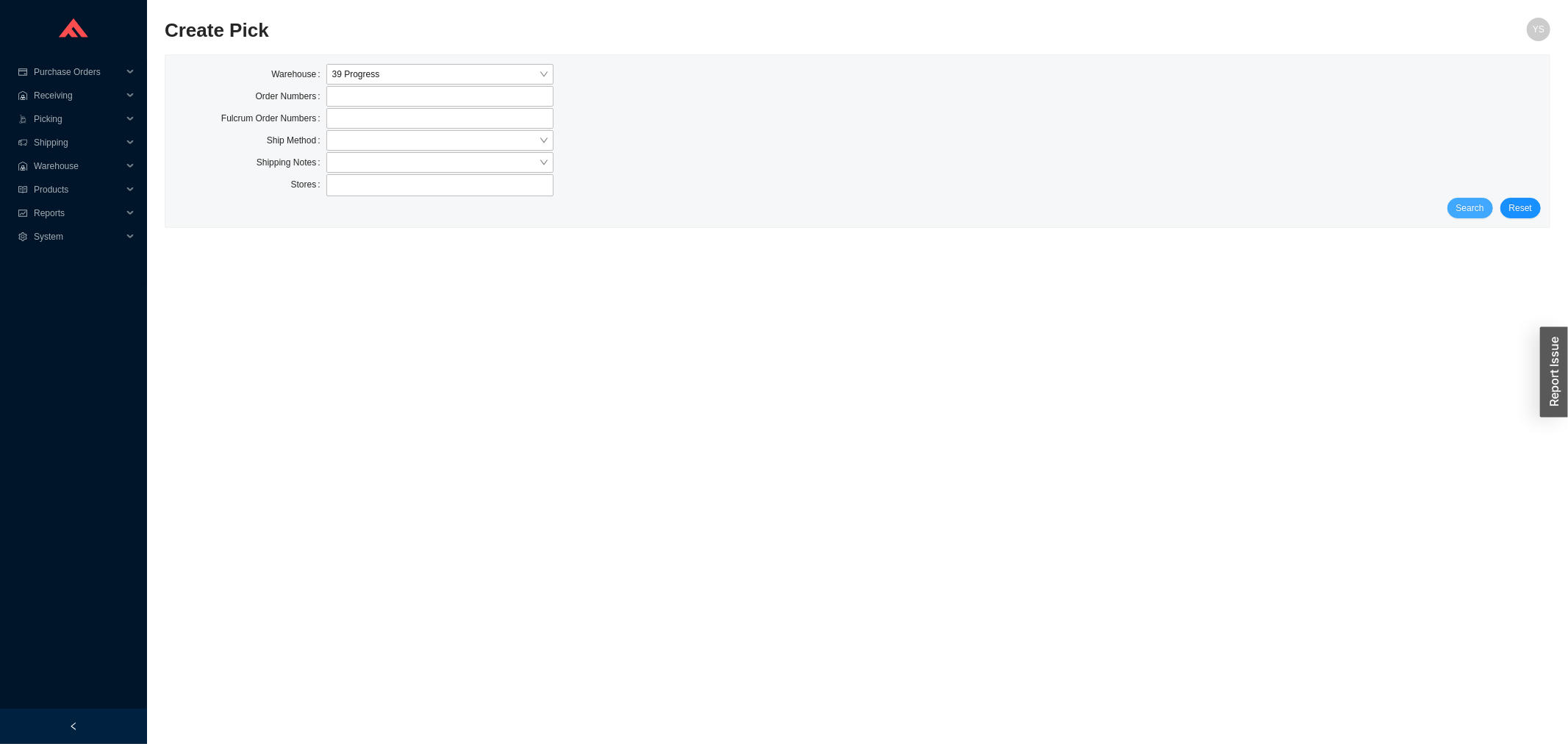
click at [1484, 209] on span "Search" at bounding box center [1470, 208] width 28 height 15
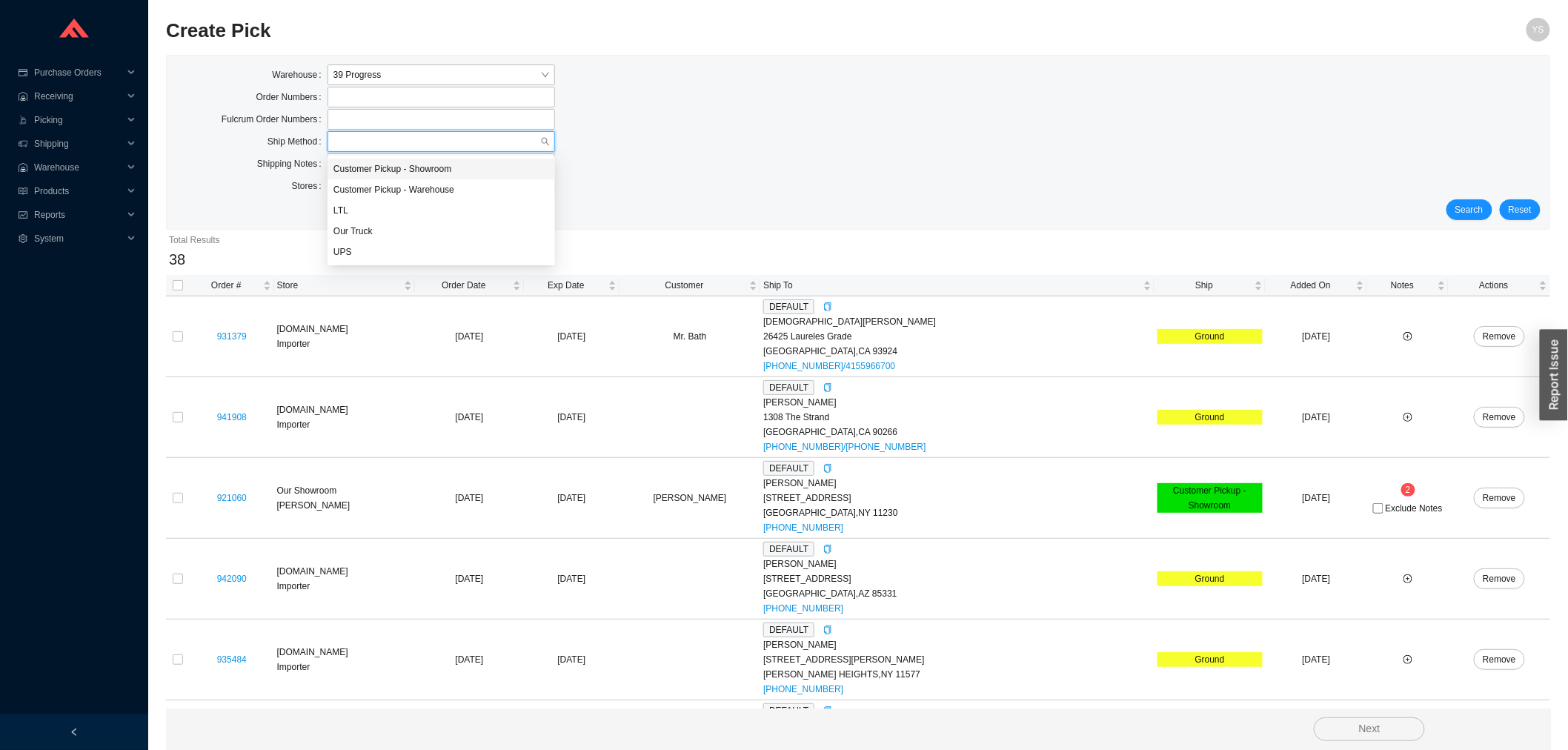
click at [350, 137] on input "search" at bounding box center [437, 141] width 207 height 20
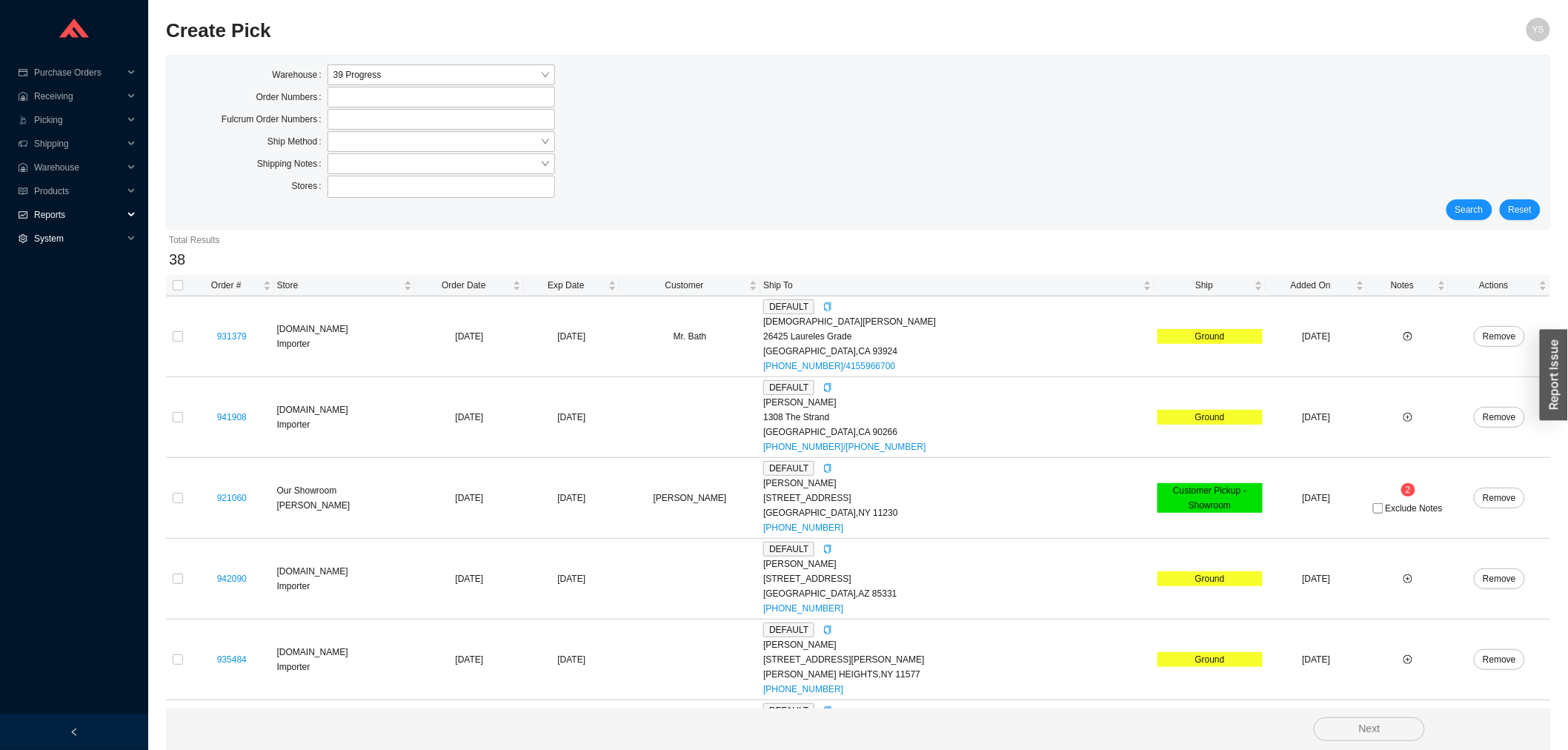
drag, startPoint x: 67, startPoint y: 208, endPoint x: 78, endPoint y: 263, distance: 56.1
click at [68, 217] on span "Reports" at bounding box center [79, 214] width 89 height 24
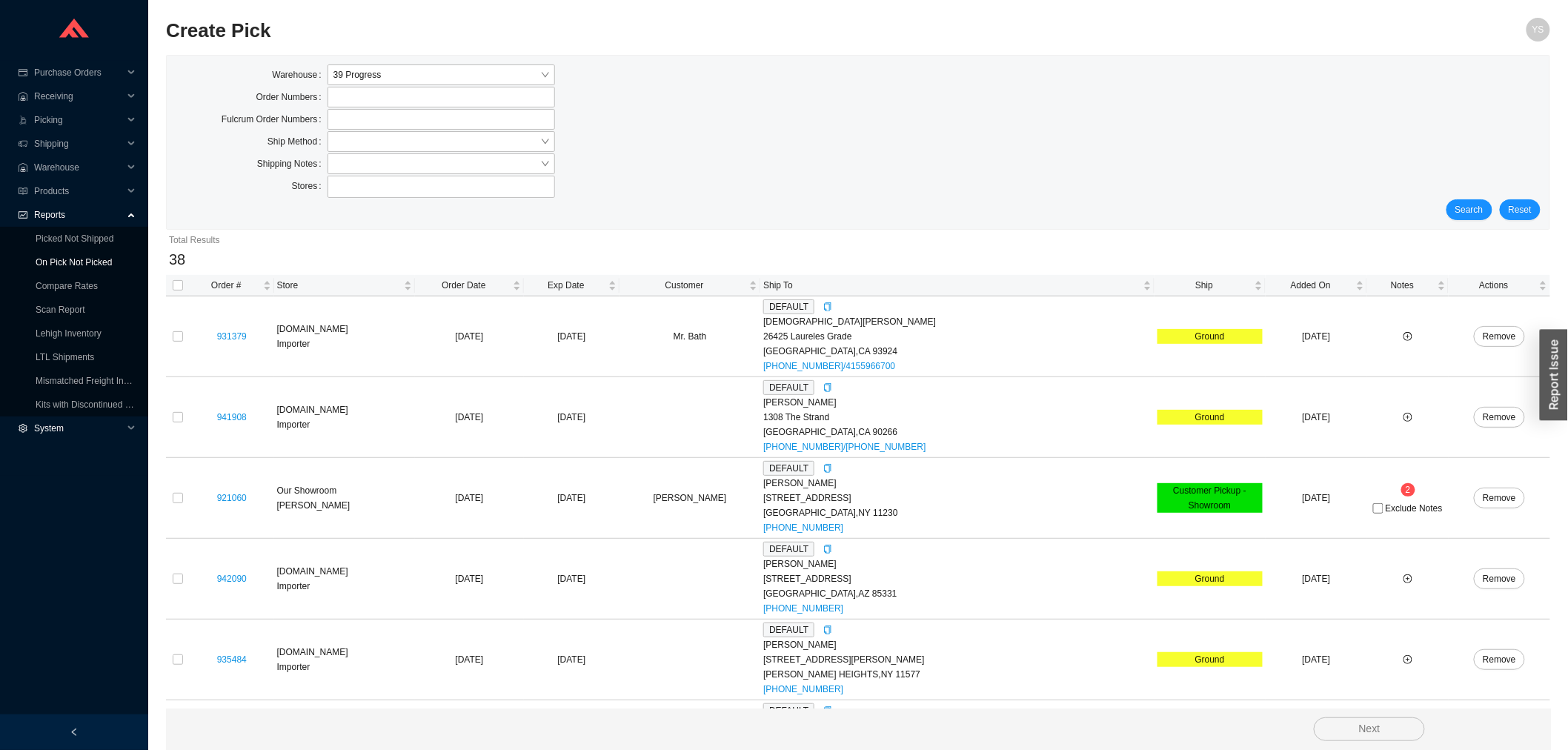
click at [79, 264] on link "On Pick Not Picked" at bounding box center [73, 262] width 76 height 11
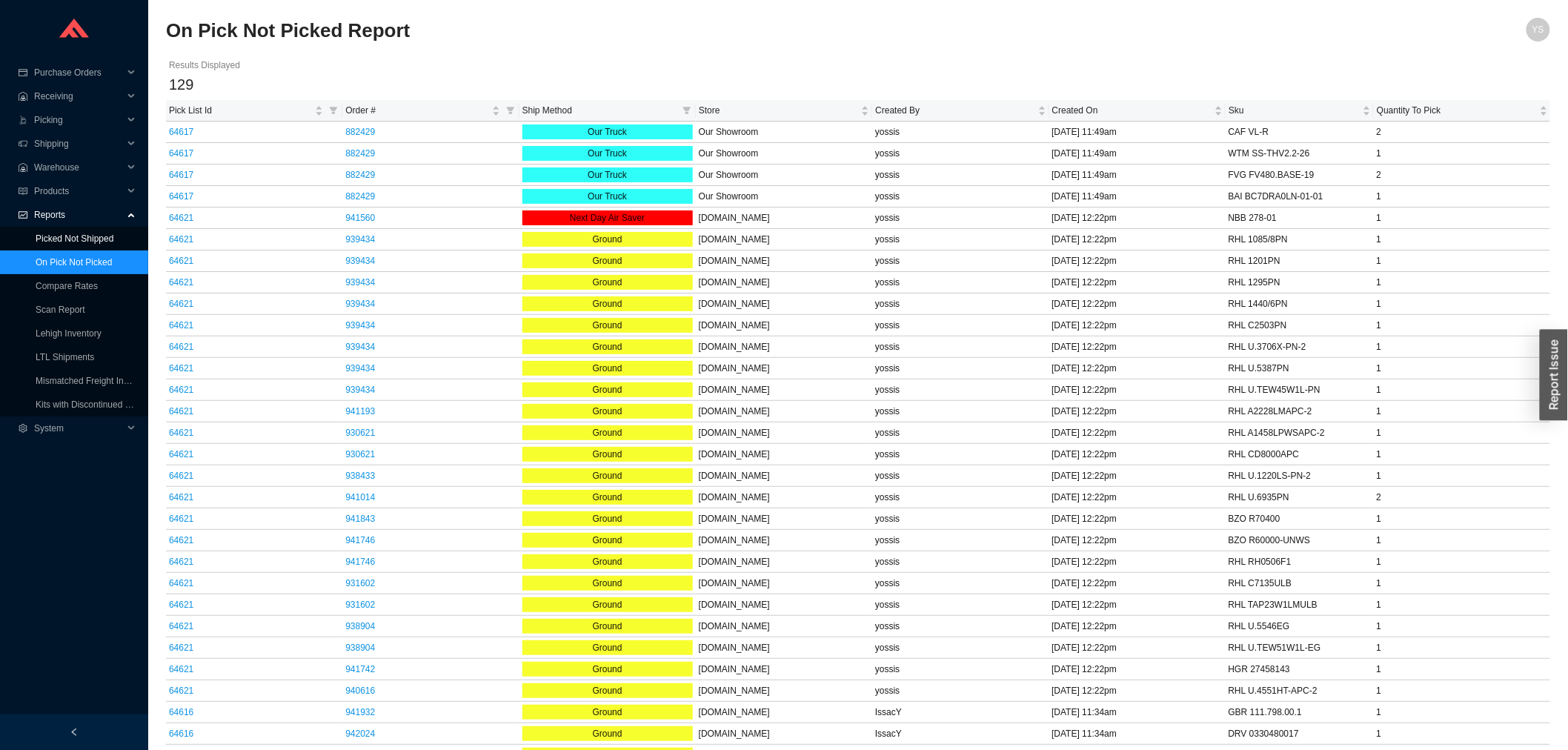
click at [80, 242] on link "Picked Not Shipped" at bounding box center [74, 238] width 78 height 11
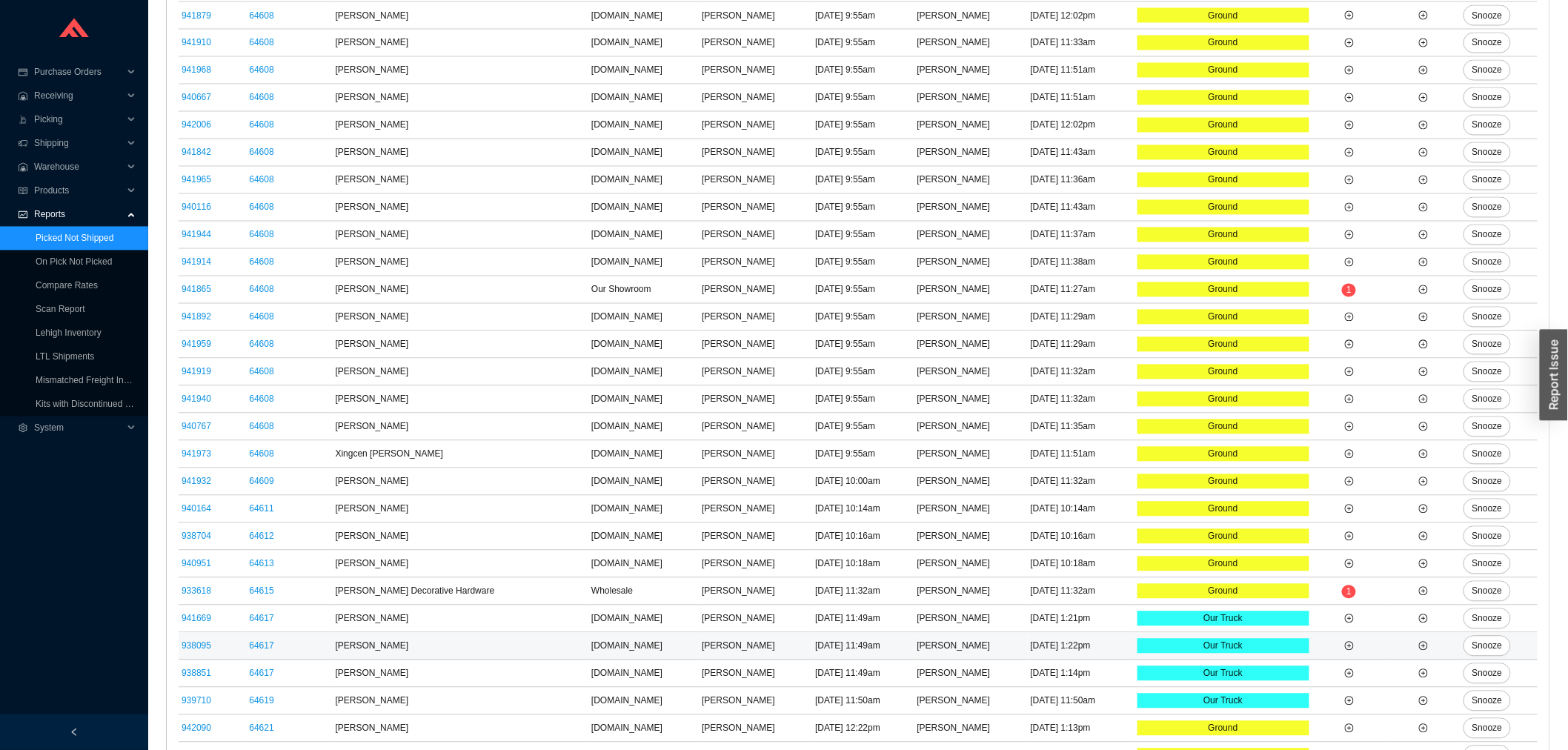
scroll to position [1596, 0]
